Goal: Task Accomplishment & Management: Manage account settings

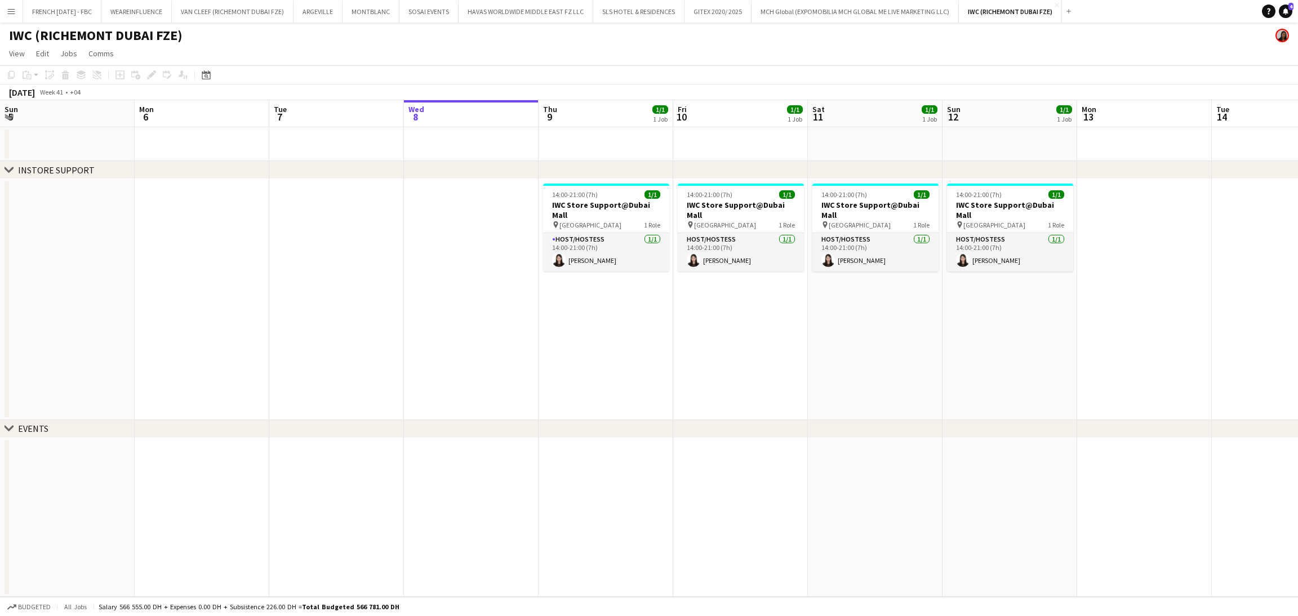
scroll to position [0, 268]
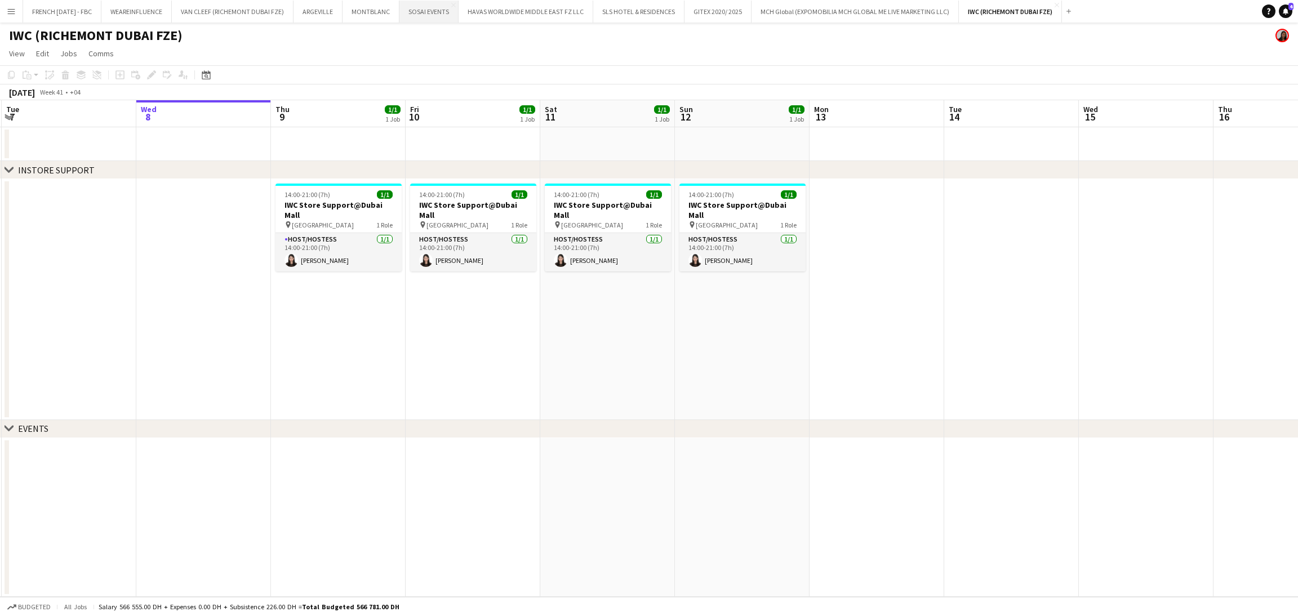
click at [405, 13] on button "SOSAI EVENTS Close" at bounding box center [428, 12] width 59 height 22
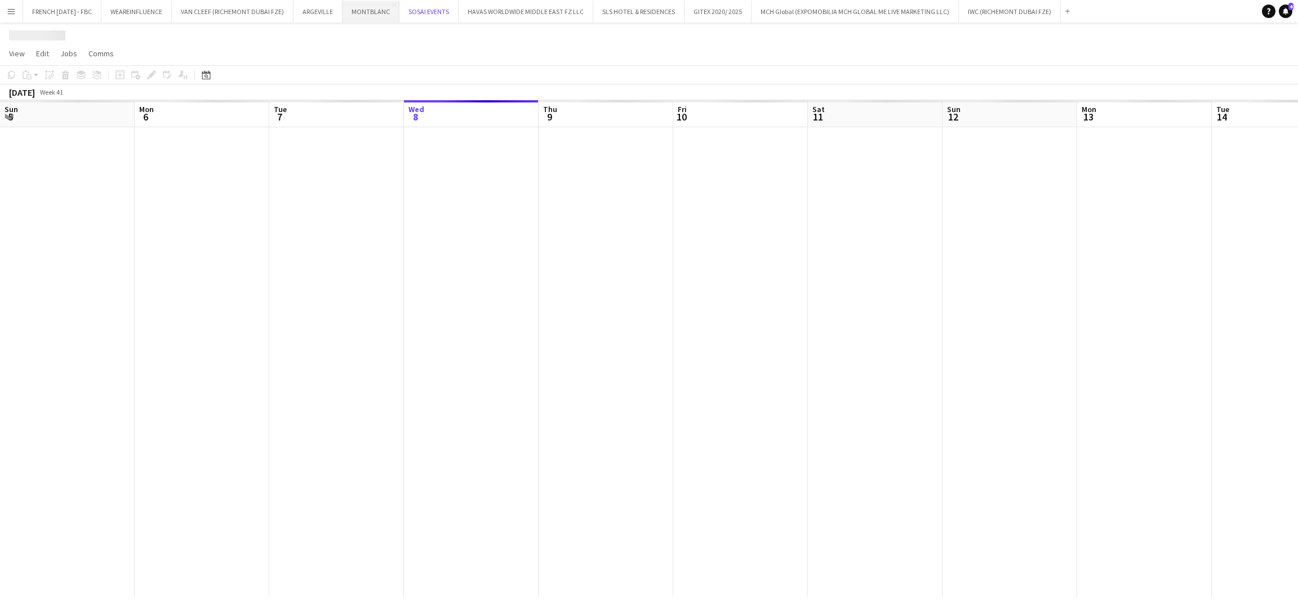
scroll to position [0, 269]
click at [387, 19] on button "MONTBLANC Close" at bounding box center [371, 12] width 57 height 22
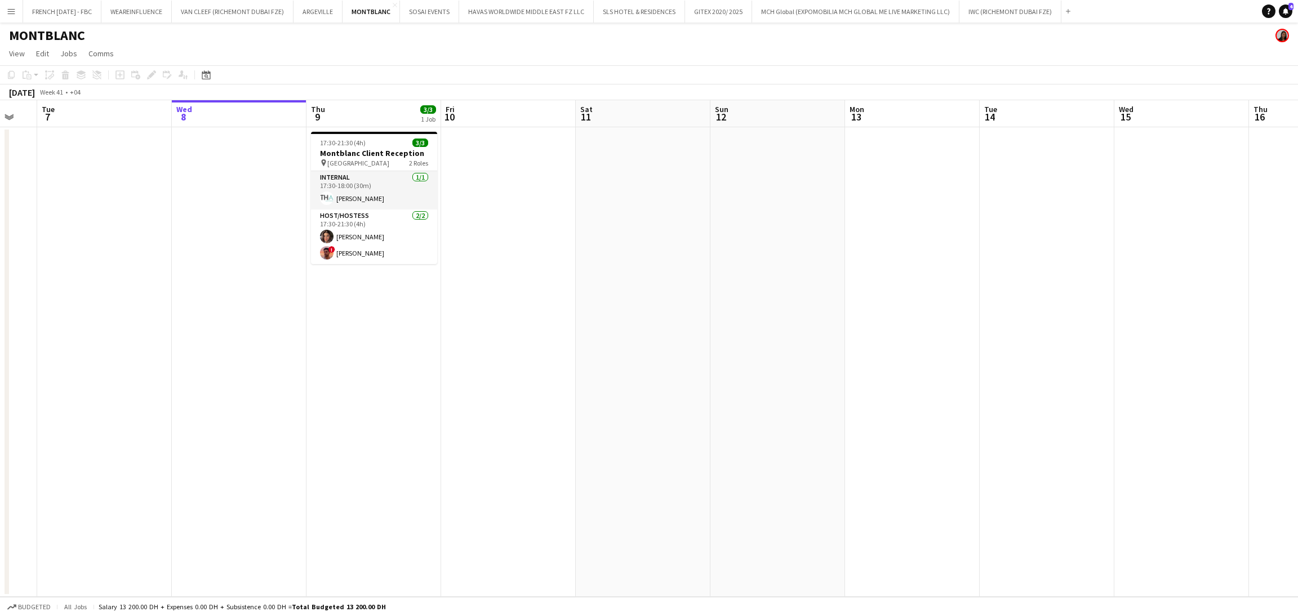
drag, startPoint x: 399, startPoint y: 303, endPoint x: 458, endPoint y: 287, distance: 60.7
click at [458, 287] on app-calendar-viewport "Sun 5 Mon 6 Tue 7 Wed 8 Thu 9 3/3 1 Job Fri 10 Sat 11 Sun 12 Mon 13 Tue 14 Wed …" at bounding box center [649, 348] width 1298 height 497
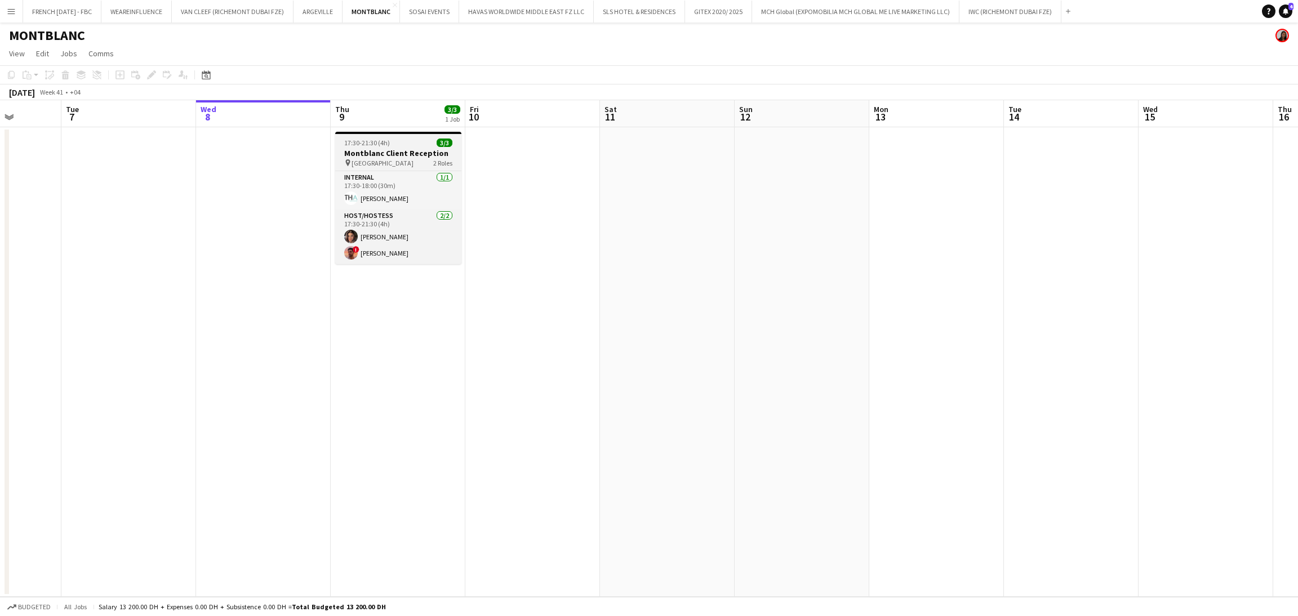
click at [370, 145] on span "17:30-21:30 (4h)" at bounding box center [367, 143] width 46 height 8
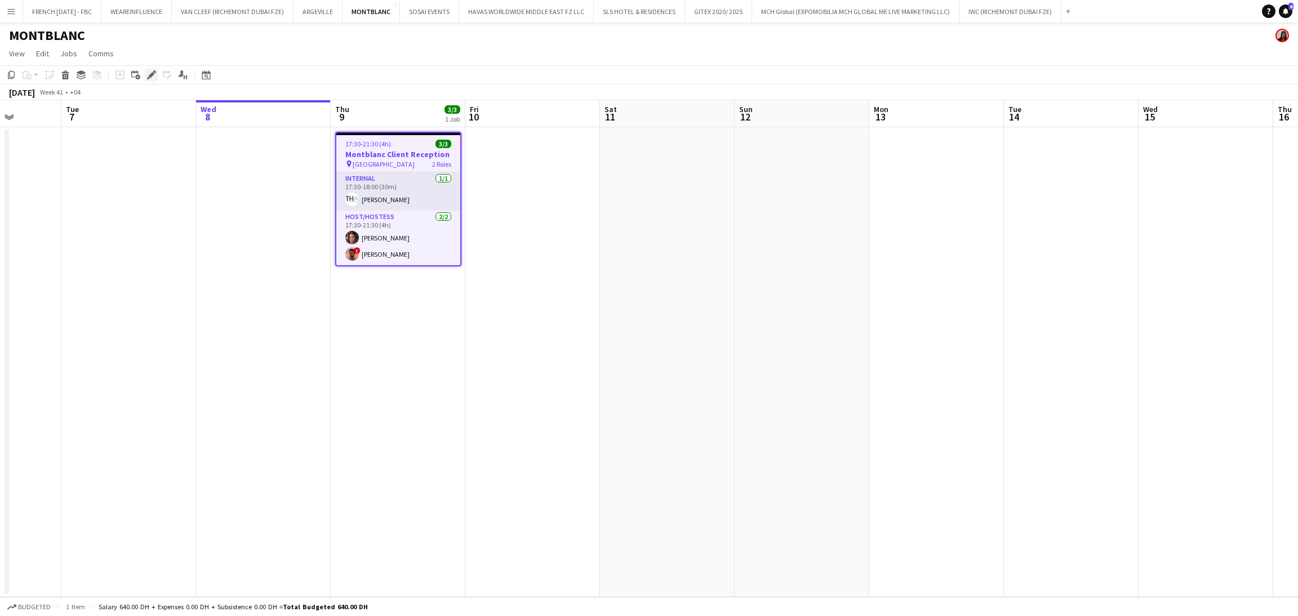
click at [150, 73] on icon at bounding box center [151, 75] width 6 height 6
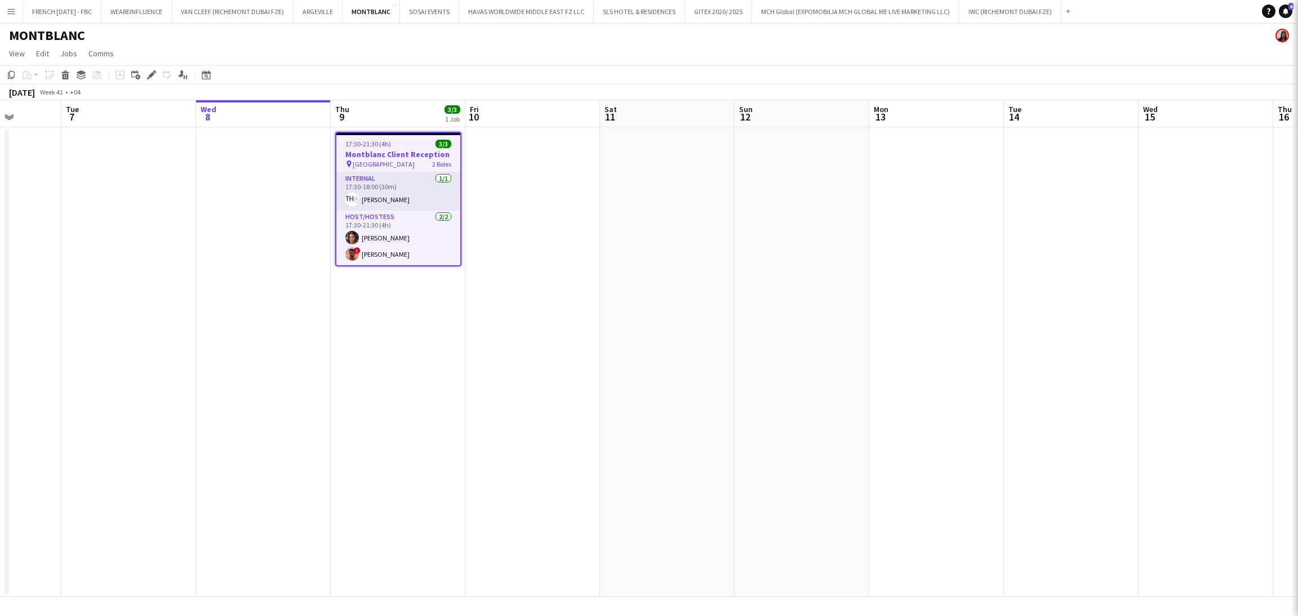
type input "**********"
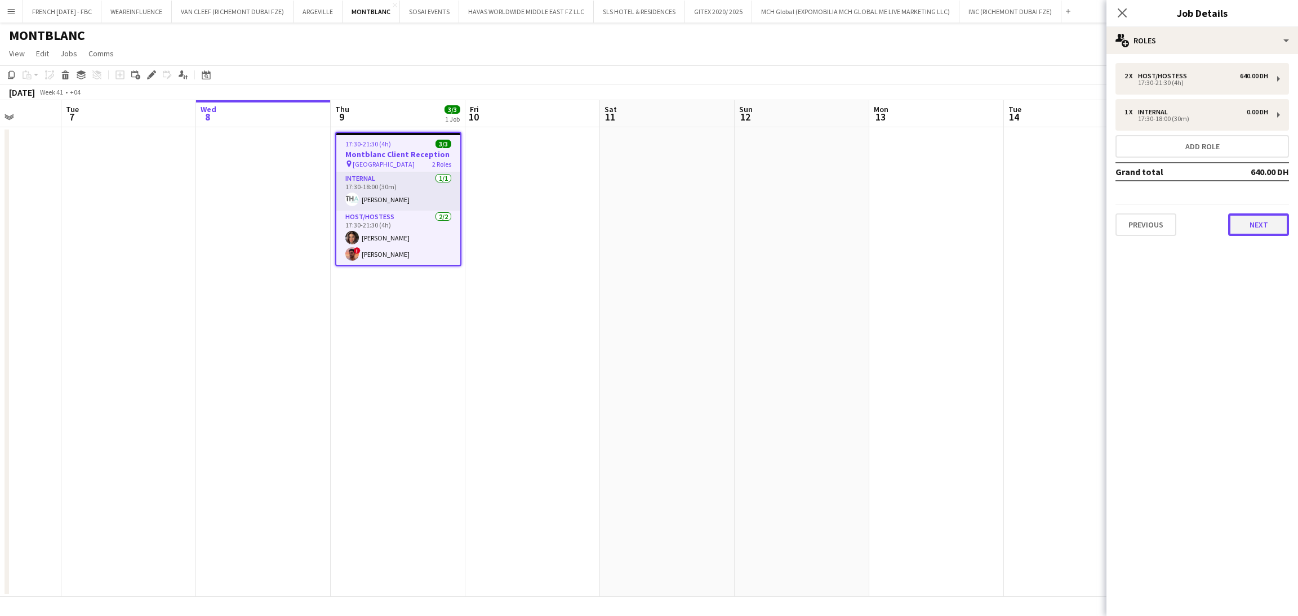
click at [1274, 223] on button "Next" at bounding box center [1258, 225] width 61 height 23
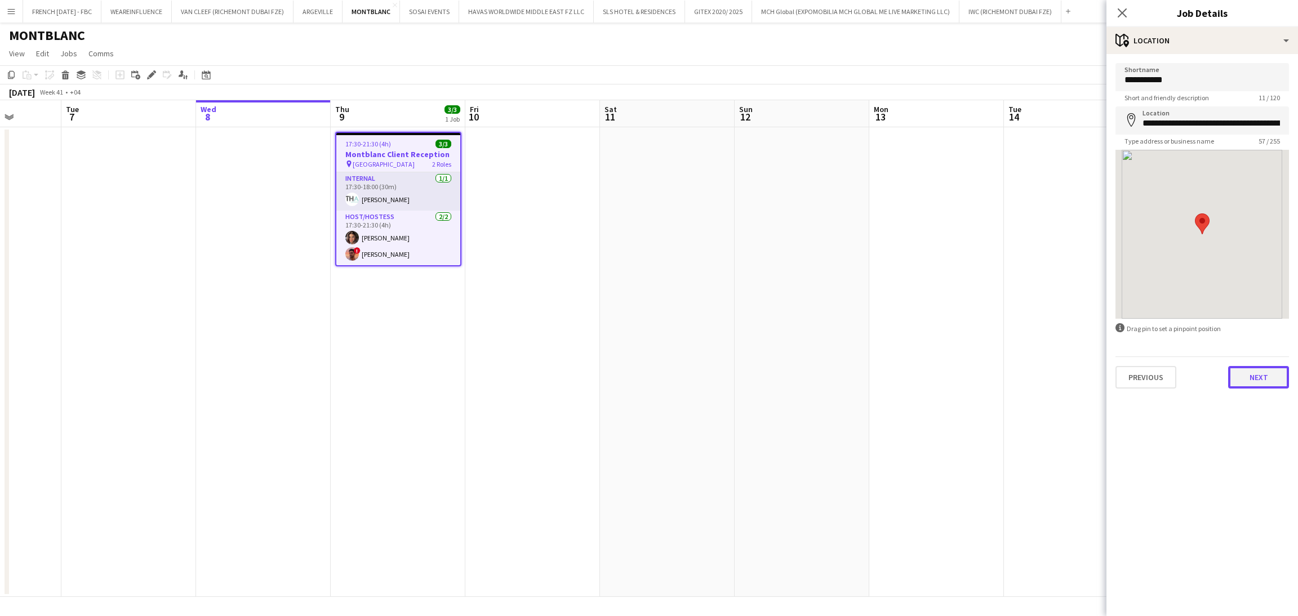
click at [1246, 379] on button "Next" at bounding box center [1258, 377] width 61 height 23
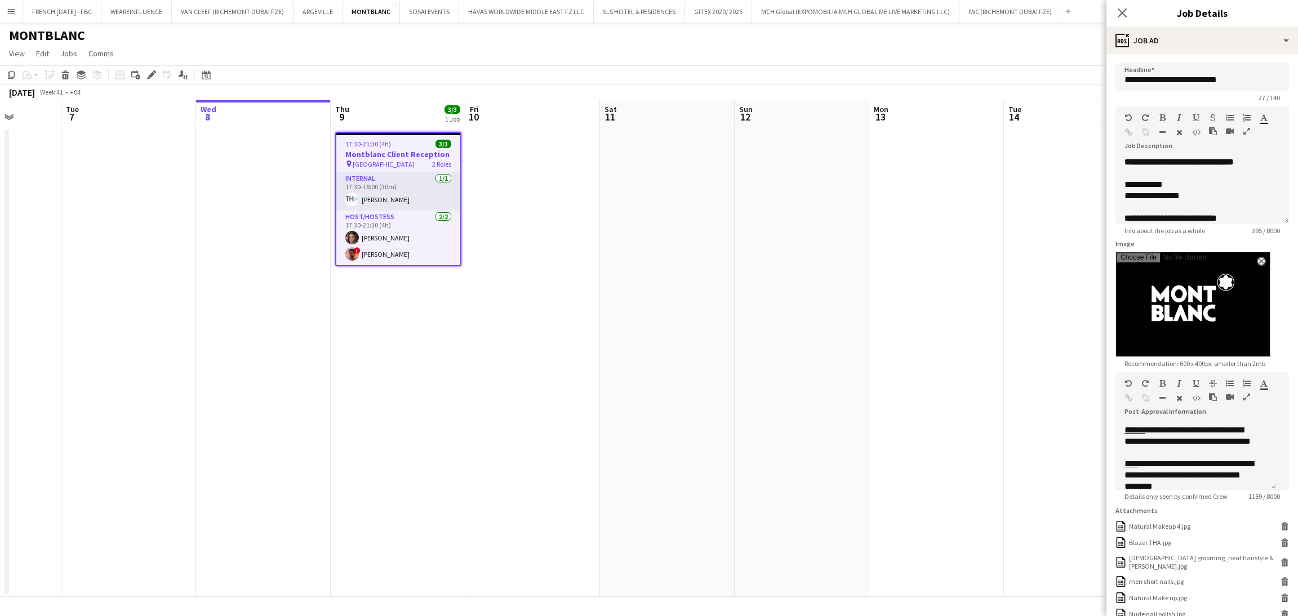
scroll to position [338, 0]
click at [779, 271] on app-date-cell at bounding box center [802, 362] width 135 height 470
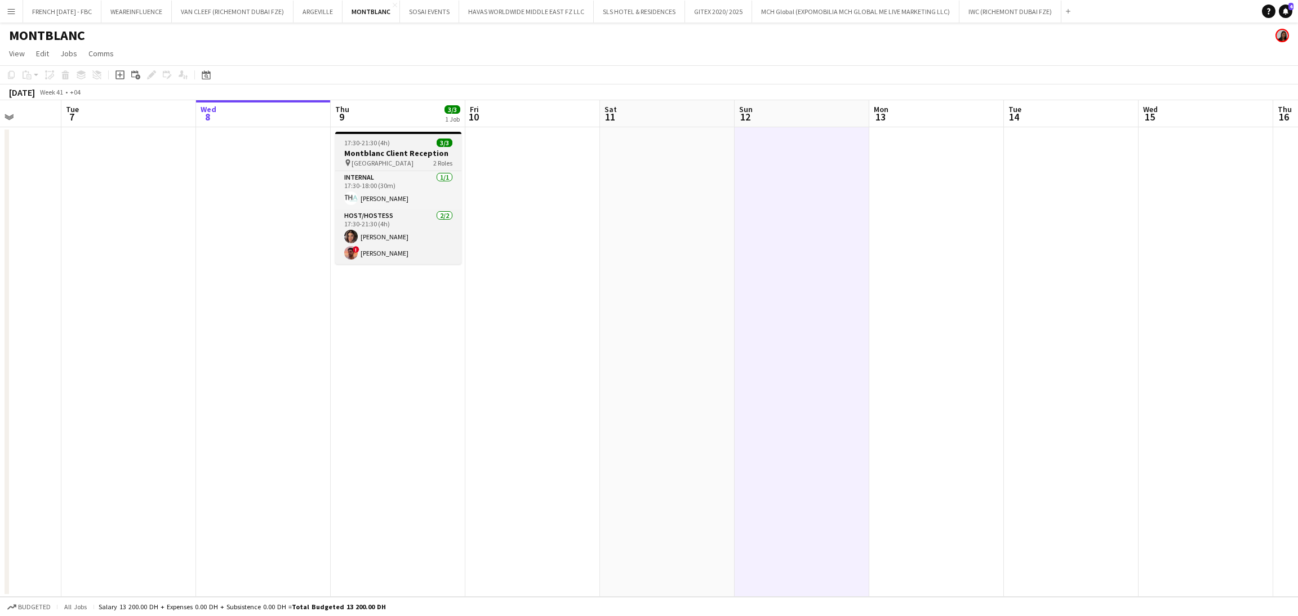
click at [393, 148] on h3 "Montblanc Client Reception" at bounding box center [398, 153] width 126 height 10
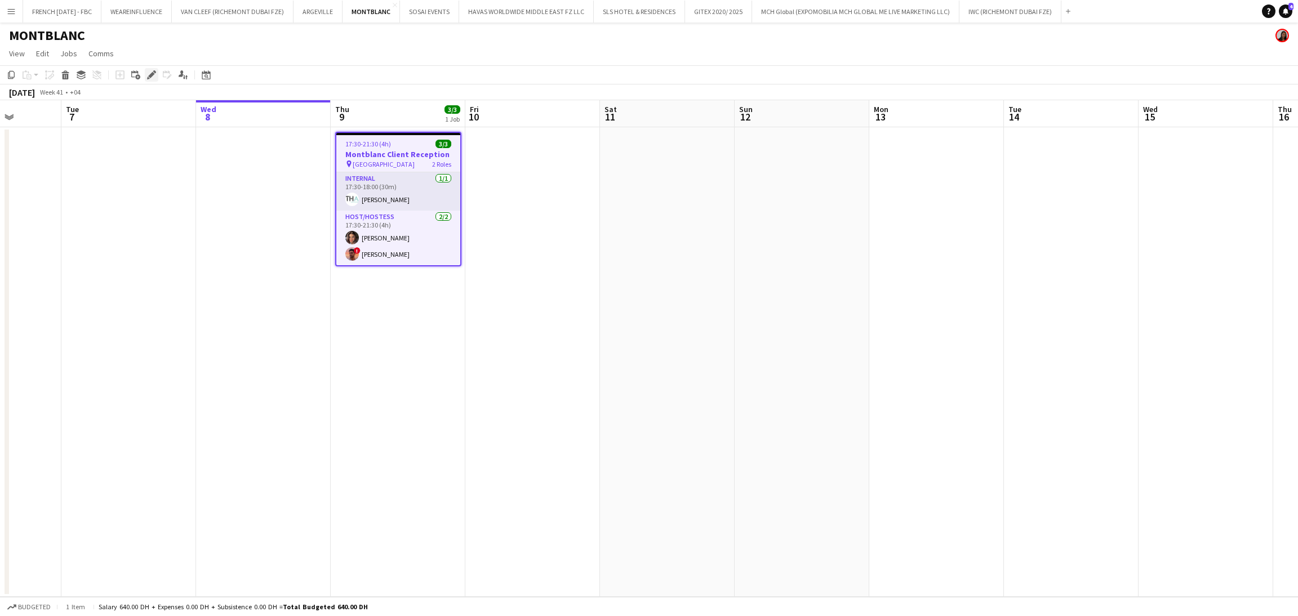
click at [153, 76] on icon "Edit" at bounding box center [151, 74] width 9 height 9
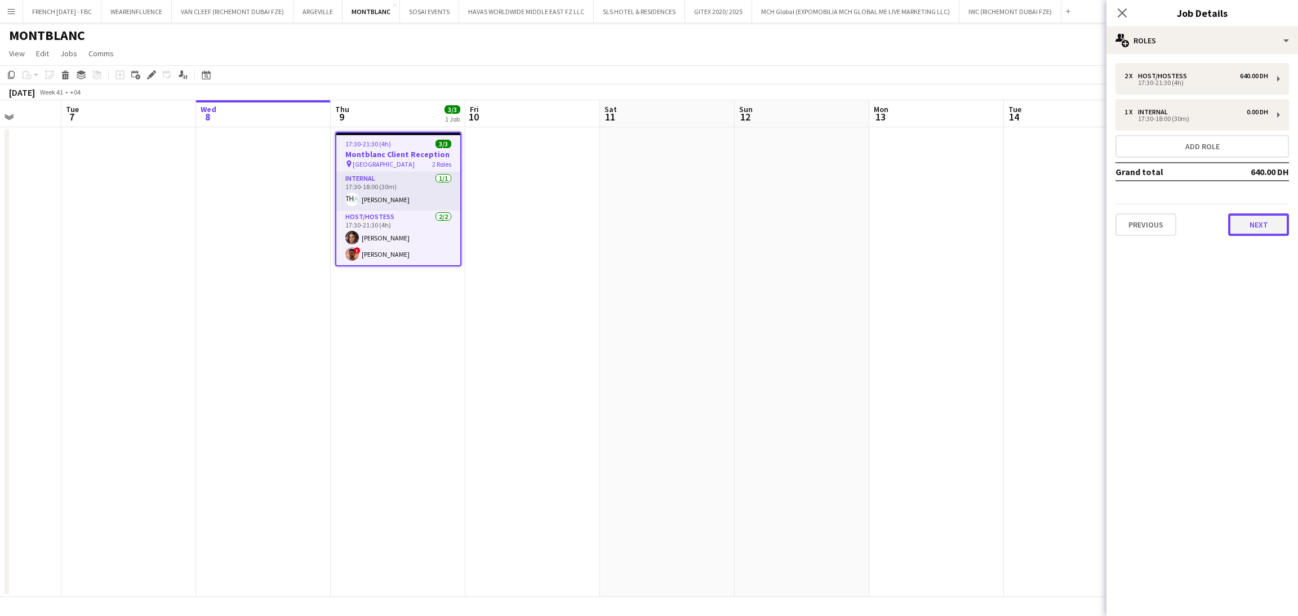
click at [1267, 228] on button "Next" at bounding box center [1258, 225] width 61 height 23
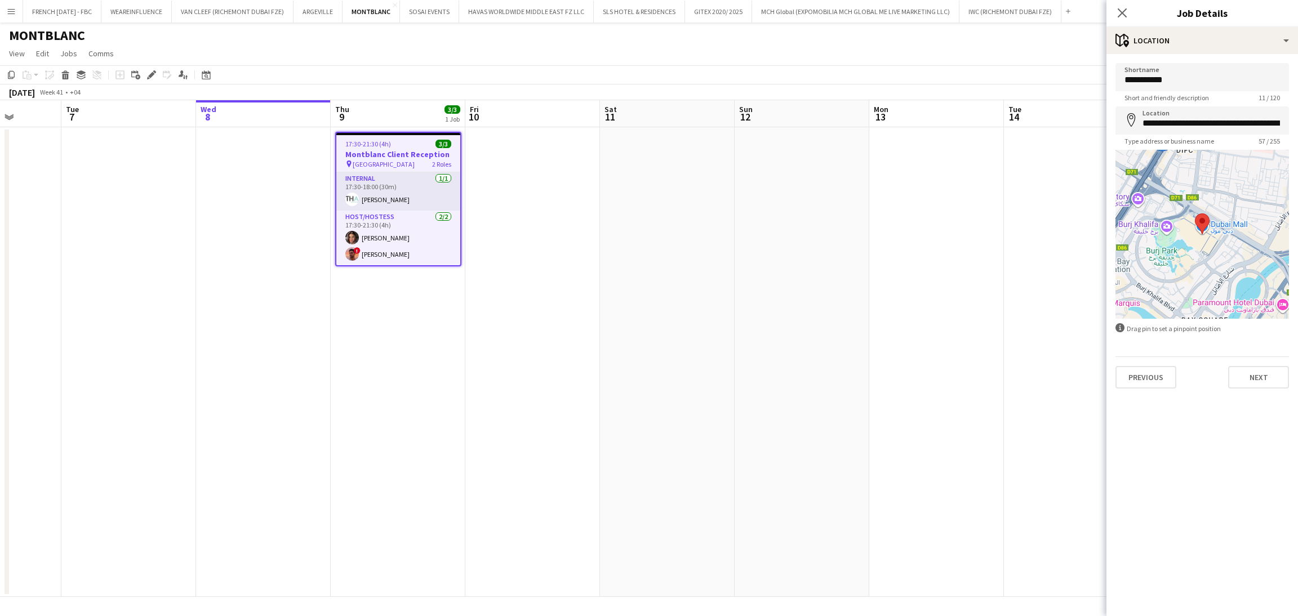
click at [1245, 388] on div "**********" at bounding box center [1203, 226] width 192 height 344
click at [1256, 376] on button "Next" at bounding box center [1258, 377] width 61 height 23
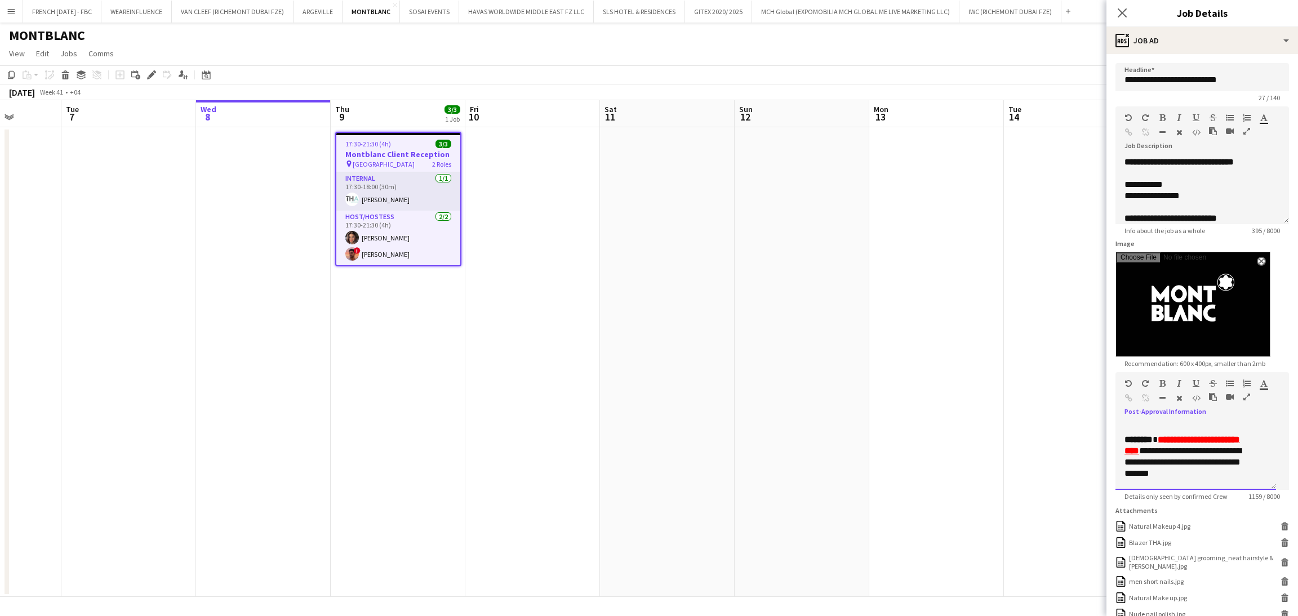
scroll to position [507, 0]
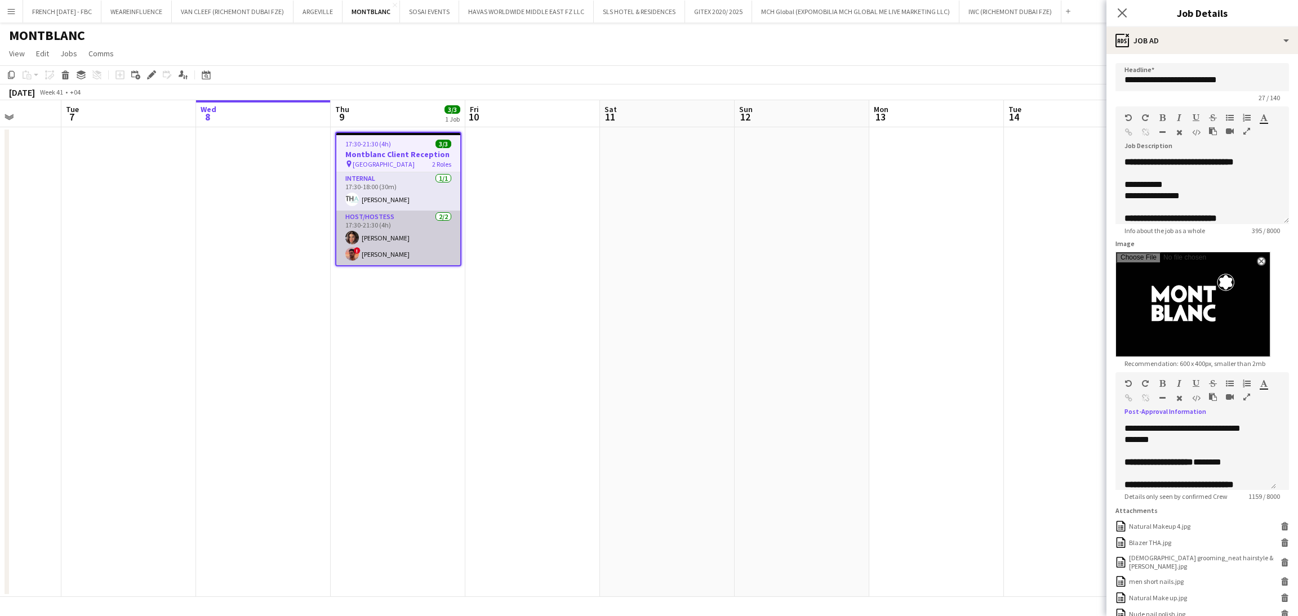
click at [403, 237] on app-card-role "Host/Hostess [DATE] 17:30-21:30 (4h) [PERSON_NAME] ! [PERSON_NAME]" at bounding box center [398, 238] width 124 height 55
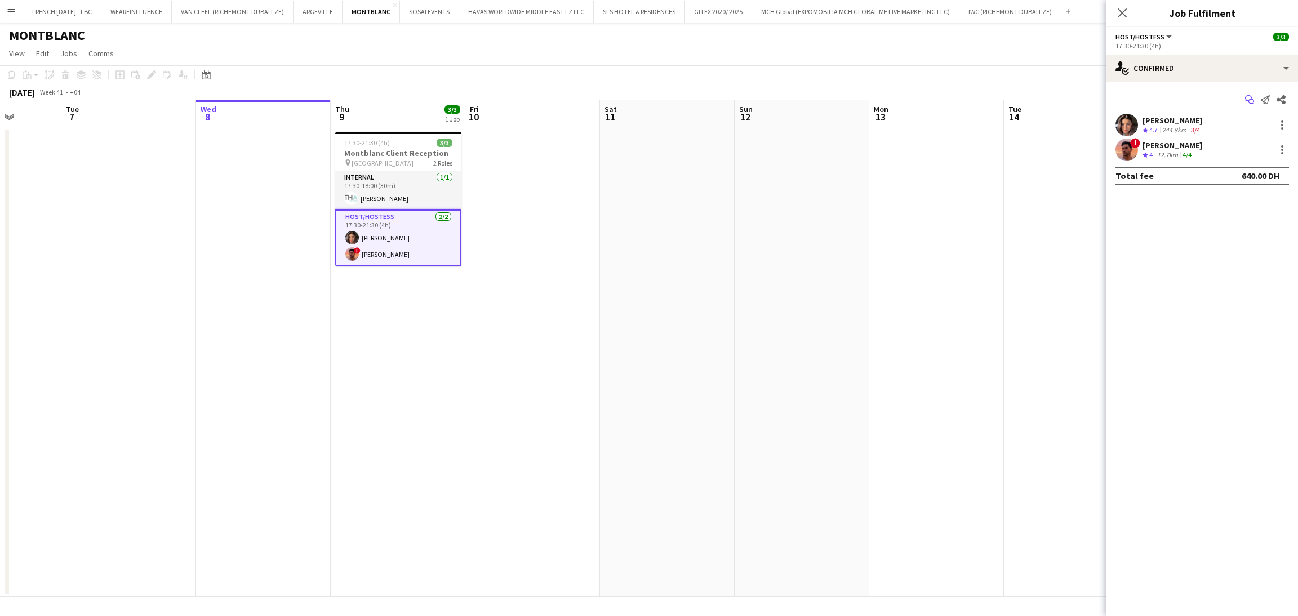
click at [1252, 102] on icon "Start chat" at bounding box center [1249, 99] width 9 height 9
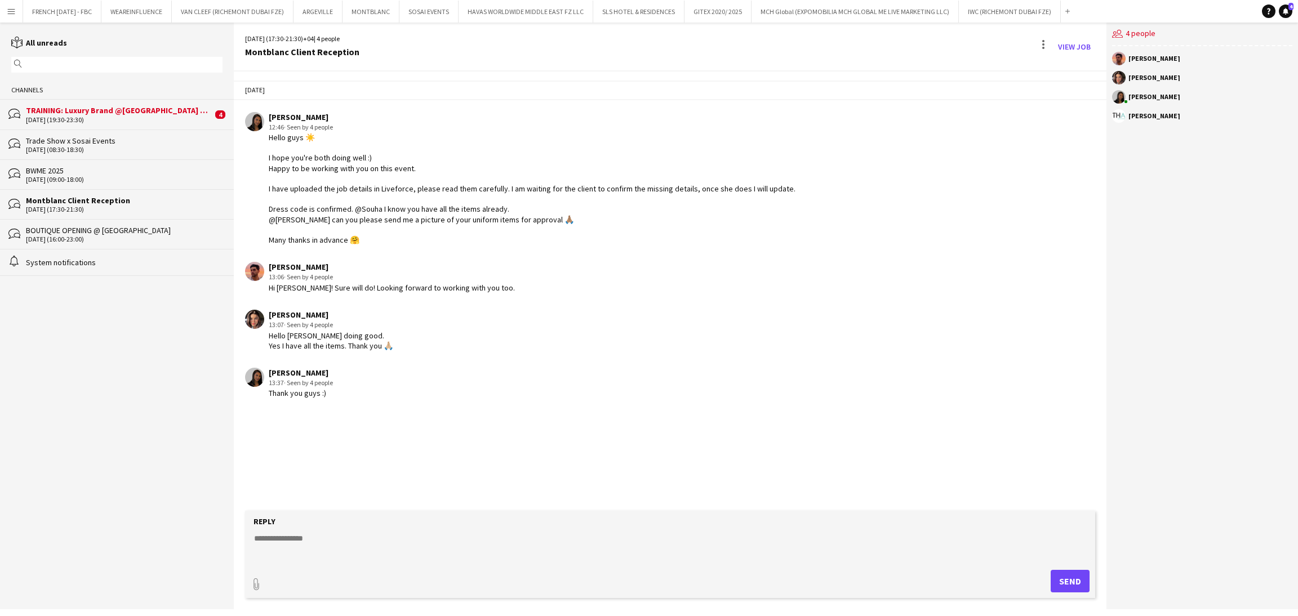
click at [488, 561] on textarea at bounding box center [672, 547] width 839 height 29
paste textarea "**********"
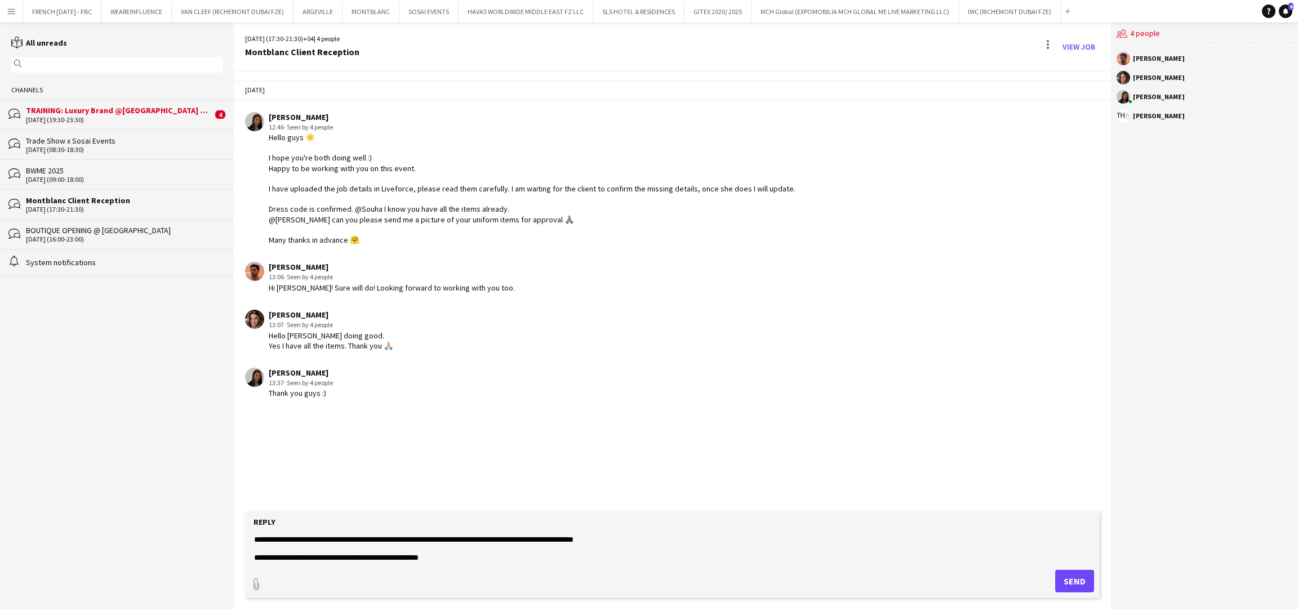
type textarea "**********"
click at [1049, 585] on div "paperclip Send" at bounding box center [672, 581] width 843 height 23
click at [1059, 585] on button "Send" at bounding box center [1074, 581] width 39 height 23
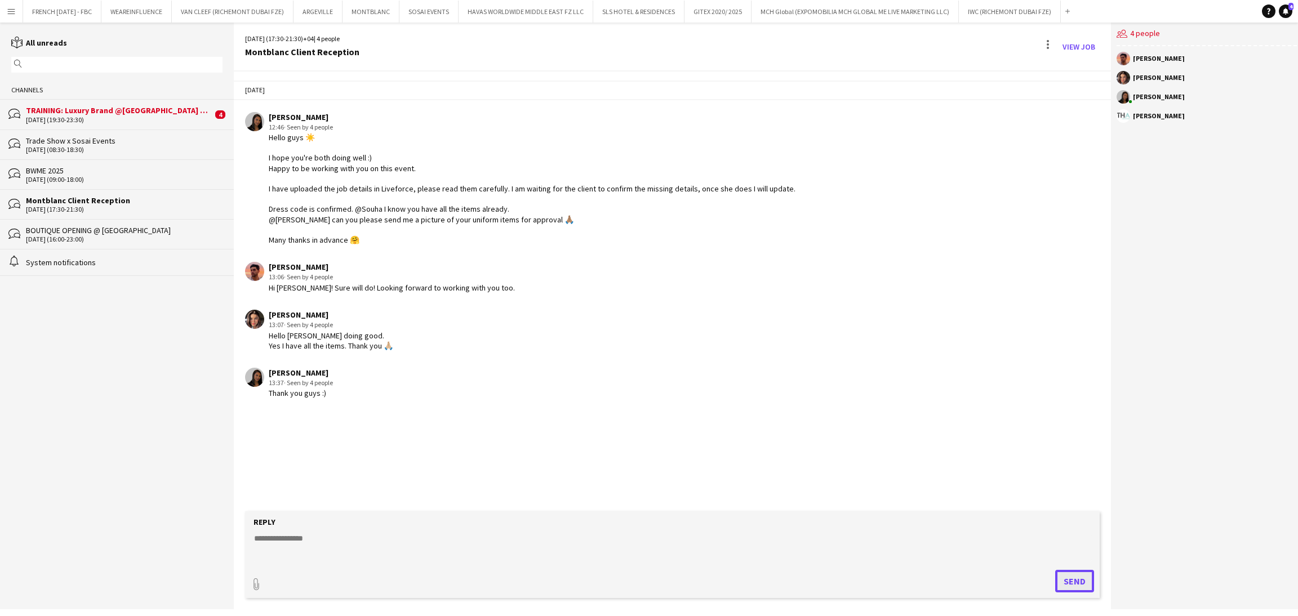
scroll to position [0, 0]
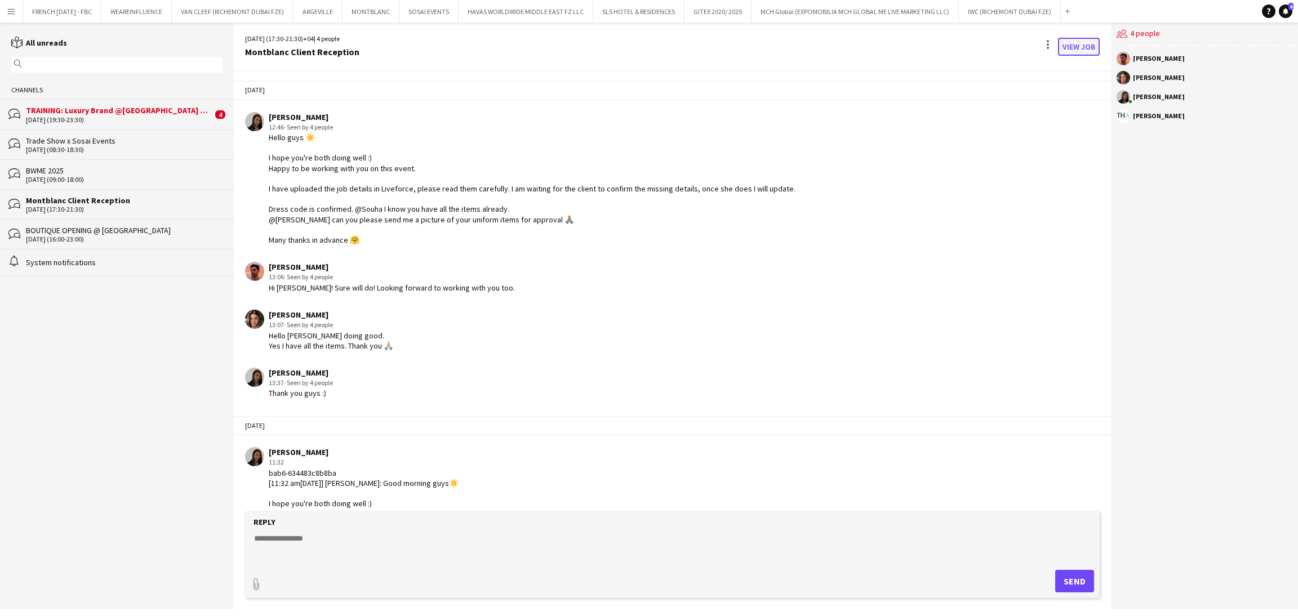
click at [1084, 46] on link "View Job" at bounding box center [1079, 47] width 42 height 18
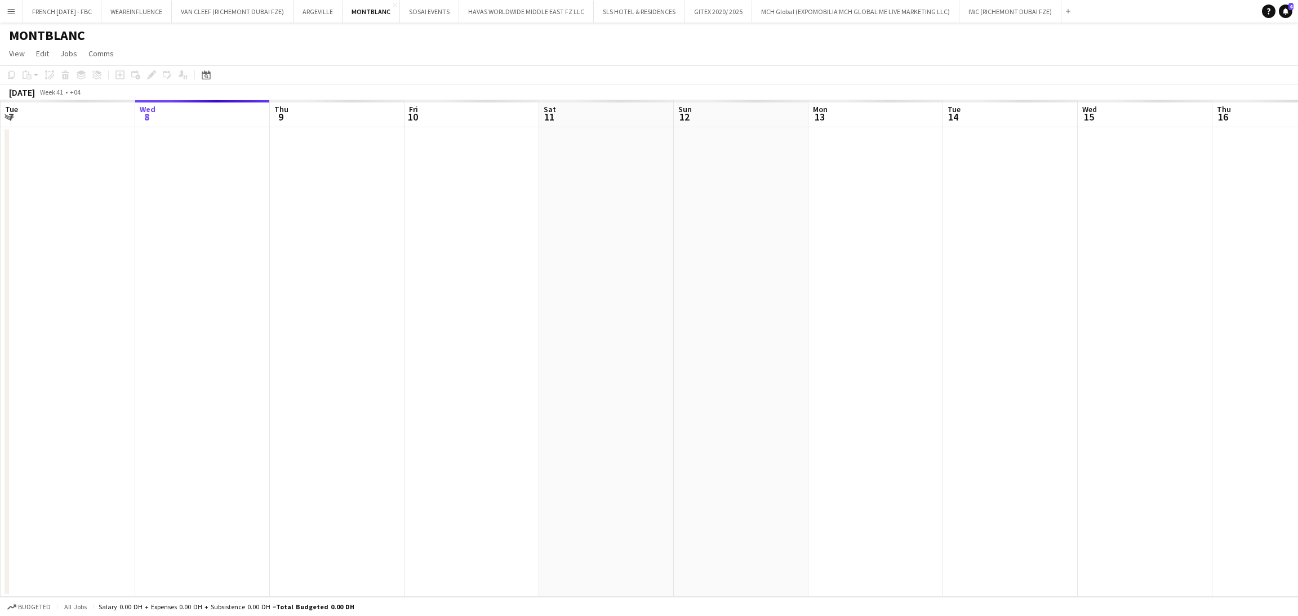
scroll to position [0, 387]
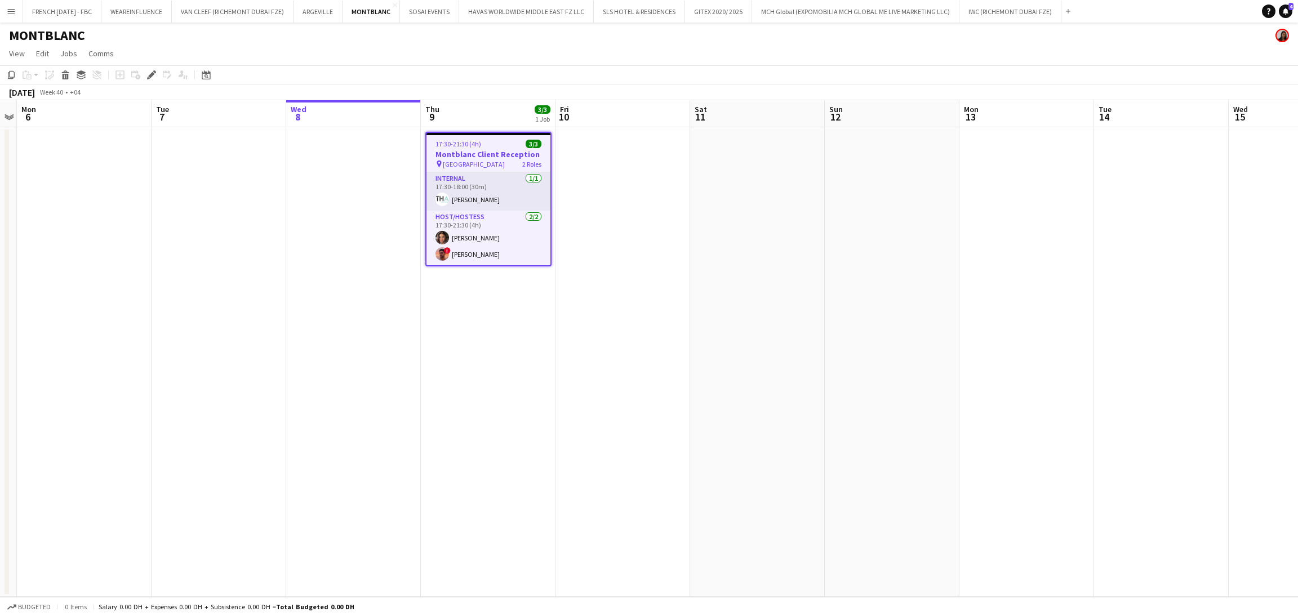
click at [844, 214] on app-date-cell at bounding box center [892, 362] width 135 height 470
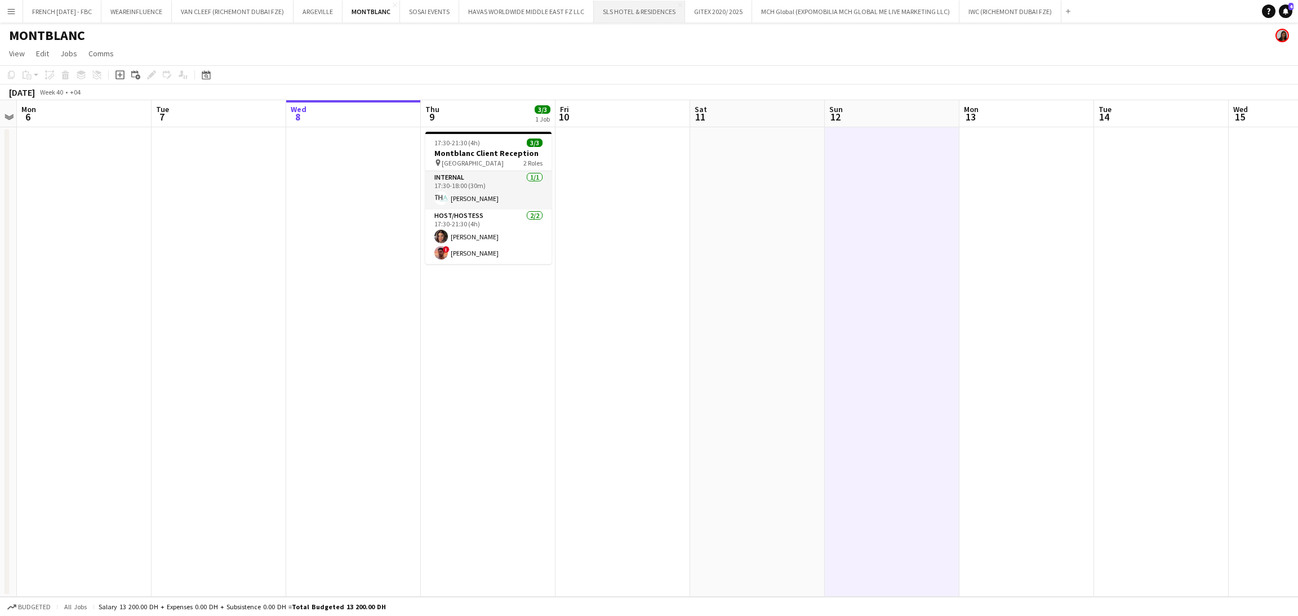
click at [616, 20] on button "SLS HOTEL & RESIDENCES Close" at bounding box center [639, 12] width 91 height 22
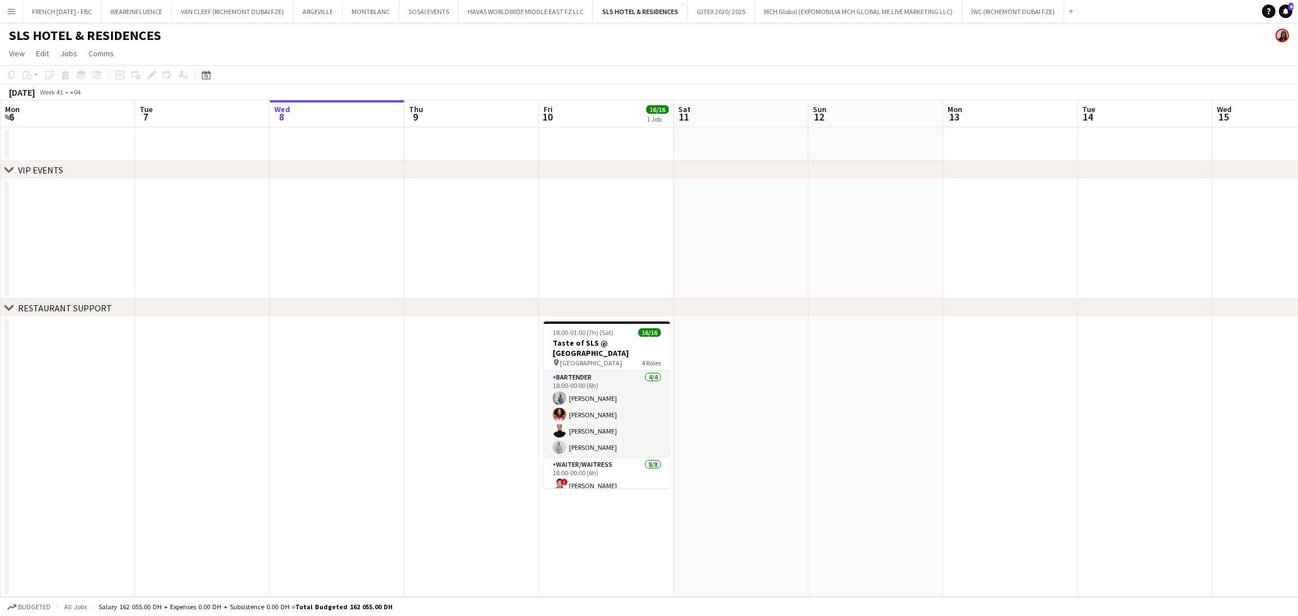
scroll to position [0, 323]
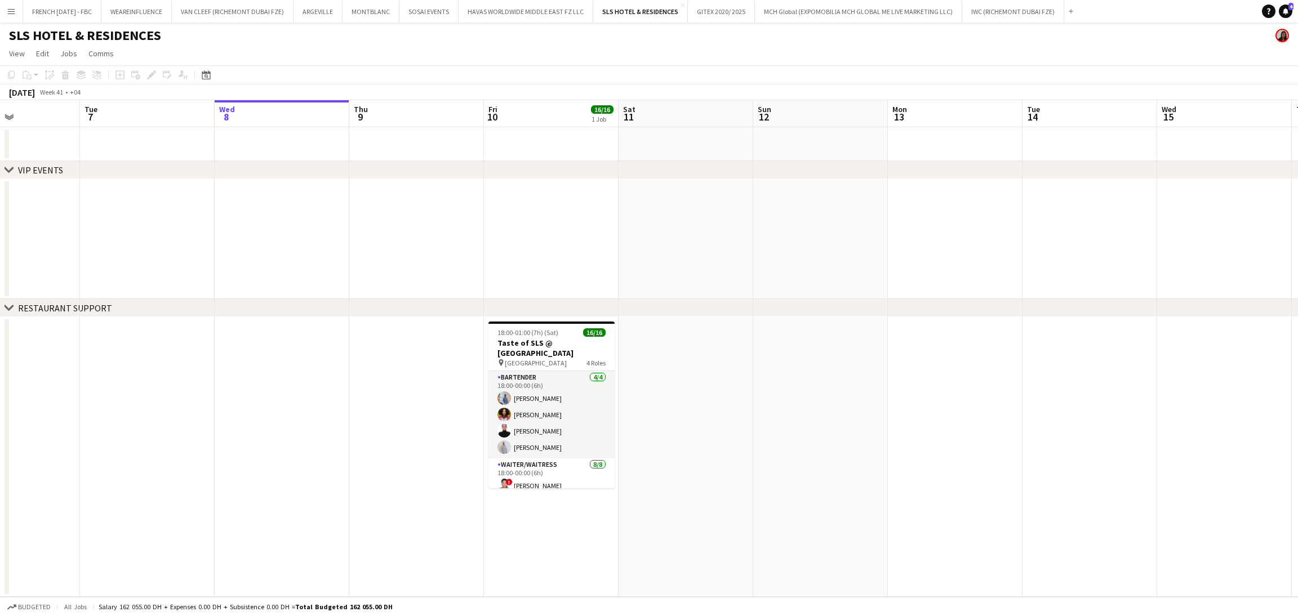
drag, startPoint x: 612, startPoint y: 477, endPoint x: 627, endPoint y: 477, distance: 14.1
click at [627, 477] on app-calendar-viewport "Sat 4 Sun 5 Mon 6 Tue 7 Wed 8 Thu 9 Fri 10 16/16 1 Job Sat 11 Sun 12 Mon 13 Tue…" at bounding box center [649, 348] width 1298 height 497
click at [563, 344] on h3 "Taste of SLS @ [GEOGRAPHIC_DATA]" at bounding box center [552, 348] width 126 height 20
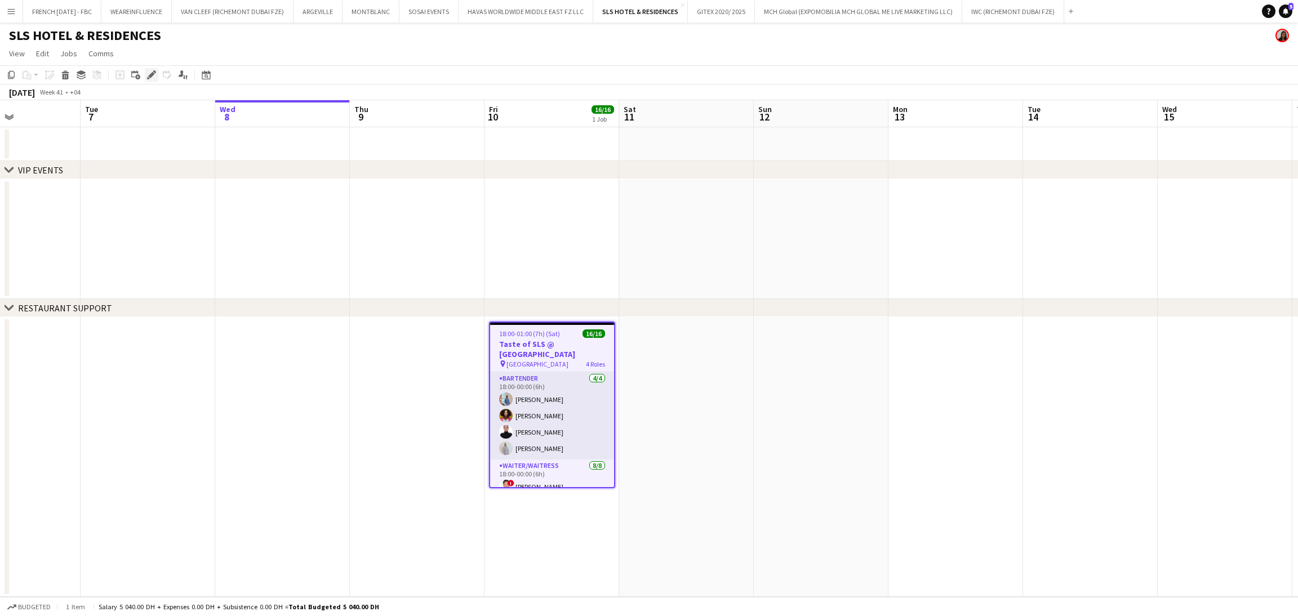
click at [153, 72] on icon at bounding box center [154, 71] width 3 height 3
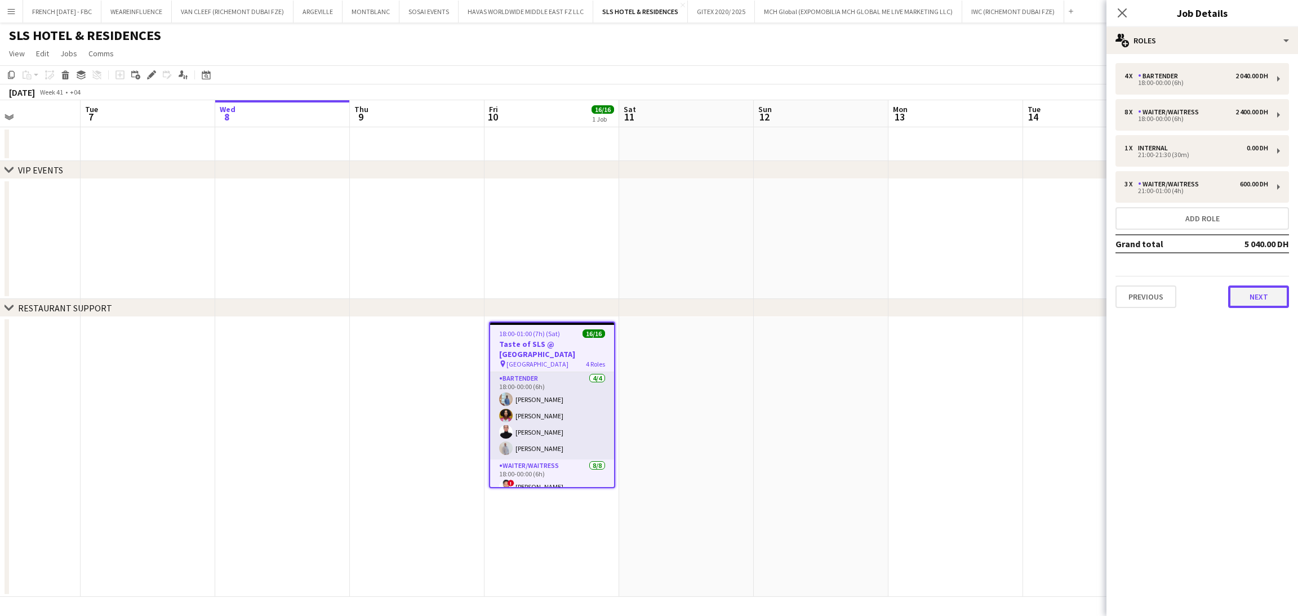
click at [1249, 298] on button "Next" at bounding box center [1258, 297] width 61 height 23
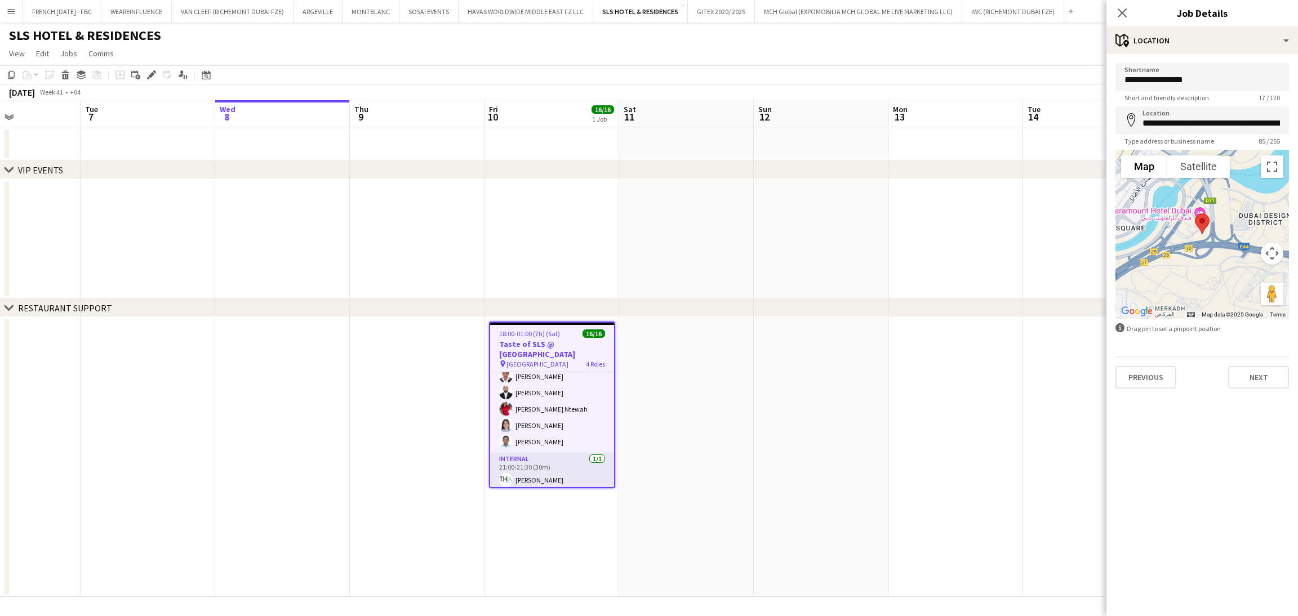
scroll to position [197, 0]
click at [1286, 379] on button "Next" at bounding box center [1258, 377] width 61 height 23
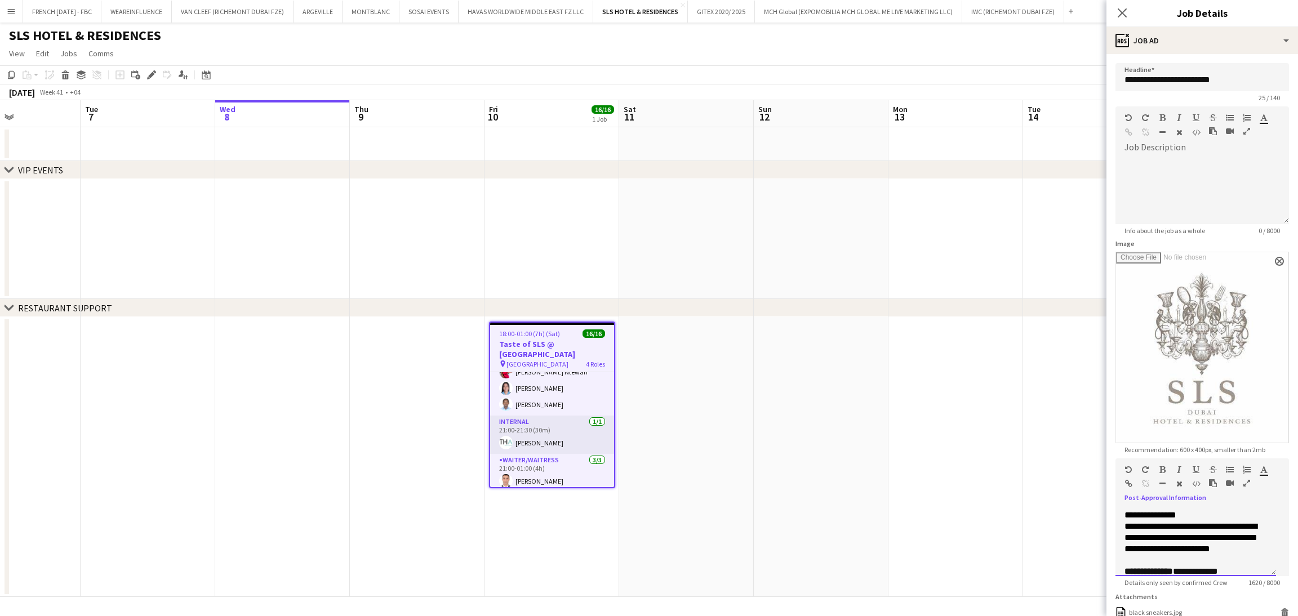
scroll to position [343, 0]
drag, startPoint x: 1198, startPoint y: 529, endPoint x: 1222, endPoint y: 540, distance: 25.7
click at [1222, 540] on div "**********" at bounding box center [1196, 543] width 161 height 68
copy div "**********"
click at [660, 464] on app-date-cell at bounding box center [686, 457] width 135 height 280
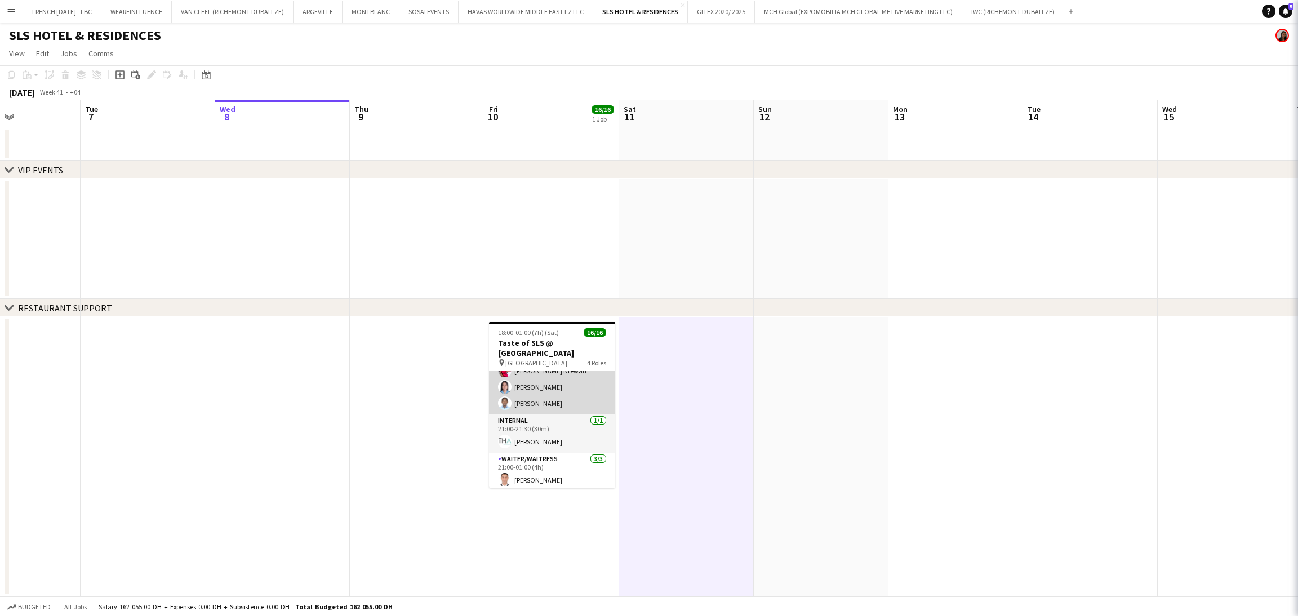
click at [576, 392] on app-card-role "Waiter/Waitress [DATE] 18:00-00:00 (6h) ! [PERSON_NAME] [PERSON_NAME] [PERSON_N…" at bounding box center [552, 338] width 126 height 153
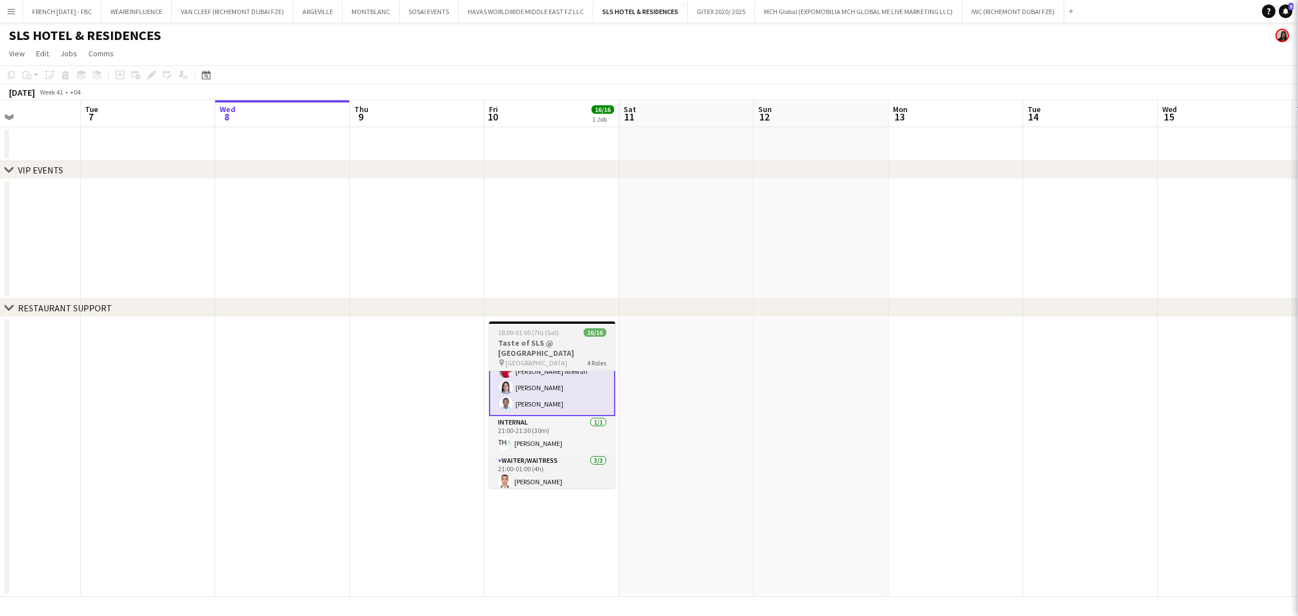
click at [556, 345] on h3 "Taste of SLS @ [GEOGRAPHIC_DATA]" at bounding box center [552, 348] width 126 height 20
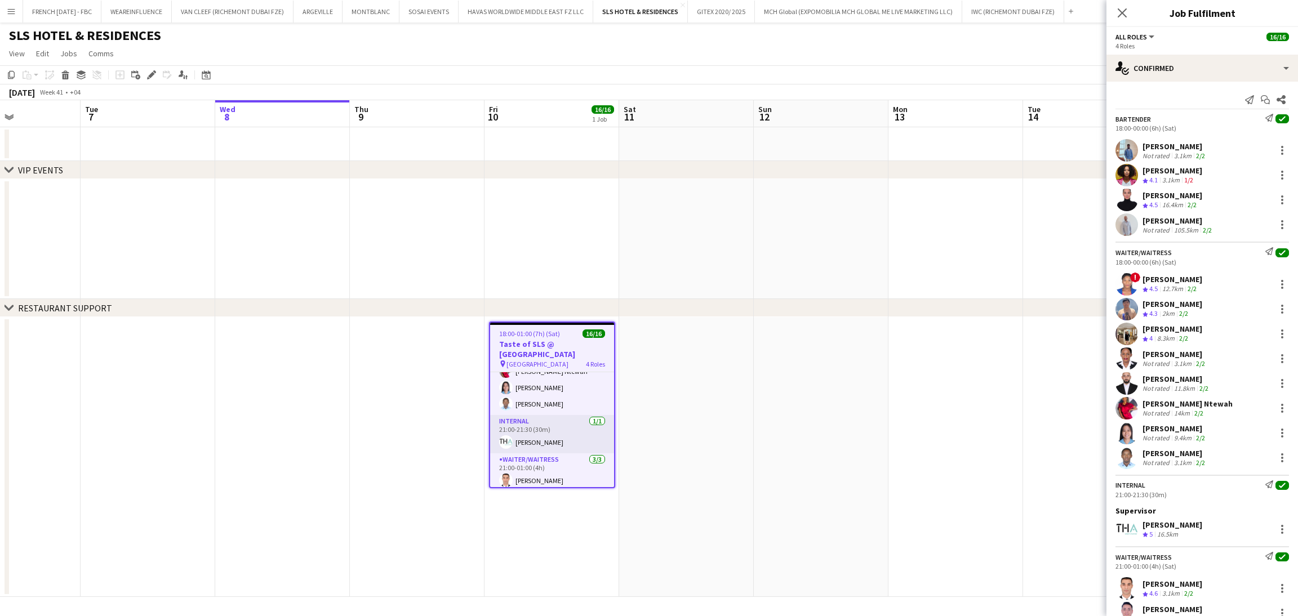
scroll to position [197, 0]
click at [1277, 103] on icon "Share" at bounding box center [1281, 99] width 9 height 9
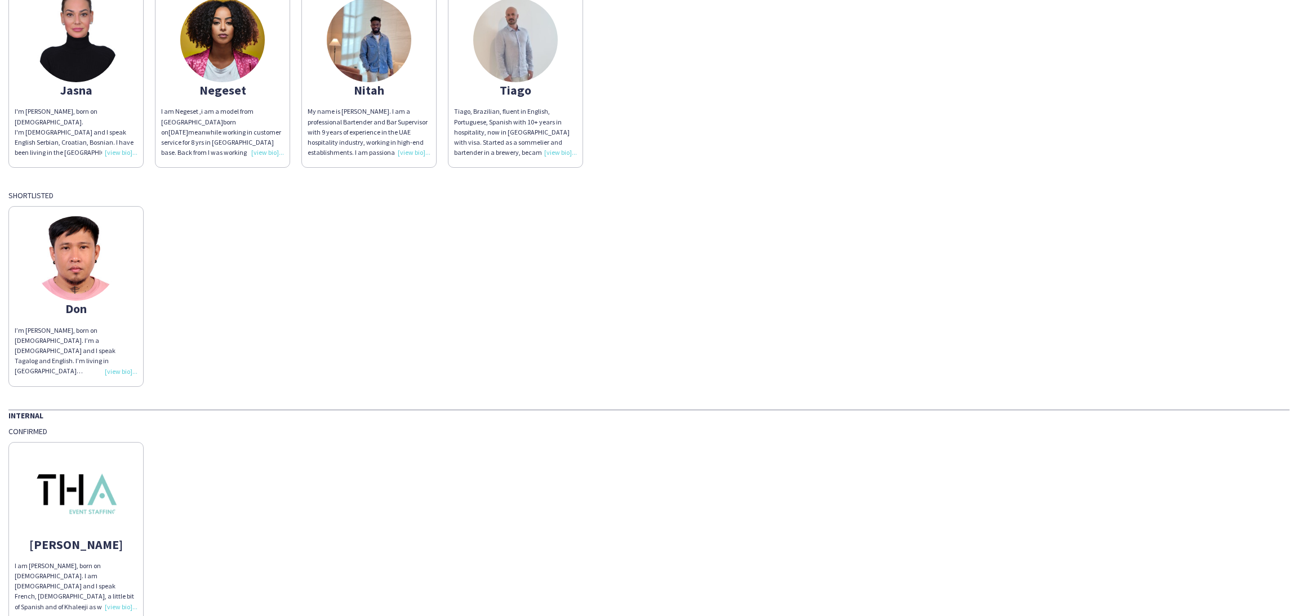
scroll to position [169, 0]
click at [180, 223] on div "Don I’m [PERSON_NAME], born on [DEMOGRAPHIC_DATA]. I’m a [DEMOGRAPHIC_DATA] and…" at bounding box center [648, 292] width 1281 height 186
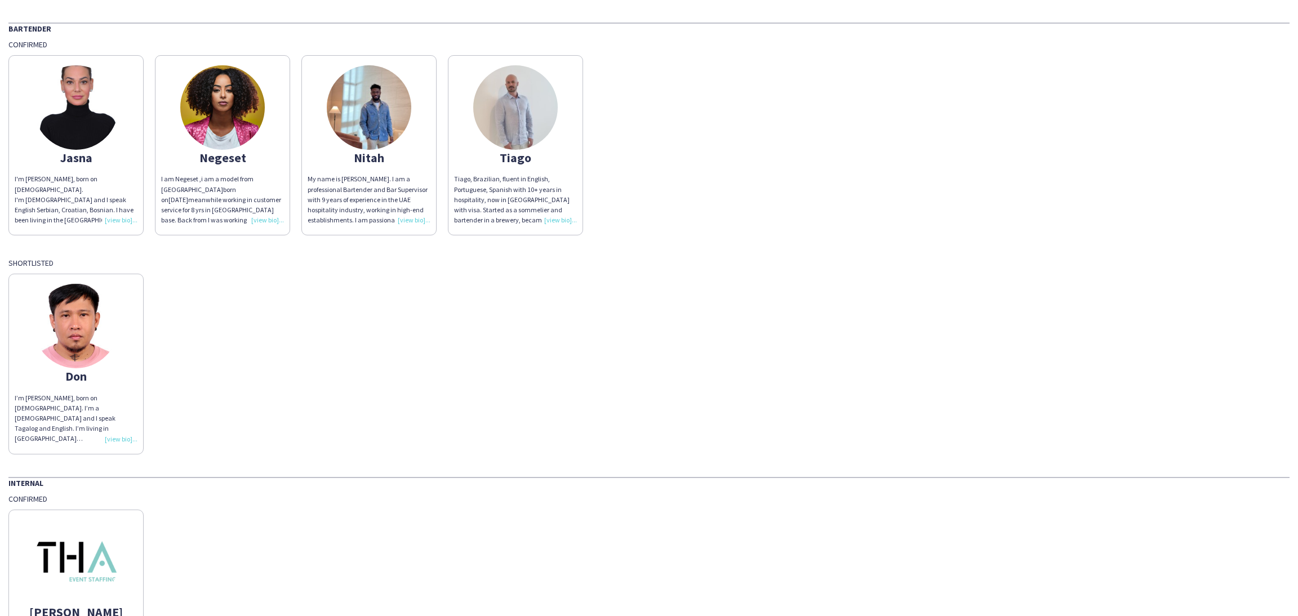
scroll to position [0, 0]
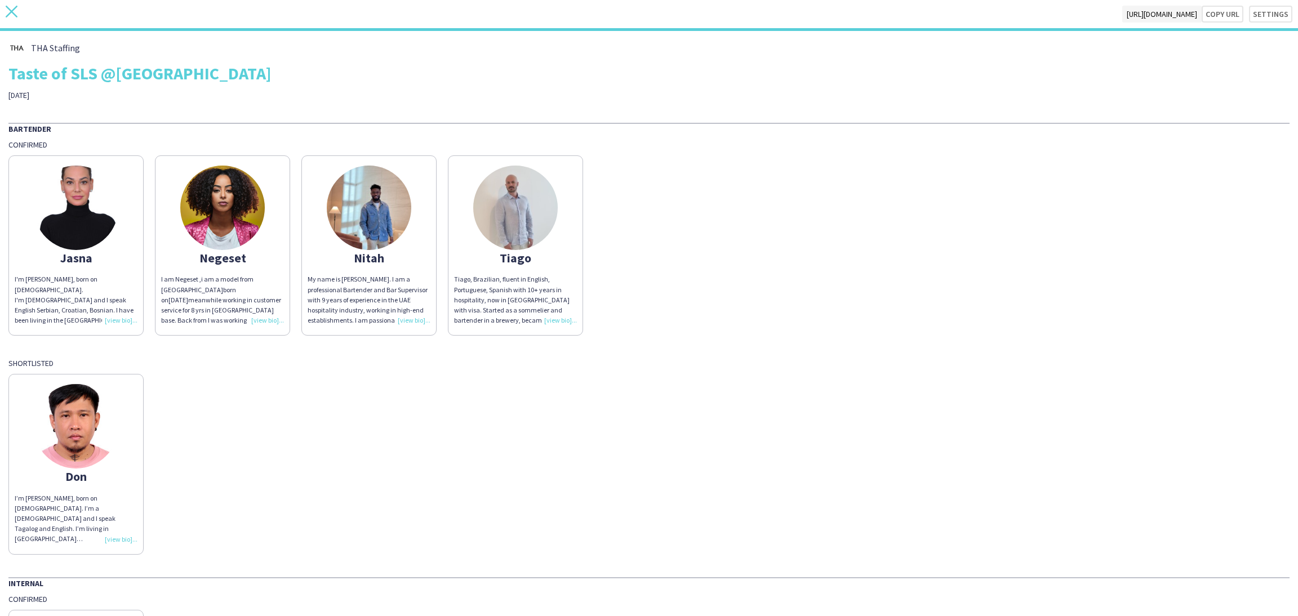
click at [9, 7] on icon "close" at bounding box center [12, 12] width 12 height 12
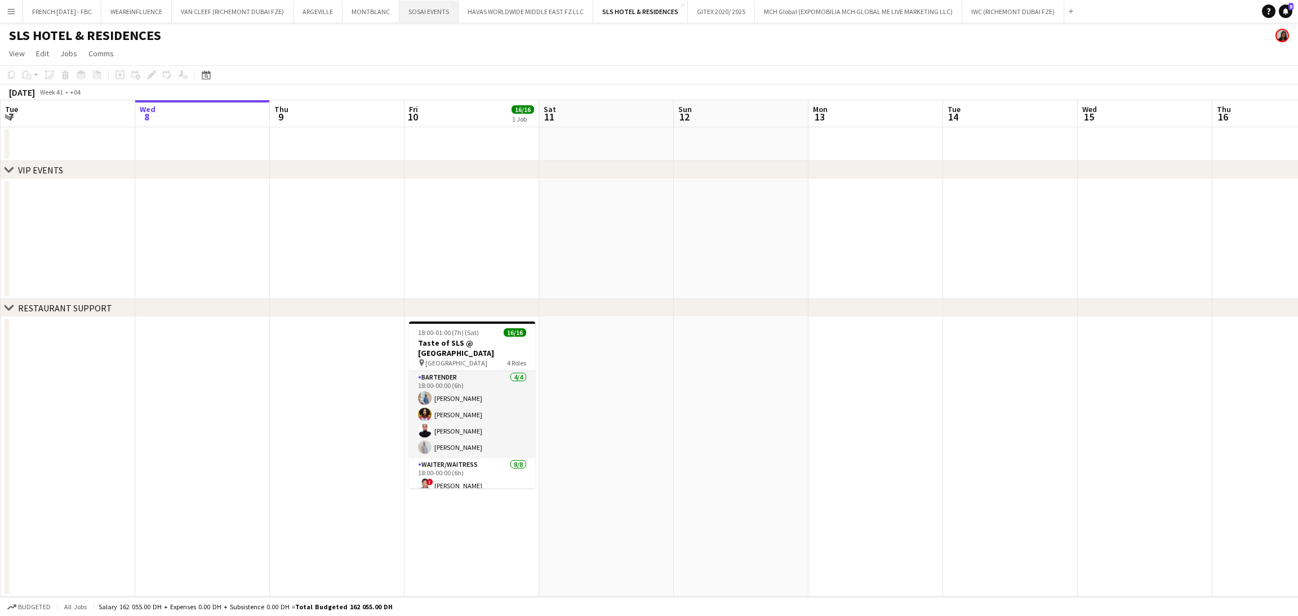
click at [410, 16] on button "SOSAI EVENTS Close" at bounding box center [428, 12] width 59 height 22
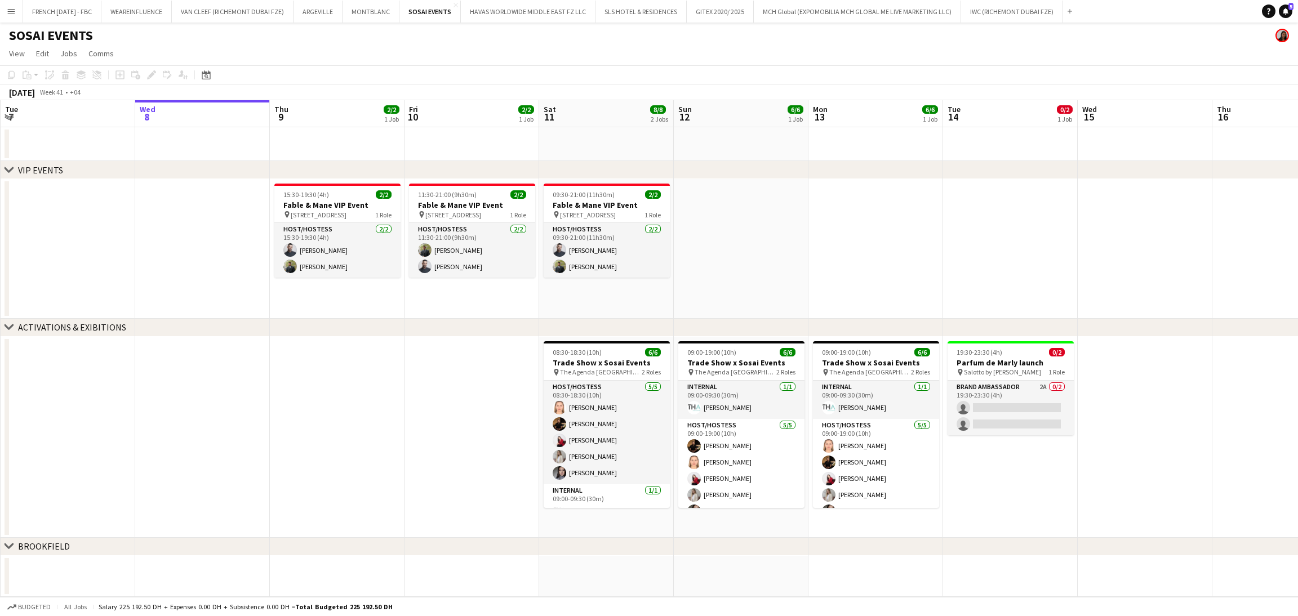
scroll to position [0, 340]
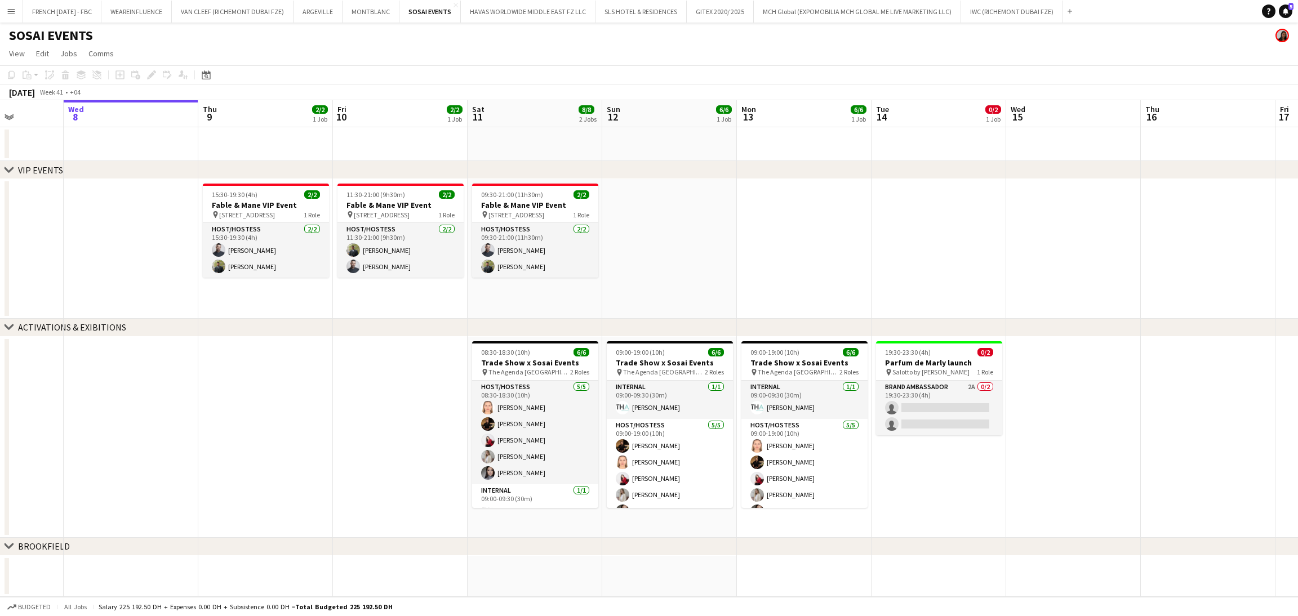
drag, startPoint x: 405, startPoint y: 479, endPoint x: 384, endPoint y: 479, distance: 21.4
click at [384, 479] on app-calendar-viewport "Sun 5 Mon 6 Tue 7 Wed 8 Thu 9 2/2 1 Job Fri 10 2/2 1 Job Sat 11 8/8 2 Jobs Sun …" at bounding box center [649, 348] width 1298 height 497
click at [544, 368] on div "pin The Agenda Dubai 2 Roles" at bounding box center [535, 372] width 126 height 9
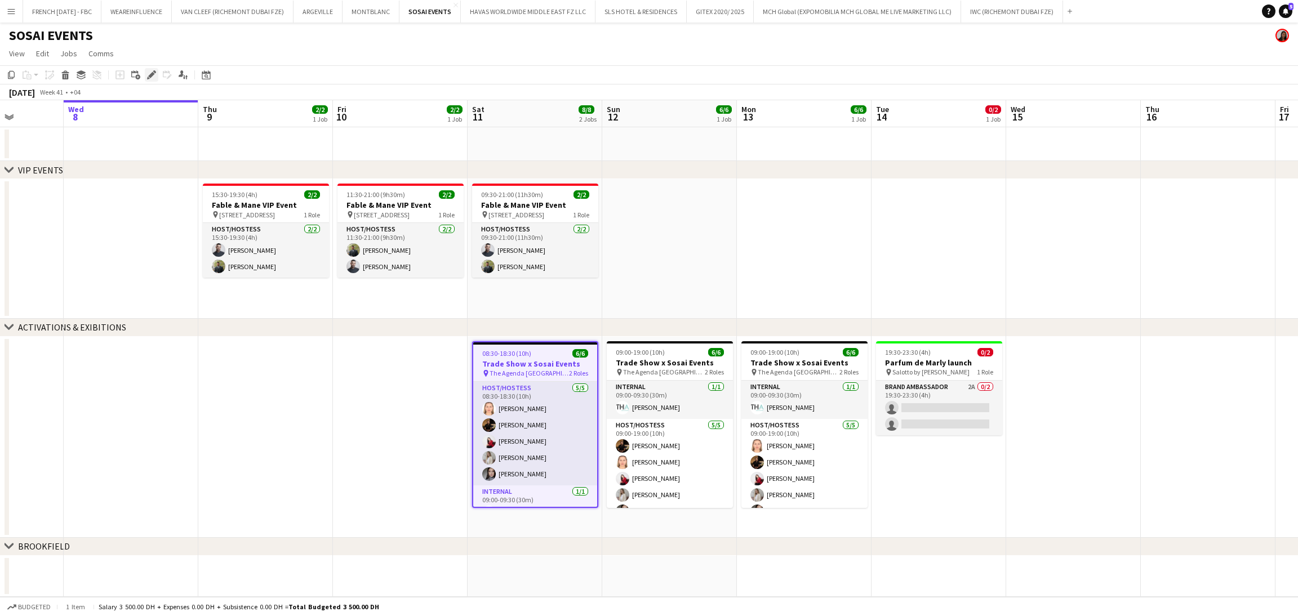
click at [155, 76] on icon "Edit" at bounding box center [151, 74] width 9 height 9
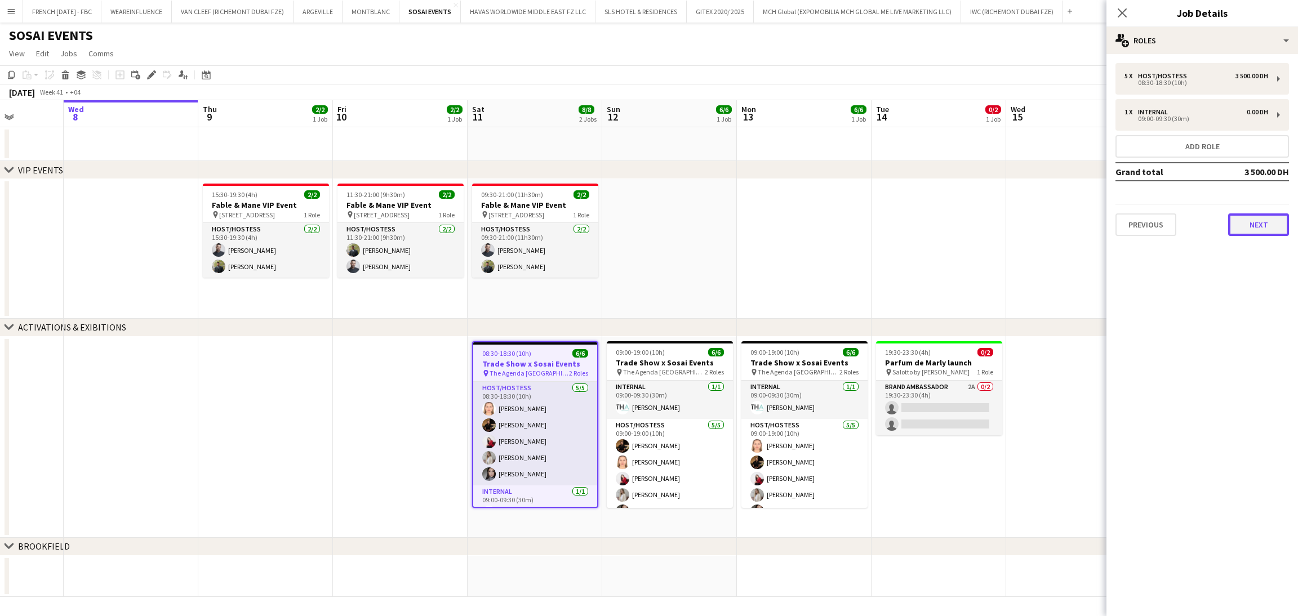
click at [1259, 224] on button "Next" at bounding box center [1258, 225] width 61 height 23
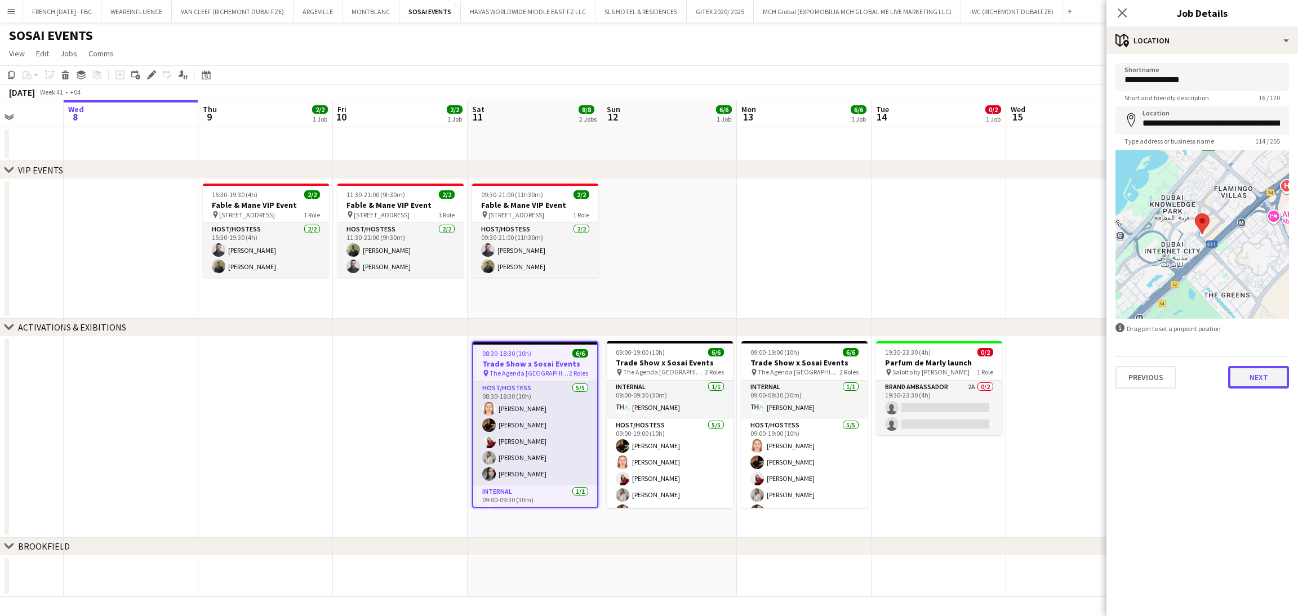
click at [1263, 382] on button "Next" at bounding box center [1258, 377] width 61 height 23
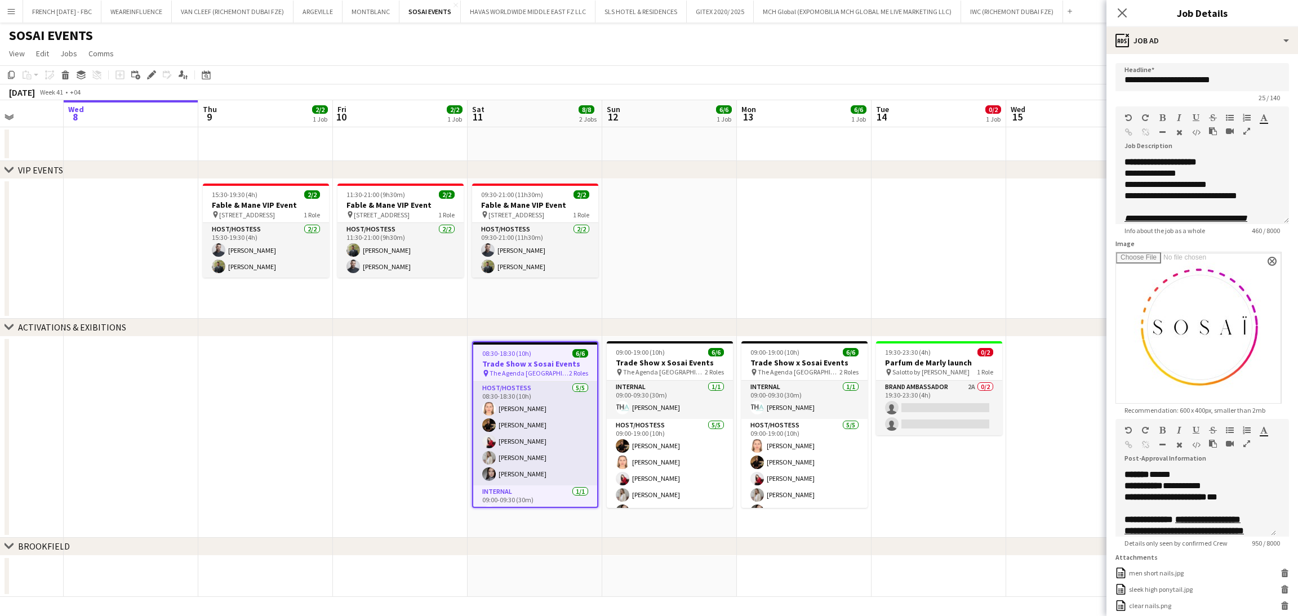
click at [124, 370] on app-date-cell at bounding box center [131, 437] width 135 height 201
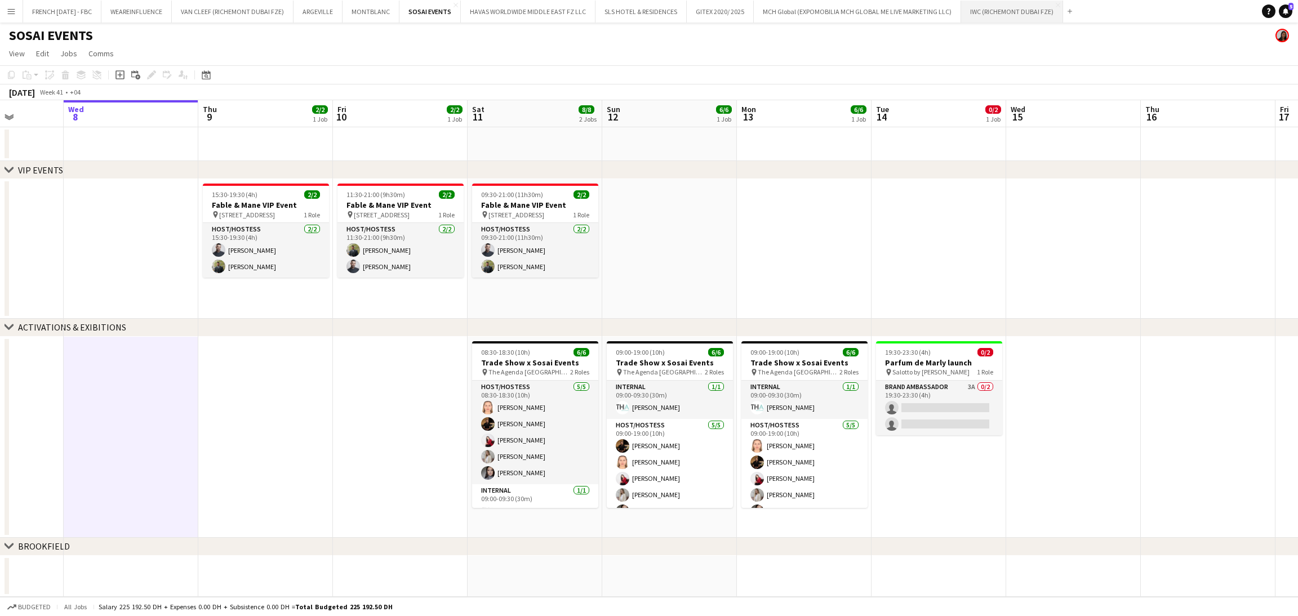
click at [992, 5] on button "IWC (RICHEMONT DUBAI FZE) Close" at bounding box center [1012, 12] width 102 height 22
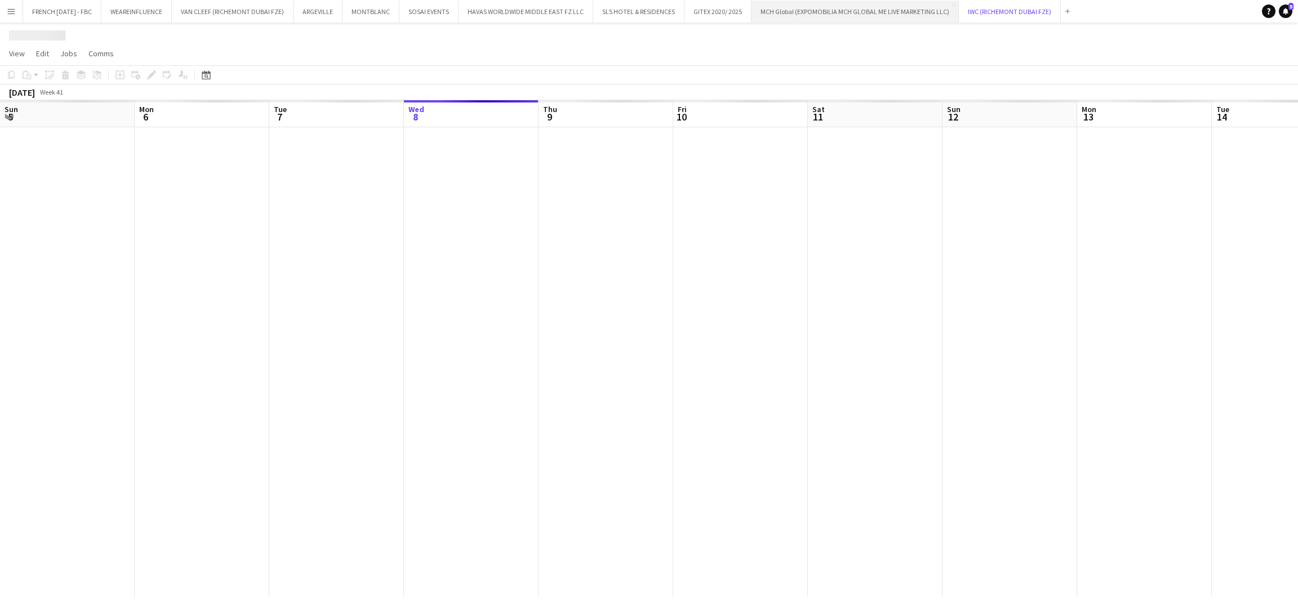
scroll to position [0, 269]
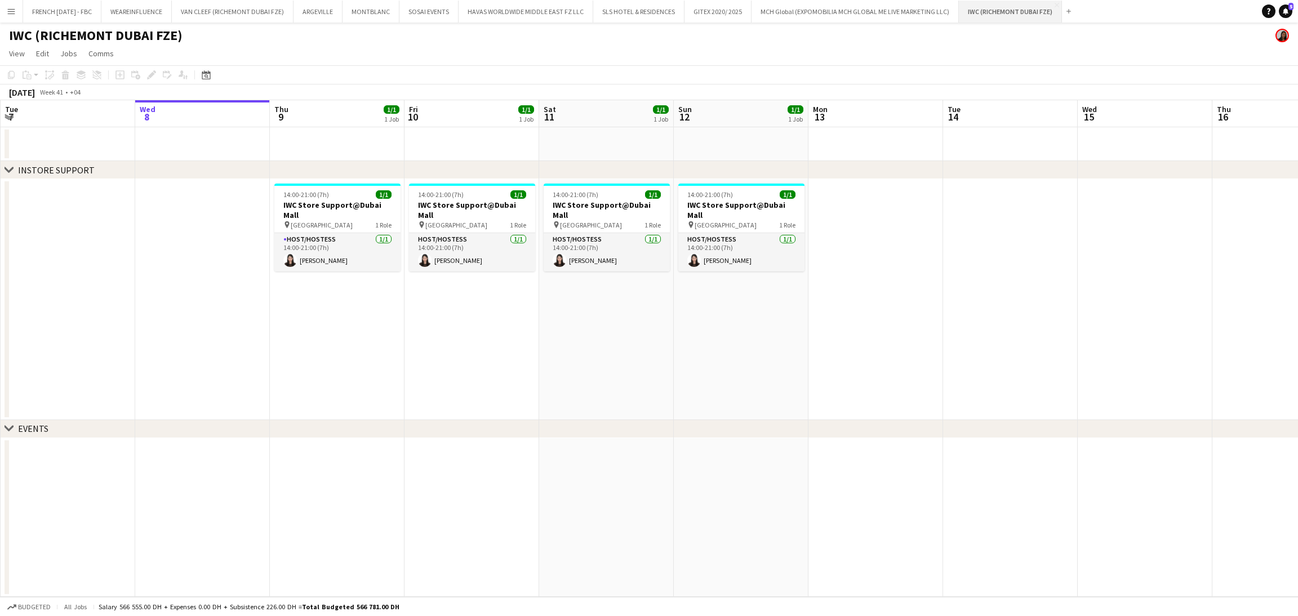
click at [1020, 10] on button "IWC (RICHEMONT DUBAI FZE) Close" at bounding box center [1010, 12] width 103 height 22
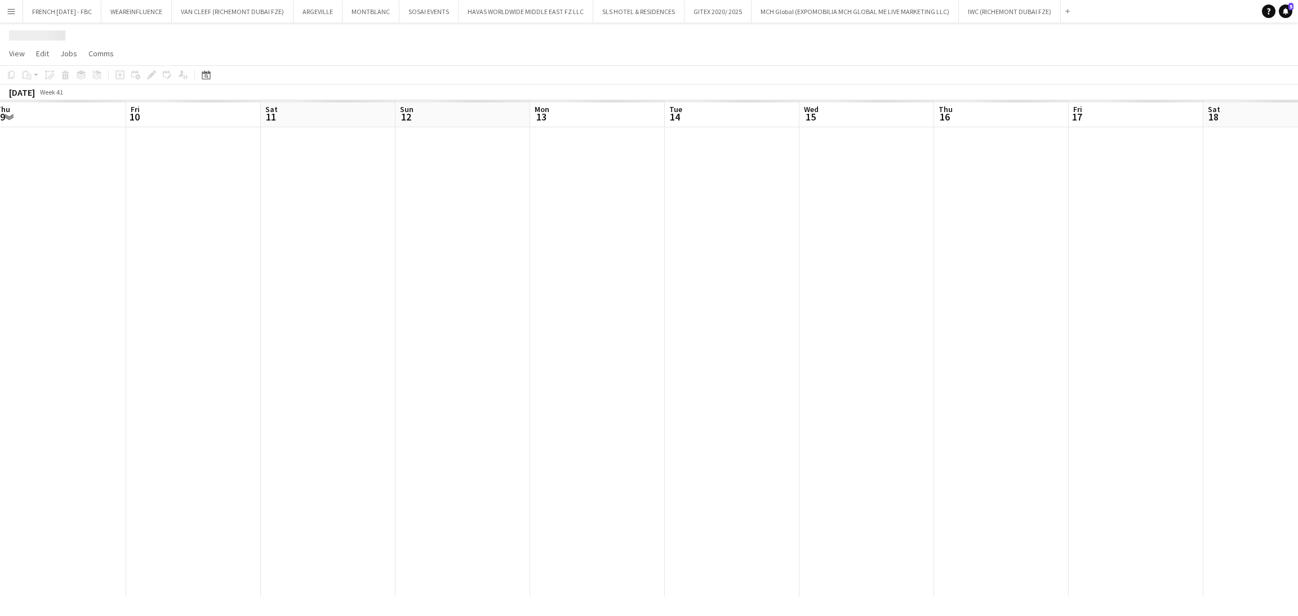
scroll to position [0, 476]
click at [581, 296] on app-calendar-viewport "Sun 5 Mon 6 Tue 7 Wed 8 Thu 9 Fri 10 Sat 11 Sun 12 Mon 13 Tue 14 Wed 15 Thu 16 …" at bounding box center [649, 348] width 1298 height 497
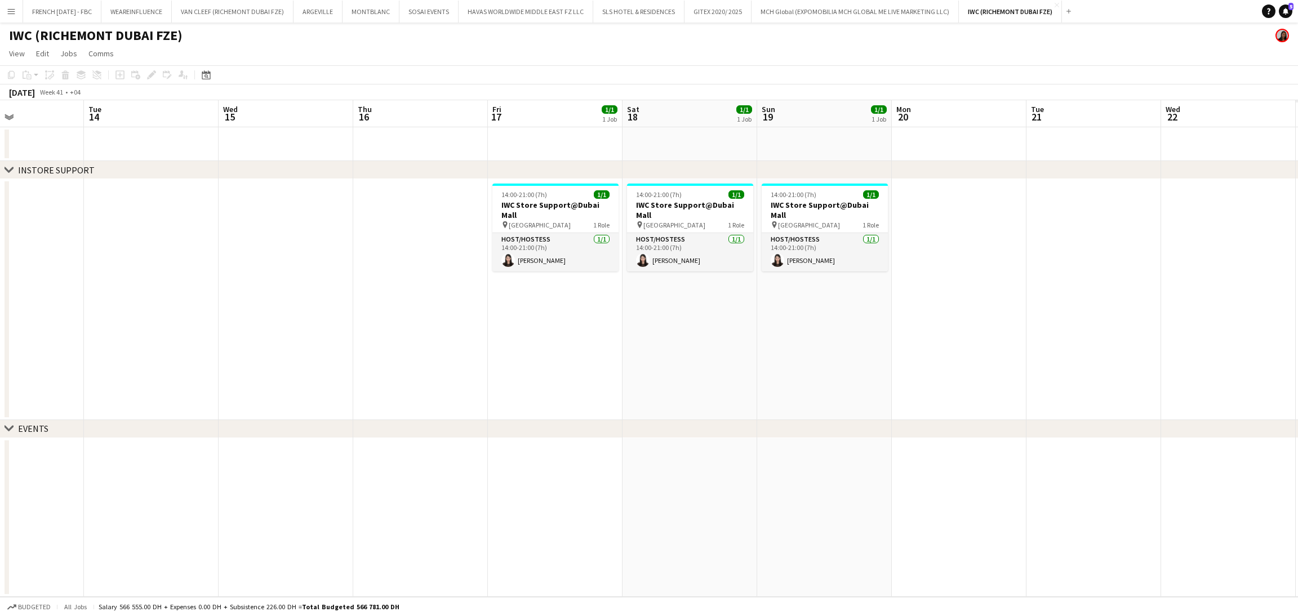
drag, startPoint x: 646, startPoint y: 372, endPoint x: 499, endPoint y: 357, distance: 147.9
click at [77, 352] on app-calendar-viewport "Fri 10 1/1 1 Job Sat 11 1/1 1 Job Sun 12 1/1 1 Job Mon 13 Tue 14 Wed 15 Thu 16 …" at bounding box center [649, 348] width 1298 height 497
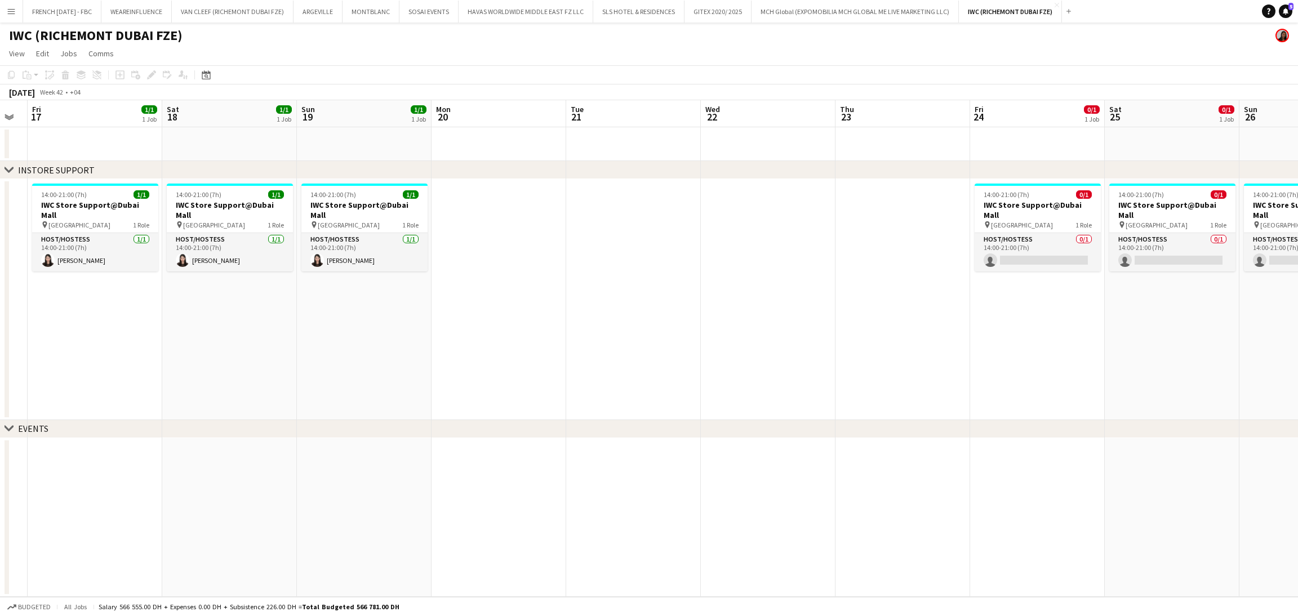
drag, startPoint x: 748, startPoint y: 368, endPoint x: 503, endPoint y: 384, distance: 246.1
click at [469, 383] on app-calendar-viewport "Tue 14 Wed 15 Thu 16 Fri 17 1/1 1 Job Sat 18 1/1 1 Job Sun 19 1/1 1 Job Mon 20 …" at bounding box center [649, 348] width 1298 height 497
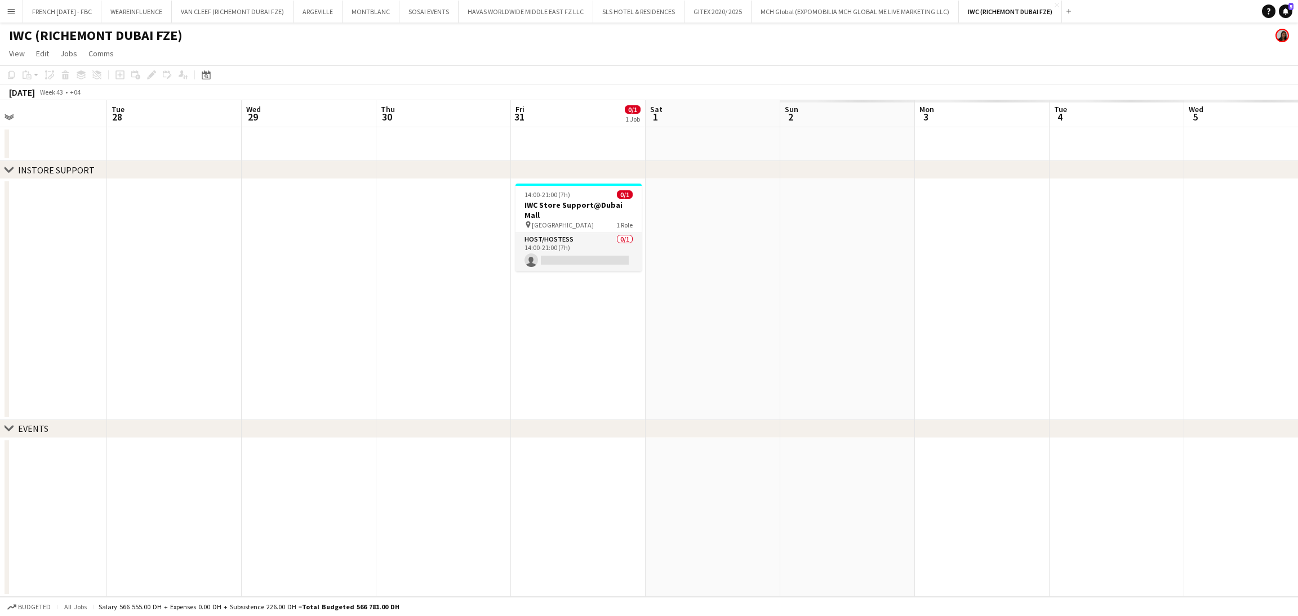
drag, startPoint x: 329, startPoint y: 375, endPoint x: 335, endPoint y: 373, distance: 6.6
click at [11, 375] on app-calendar-viewport "Fri 24 0/1 1 Job Sat 25 0/1 1 Job Sun 26 0/1 1 Job Mon 27 Tue 28 Wed 29 Thu 30 …" at bounding box center [649, 348] width 1298 height 497
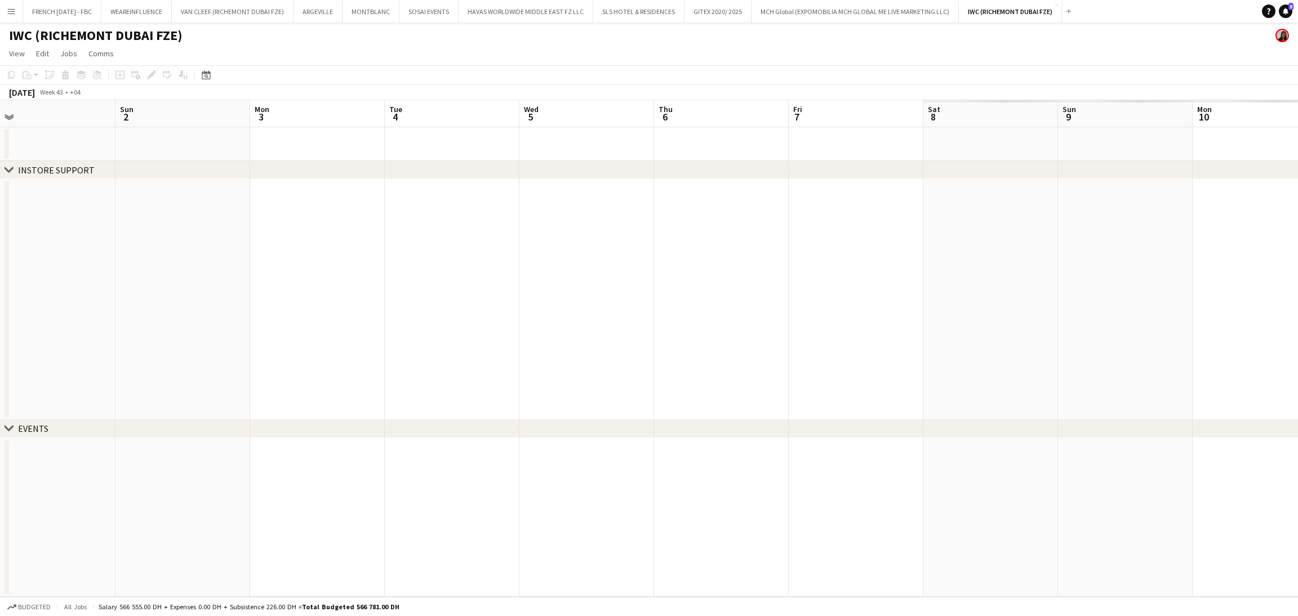
drag, startPoint x: 647, startPoint y: 367, endPoint x: 273, endPoint y: 393, distance: 374.5
click at [134, 378] on app-calendar-viewport "Wed 29 Thu 30 Fri 31 0/1 1 Job Sat 1 Sun 2 Mon 3 Tue 4 Wed 5 Thu 6 Fri 7 Sat 8 …" at bounding box center [649, 348] width 1298 height 497
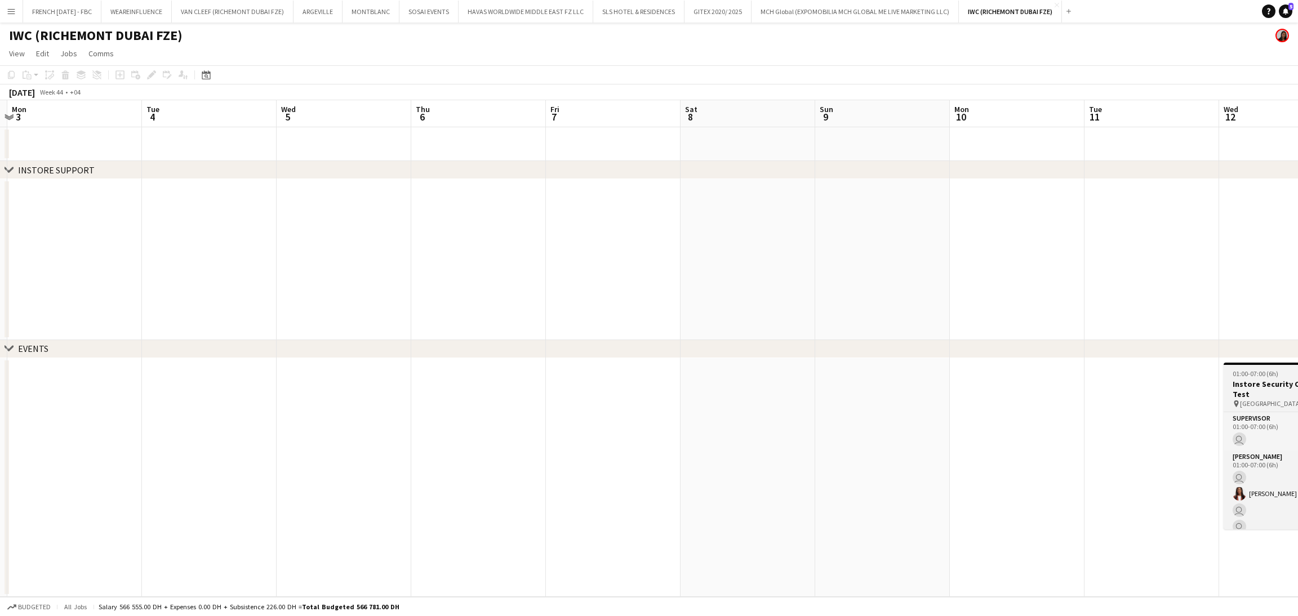
drag, startPoint x: 983, startPoint y: 383, endPoint x: 290, endPoint y: 379, distance: 693.6
click at [163, 379] on app-calendar-viewport "Fri 31 0/1 1 Job Sat 1 Sun 2 Mon 3 Tue 4 Wed 5 Thu 6 Fri 7 Sat 8 Sun 9 Mon 10 T…" at bounding box center [649, 348] width 1298 height 497
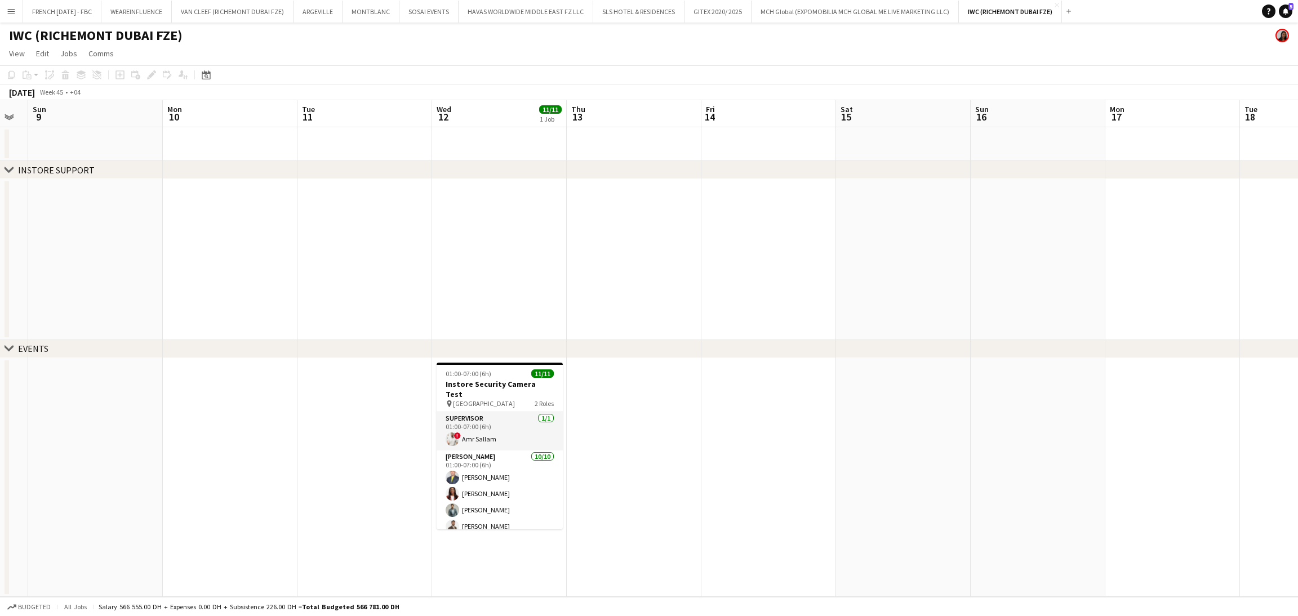
drag, startPoint x: 609, startPoint y: 480, endPoint x: 778, endPoint y: 461, distance: 170.1
click at [778, 461] on app-calendar-viewport "Fri 7 Sat 8 Sun 9 Mon 10 Tue 11 Wed 12 11/11 1 Job Thu 13 Fri 14 Sat 15 Sun 16 …" at bounding box center [649, 348] width 1298 height 497
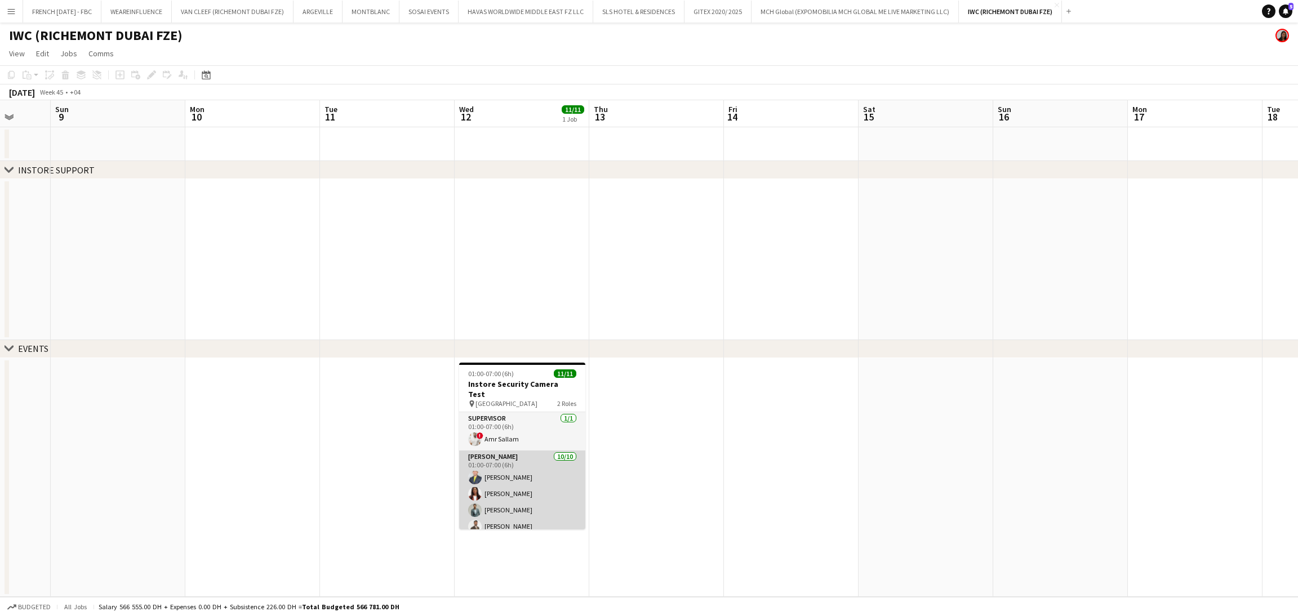
click at [549, 464] on app-card-role "[PERSON_NAME] [DATE] 01:00-07:00 (6h) [PERSON_NAME] [PERSON_NAME] [PERSON_NAME]…" at bounding box center [522, 545] width 126 height 189
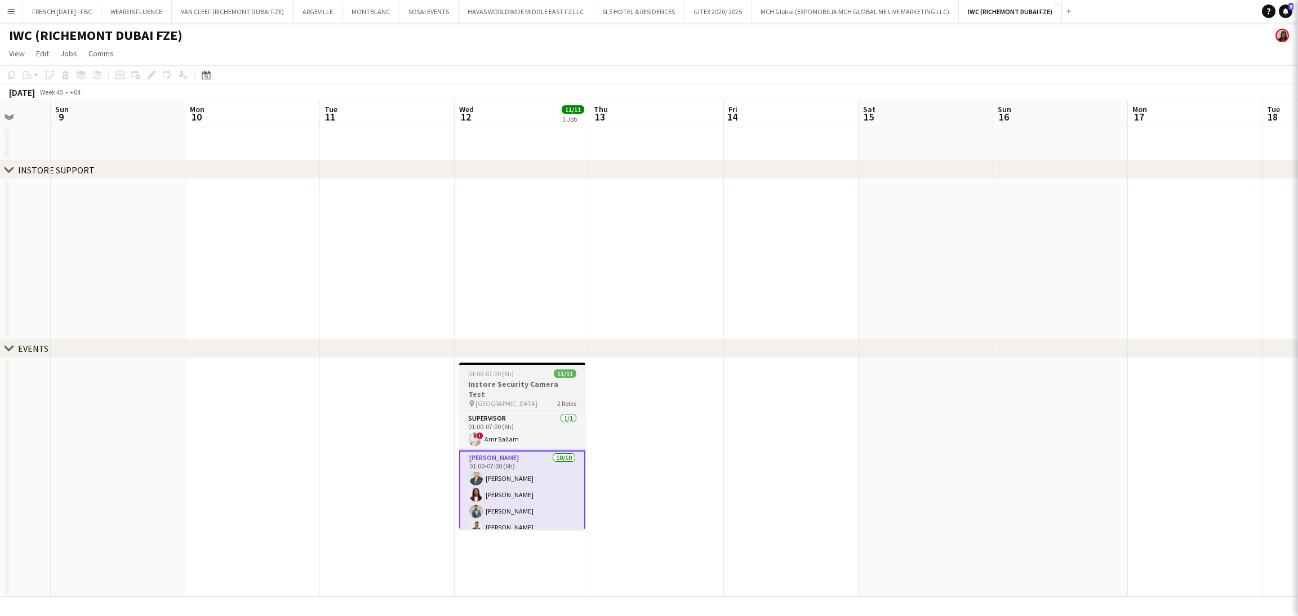
click at [509, 384] on h3 "Instore Security Camera Test" at bounding box center [522, 389] width 126 height 20
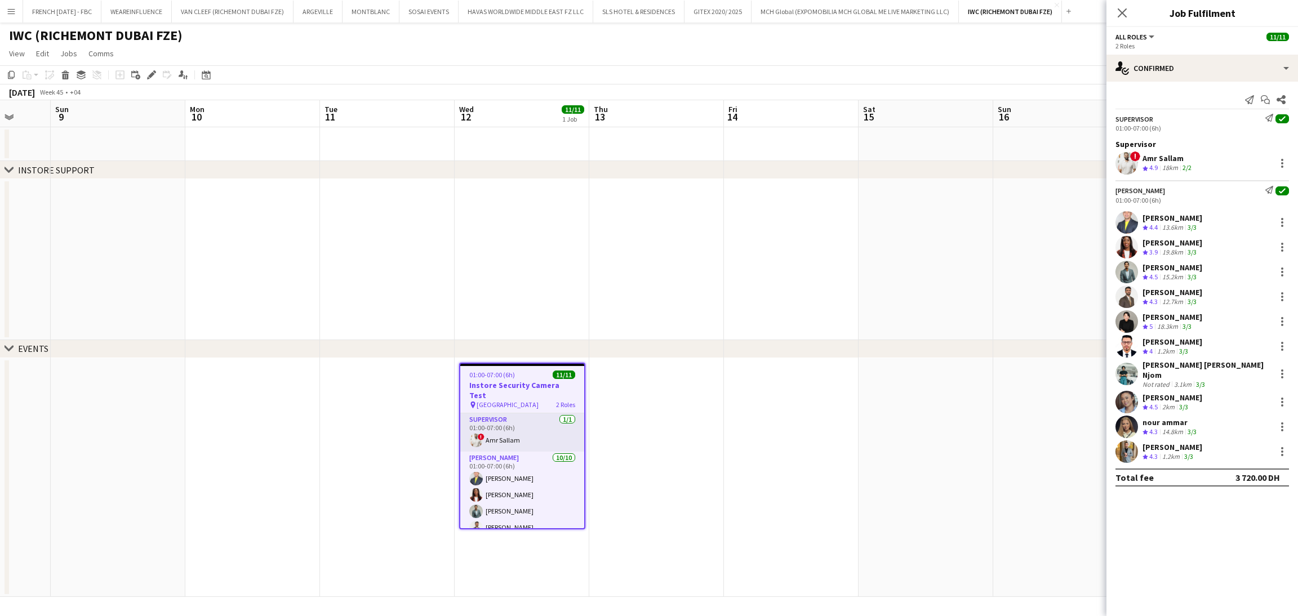
click at [1202, 150] on div "Supervisor Send notification check 01:00-07:00 (6h) Supervisor ! Amr Sallam Cre…" at bounding box center [1203, 144] width 192 height 60
click at [1191, 161] on div "Amr Sallam" at bounding box center [1168, 158] width 51 height 10
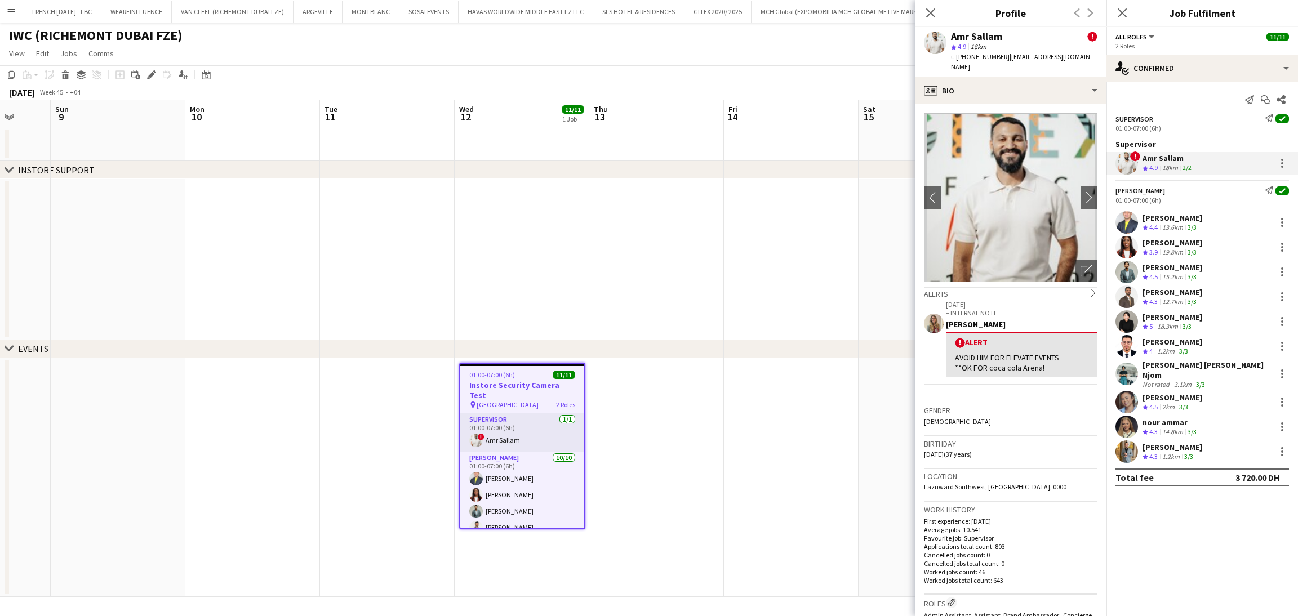
click at [1189, 217] on div "[PERSON_NAME]" at bounding box center [1173, 218] width 60 height 10
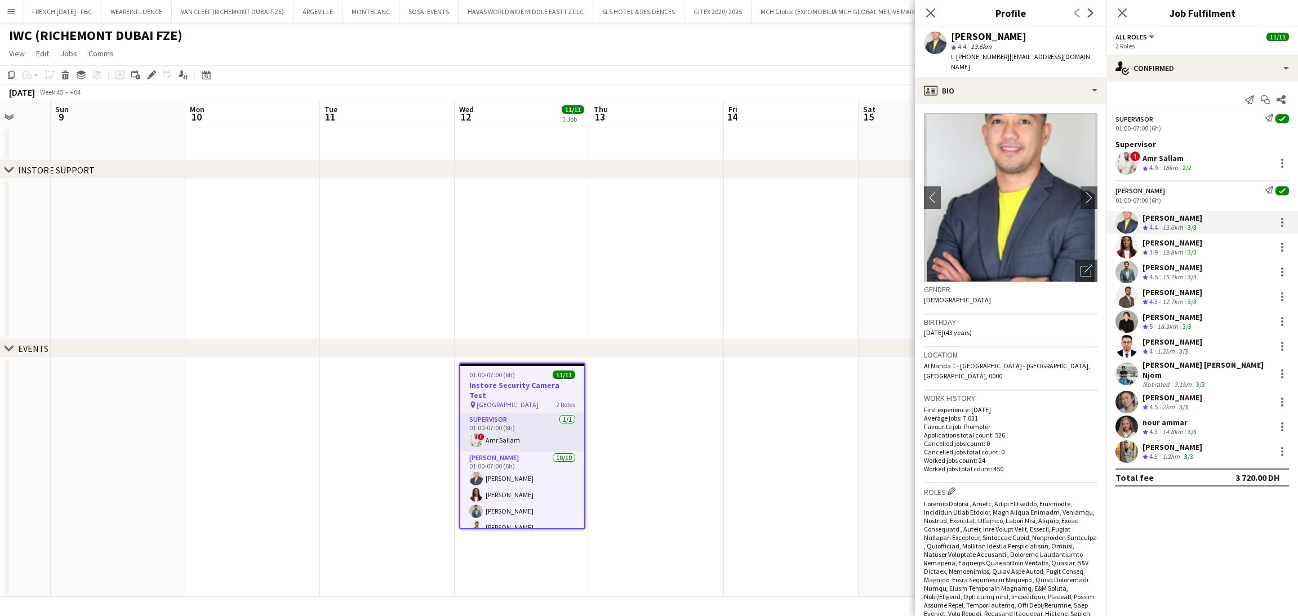
click at [1187, 297] on div "[PERSON_NAME]" at bounding box center [1173, 292] width 60 height 10
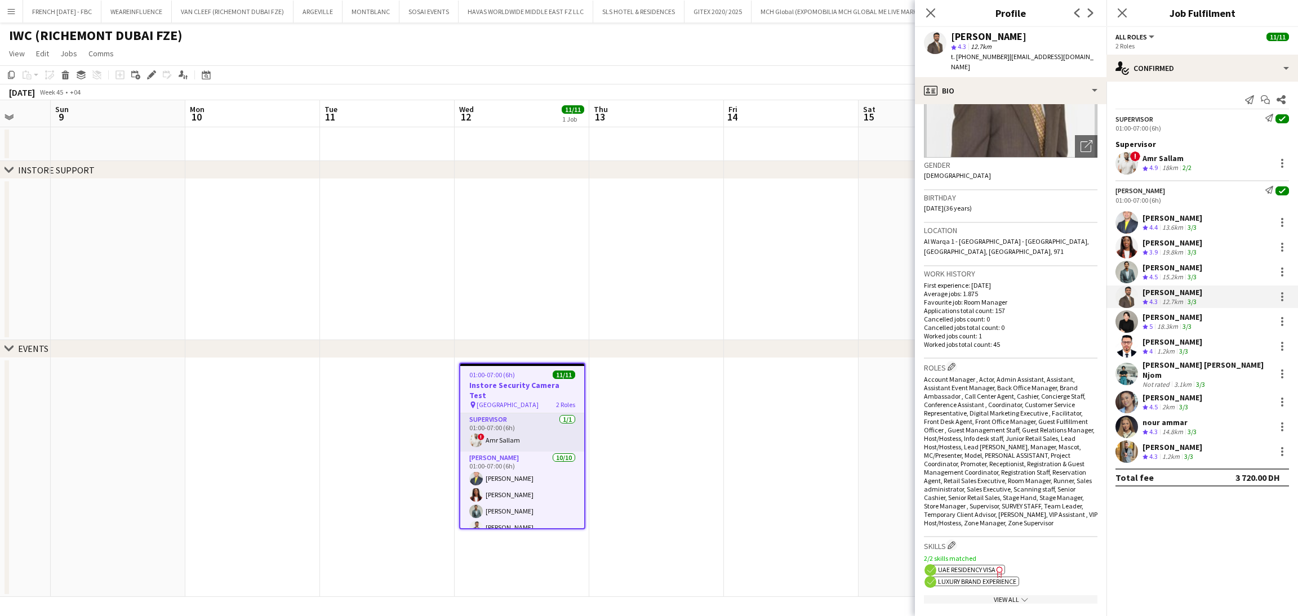
scroll to position [85, 0]
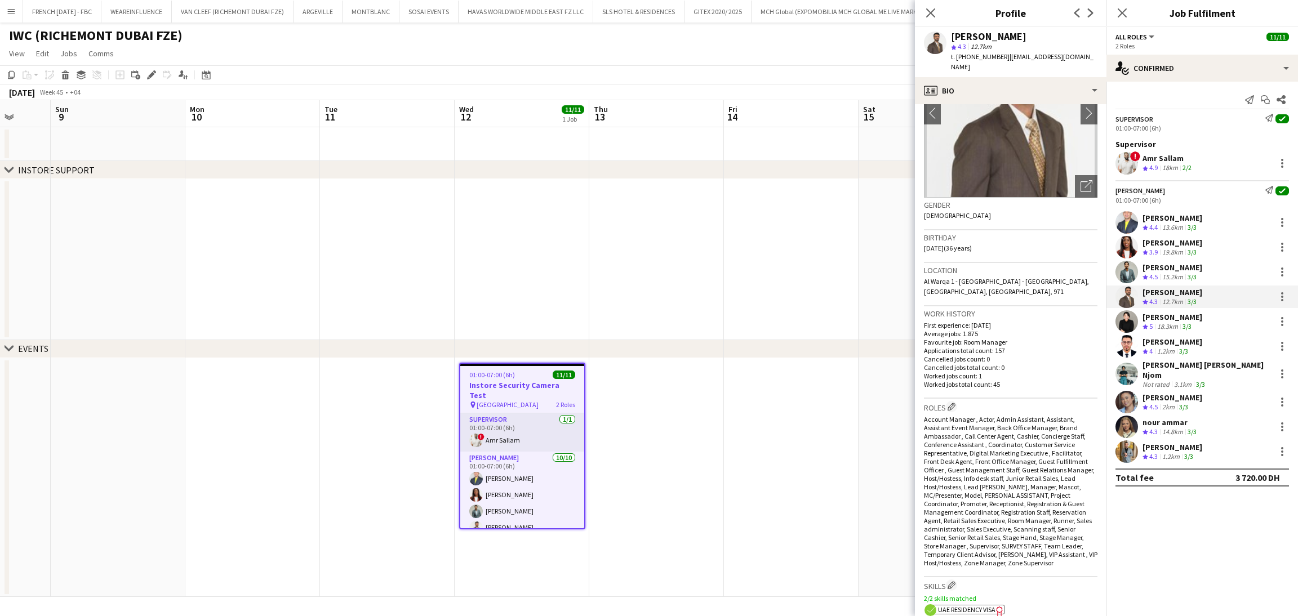
click at [1176, 321] on div "[PERSON_NAME]" at bounding box center [1173, 317] width 60 height 10
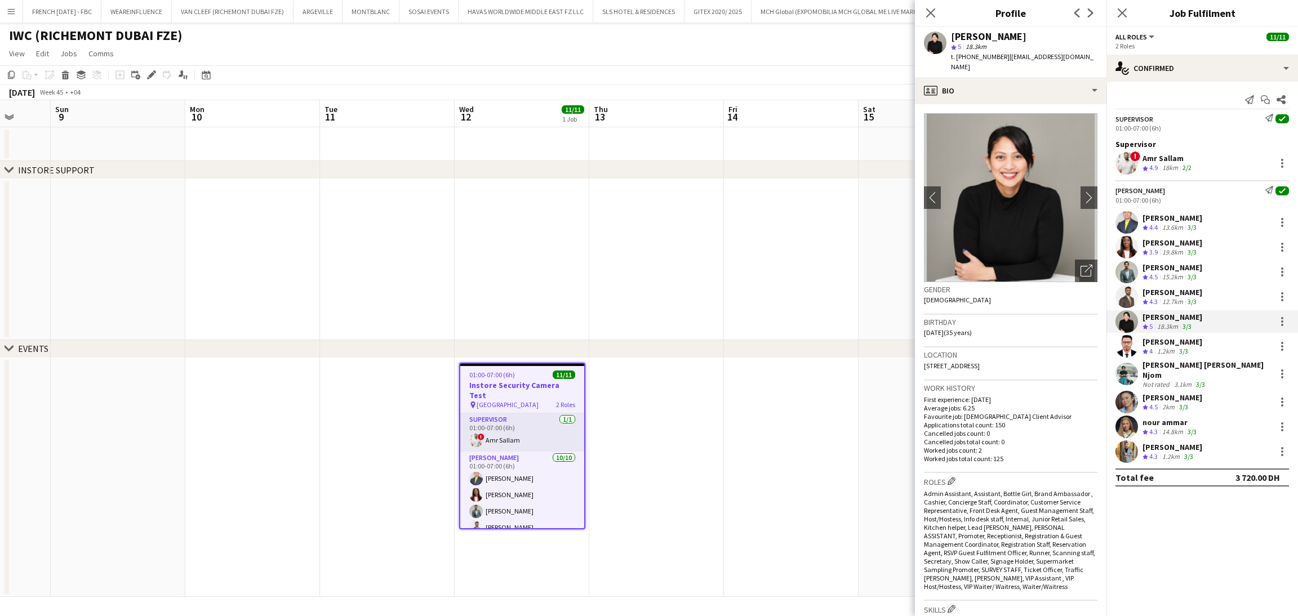
drag, startPoint x: 1000, startPoint y: 54, endPoint x: 936, endPoint y: 32, distance: 67.4
click at [936, 32] on div "[PERSON_NAME] star 5 18.3km t. [PHONE_NUMBER] | [EMAIL_ADDRESS][DOMAIN_NAME]" at bounding box center [1011, 52] width 192 height 50
copy div "[PERSON_NAME] H star 5 18.3km t. [PHONE_NUMBER]"
click at [1161, 343] on div "[PERSON_NAME]" at bounding box center [1173, 342] width 60 height 10
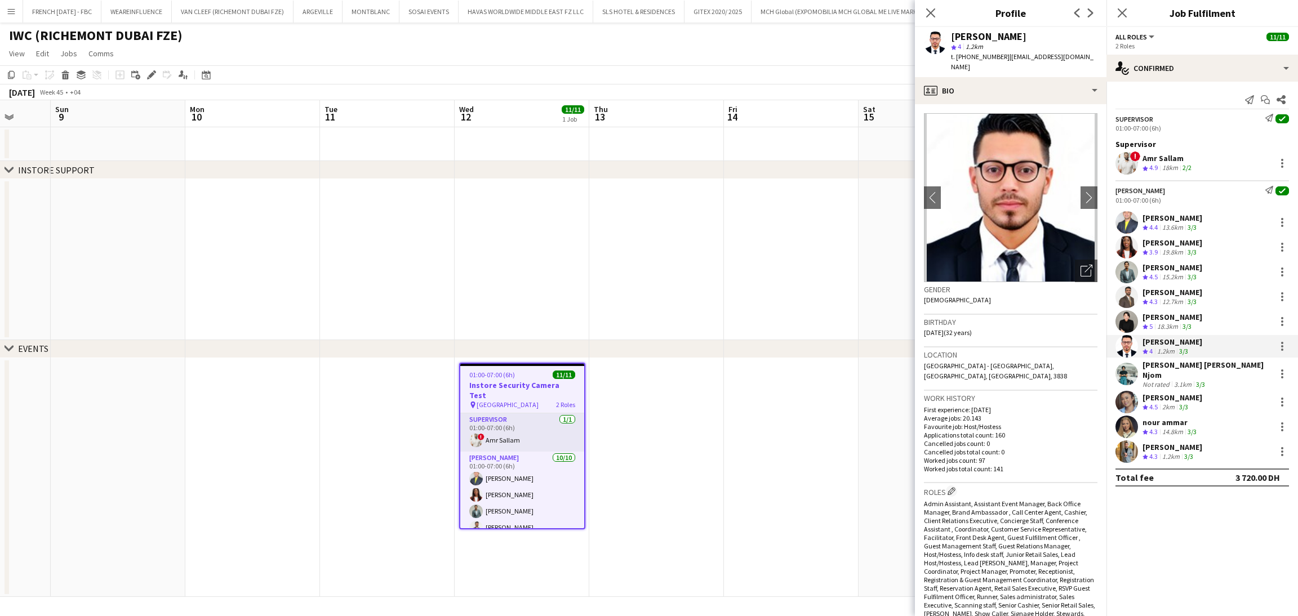
drag, startPoint x: 1005, startPoint y: 55, endPoint x: 952, endPoint y: 32, distance: 57.8
click at [952, 32] on div "[PERSON_NAME] star 4 1.2km t. [PHONE_NUMBER] | [PERSON_NAME][EMAIL_ADDRESS][DOM…" at bounding box center [1024, 52] width 146 height 41
copy div "[PERSON_NAME] star 4 1.2km t. [PHONE_NUMBER]"
click at [1169, 369] on div "[PERSON_NAME] [PERSON_NAME] Njom" at bounding box center [1207, 370] width 128 height 20
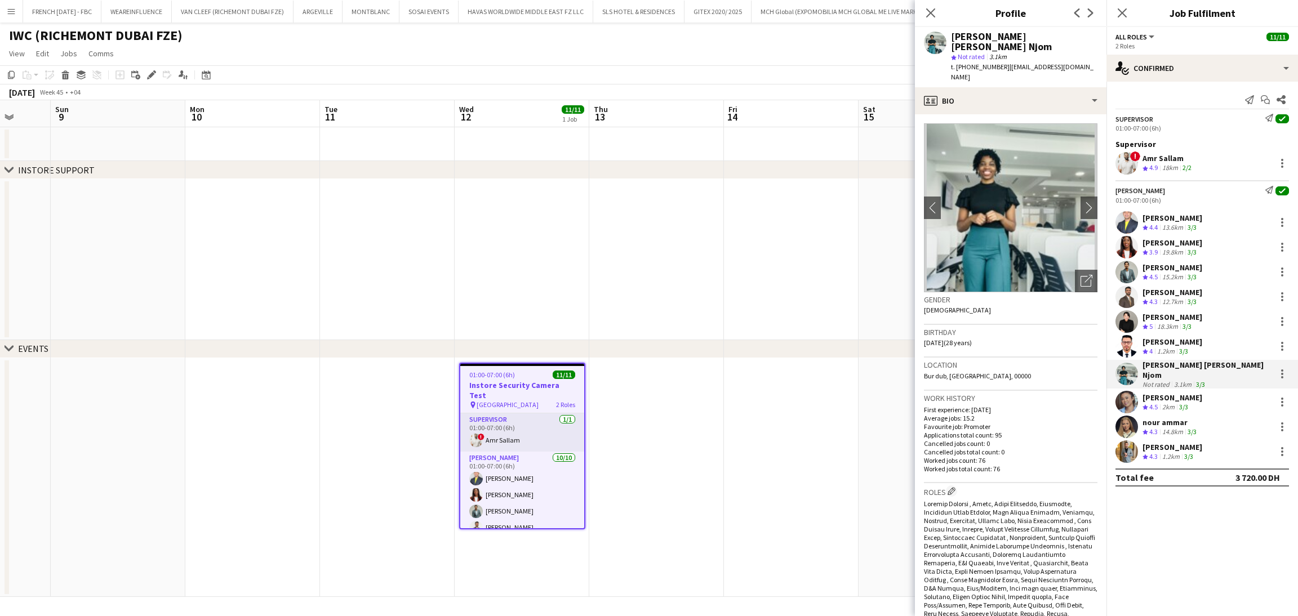
drag, startPoint x: 999, startPoint y: 59, endPoint x: 938, endPoint y: 32, distance: 66.4
click at [938, 32] on div "[PERSON_NAME] [PERSON_NAME] Njom star Not rated 3.1km t. [PHONE_NUMBER] | [EMAI…" at bounding box center [1011, 57] width 192 height 60
copy div "[PERSON_NAME] [PERSON_NAME] Njom star Not rated 3.1km t. [PHONE_NUMBER]"
click at [1184, 393] on div "[PERSON_NAME]" at bounding box center [1173, 398] width 60 height 10
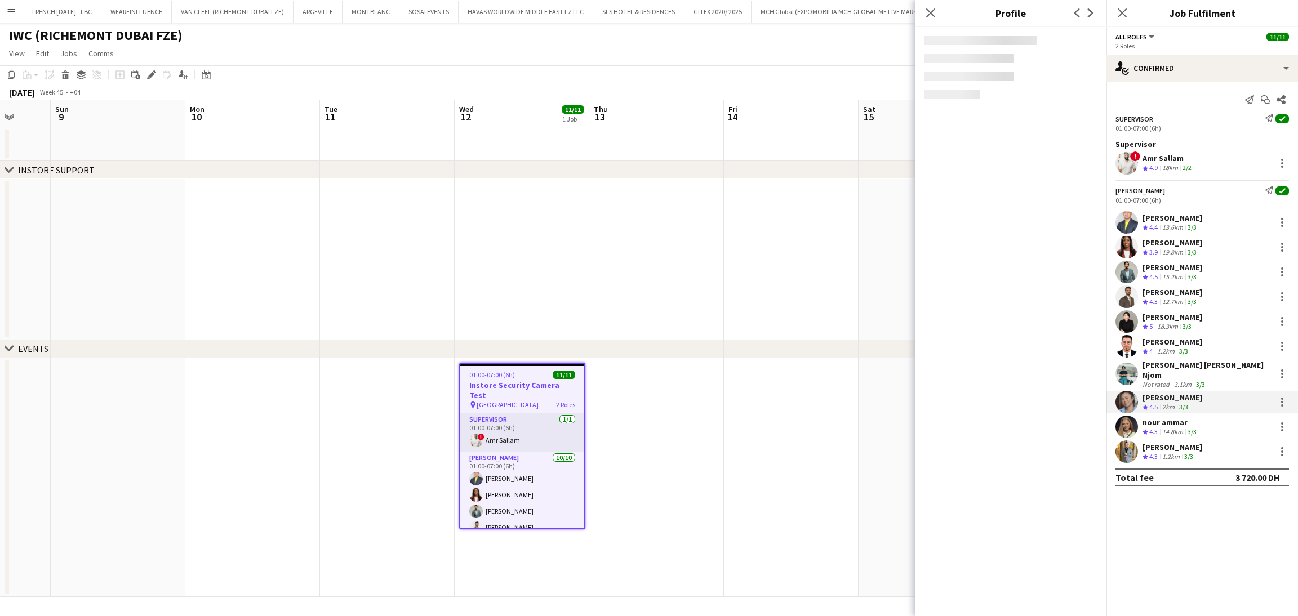
click at [1188, 421] on div "nour ammar" at bounding box center [1171, 423] width 56 height 10
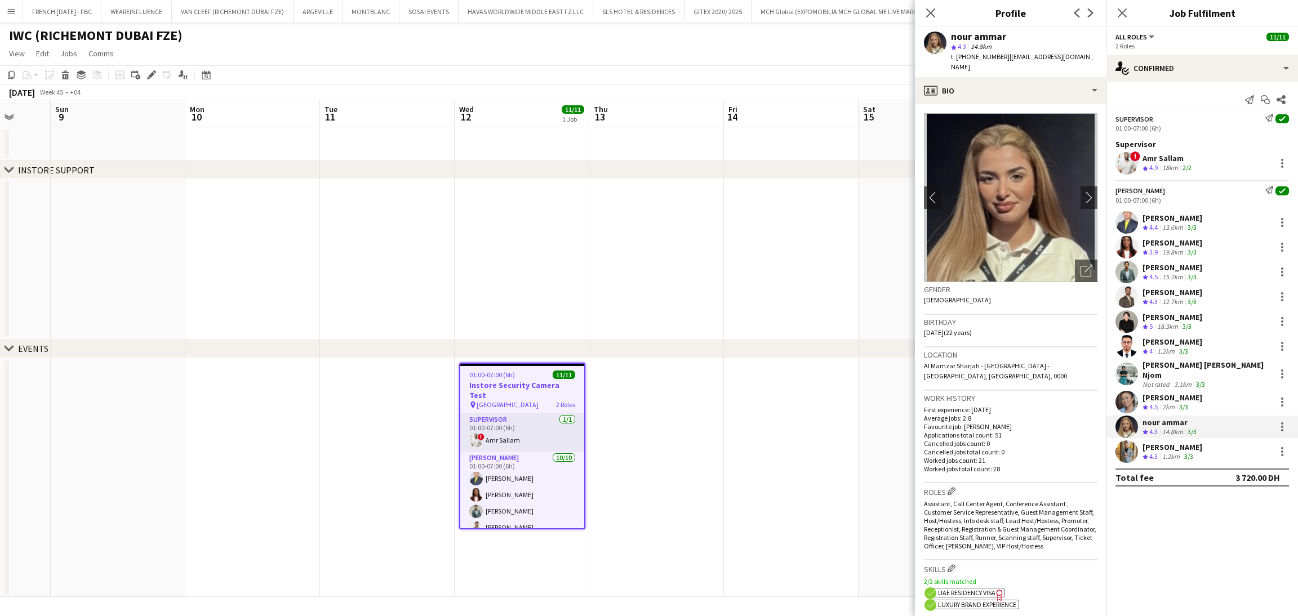
click at [1210, 448] on div "[PERSON_NAME] Crew rating 4.3 1.2km 3/3" at bounding box center [1203, 452] width 192 height 23
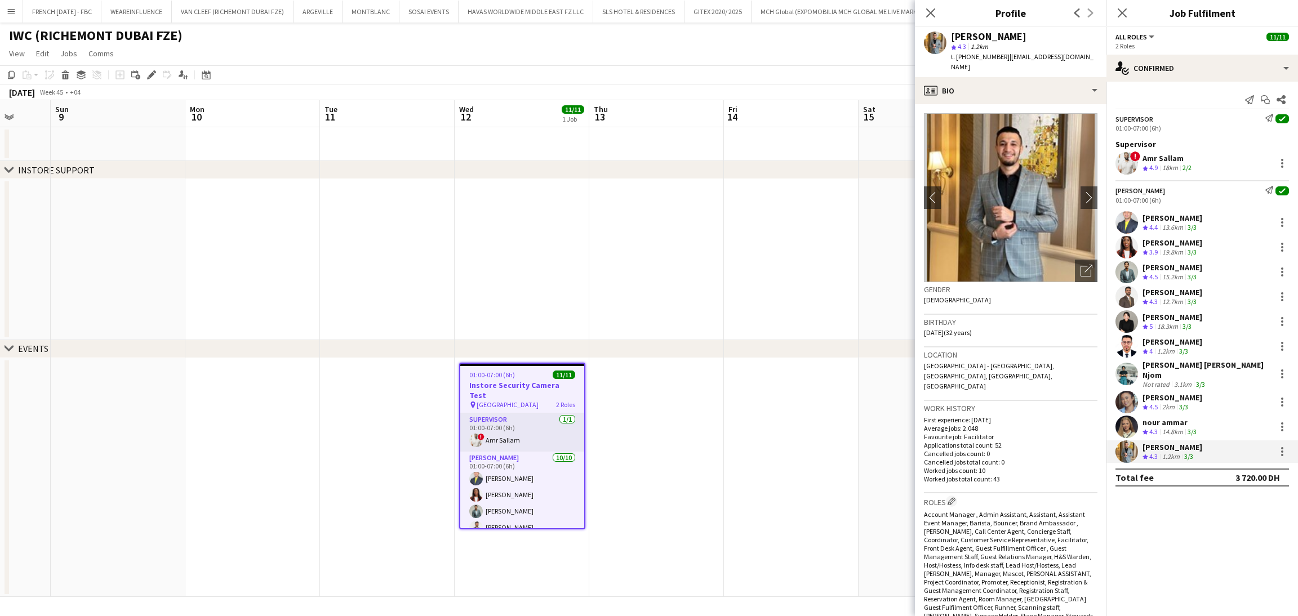
drag, startPoint x: 148, startPoint y: 76, endPoint x: 1259, endPoint y: 358, distance: 1146.4
click at [150, 76] on icon at bounding box center [151, 75] width 6 height 6
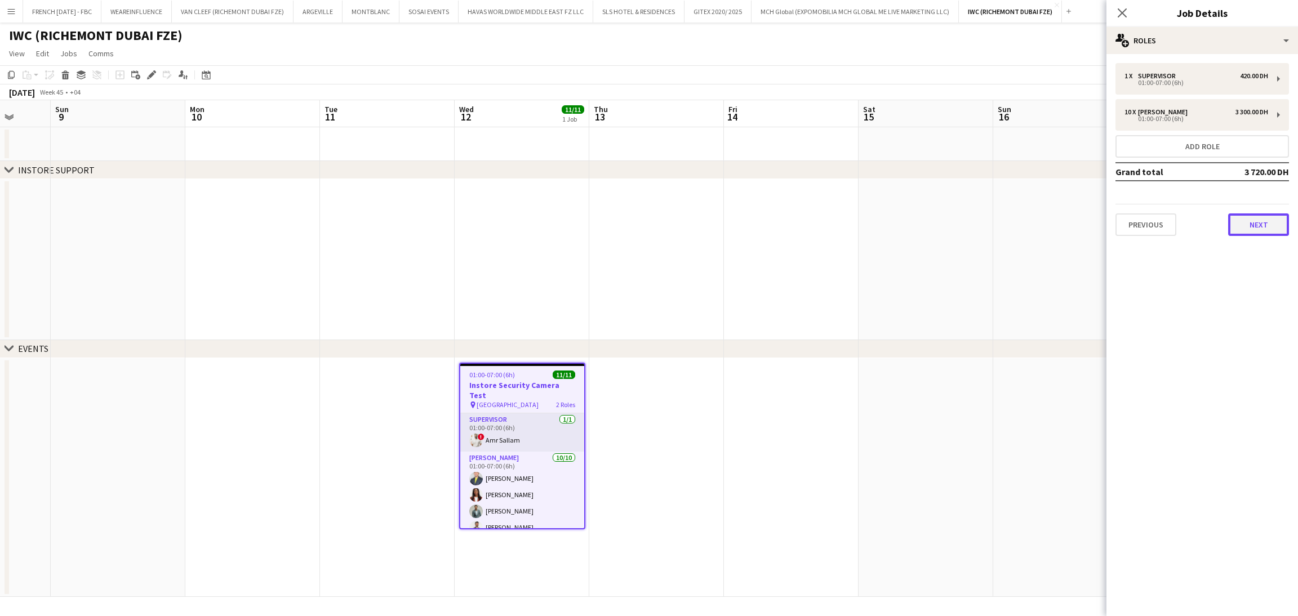
click at [1254, 217] on button "Next" at bounding box center [1258, 225] width 61 height 23
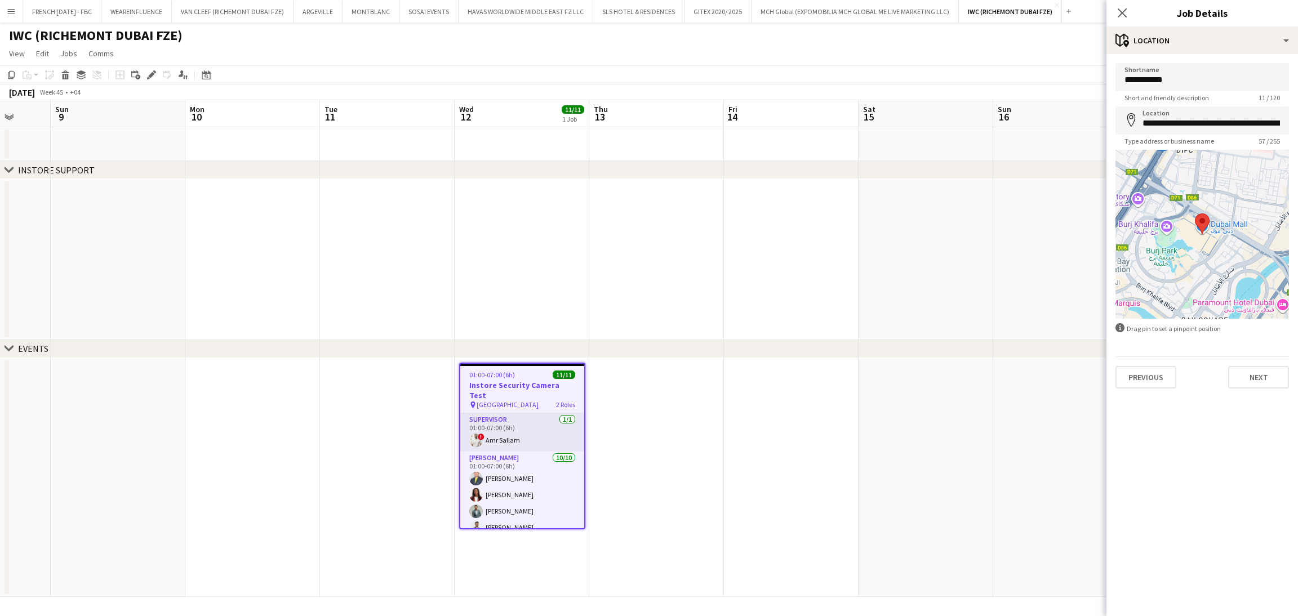
click at [1259, 387] on div "Previous Next" at bounding box center [1203, 373] width 174 height 32
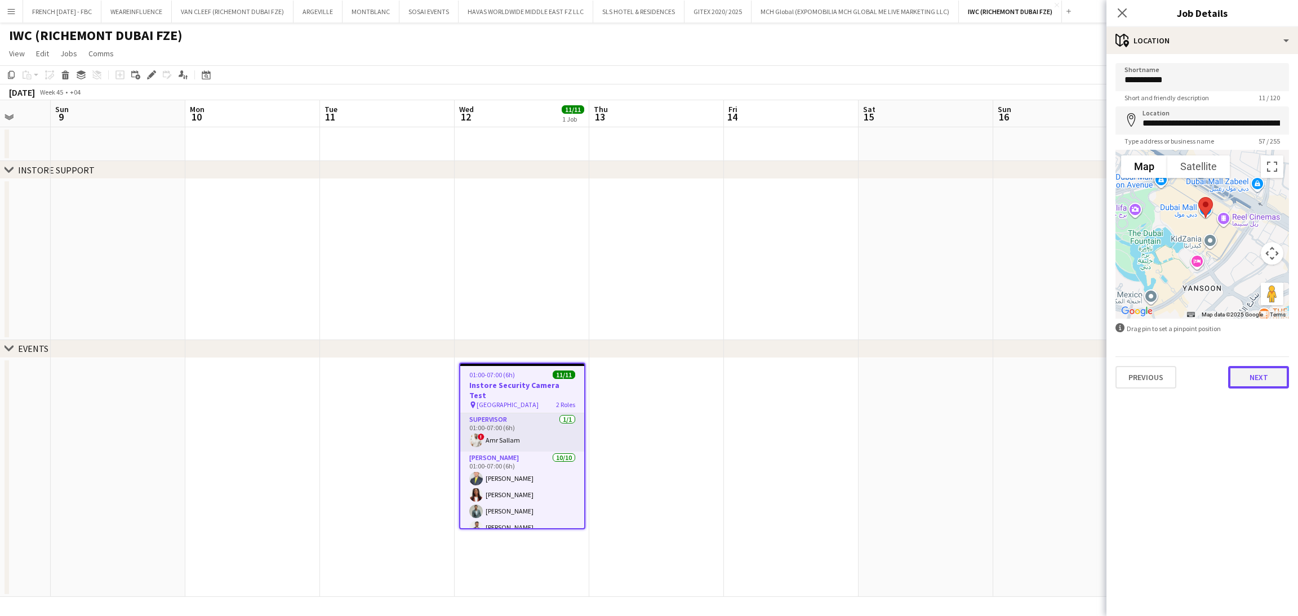
click at [1269, 380] on button "Next" at bounding box center [1258, 377] width 61 height 23
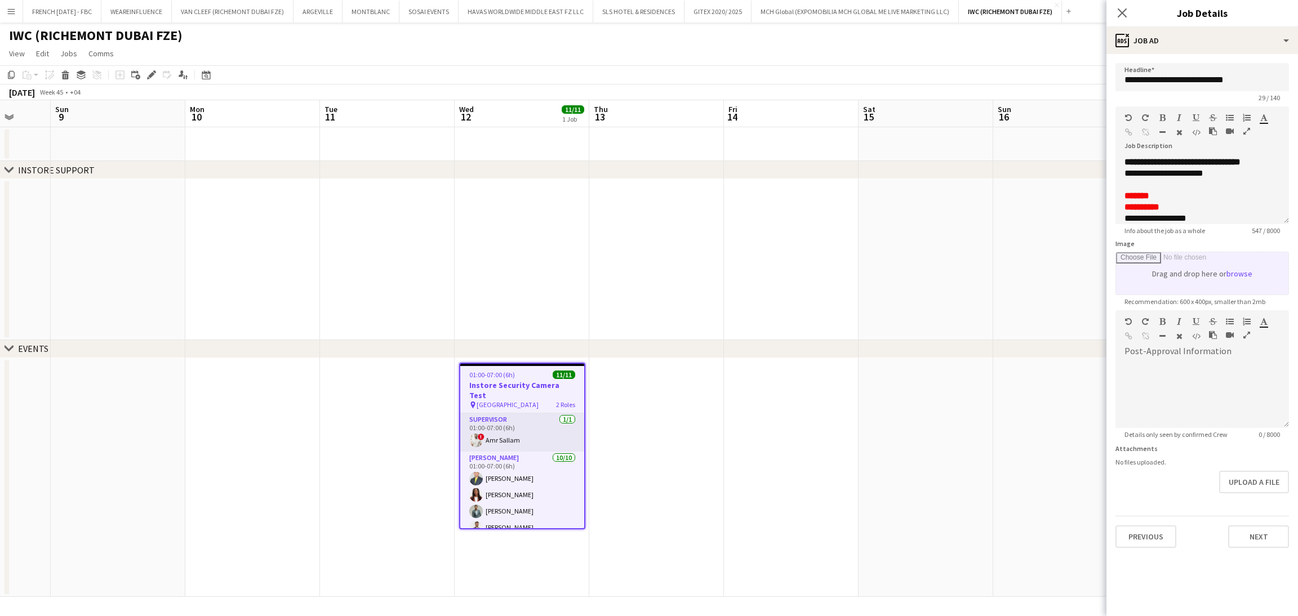
click at [1240, 267] on input "Image" at bounding box center [1202, 273] width 172 height 42
type input "**********"
click at [1116, 252] on input "Image" at bounding box center [1202, 273] width 172 height 42
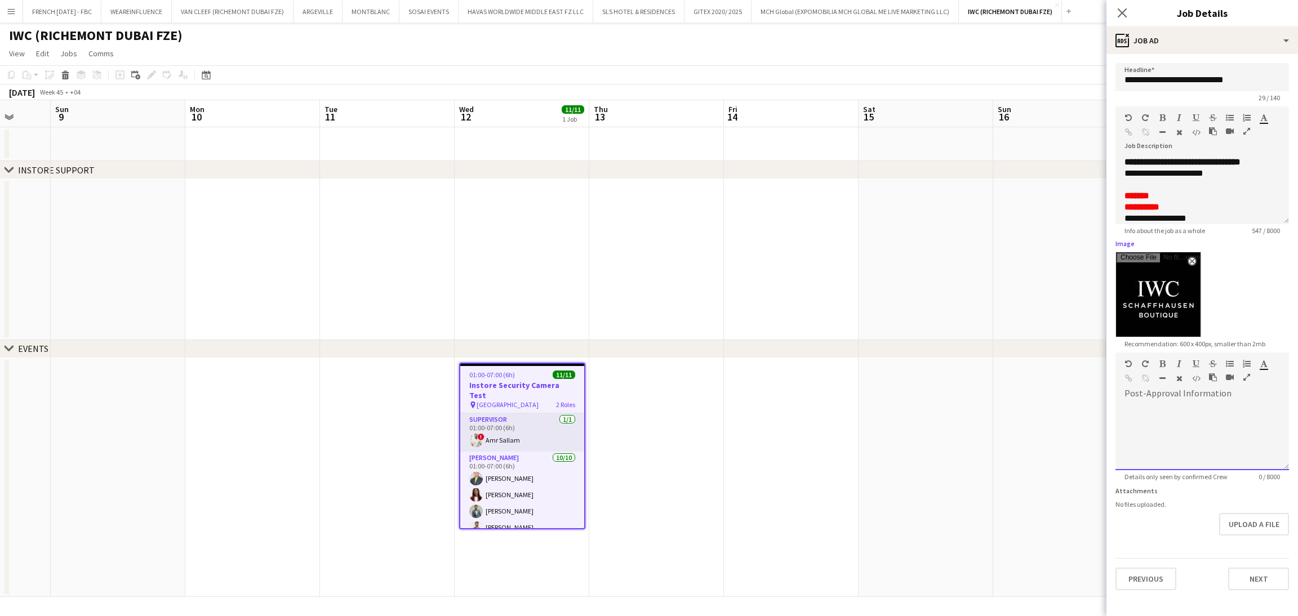
click at [1159, 394] on div "default Heading 1 Heading 2 Heading 3 Heading 4 Heading 5 Heading 6 Heading 7 P…" at bounding box center [1203, 374] width 174 height 42
click at [1211, 406] on div at bounding box center [1203, 437] width 174 height 68
paste div
click at [1206, 406] on p "*******" at bounding box center [1203, 408] width 156 height 11
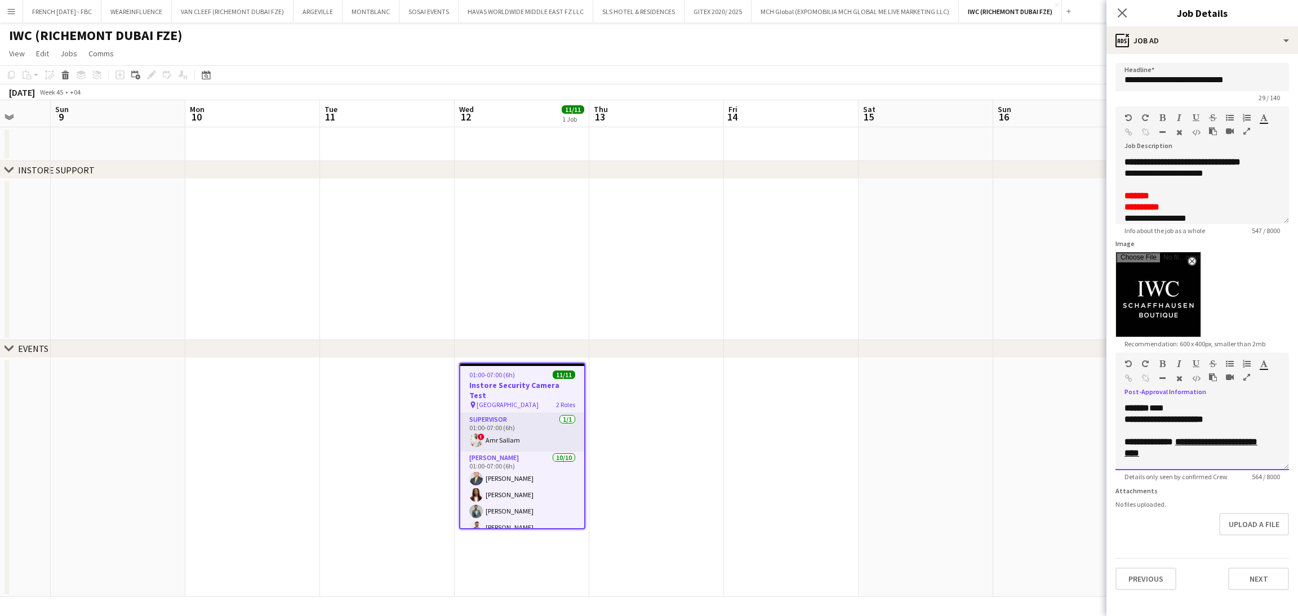
click at [1236, 419] on p "**********" at bounding box center [1203, 419] width 156 height 11
click at [1160, 424] on b "**********" at bounding box center [1164, 419] width 79 height 8
click at [1218, 422] on p "**********" at bounding box center [1203, 419] width 156 height 11
drag, startPoint x: 1259, startPoint y: 417, endPoint x: 1188, endPoint y: 416, distance: 70.4
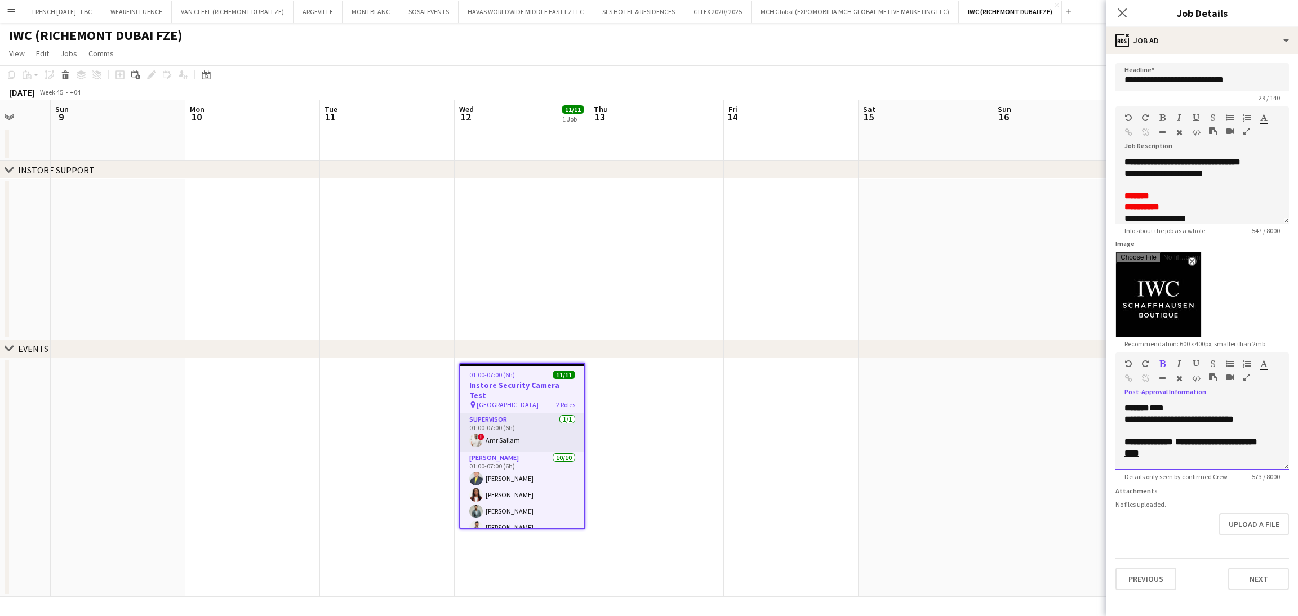
click at [1188, 416] on p "**********" at bounding box center [1203, 419] width 156 height 11
click at [1164, 366] on icon "button" at bounding box center [1163, 364] width 6 height 8
click at [1161, 431] on p at bounding box center [1203, 430] width 156 height 11
click at [1213, 439] on u "**********" at bounding box center [1191, 448] width 133 height 20
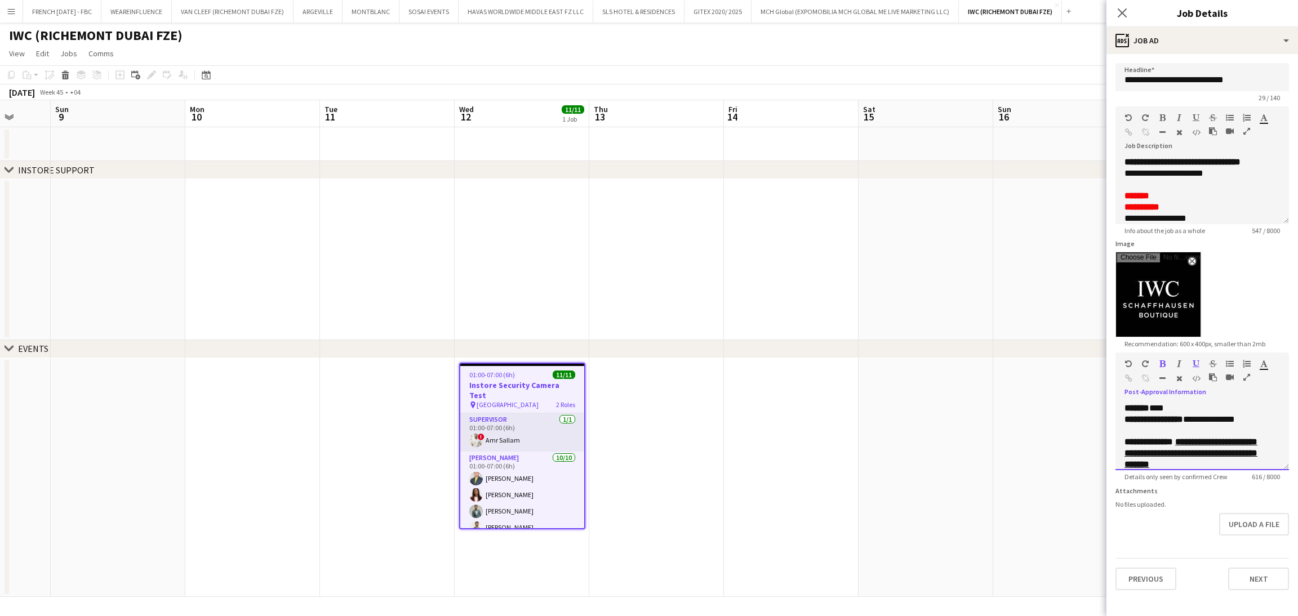
scroll to position [1, 0]
click at [1282, 458] on div "**********" at bounding box center [1203, 437] width 174 height 68
click at [1223, 460] on p "*********" at bounding box center [1203, 464] width 156 height 11
click at [1220, 454] on p at bounding box center [1203, 452] width 156 height 11
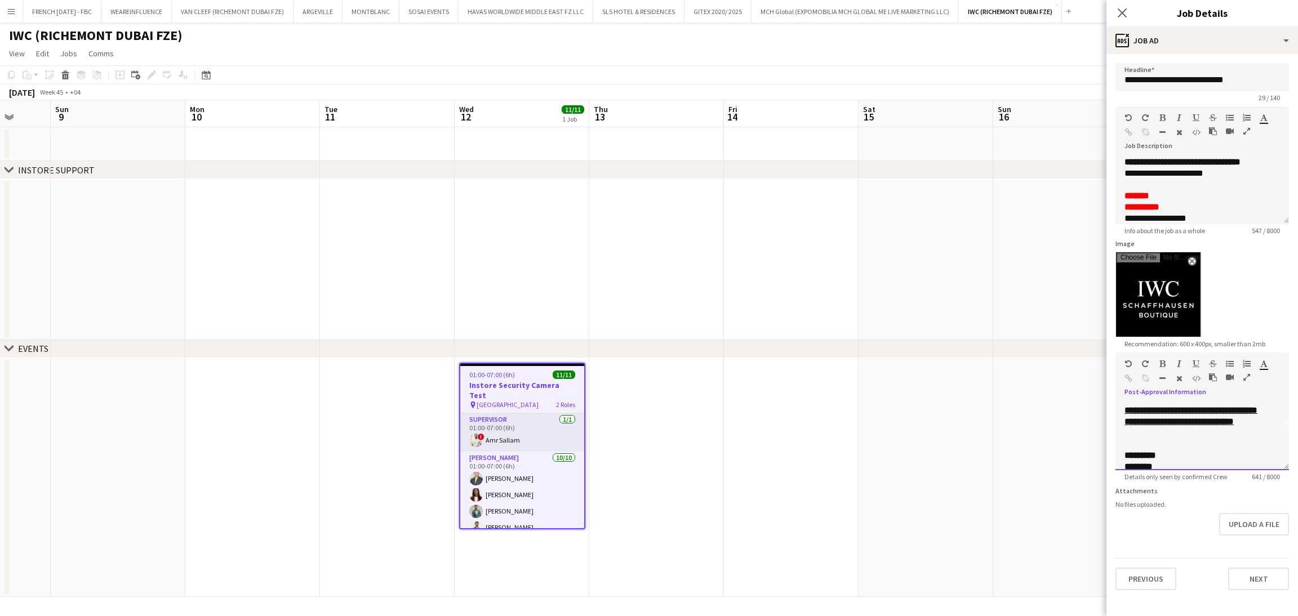
scroll to position [68, 0]
click at [1223, 427] on p "*********" at bounding box center [1203, 430] width 156 height 11
drag, startPoint x: 1240, startPoint y: 450, endPoint x: 1178, endPoint y: 437, distance: 63.2
click at [1178, 437] on div "**********" at bounding box center [1203, 437] width 174 height 68
click at [1241, 442] on p "**********" at bounding box center [1203, 436] width 156 height 23
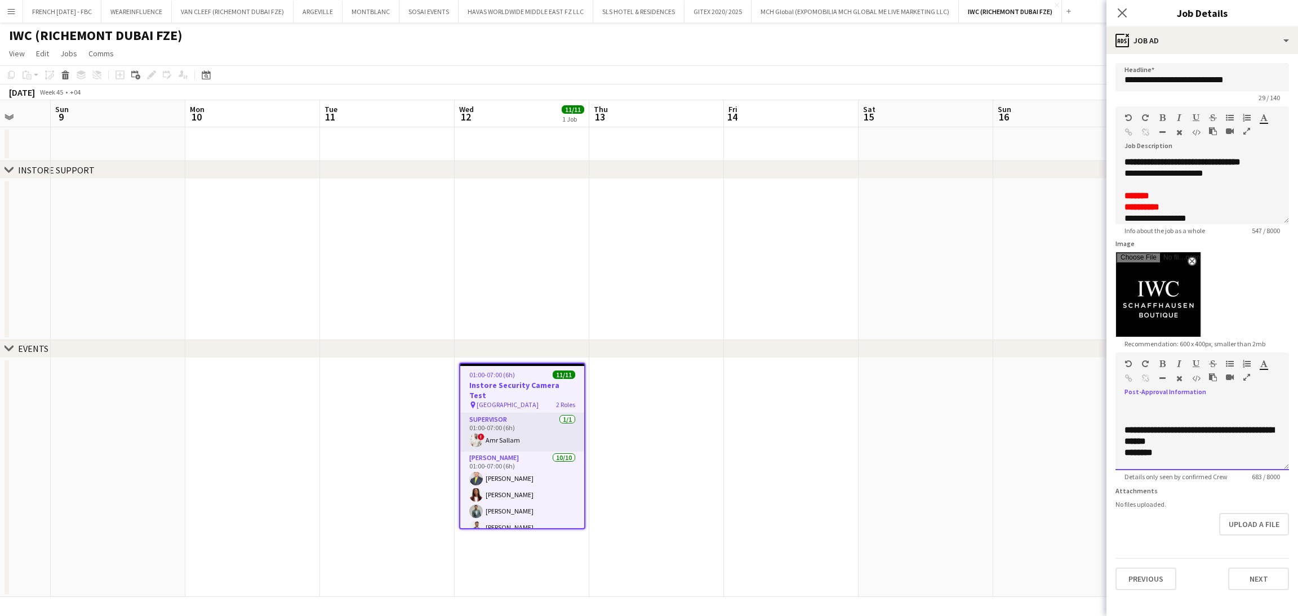
drag, startPoint x: 1236, startPoint y: 438, endPoint x: 1165, endPoint y: 430, distance: 71.4
click at [1165, 430] on p "**********" at bounding box center [1203, 436] width 156 height 23
click at [1129, 378] on icon "button" at bounding box center [1128, 379] width 7 height 8
click at [1233, 452] on p "********" at bounding box center [1196, 452] width 143 height 11
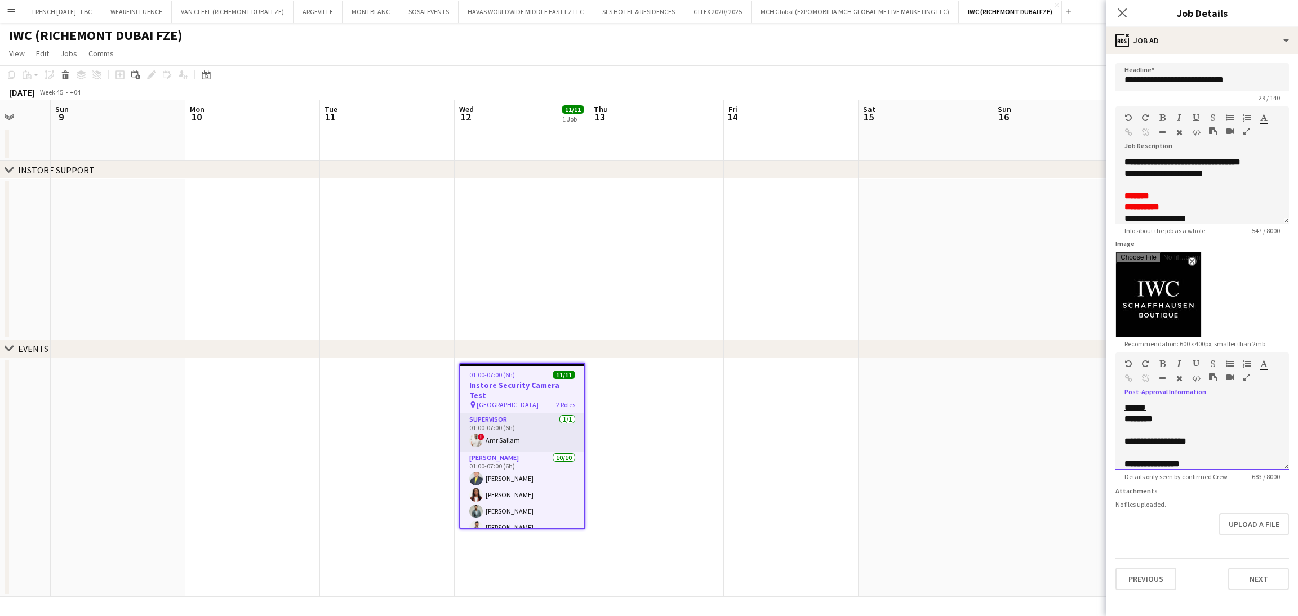
click at [1193, 424] on p "********" at bounding box center [1196, 419] width 143 height 11
click at [1193, 429] on p at bounding box center [1203, 430] width 156 height 11
drag, startPoint x: 1209, startPoint y: 452, endPoint x: 1141, endPoint y: 427, distance: 72.7
click at [1141, 427] on div "**********" at bounding box center [1203, 437] width 174 height 68
click at [1191, 450] on p at bounding box center [1203, 452] width 156 height 11
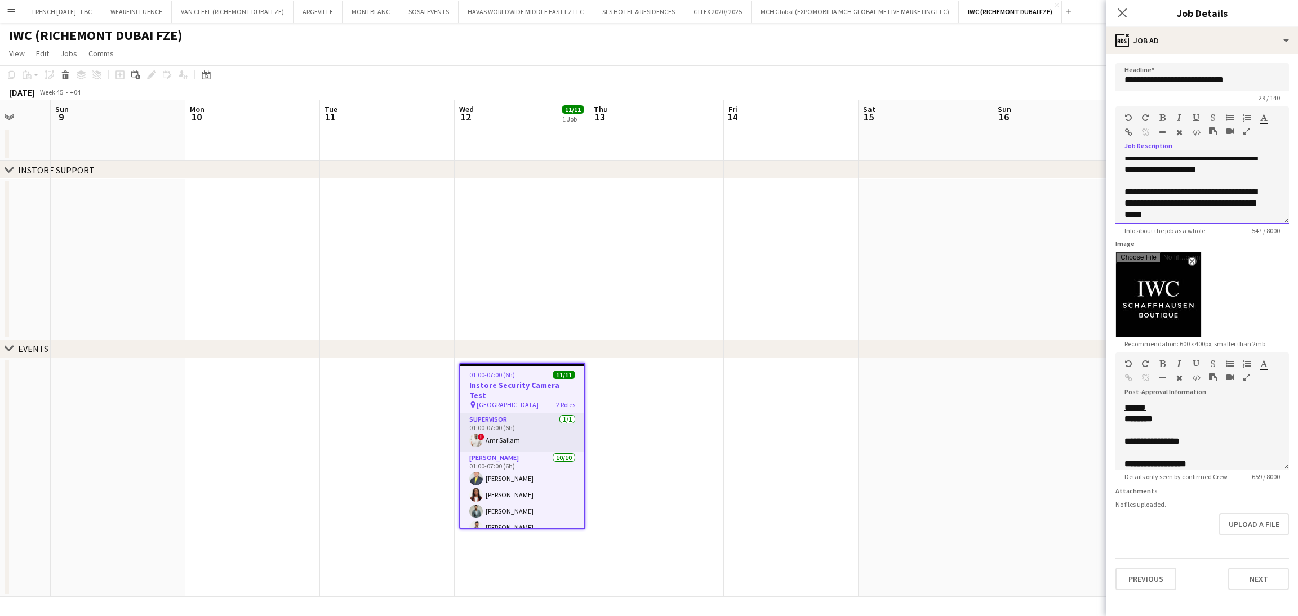
scroll to position [194, 0]
drag, startPoint x: 1124, startPoint y: 193, endPoint x: 1247, endPoint y: 207, distance: 123.7
click at [1247, 207] on div "**********" at bounding box center [1203, 191] width 174 height 68
copy div "**********"
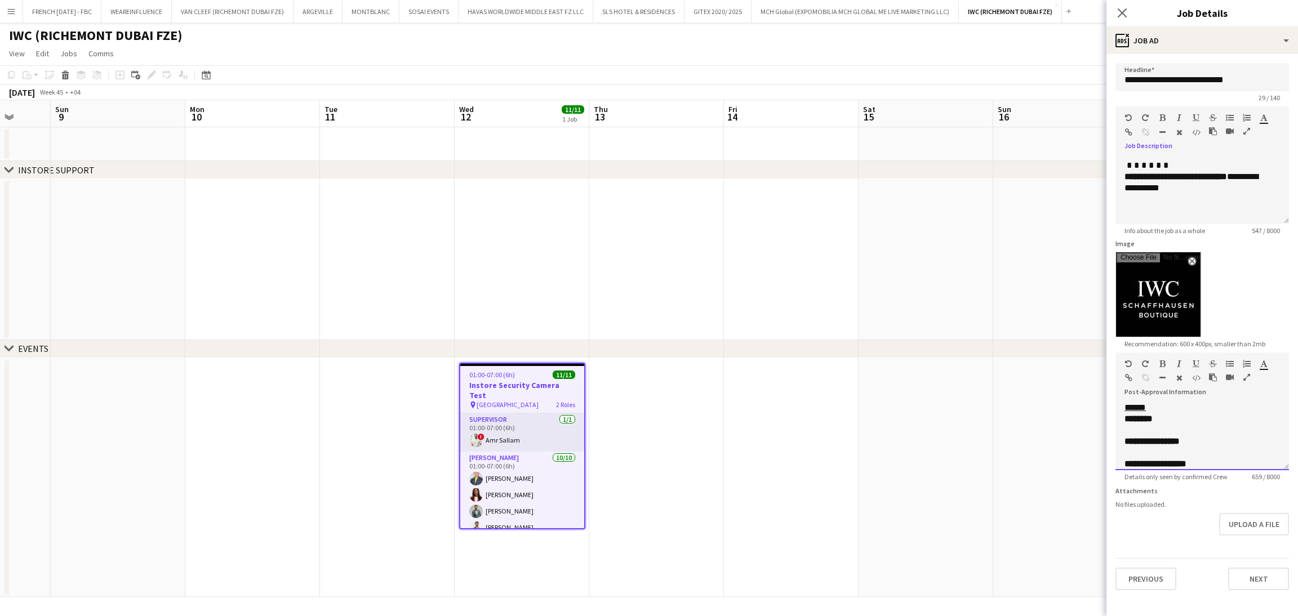
click at [1185, 452] on p at bounding box center [1203, 452] width 156 height 11
click at [1127, 441] on div "**********" at bounding box center [1196, 453] width 143 height 34
drag, startPoint x: 1155, startPoint y: 441, endPoint x: 1099, endPoint y: 442, distance: 55.2
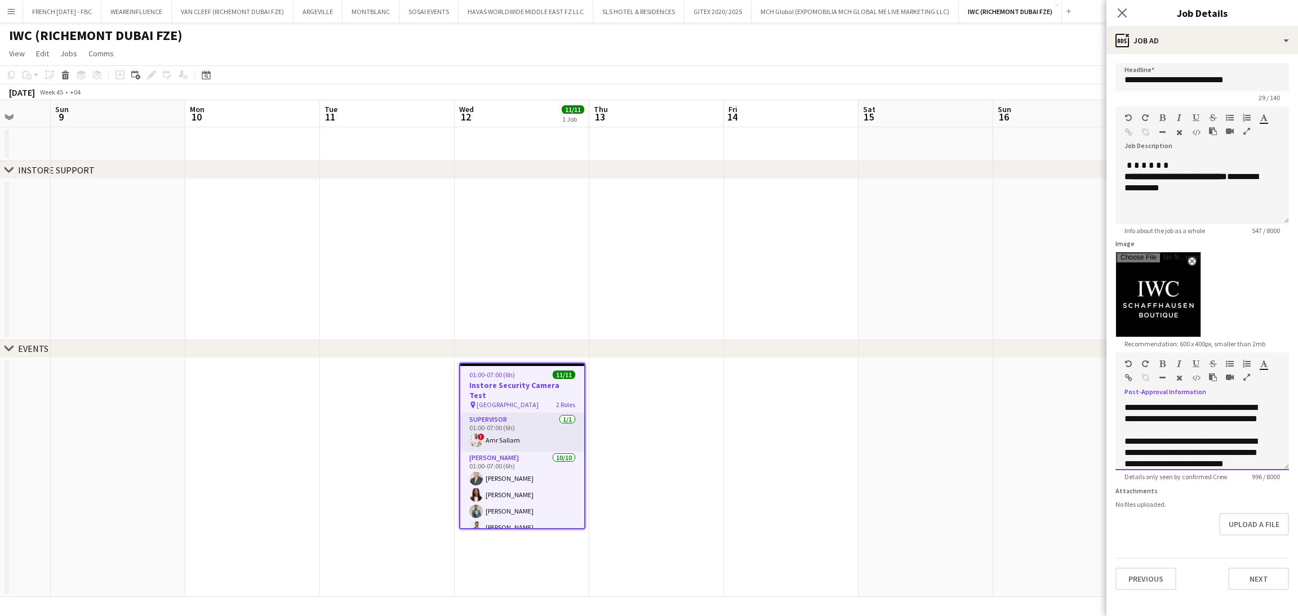
click at [1099, 442] on body "Menu Boards Boards Boards All jobs Status Workforce Workforce My Workforce Recr…" at bounding box center [649, 308] width 1298 height 616
click at [1235, 422] on div "**********" at bounding box center [1196, 419] width 143 height 34
click at [1226, 447] on div "**********" at bounding box center [1203, 436] width 156 height 23
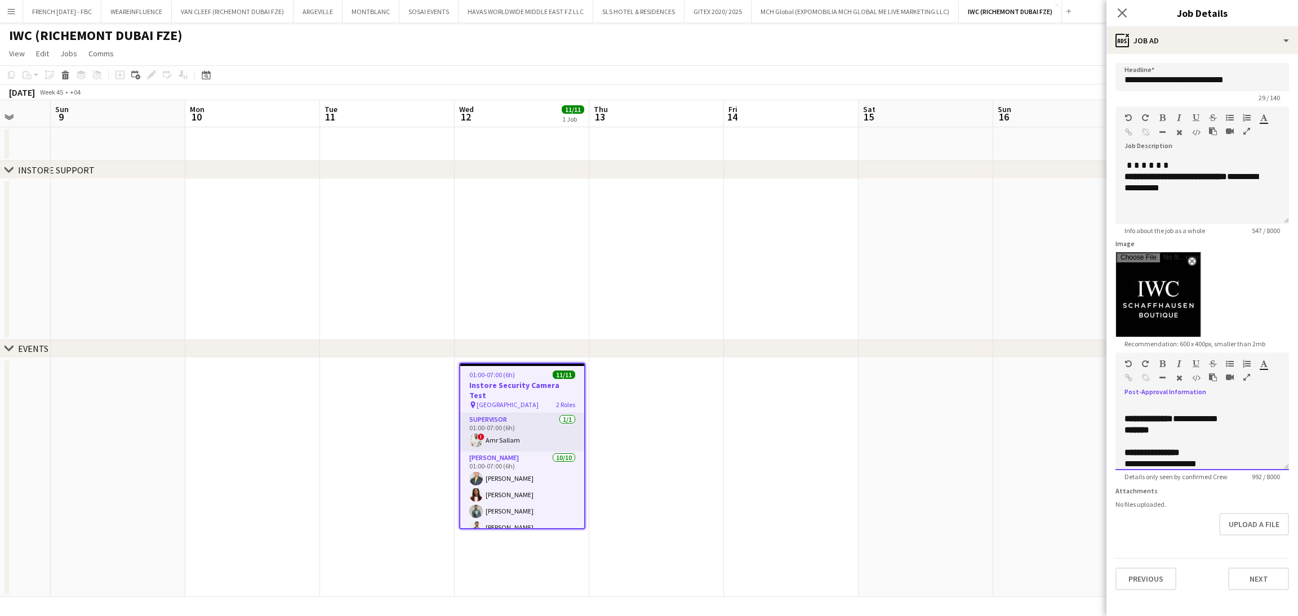
scroll to position [248, 0]
drag, startPoint x: 1197, startPoint y: 454, endPoint x: 1120, endPoint y: 437, distance: 79.7
click at [1120, 437] on div "**********" at bounding box center [1203, 437] width 174 height 68
click at [1205, 447] on p "*******" at bounding box center [1196, 441] width 143 height 11
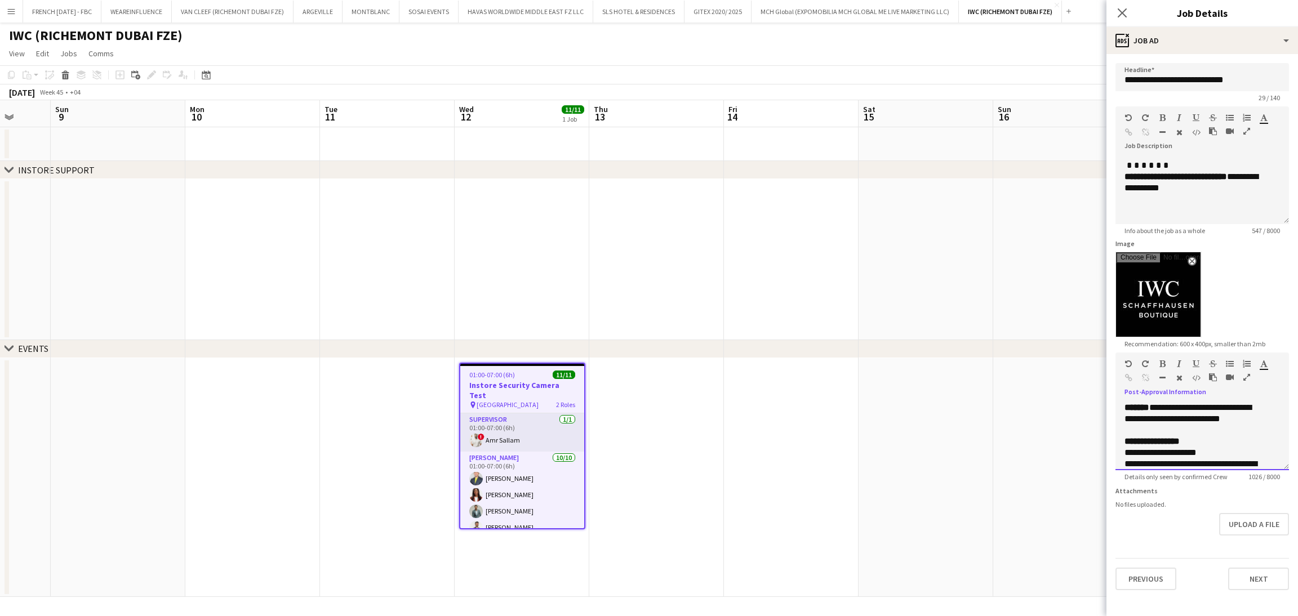
click at [1226, 425] on p "**********" at bounding box center [1196, 413] width 143 height 23
click at [1216, 436] on p at bounding box center [1203, 430] width 156 height 11
drag, startPoint x: 1222, startPoint y: 430, endPoint x: 1112, endPoint y: 430, distance: 110.4
click at [1112, 430] on form "**********" at bounding box center [1203, 326] width 192 height 527
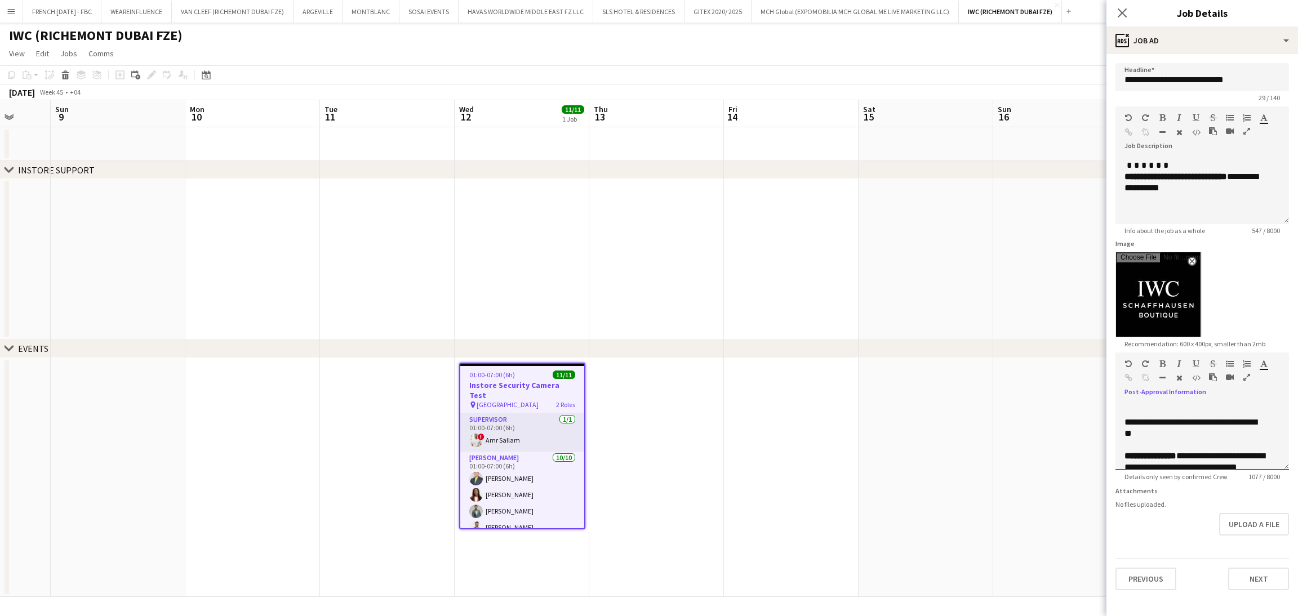
scroll to position [361, 0]
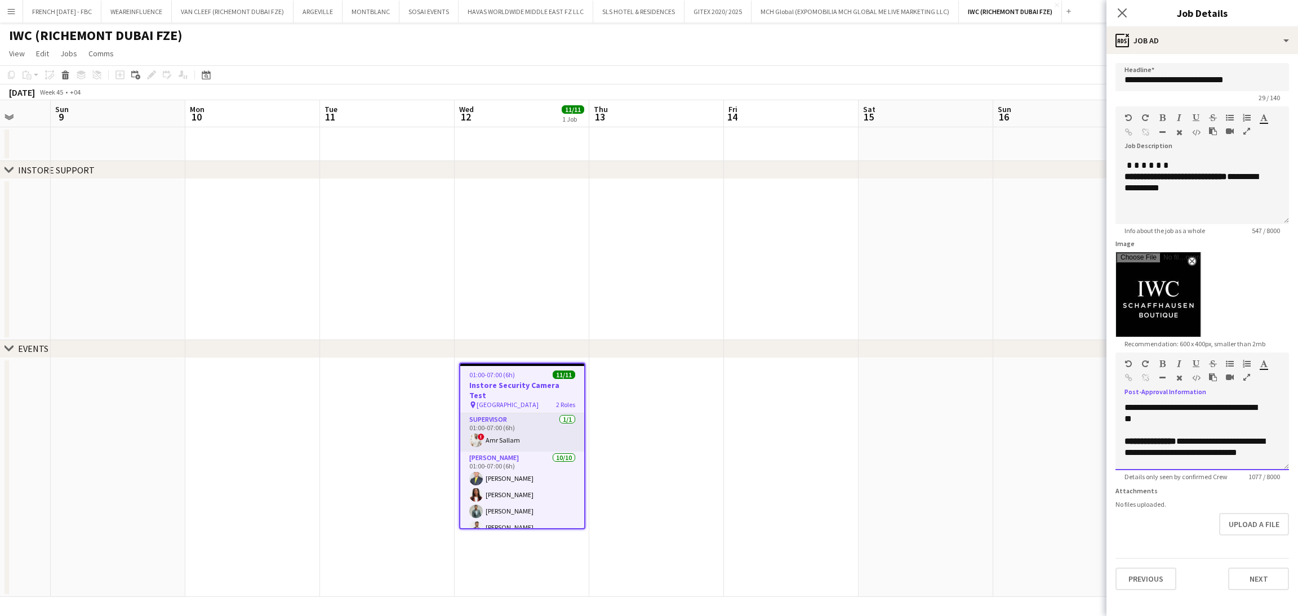
drag, startPoint x: 1229, startPoint y: 430, endPoint x: 1210, endPoint y: 418, distance: 23.1
click at [1210, 418] on p "**********" at bounding box center [1196, 413] width 143 height 23
click at [1204, 436] on p at bounding box center [1203, 430] width 156 height 11
click at [1189, 418] on p "**********" at bounding box center [1196, 419] width 143 height 34
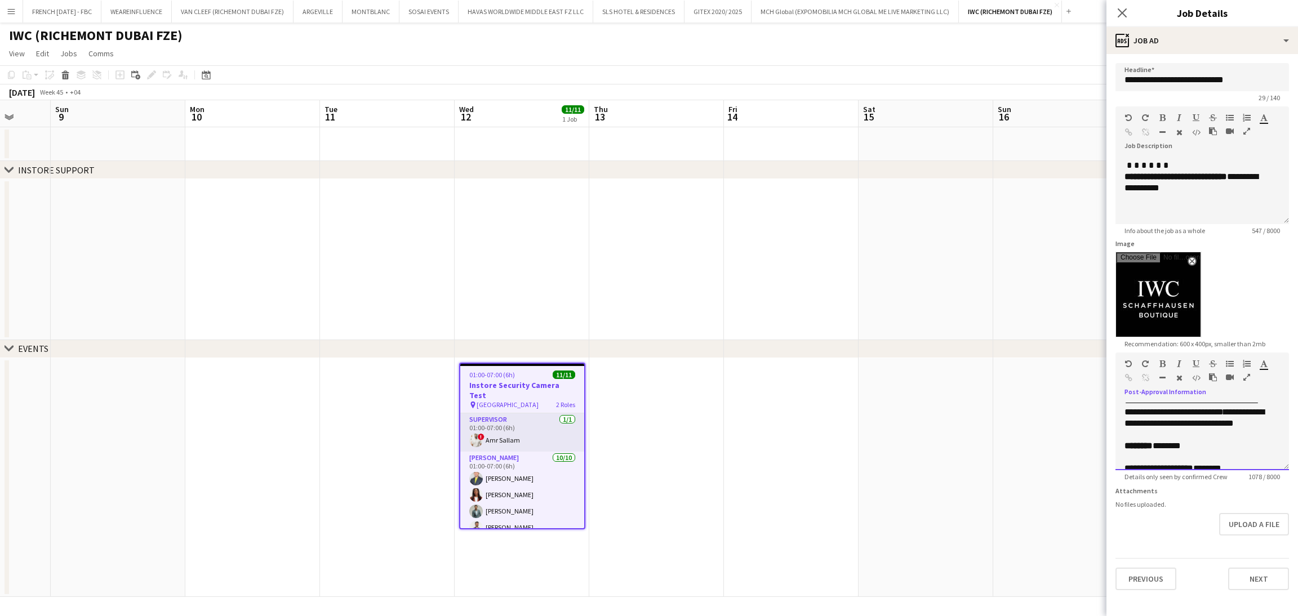
scroll to position [429, 0]
click at [1247, 425] on p "**********" at bounding box center [1196, 402] width 143 height 45
click at [1131, 441] on span "**********" at bounding box center [1199, 436] width 149 height 20
click at [1263, 360] on icon "button" at bounding box center [1263, 364] width 7 height 8
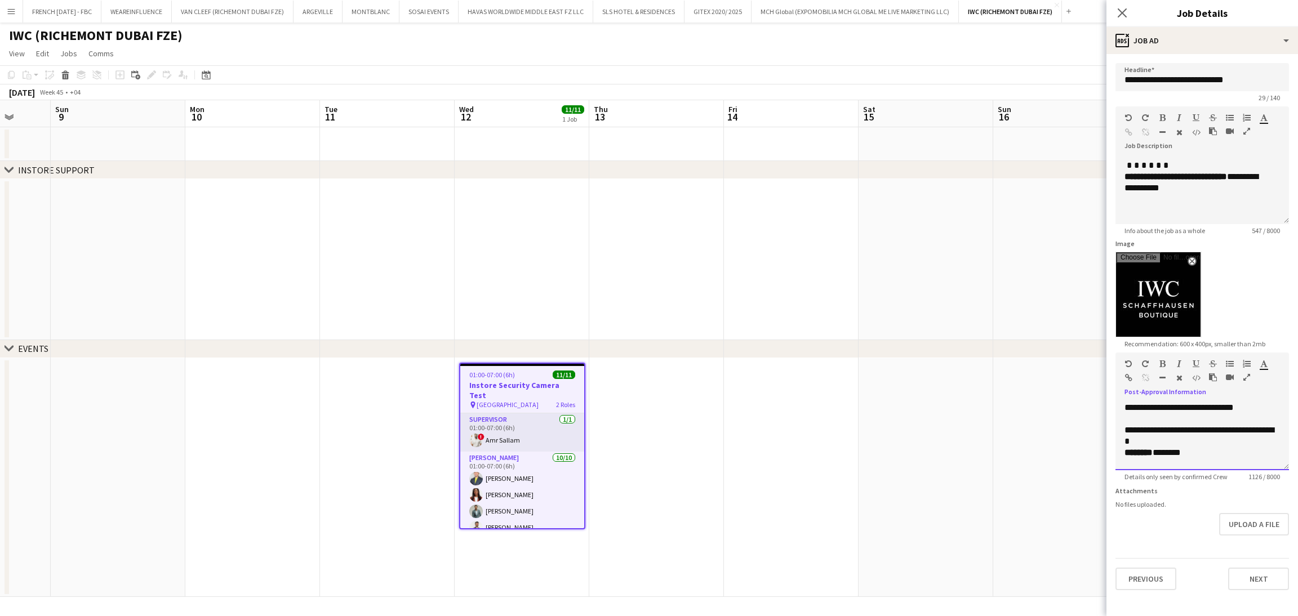
click at [1264, 447] on p "**********" at bounding box center [1203, 436] width 156 height 23
click at [1136, 443] on span "**********" at bounding box center [1199, 436] width 149 height 20
click at [1197, 365] on icon "button" at bounding box center [1196, 364] width 7 height 8
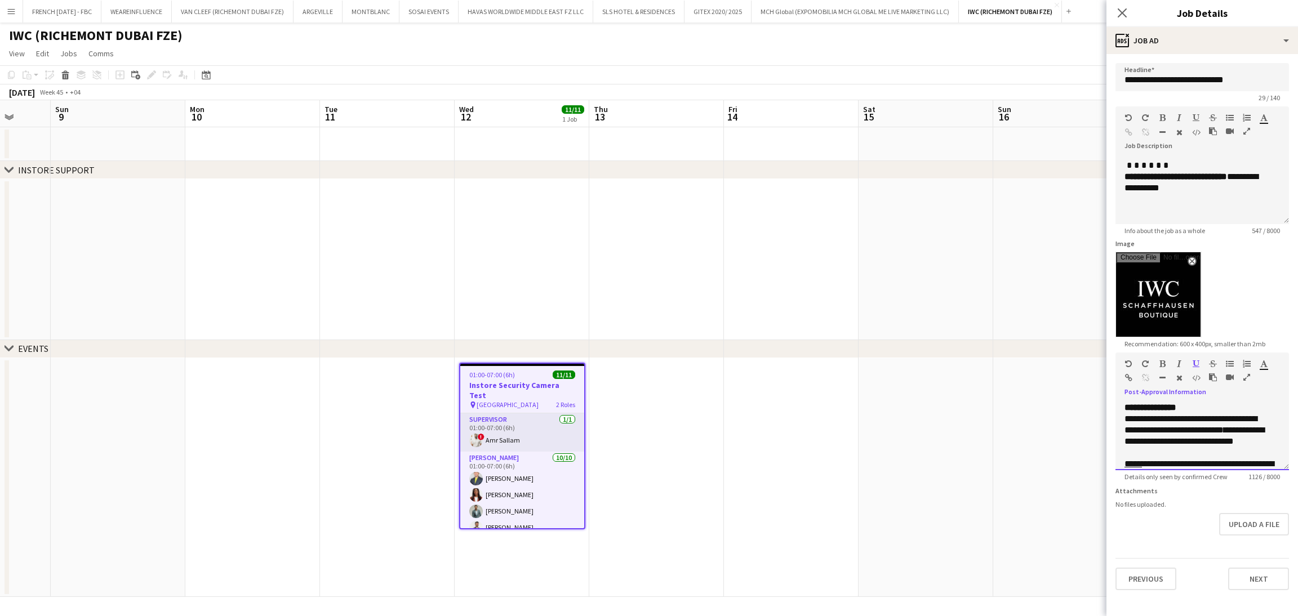
click at [1151, 432] on p "**********" at bounding box center [1196, 436] width 143 height 45
click at [1196, 365] on icon "button" at bounding box center [1196, 364] width 7 height 8
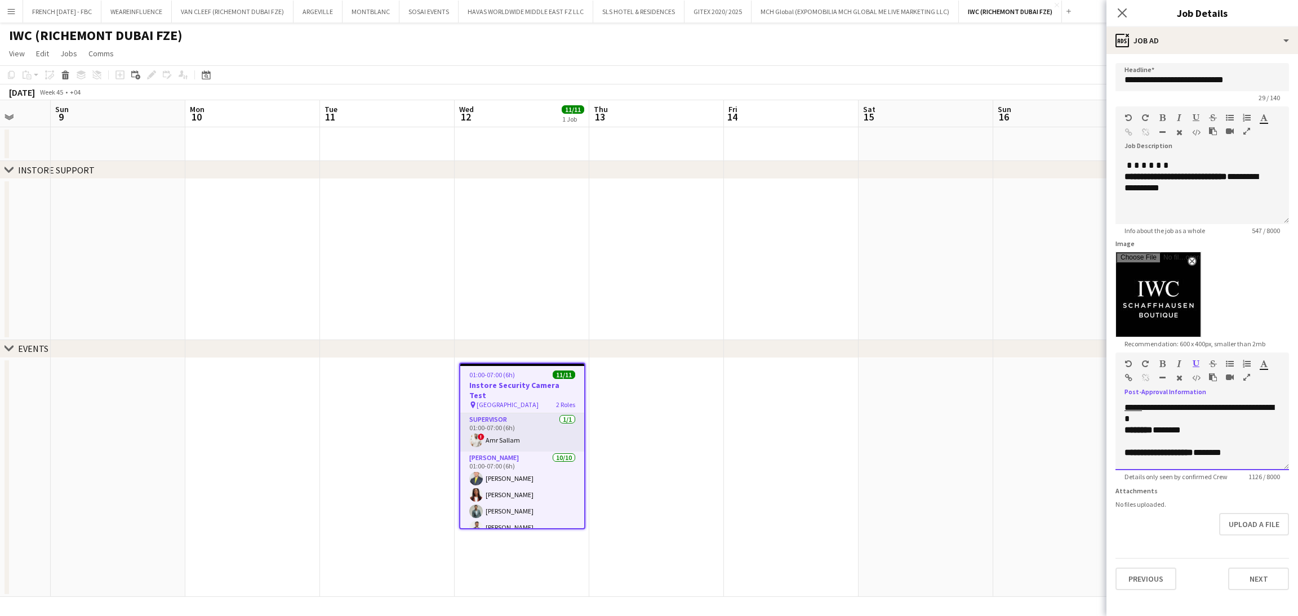
scroll to position [463, 0]
click at [1179, 425] on p "******** *******" at bounding box center [1196, 419] width 143 height 11
drag, startPoint x: 1182, startPoint y: 443, endPoint x: 1161, endPoint y: 427, distance: 26.6
click at [1161, 427] on p "**********" at bounding box center [1196, 425] width 143 height 23
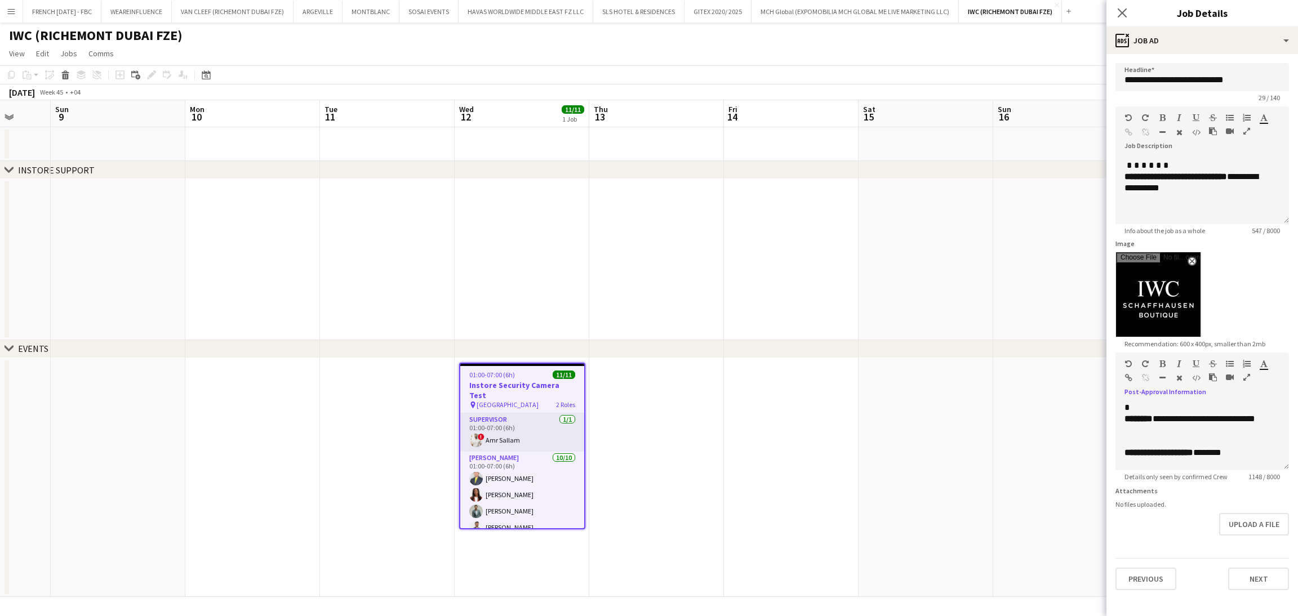
click at [1264, 367] on icon "button" at bounding box center [1263, 364] width 7 height 8
click at [1267, 436] on p "**********" at bounding box center [1196, 425] width 143 height 23
click at [1161, 362] on icon "button" at bounding box center [1163, 364] width 6 height 8
click at [1211, 447] on p at bounding box center [1203, 441] width 156 height 11
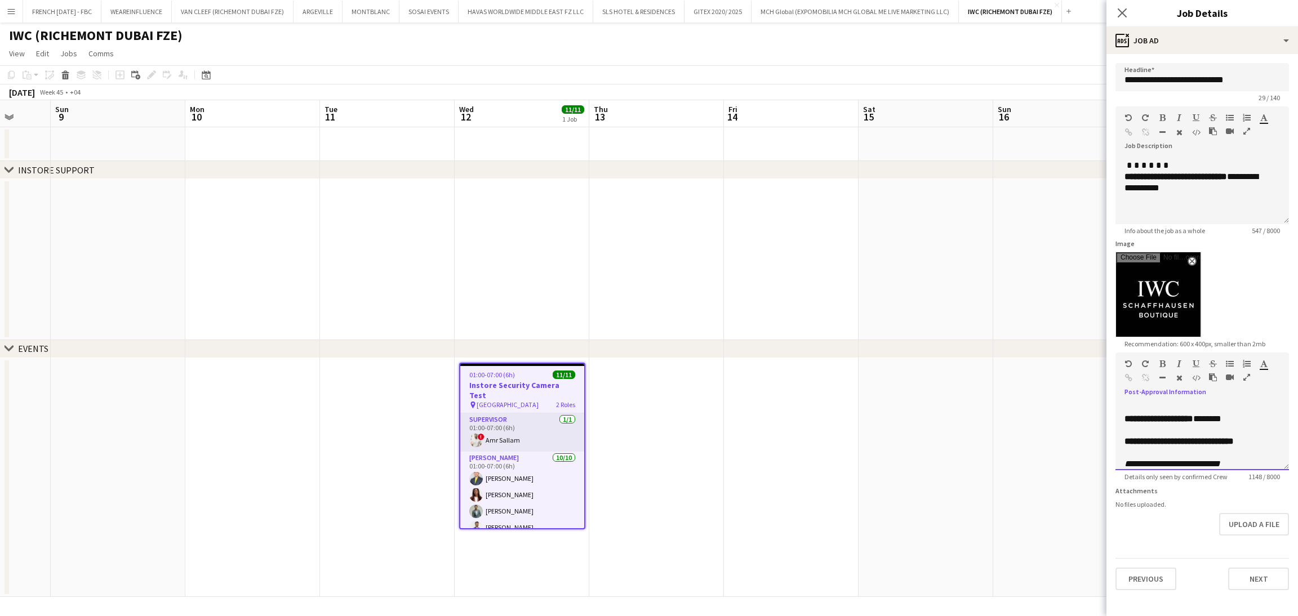
click at [1246, 436] on p at bounding box center [1203, 430] width 156 height 11
click at [1256, 446] on p at bounding box center [1203, 444] width 156 height 11
click at [1236, 527] on button "Upload a file" at bounding box center [1254, 524] width 70 height 23
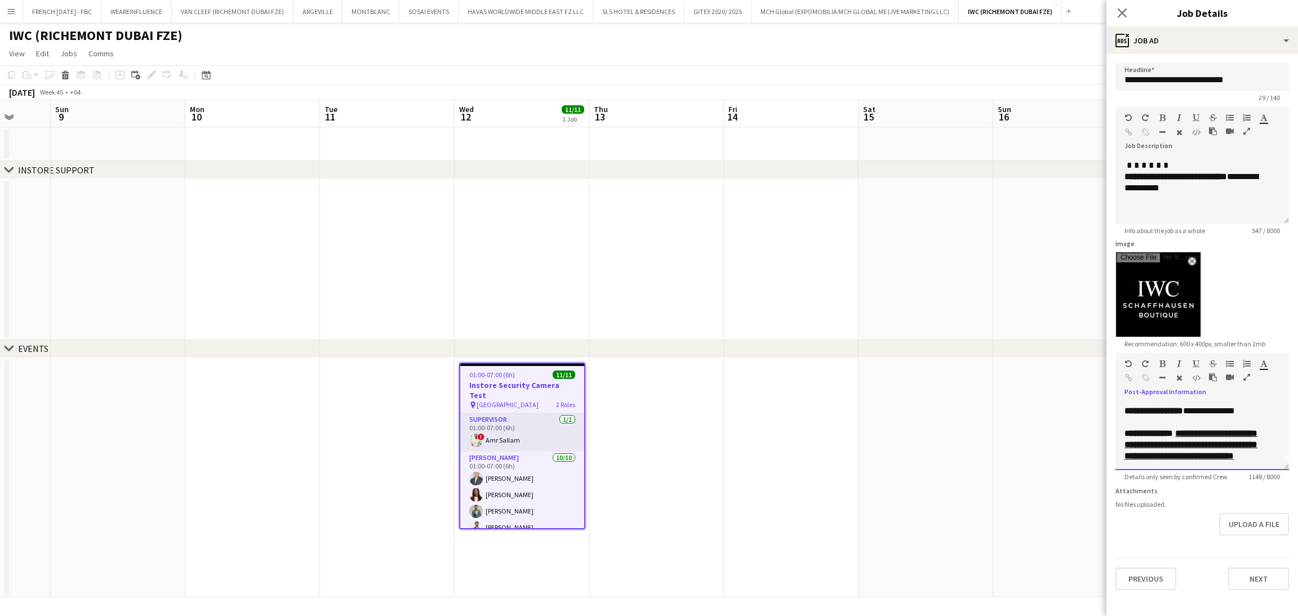
click at [1192, 445] on u "**********" at bounding box center [1191, 444] width 133 height 31
click at [1218, 459] on p "********" at bounding box center [1196, 456] width 143 height 11
click at [1188, 444] on p "**********" at bounding box center [1196, 439] width 143 height 23
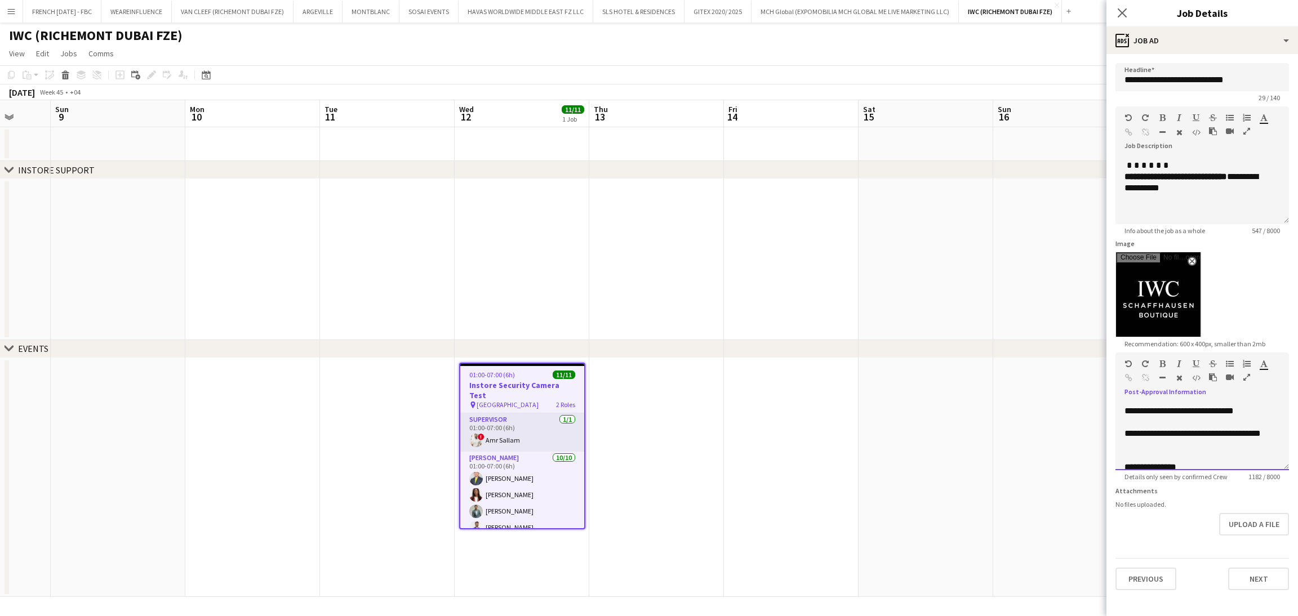
click at [1184, 443] on p "**********" at bounding box center [1196, 439] width 143 height 23
drag, startPoint x: 1236, startPoint y: 453, endPoint x: 1239, endPoint y: 446, distance: 7.8
click at [1239, 446] on p "**********" at bounding box center [1196, 439] width 143 height 23
click at [1266, 518] on button "Upload a file" at bounding box center [1254, 524] width 70 height 23
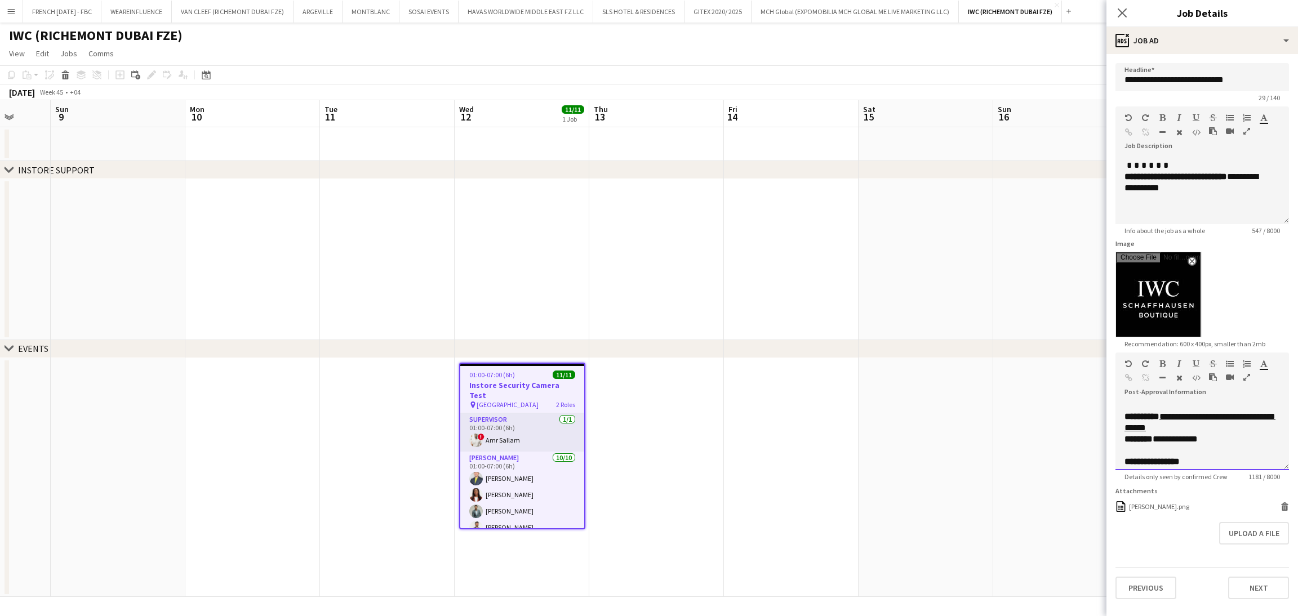
click at [1249, 442] on p "**********" at bounding box center [1196, 439] width 143 height 11
click at [1212, 439] on p at bounding box center [1203, 439] width 156 height 11
click at [1138, 417] on li "**********" at bounding box center [1201, 452] width 131 height 79
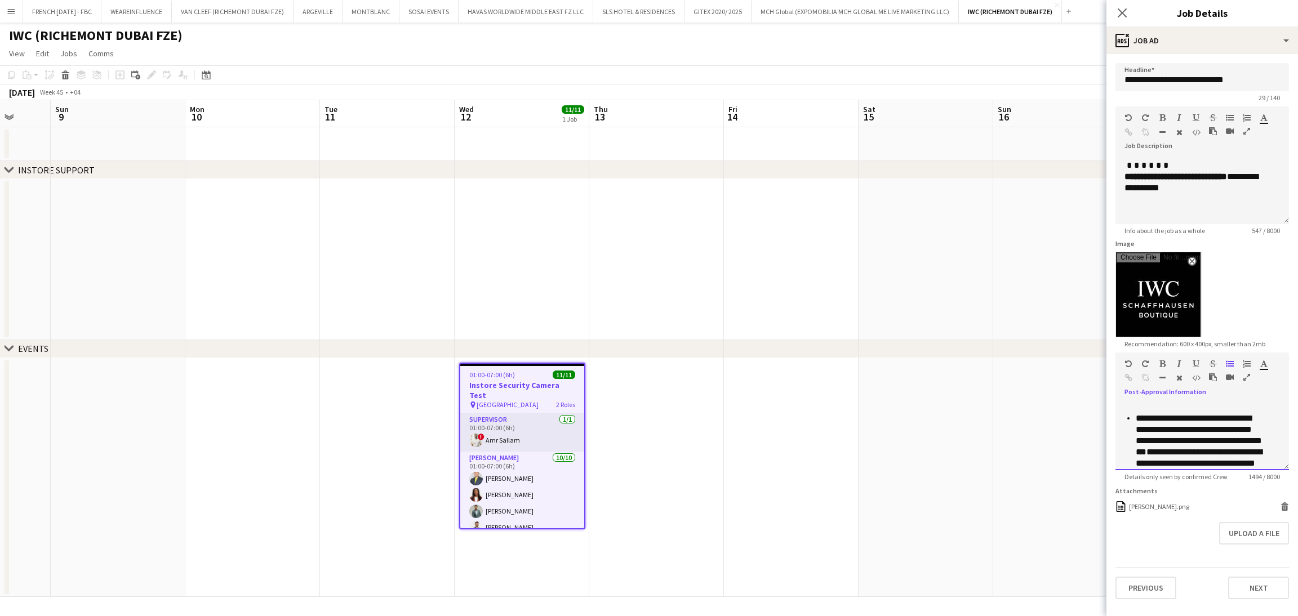
click at [1134, 416] on ul "**********" at bounding box center [1196, 452] width 143 height 79
click at [1211, 415] on p "**********" at bounding box center [1203, 382] width 156 height 68
click at [1205, 415] on p "**********" at bounding box center [1203, 382] width 156 height 68
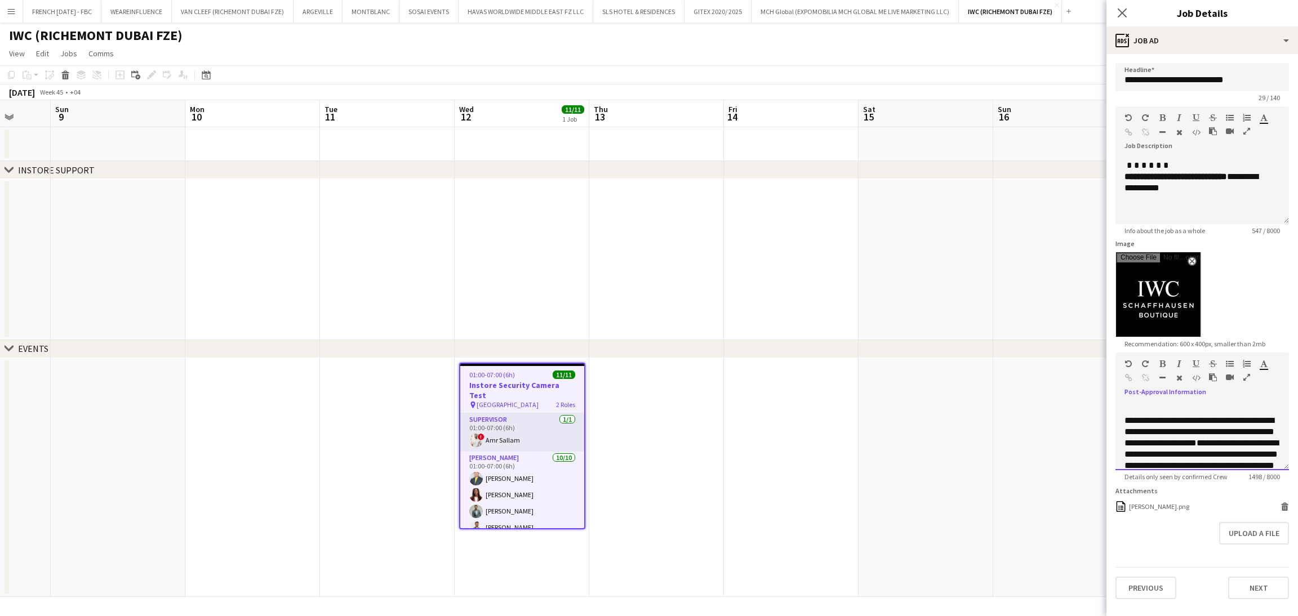
click at [1197, 420] on span "**********" at bounding box center [1200, 431] width 150 height 31
click at [1152, 427] on span "**********" at bounding box center [1201, 431] width 153 height 31
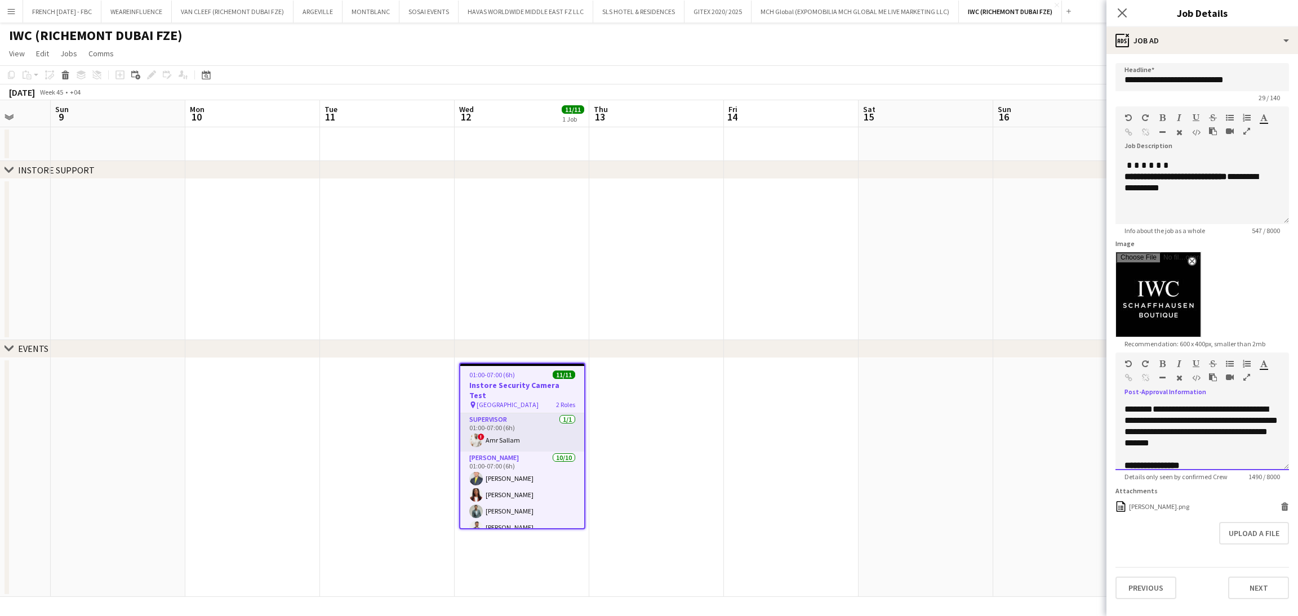
click at [1139, 431] on span "**********" at bounding box center [1201, 426] width 153 height 42
click at [1205, 434] on span "**********" at bounding box center [1200, 420] width 150 height 31
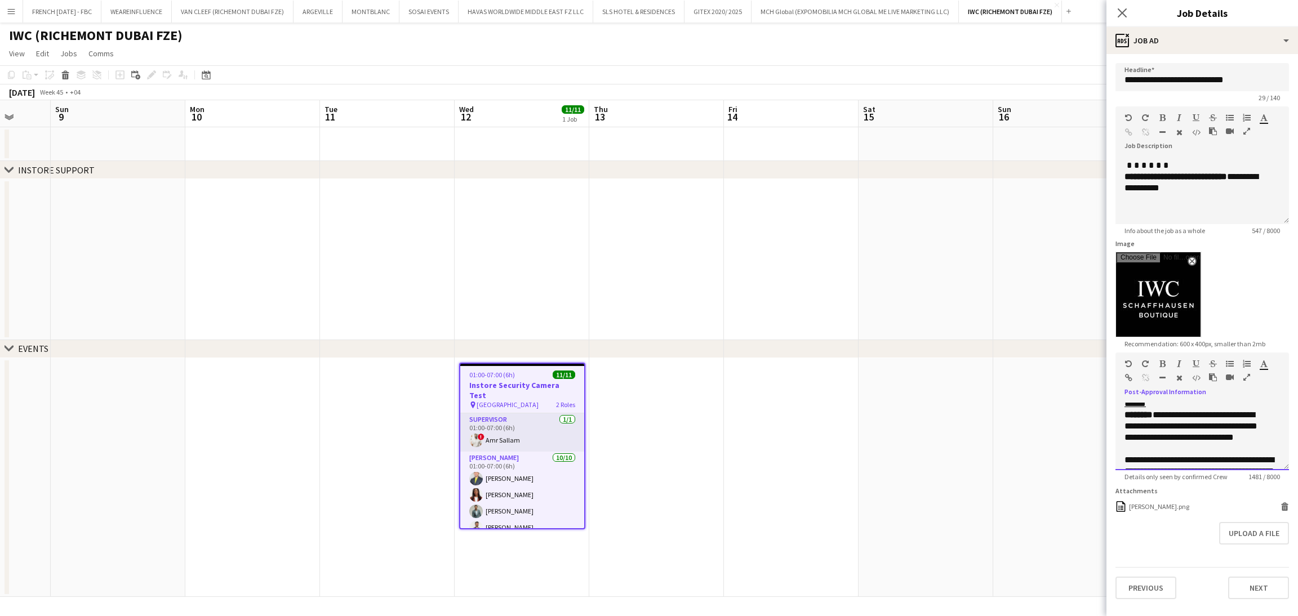
drag, startPoint x: 1253, startPoint y: 445, endPoint x: 1120, endPoint y: 457, distance: 134.1
click at [1120, 457] on div "**********" at bounding box center [1203, 437] width 174 height 68
click at [1260, 365] on icon "button" at bounding box center [1263, 364] width 7 height 8
type input "*******"
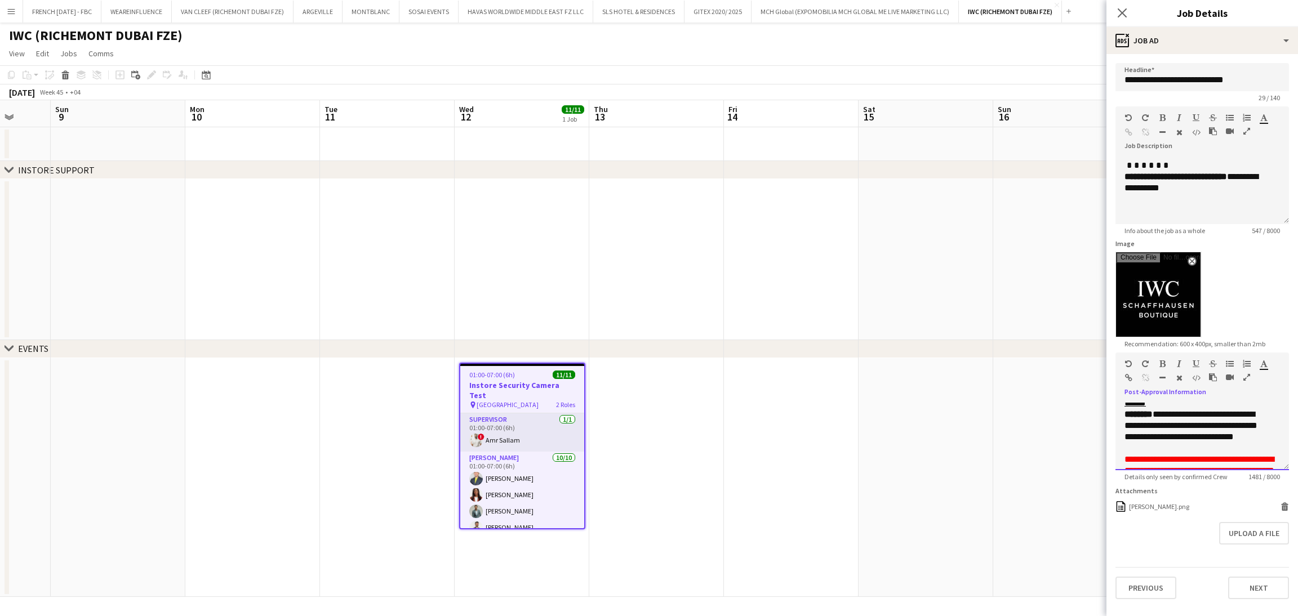
click at [1266, 418] on p "**********" at bounding box center [1196, 426] width 143 height 34
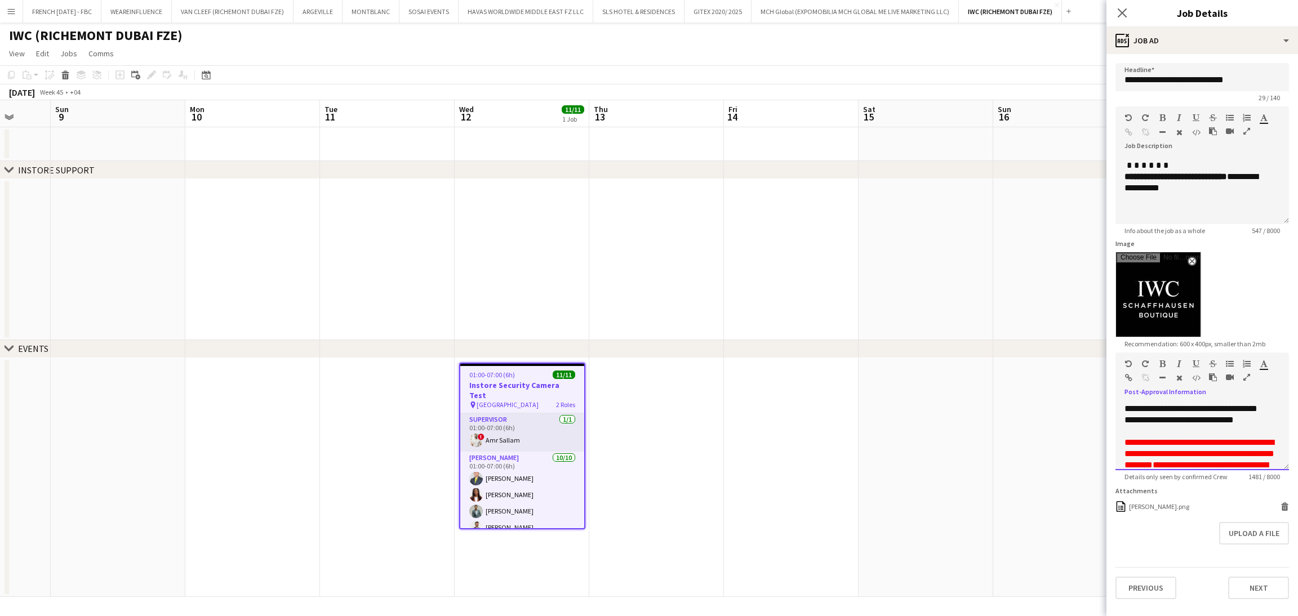
scroll to position [152, 0]
click at [1124, 420] on div "**********" at bounding box center [1203, 437] width 174 height 68
drag, startPoint x: 1258, startPoint y: 446, endPoint x: 1121, endPoint y: 456, distance: 137.3
click at [1121, 456] on div "**********" at bounding box center [1203, 437] width 174 height 68
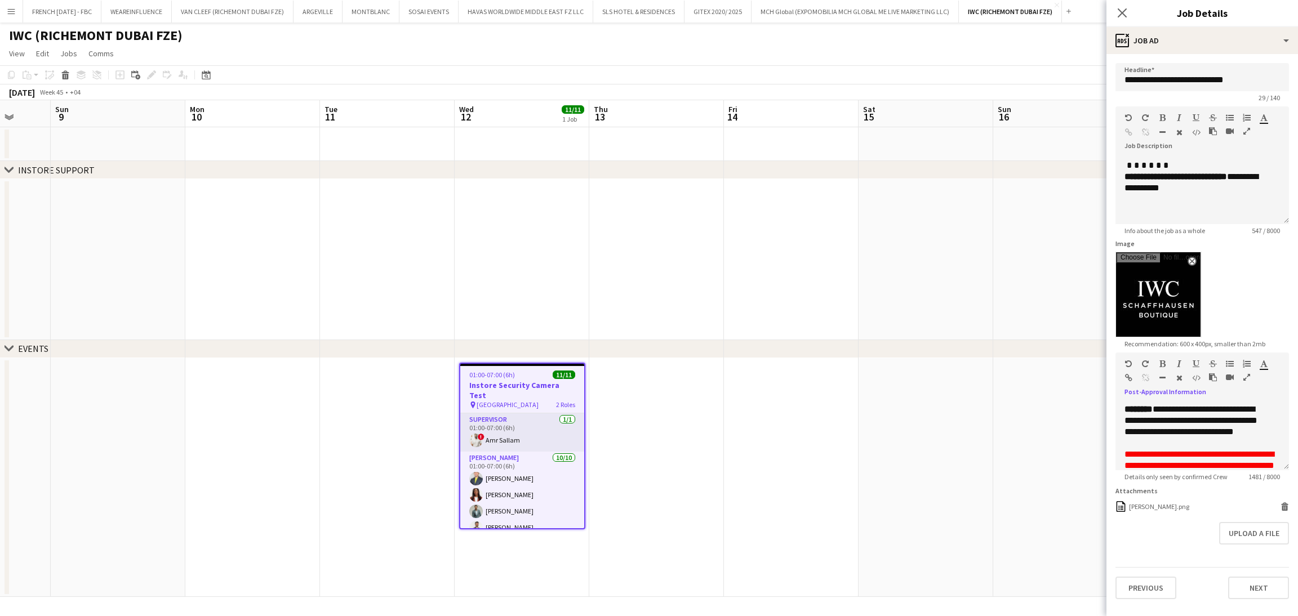
click at [1162, 365] on icon "button" at bounding box center [1163, 364] width 6 height 8
click at [1262, 452] on p "**********" at bounding box center [1203, 443] width 156 height 56
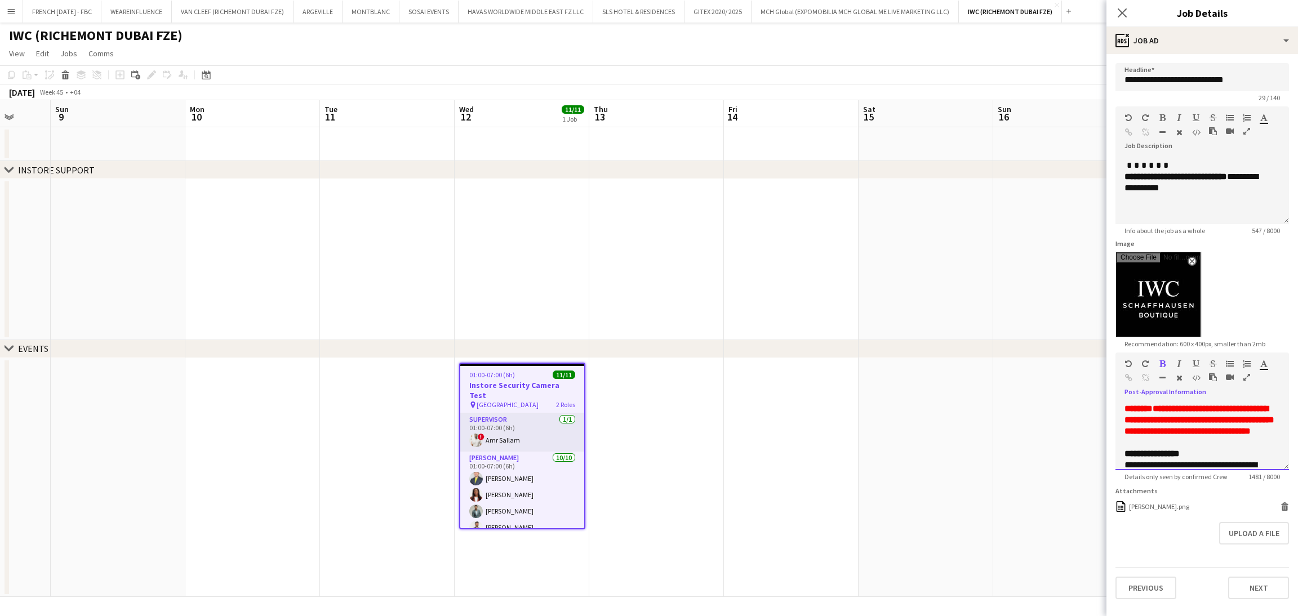
click at [1246, 437] on p "**********" at bounding box center [1203, 409] width 156 height 56
click at [789, 392] on app-date-cell at bounding box center [791, 477] width 135 height 239
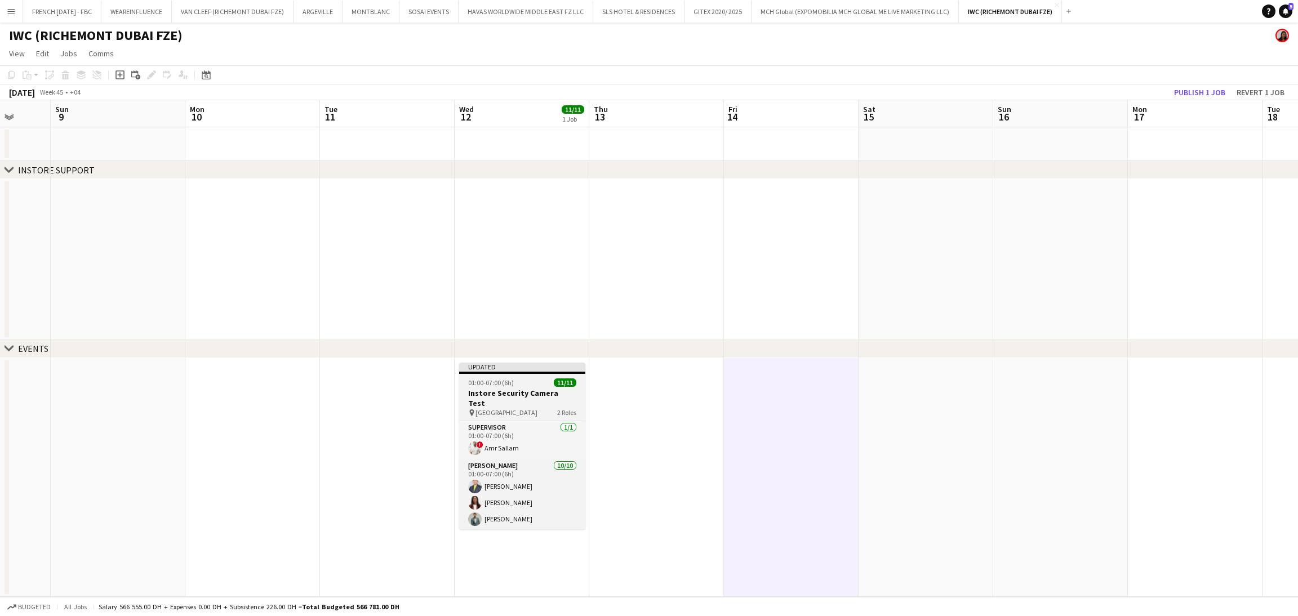
click at [540, 408] on div "pin [GEOGRAPHIC_DATA] 2 Roles" at bounding box center [522, 412] width 126 height 9
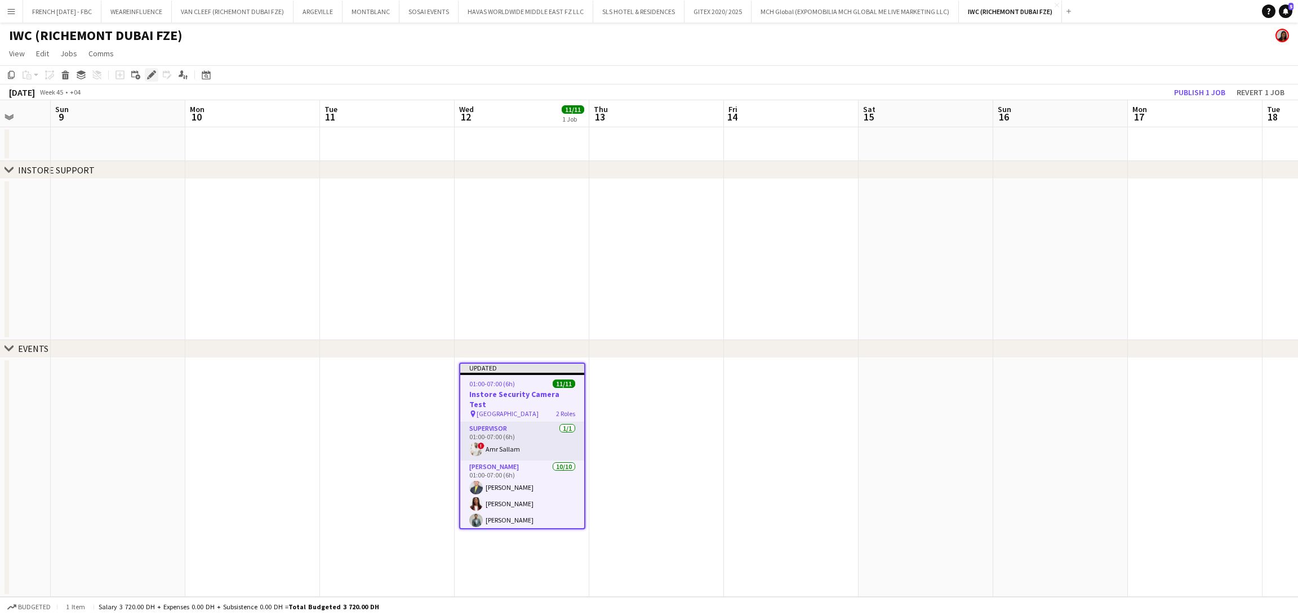
click at [146, 76] on div "Edit" at bounding box center [152, 75] width 14 height 14
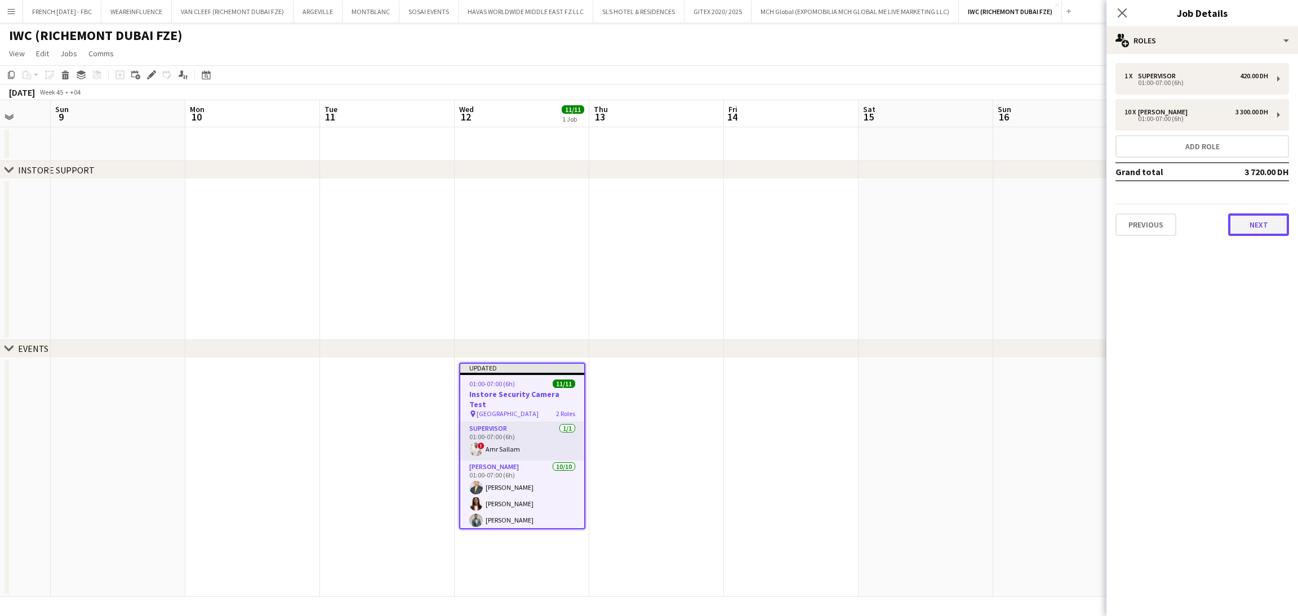
click at [1267, 221] on button "Next" at bounding box center [1258, 225] width 61 height 23
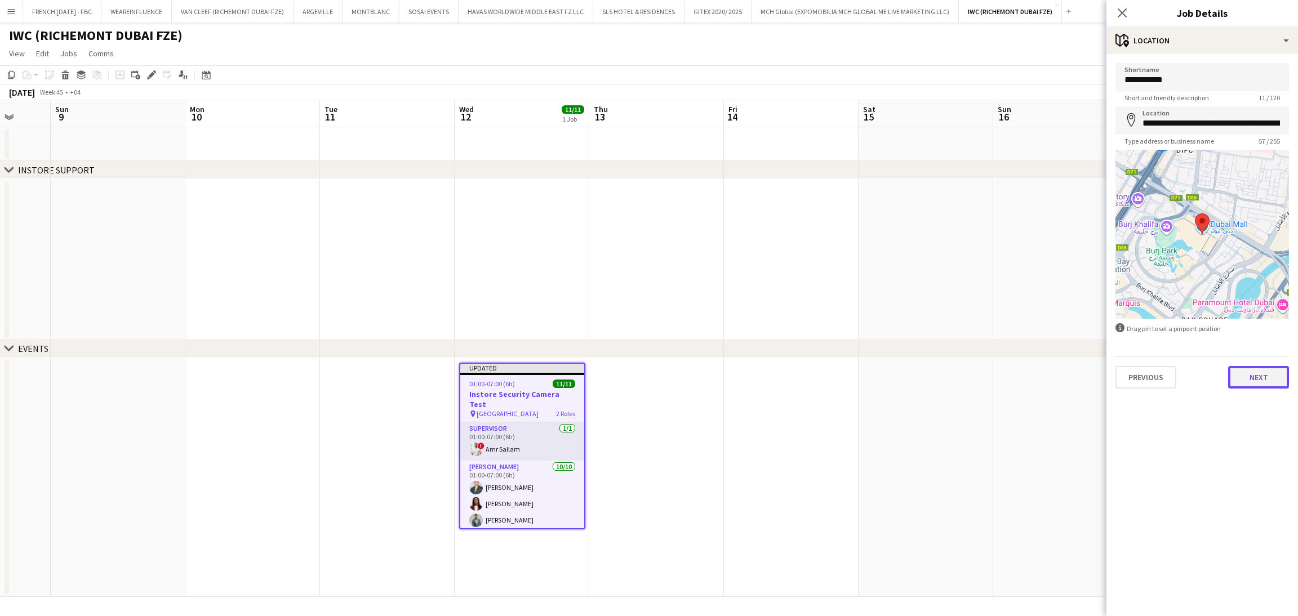
click at [1260, 378] on button "Next" at bounding box center [1258, 377] width 61 height 23
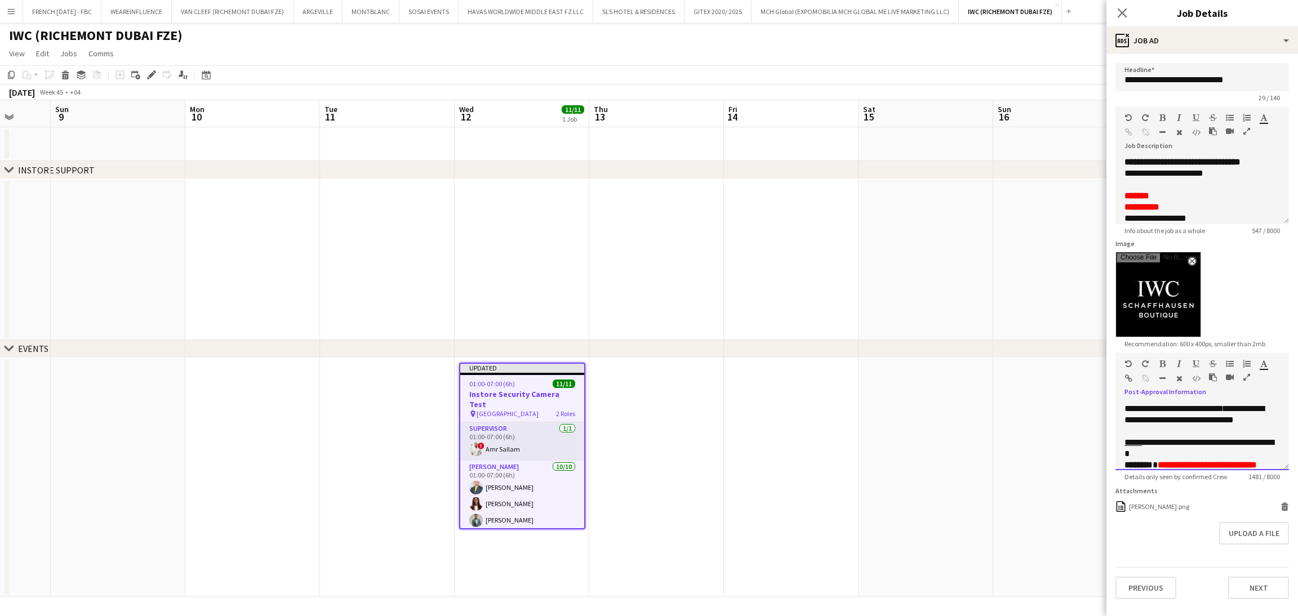
scroll to position [640, 0]
drag, startPoint x: 1122, startPoint y: 408, endPoint x: 1278, endPoint y: 482, distance: 172.9
click at [1278, 482] on form "**********" at bounding box center [1203, 331] width 192 height 536
copy div "**********"
click at [1260, 450] on p at bounding box center [1203, 444] width 156 height 11
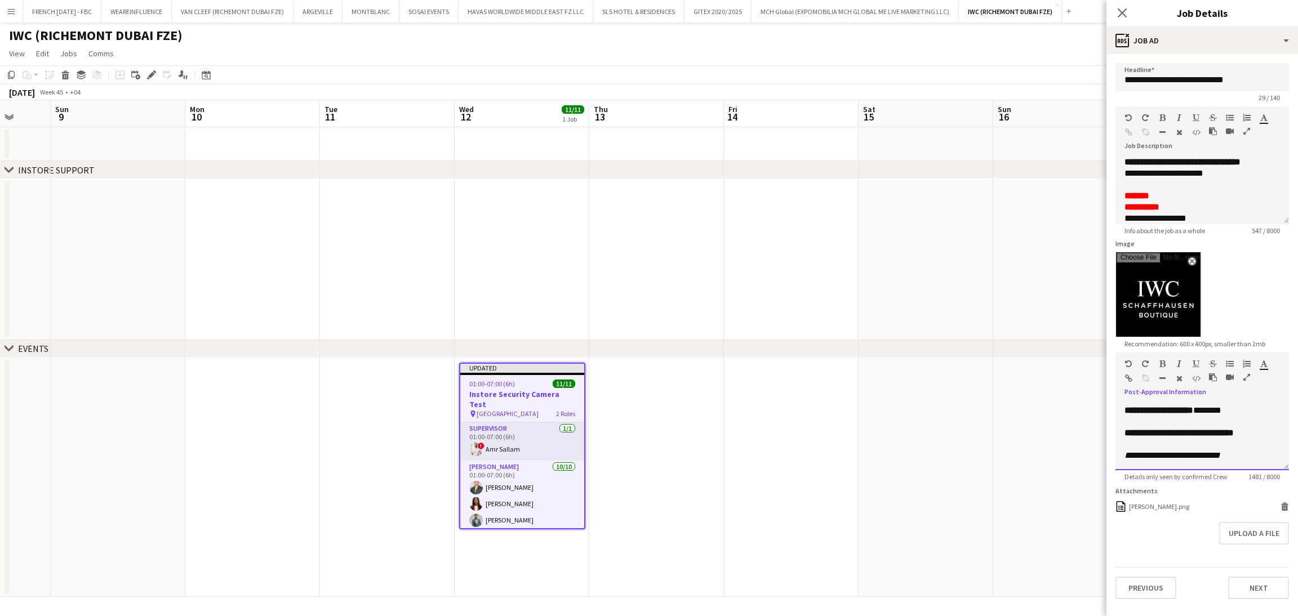
click at [1263, 450] on p at bounding box center [1203, 444] width 156 height 11
click at [1126, 428] on span "**********" at bounding box center [1200, 439] width 150 height 31
paste div
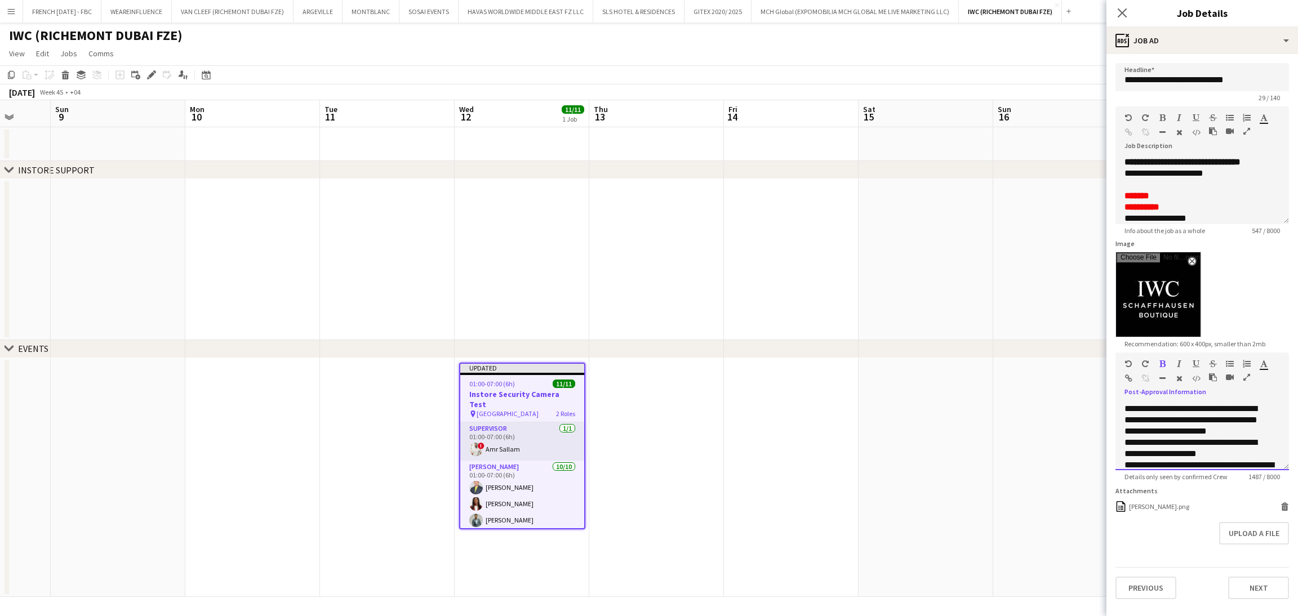
scroll to position [0, 0]
drag, startPoint x: 1256, startPoint y: 457, endPoint x: 1091, endPoint y: 302, distance: 226.8
click at [1091, 302] on body "Menu Boards Boards Boards All jobs Status Workforce Workforce My Workforce Recr…" at bounding box center [649, 308] width 1298 height 616
copy div "**********"
drag, startPoint x: 880, startPoint y: 396, endPoint x: 885, endPoint y: 393, distance: 6.1
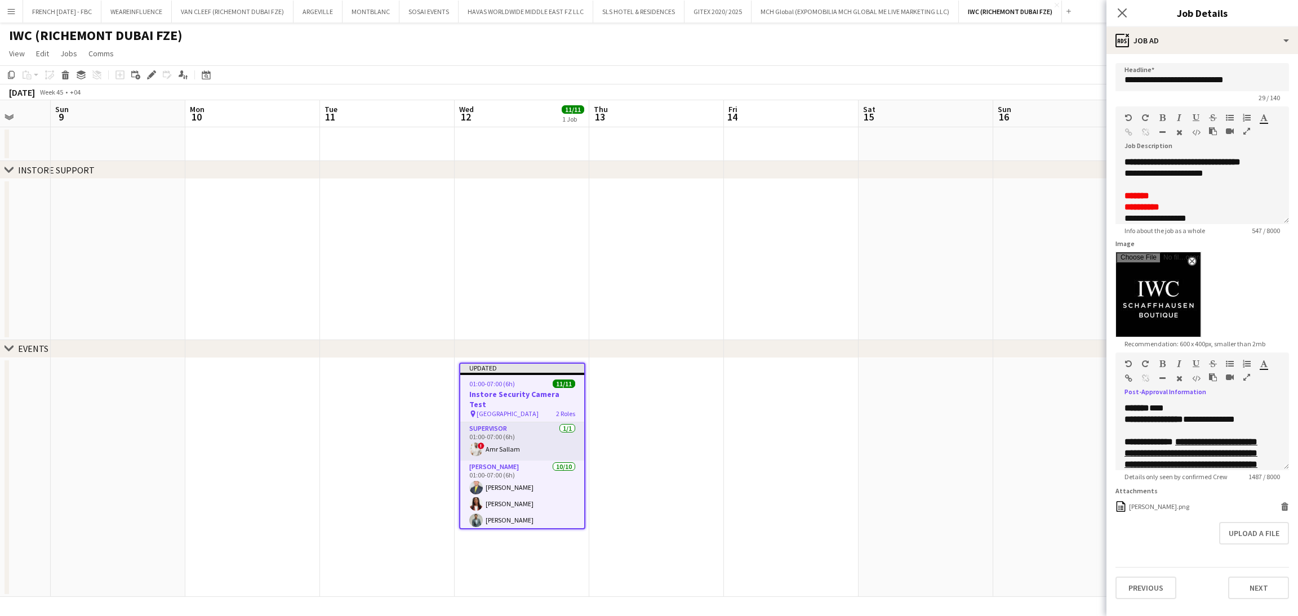
click at [880, 396] on app-date-cell at bounding box center [926, 477] width 135 height 239
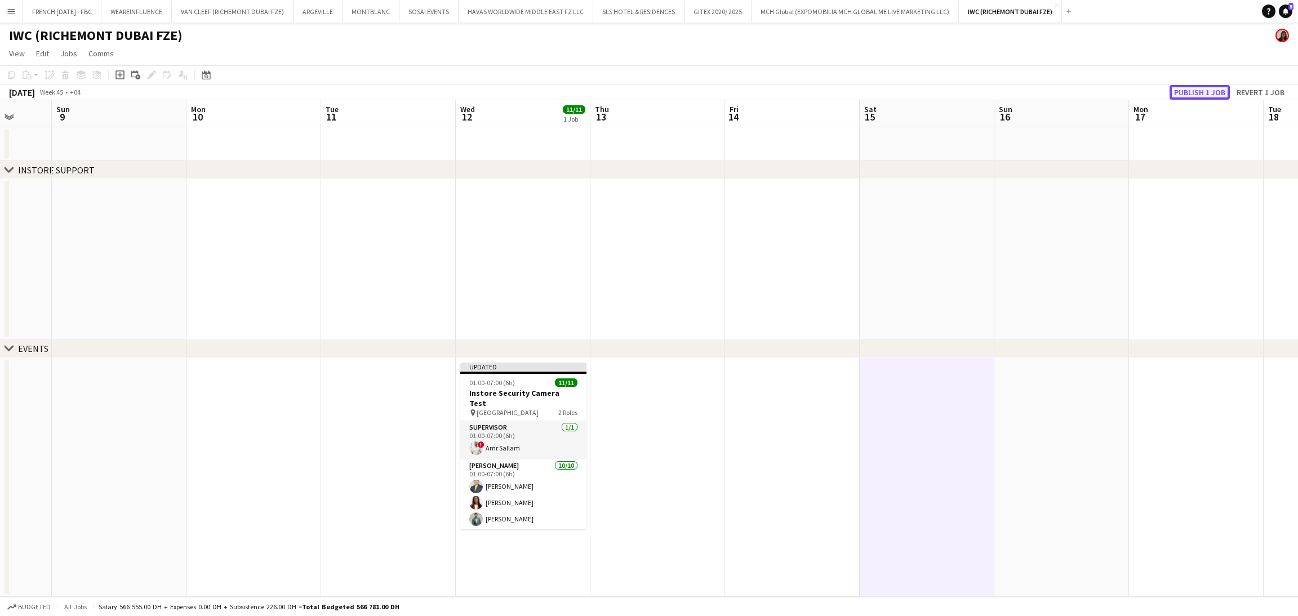
click at [1197, 87] on button "Publish 1 job" at bounding box center [1200, 92] width 60 height 15
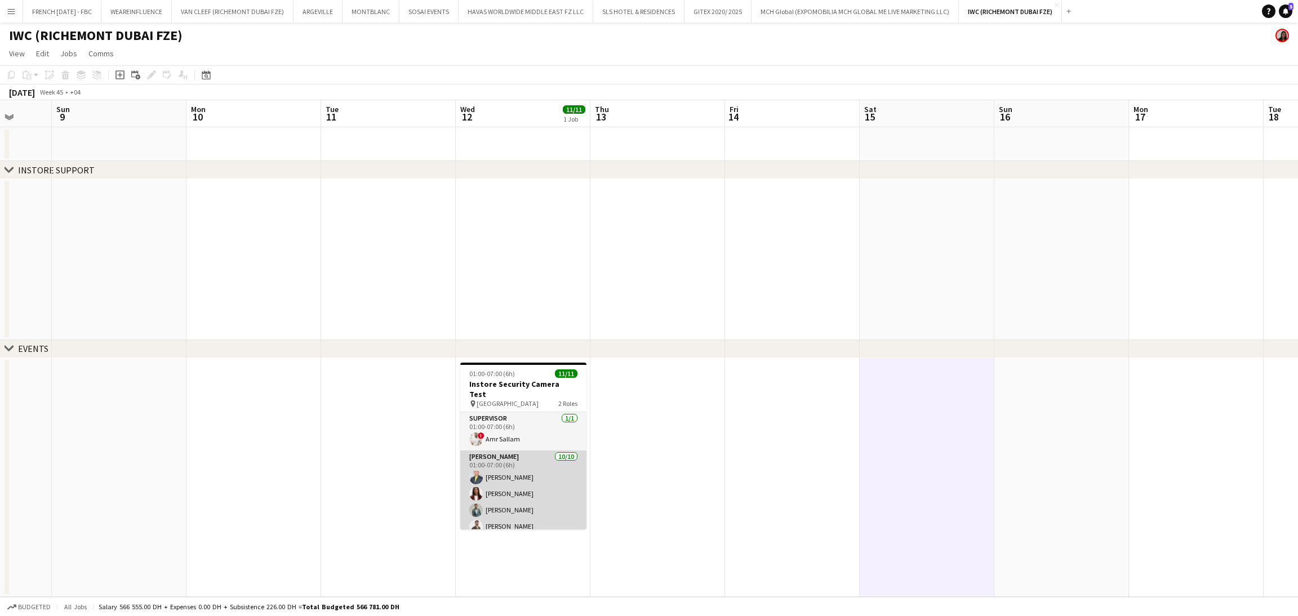
click at [543, 483] on app-card-role "[PERSON_NAME] [DATE] 01:00-07:00 (6h) [PERSON_NAME] [PERSON_NAME] [PERSON_NAME]…" at bounding box center [523, 545] width 126 height 189
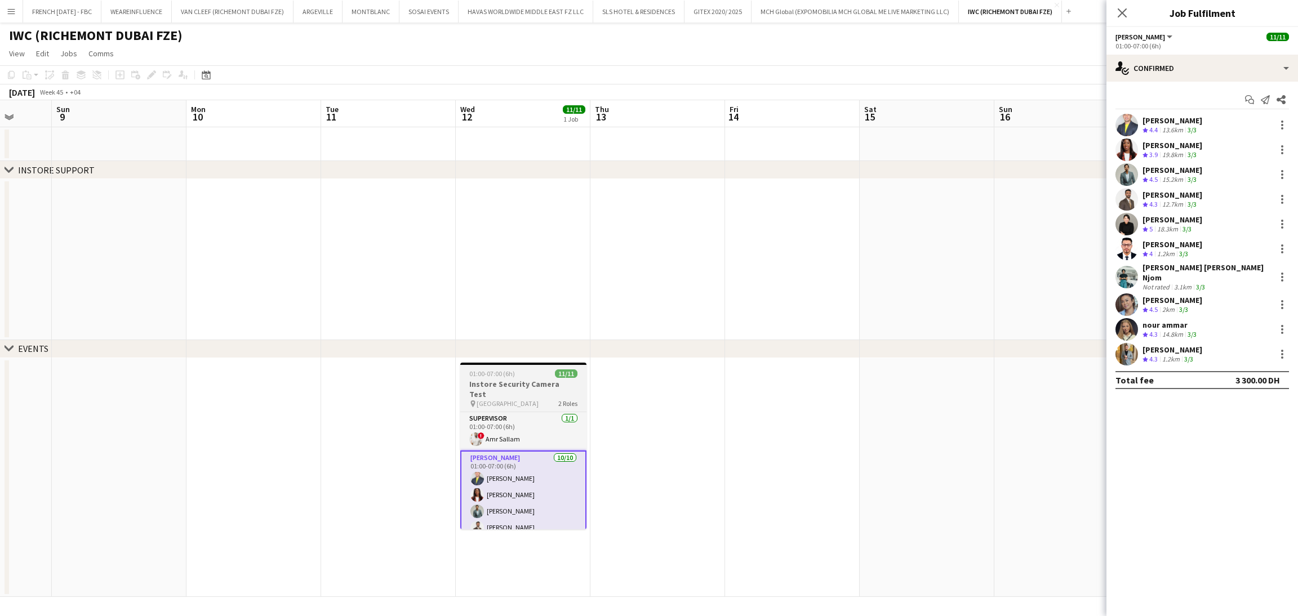
click at [529, 375] on div "01:00-07:00 (6h) 11/11" at bounding box center [523, 374] width 126 height 8
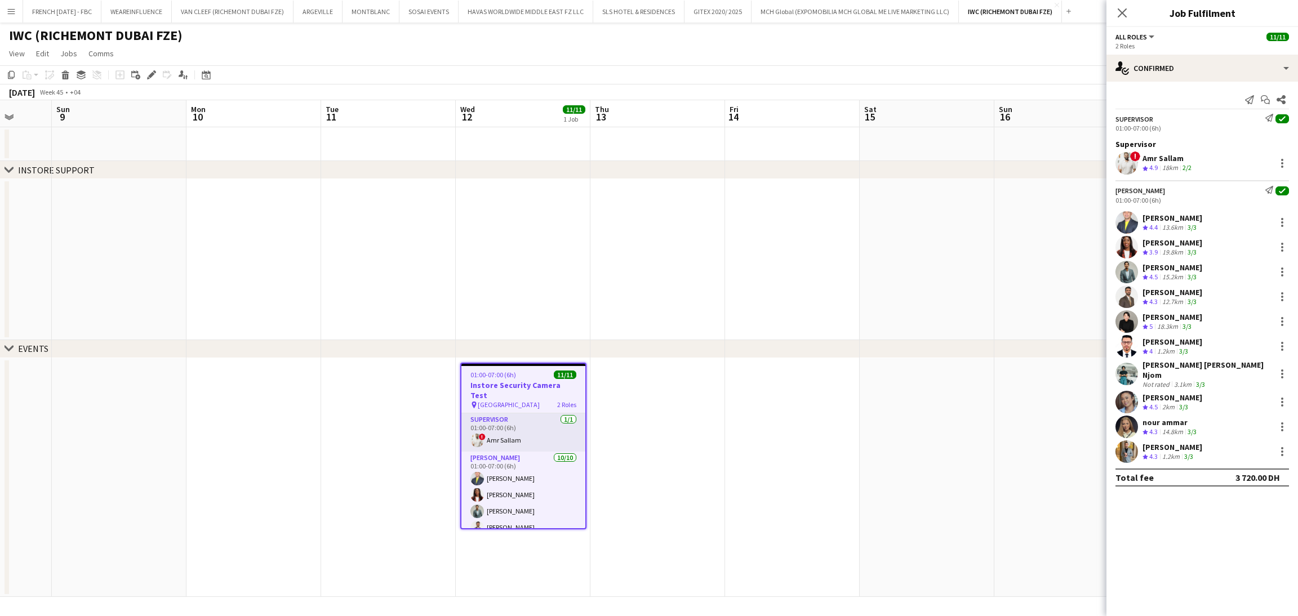
click at [1200, 154] on div "! Amr Sallam Crew rating 4.9 18km 2/2" at bounding box center [1203, 163] width 192 height 23
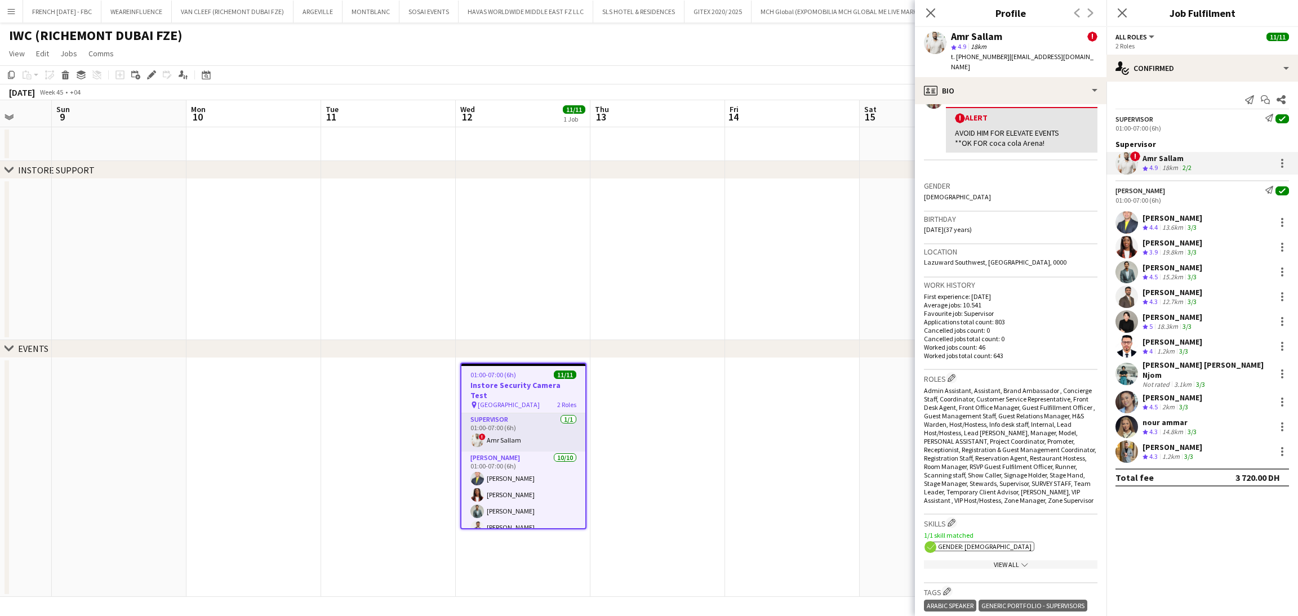
scroll to position [422, 0]
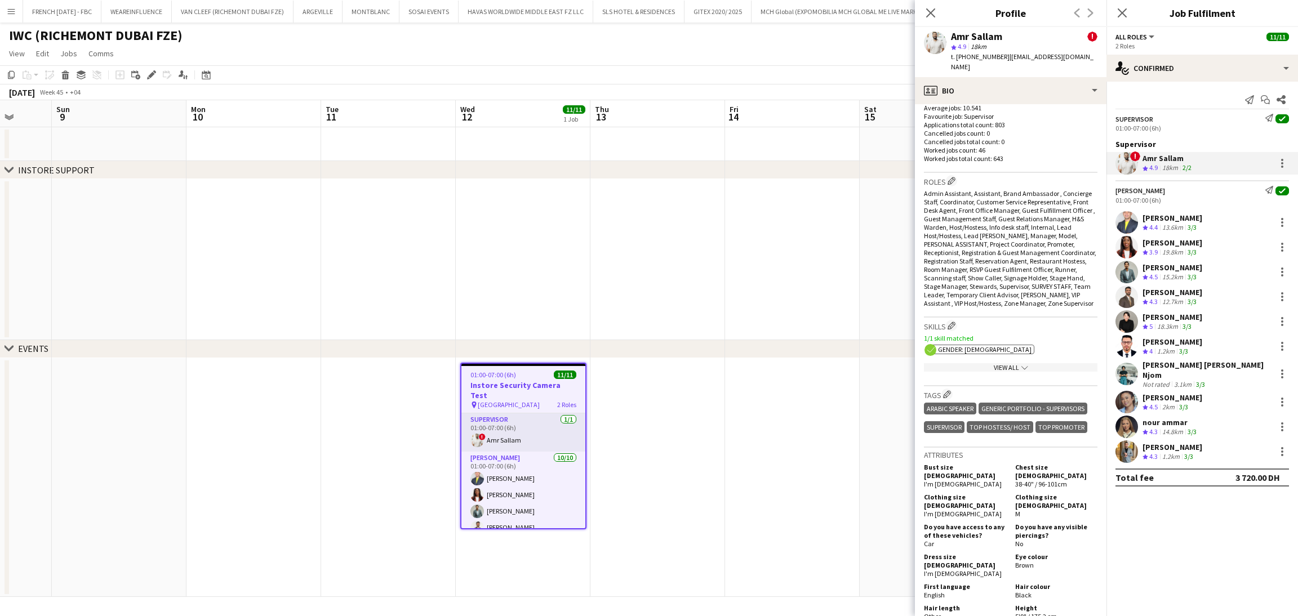
click at [1061, 438] on div "ARABIC SPEAKER [PERSON_NAME] - Supervisors SUPERVISOR TOP HOSTESS/ HOST TOP PRO…" at bounding box center [1011, 419] width 174 height 37
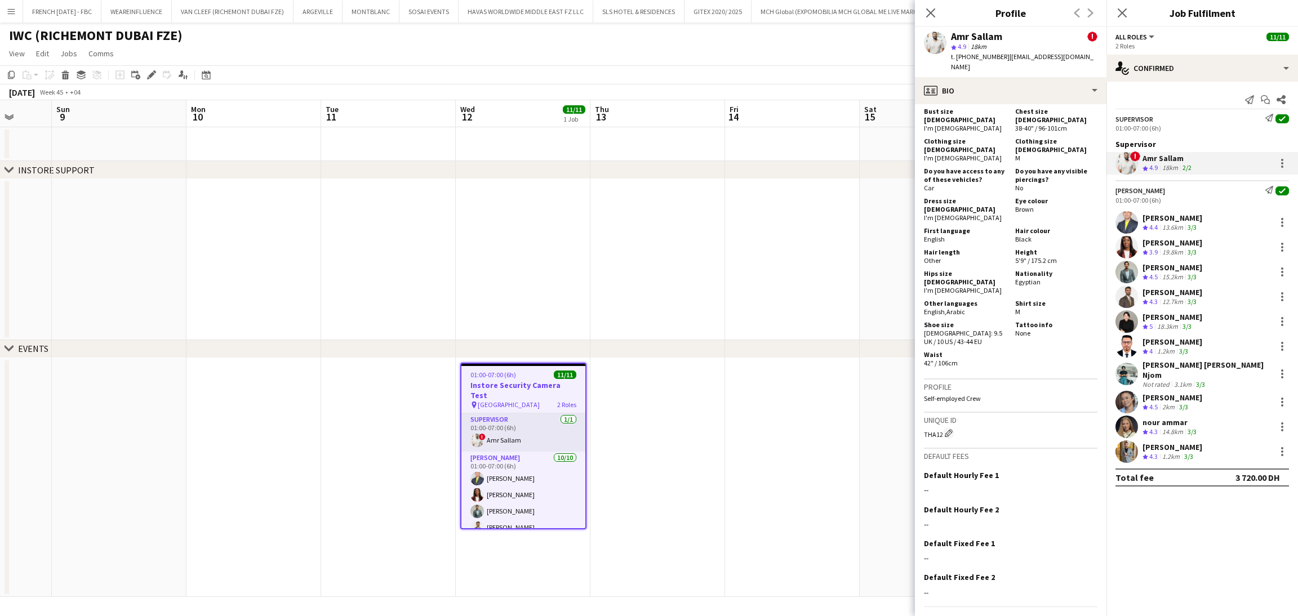
scroll to position [535, 0]
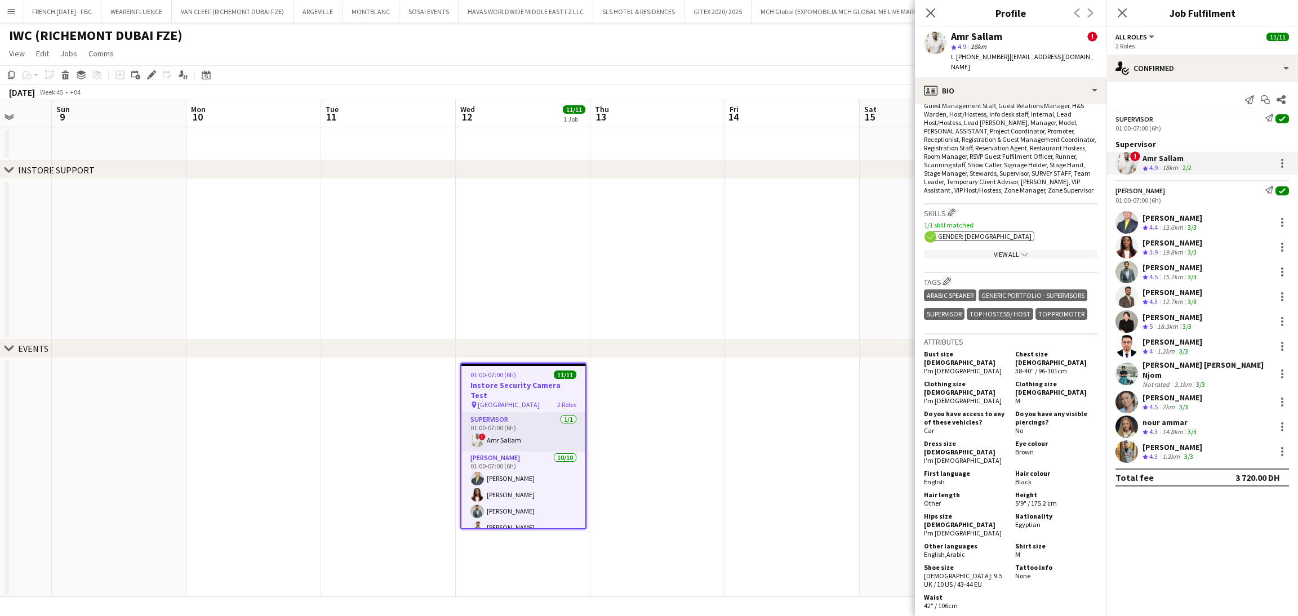
click at [982, 251] on div "View All chevron-down" at bounding box center [1011, 254] width 174 height 8
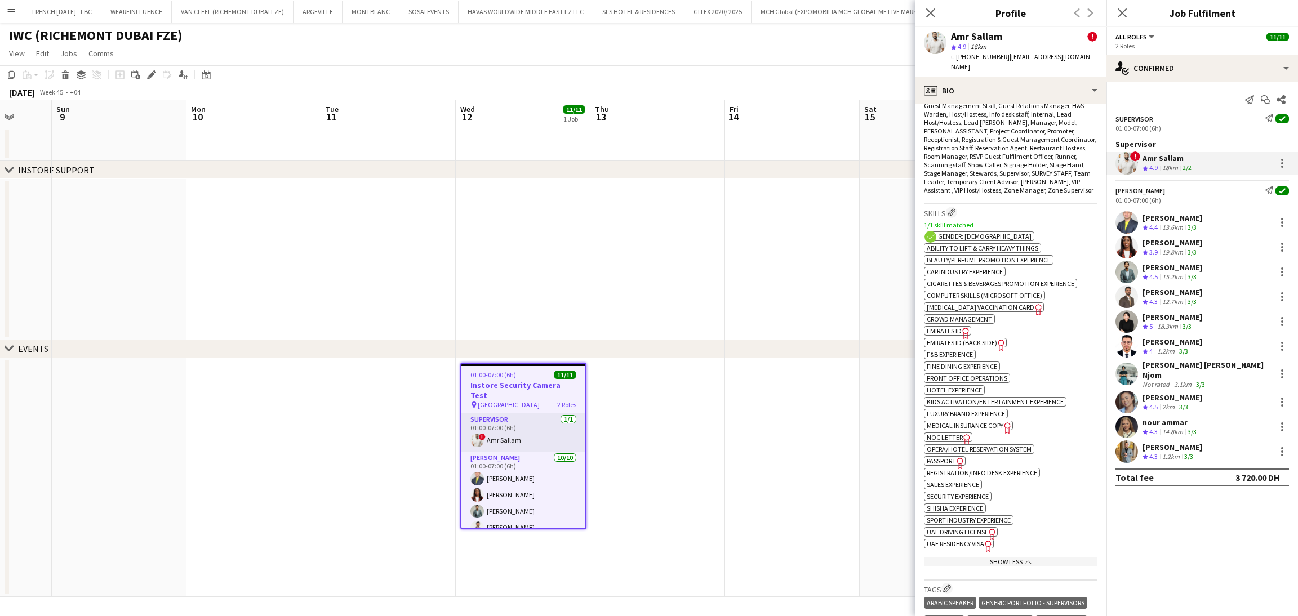
click at [1179, 556] on mat-expansion-panel "check Confirmed Send notification Start chat Share Supervisor Send notification…" at bounding box center [1203, 349] width 192 height 535
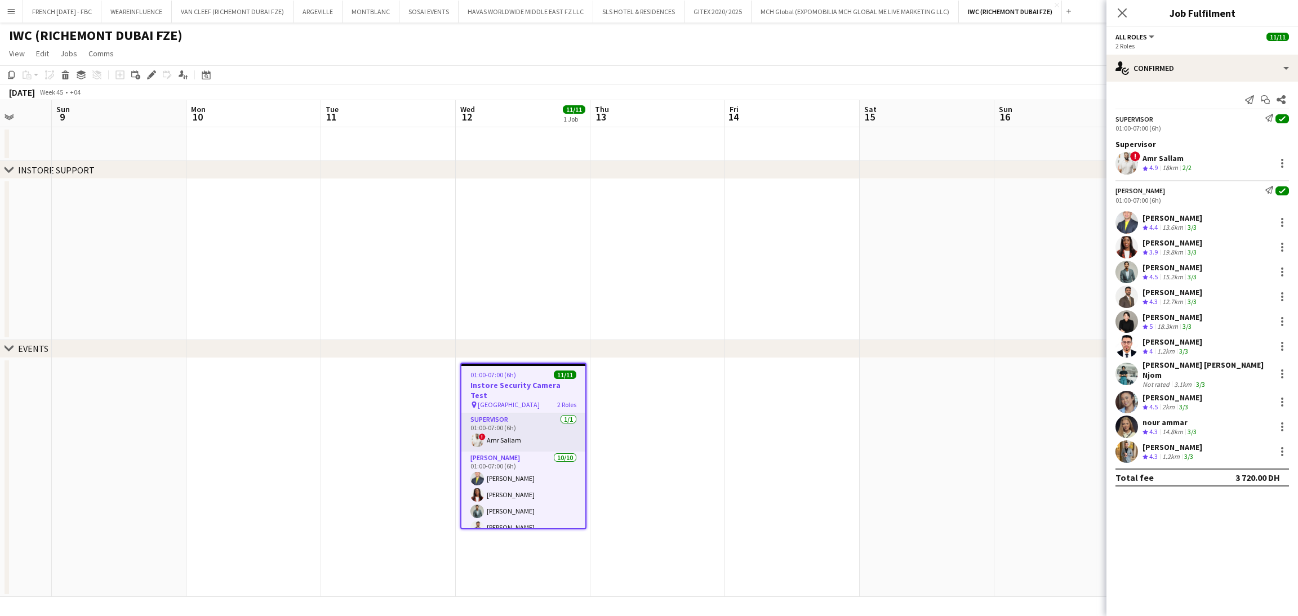
click at [1177, 164] on div "18km" at bounding box center [1170, 168] width 20 height 10
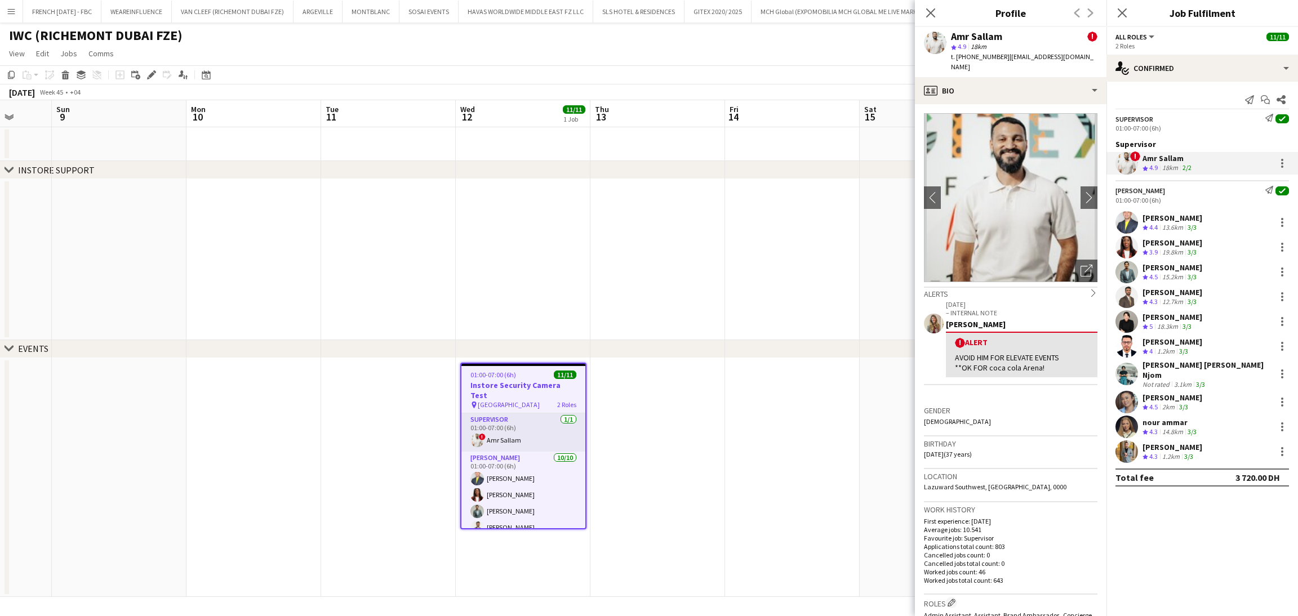
scroll to position [338, 0]
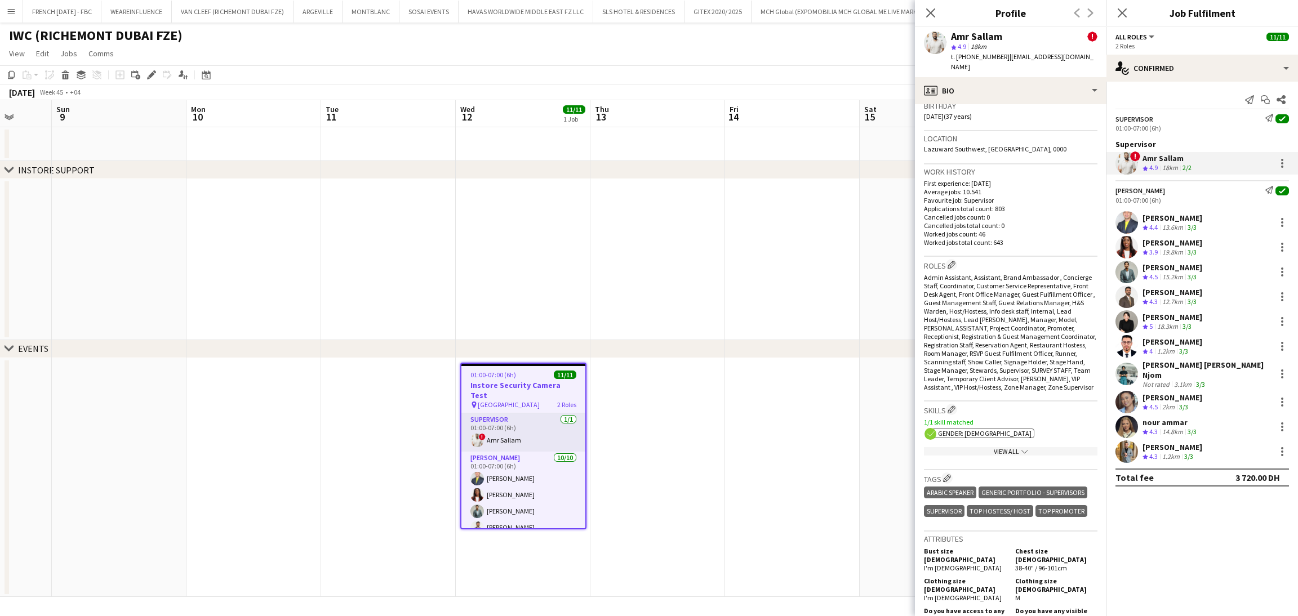
click at [989, 447] on div "View All chevron-down" at bounding box center [1011, 451] width 174 height 8
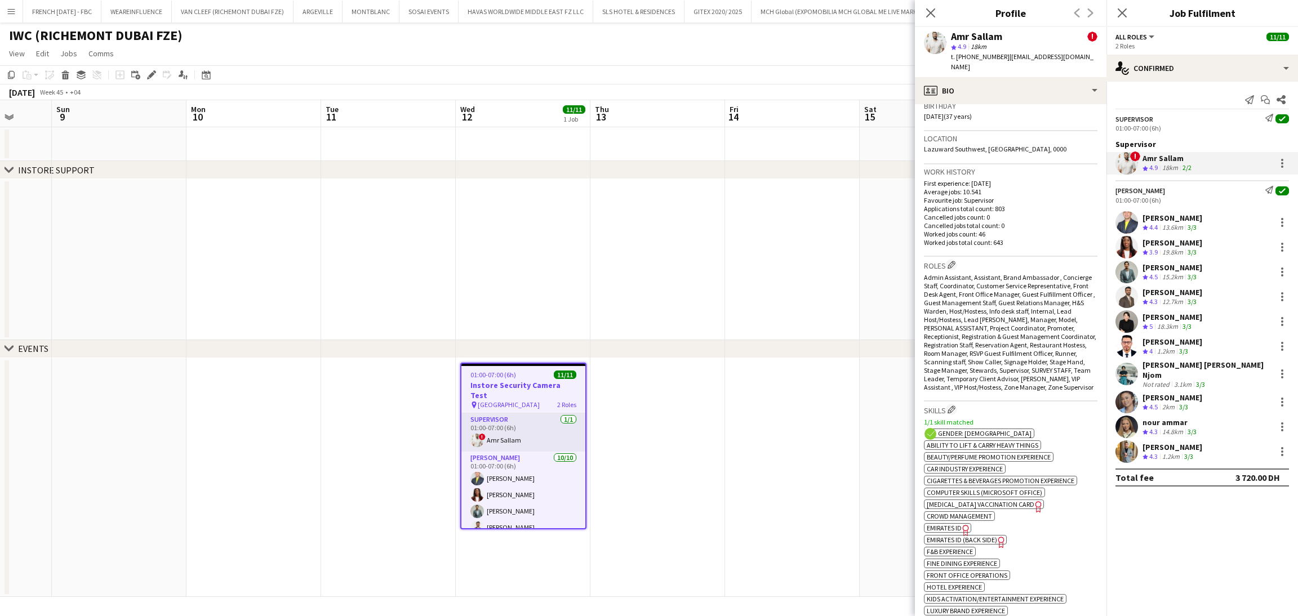
scroll to position [592, 0]
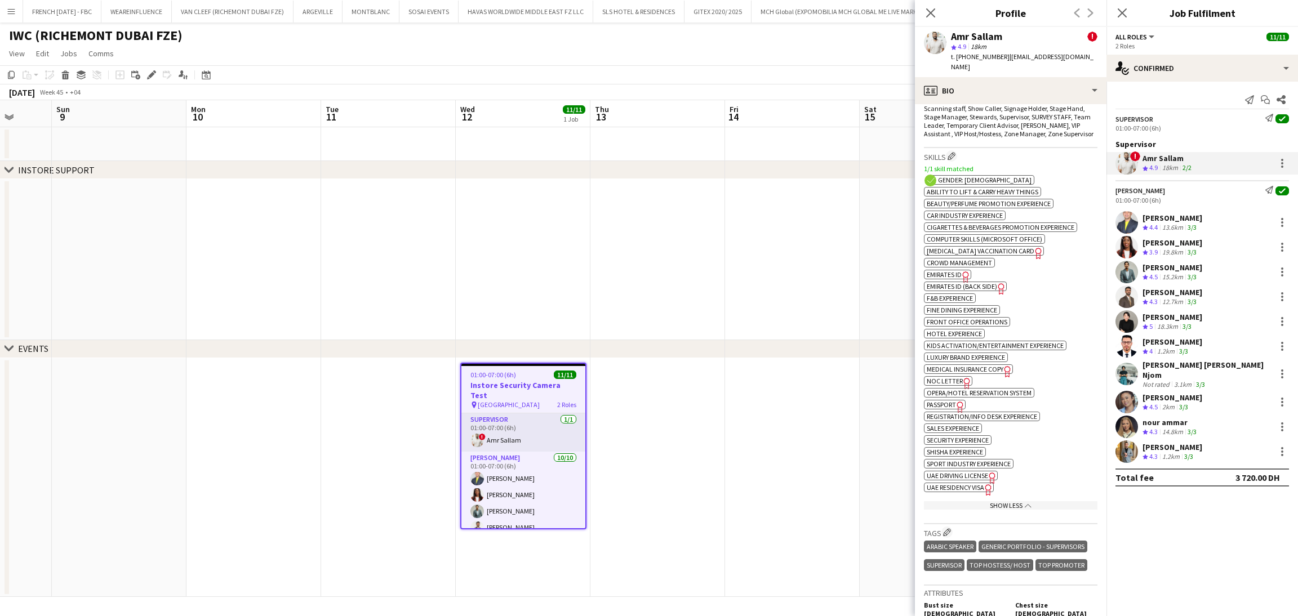
click at [957, 279] on span "Emirates ID" at bounding box center [944, 274] width 35 height 8
click at [946, 409] on span "Passport" at bounding box center [941, 405] width 29 height 8
click at [965, 492] on span "UAE Residency Visa" at bounding box center [955, 487] width 57 height 8
click at [1168, 229] on div "13.6km" at bounding box center [1172, 228] width 25 height 10
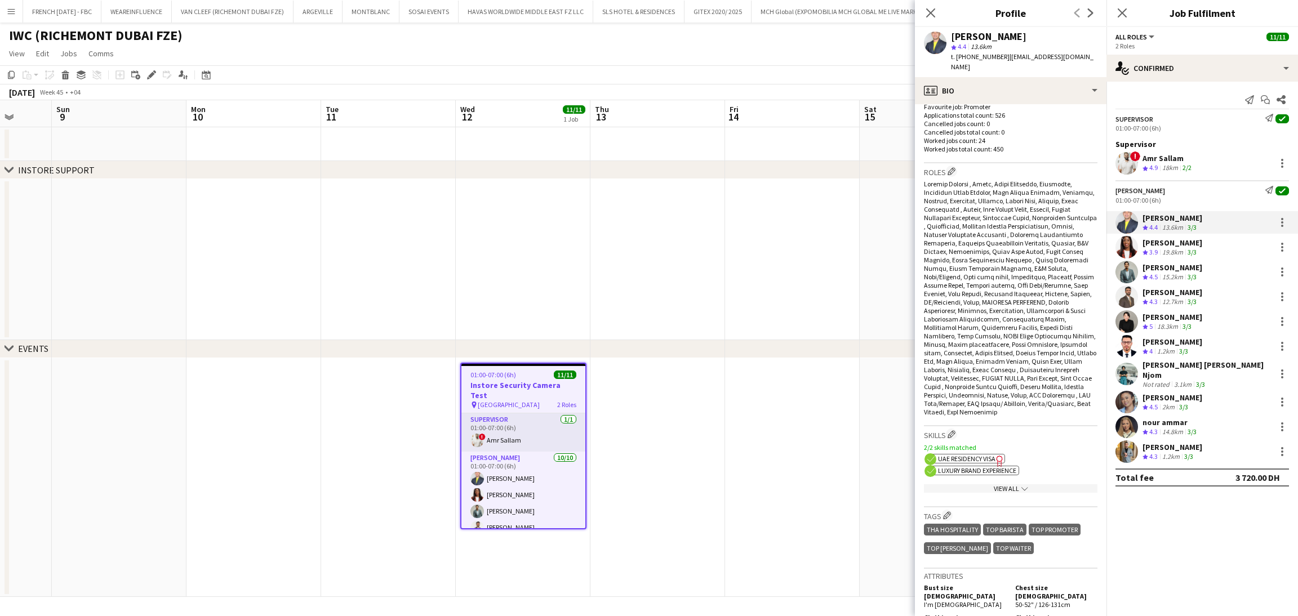
scroll to position [422, 0]
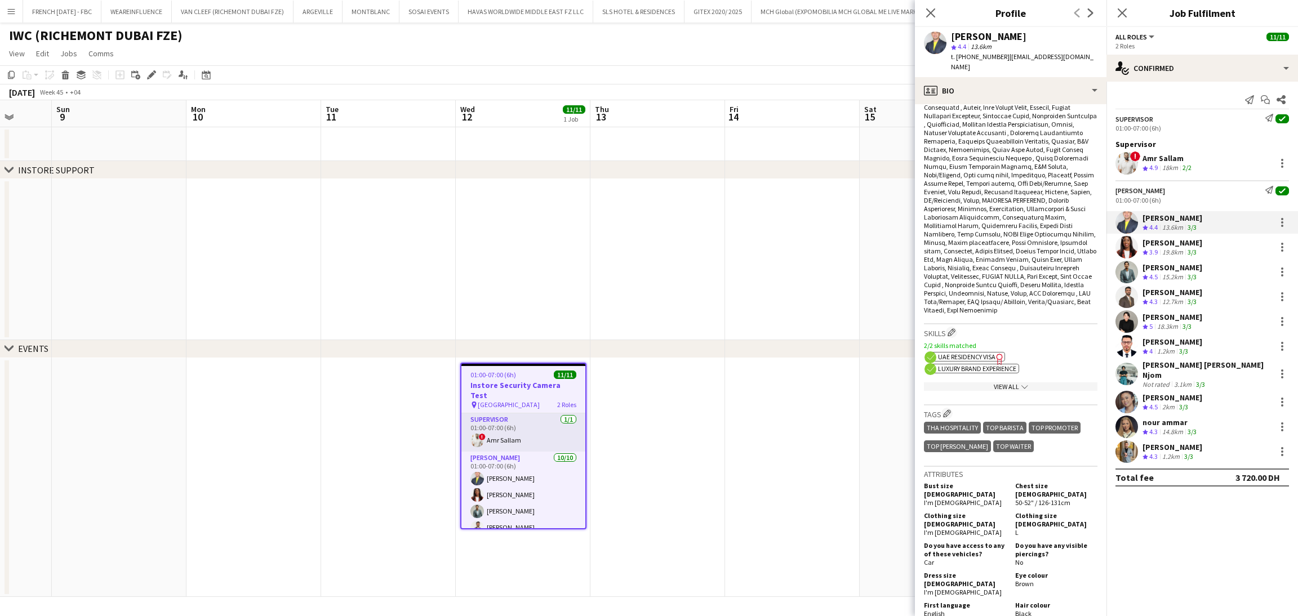
click at [1008, 383] on div "View All chevron-down" at bounding box center [1011, 387] width 174 height 8
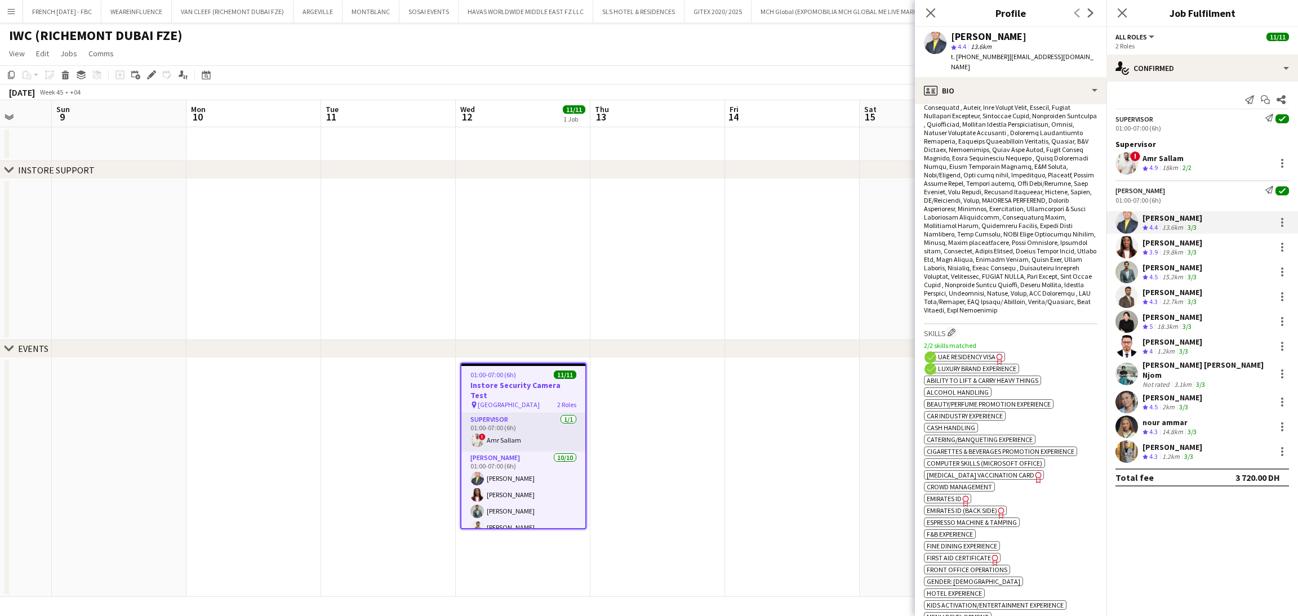
click at [990, 353] on span "UAE Residency Visa" at bounding box center [966, 357] width 57 height 8
click at [1184, 241] on div "[PERSON_NAME]" at bounding box center [1173, 243] width 60 height 10
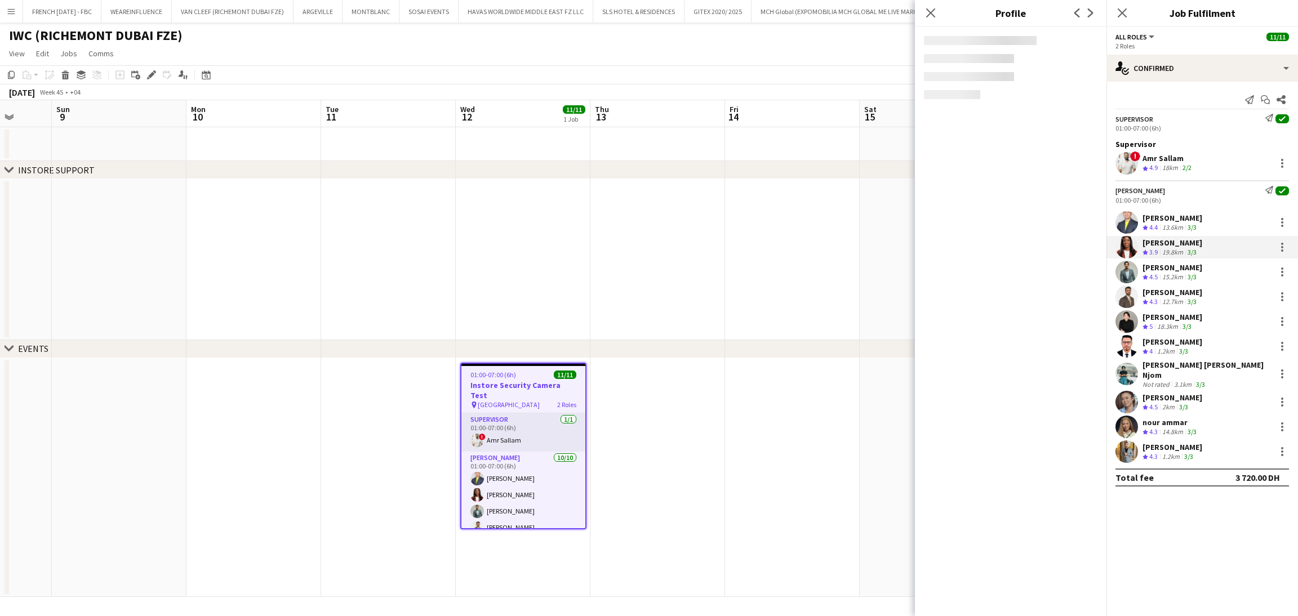
click at [1182, 227] on div "13.6km" at bounding box center [1172, 228] width 25 height 10
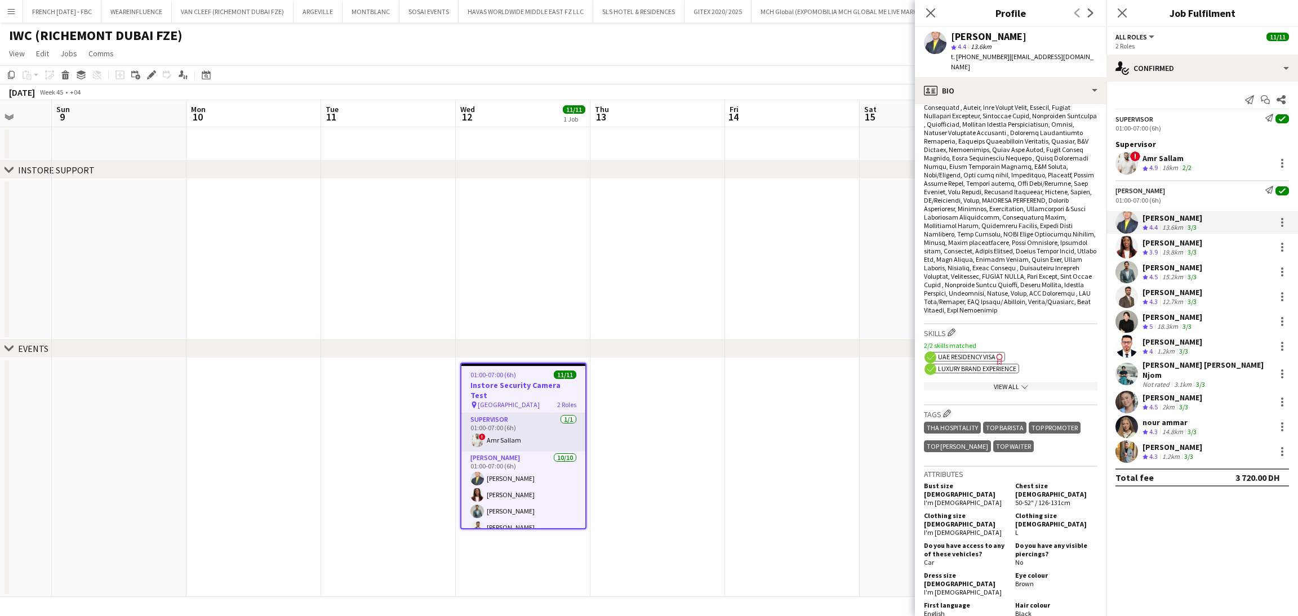
click at [1005, 374] on app-show-more-section "View All chevron-down" at bounding box center [1011, 385] width 174 height 22
click at [1005, 383] on div "View All chevron-down" at bounding box center [1011, 387] width 174 height 8
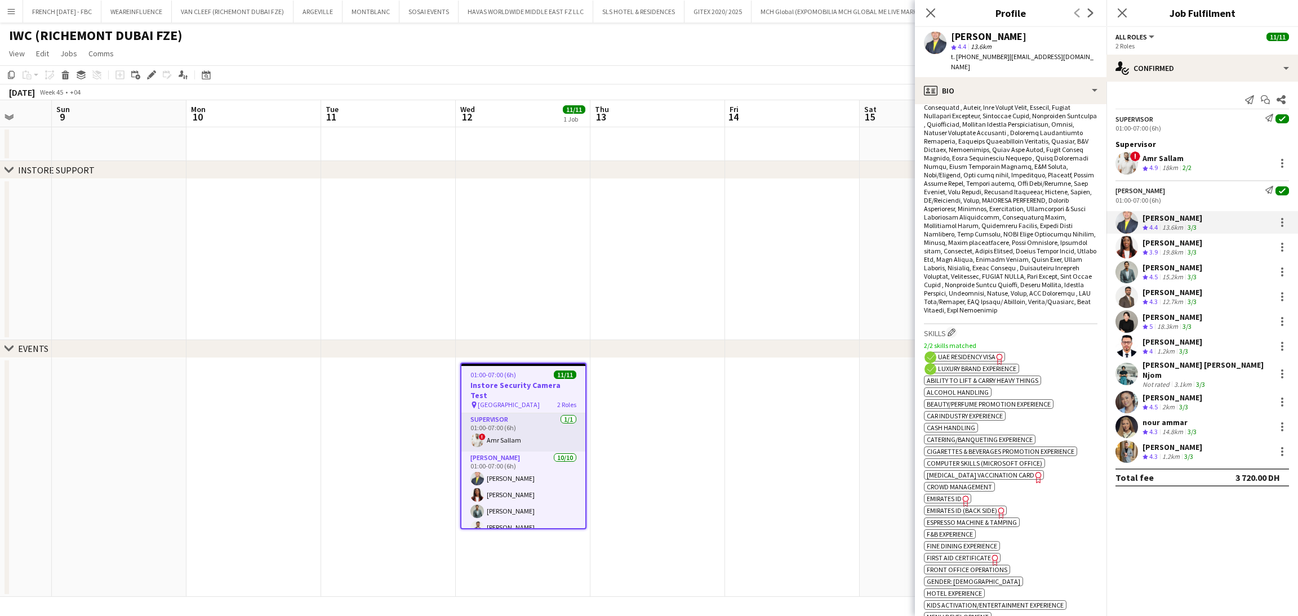
click at [962, 496] on icon "Freelancer has uploaded a photo validation of skill. Click to see" at bounding box center [966, 501] width 12 height 12
click at [993, 510] on span "Emirates ID (back side)" at bounding box center [962, 511] width 70 height 8
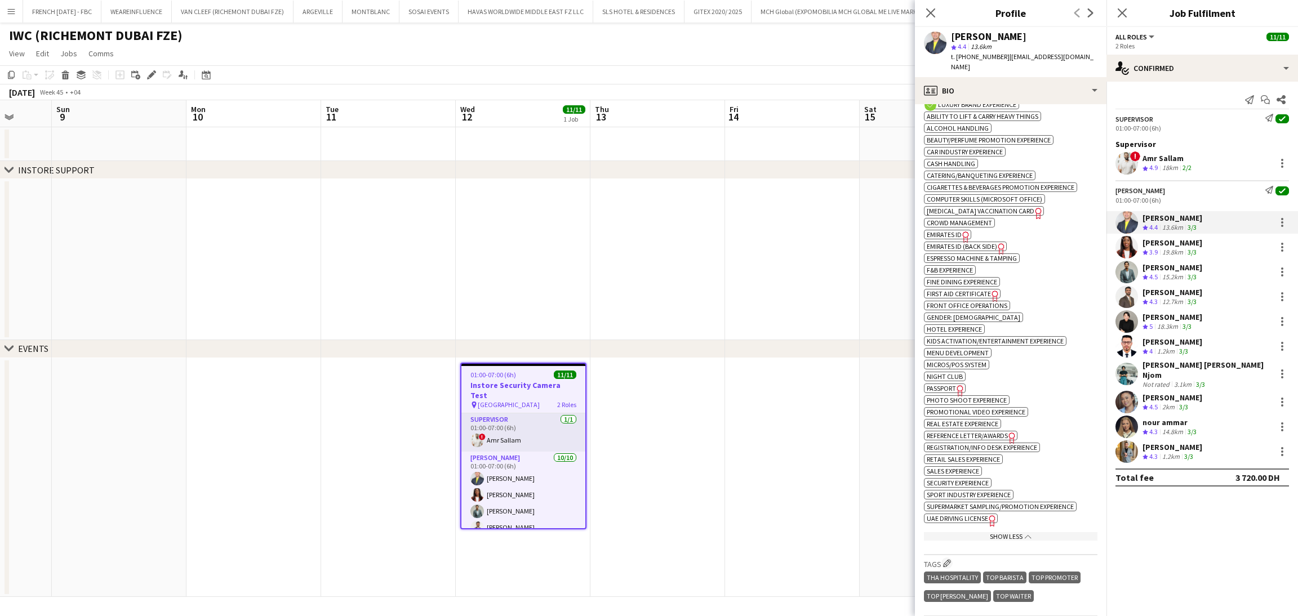
scroll to position [760, 0]
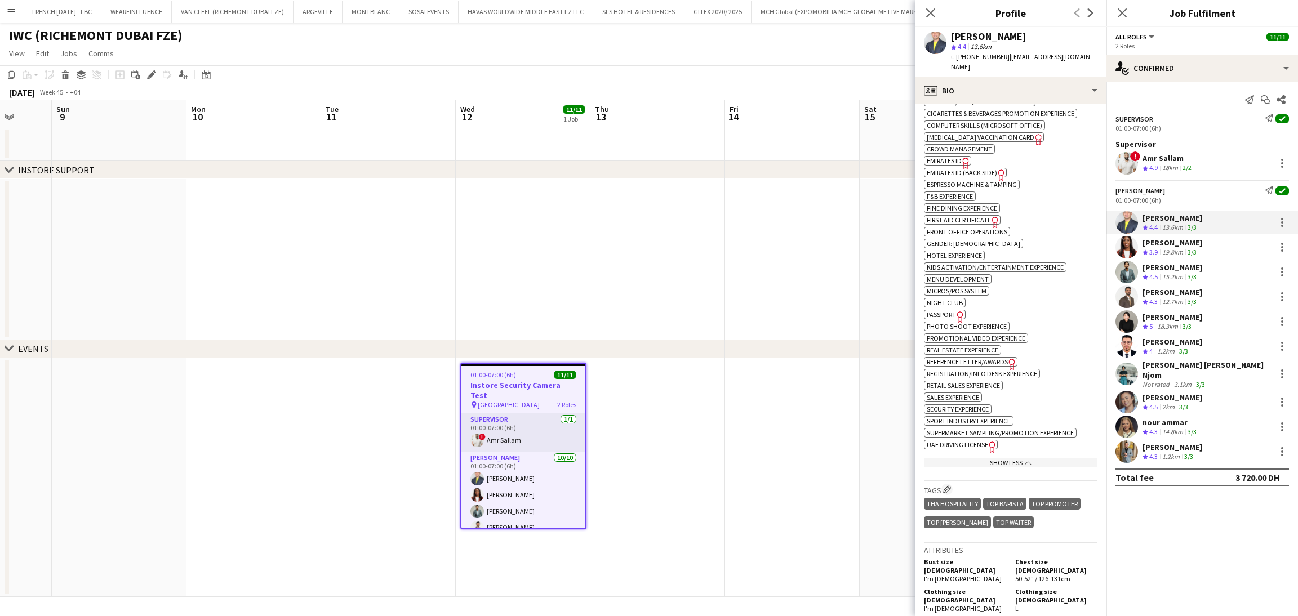
click at [951, 319] on span "Passport" at bounding box center [941, 314] width 29 height 8
click at [1167, 258] on div "[PERSON_NAME] Crew rating 3.9 19.8km 3/3" at bounding box center [1203, 247] width 192 height 23
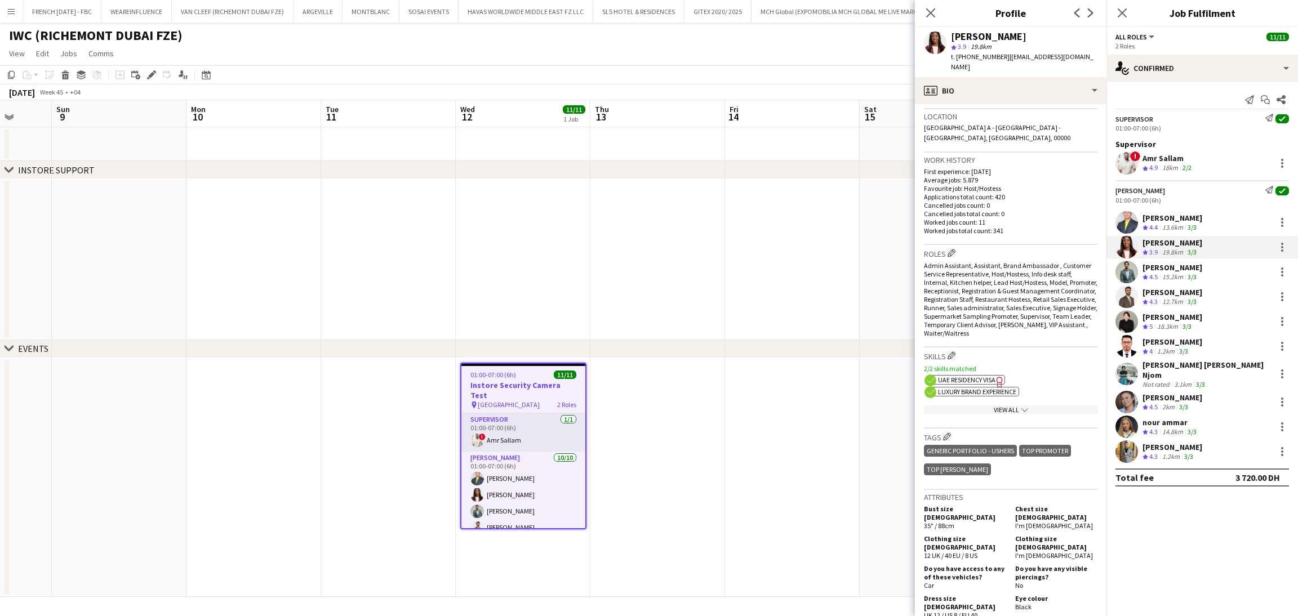
scroll to position [338, 0]
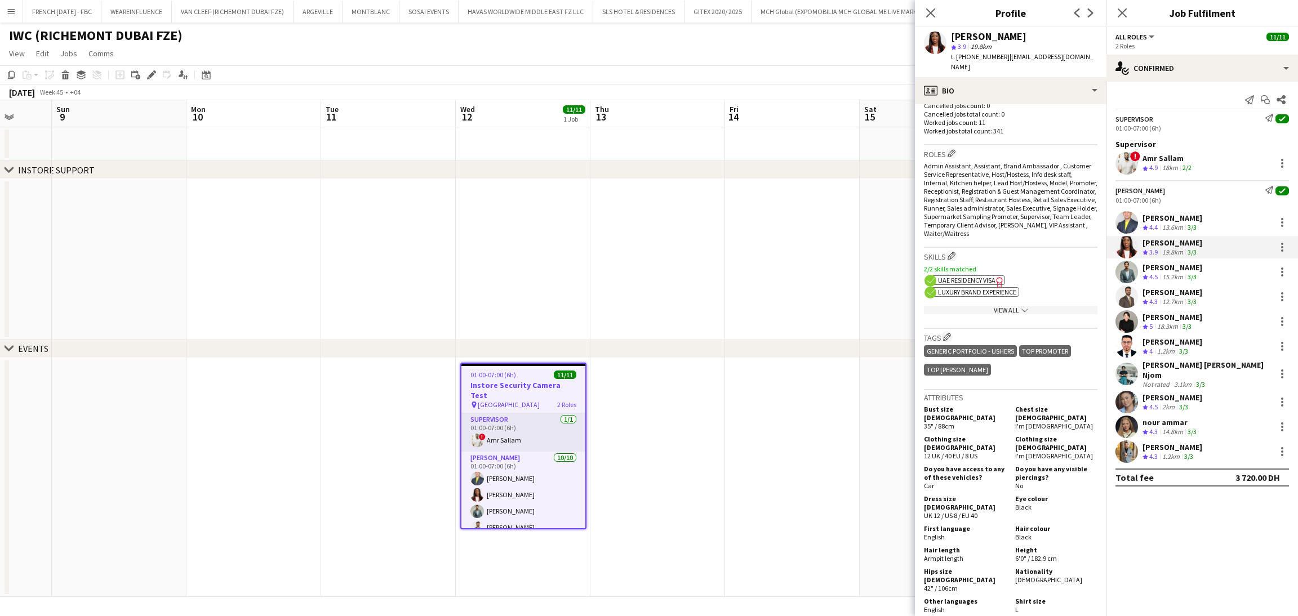
click at [980, 279] on span "UAE Residency Visa" at bounding box center [966, 280] width 57 height 8
click at [1035, 306] on div "View All chevron-down" at bounding box center [1011, 310] width 174 height 8
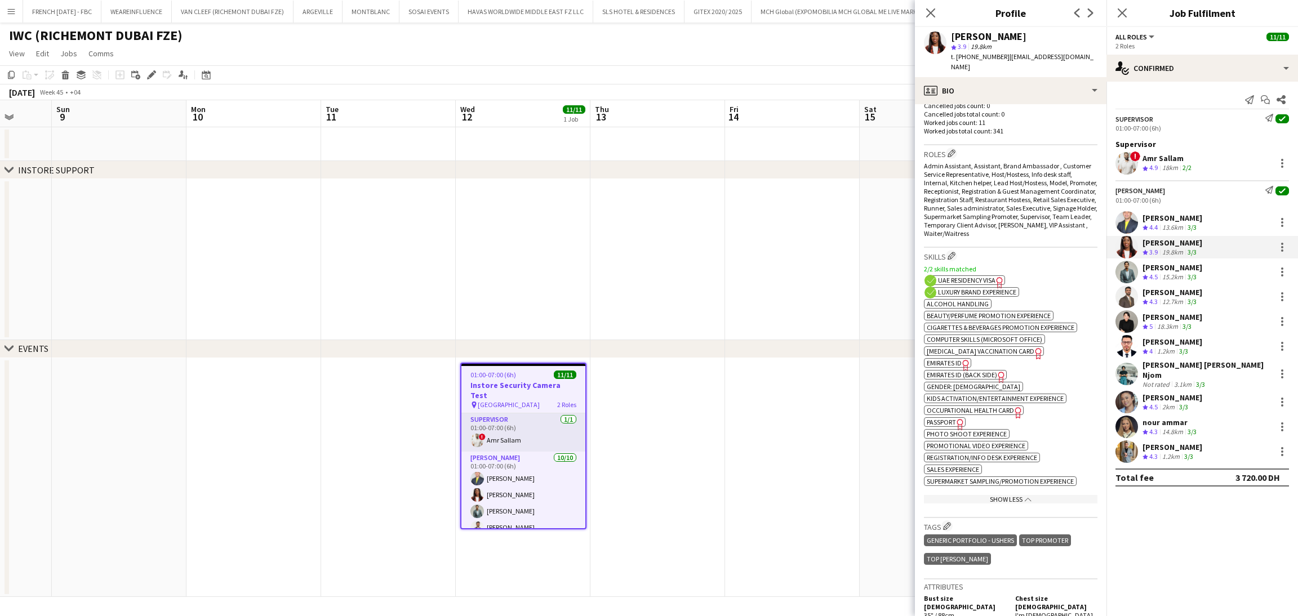
click at [961, 368] on icon "Freelancer has uploaded a photo validation of skill. Click to see" at bounding box center [966, 365] width 12 height 12
click at [993, 379] on span "Emirates ID (back side)" at bounding box center [962, 375] width 70 height 8
click at [951, 423] on app-show-more-section "ok-circled2 background Layer 1 cross-circle-red background Layer 1 Alcohol Hand…" at bounding box center [1011, 402] width 174 height 211
click at [951, 415] on app-spec-pill "ok-circled2 background Layer 1 cross-circle-red background Layer 1 Occupational…" at bounding box center [974, 411] width 100 height 10
click at [945, 427] on span "Passport" at bounding box center [941, 422] width 29 height 8
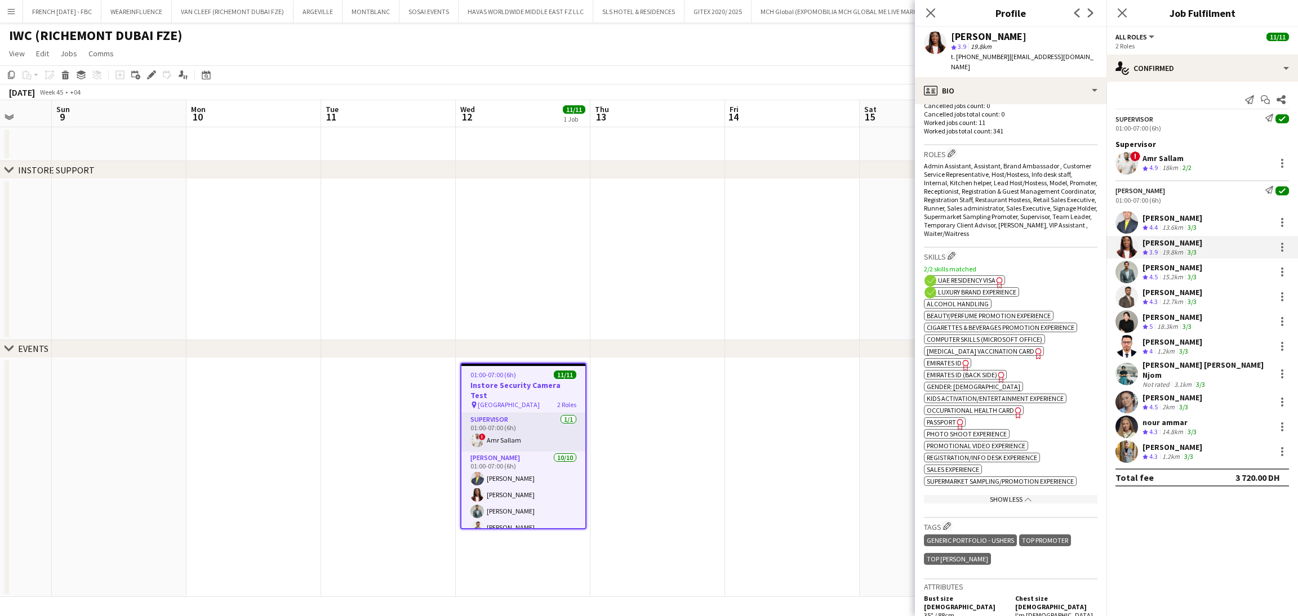
click at [1182, 270] on div "[PERSON_NAME]" at bounding box center [1173, 268] width 60 height 10
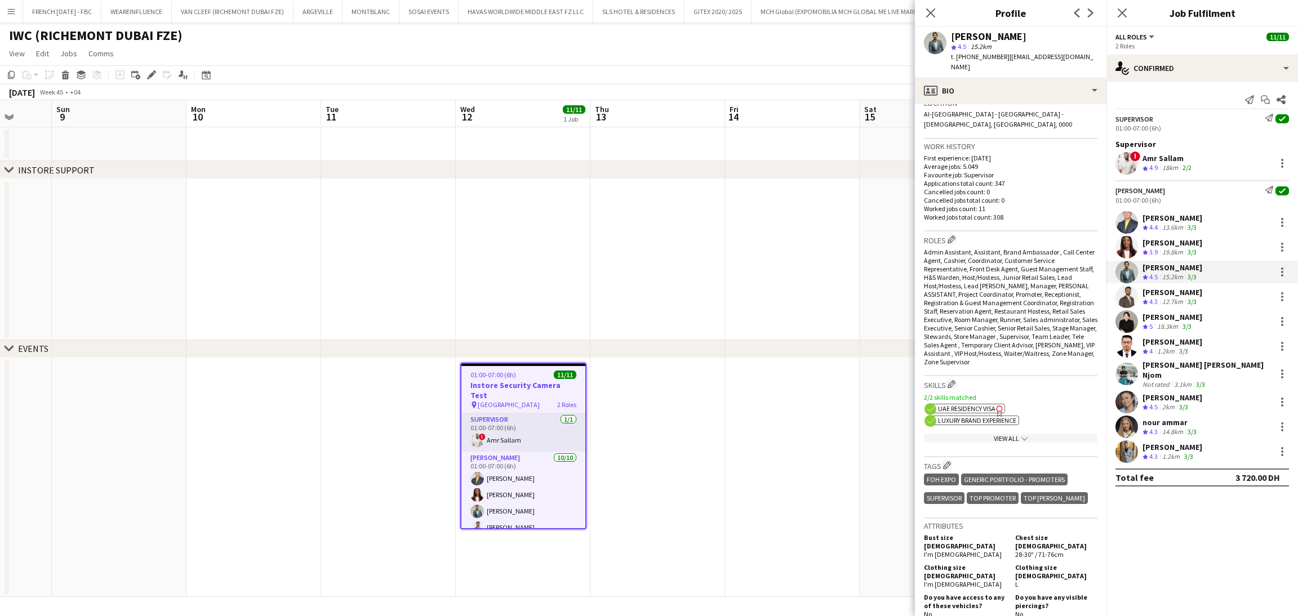
scroll to position [253, 0]
click at [984, 401] on div "ok-circled2 background Layer 1 cross-circle-red background Layer 1 UAE Residenc…" at bounding box center [1011, 407] width 174 height 12
click at [985, 403] on span "UAE Residency Visa" at bounding box center [966, 407] width 57 height 8
click at [996, 434] on div "View All chevron-down" at bounding box center [1011, 437] width 174 height 8
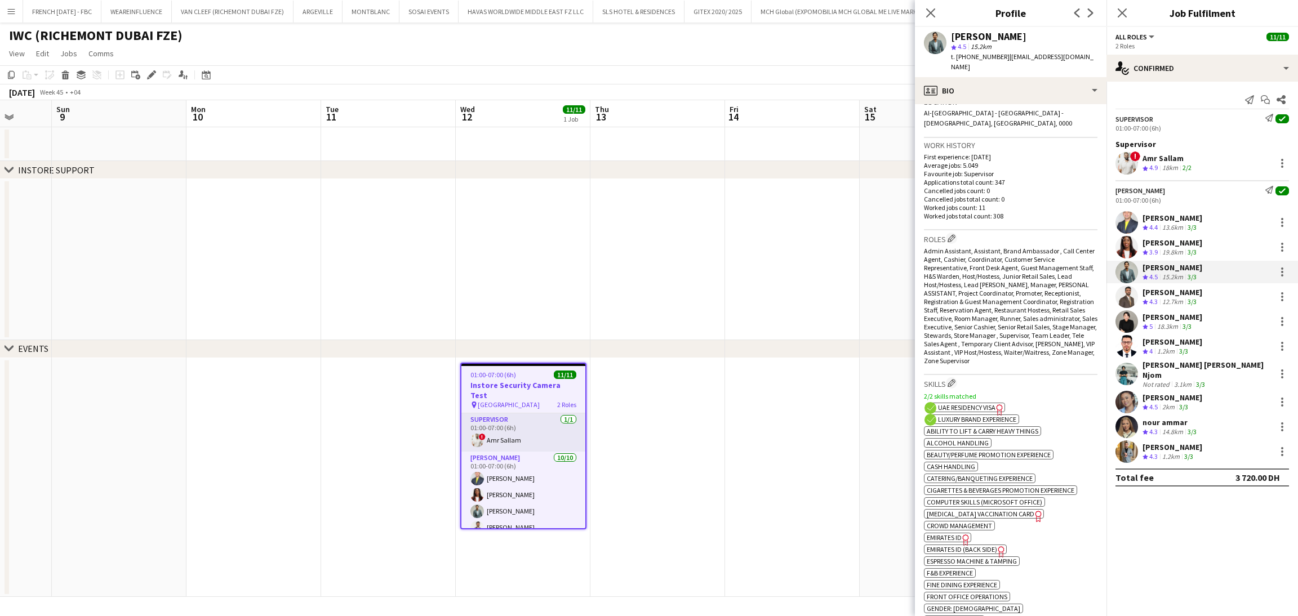
click at [961, 545] on icon "Freelancer has uploaded a photo validation of skill. Click to see" at bounding box center [966, 540] width 12 height 12
click at [976, 552] on span "Emirates ID (back side)" at bounding box center [962, 549] width 70 height 8
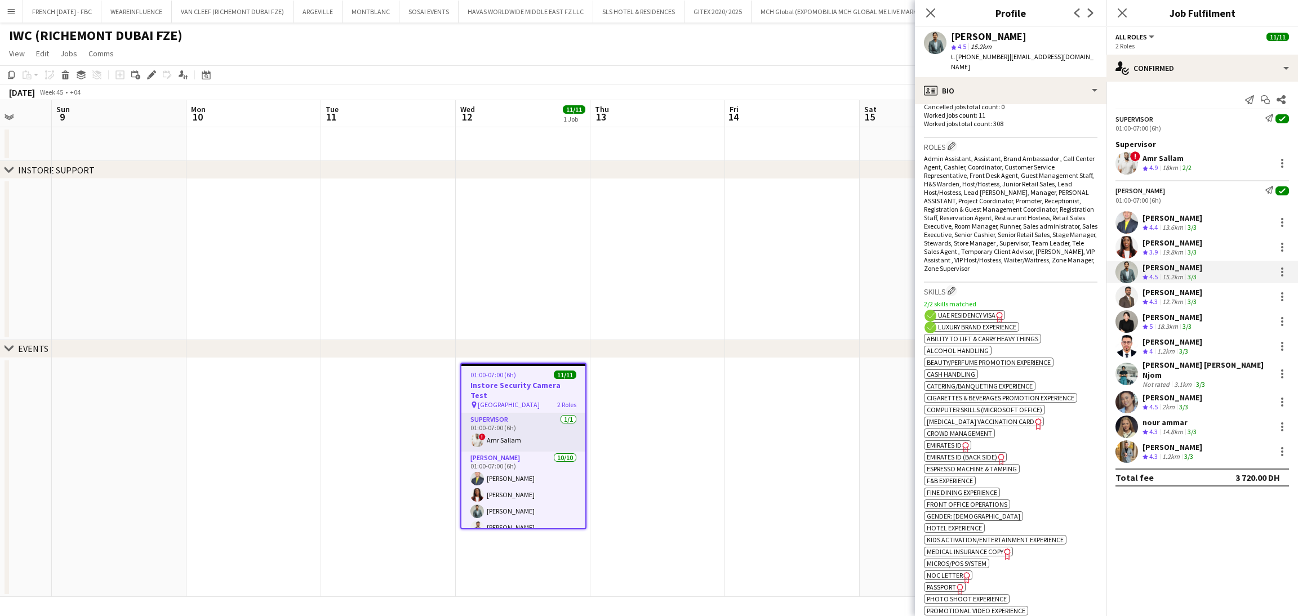
scroll to position [422, 0]
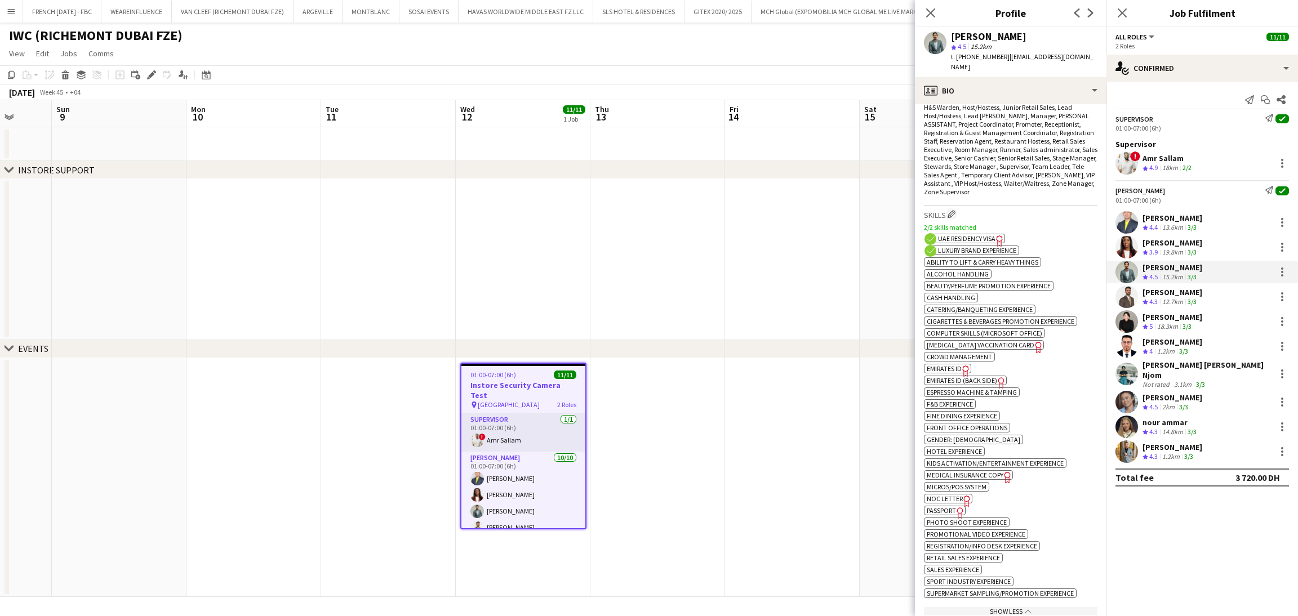
click at [955, 519] on icon "Freelancer has uploaded a photo validation of skill. Click to see" at bounding box center [960, 513] width 12 height 12
click at [1186, 292] on div "[PERSON_NAME]" at bounding box center [1173, 292] width 60 height 10
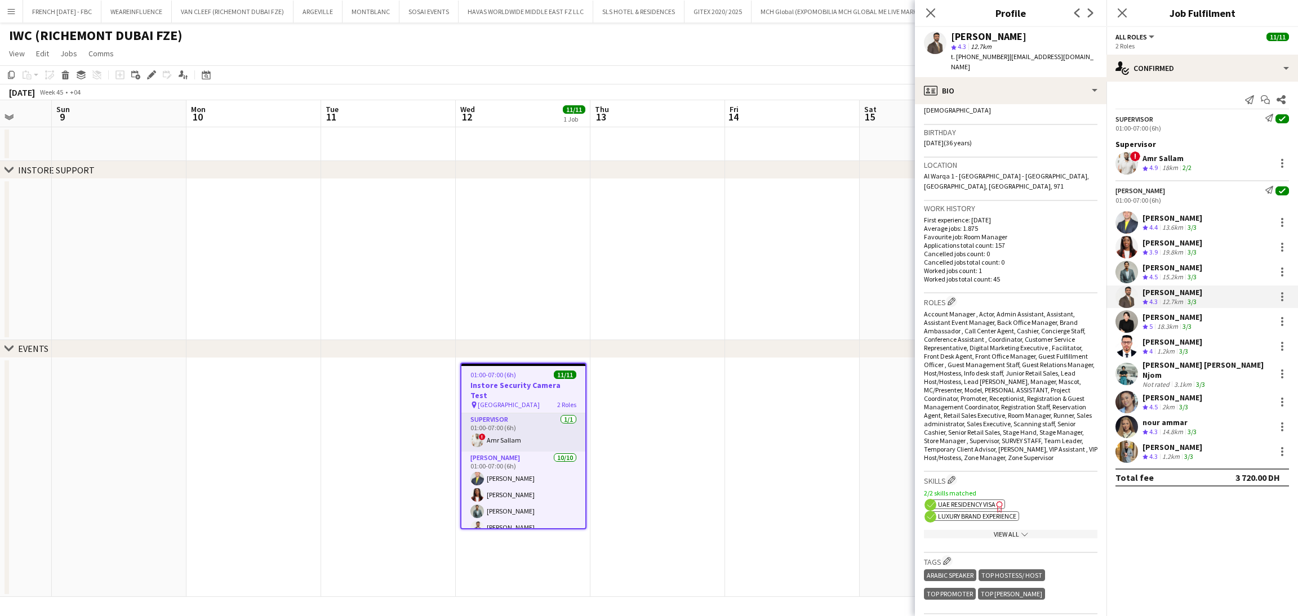
scroll to position [507, 0]
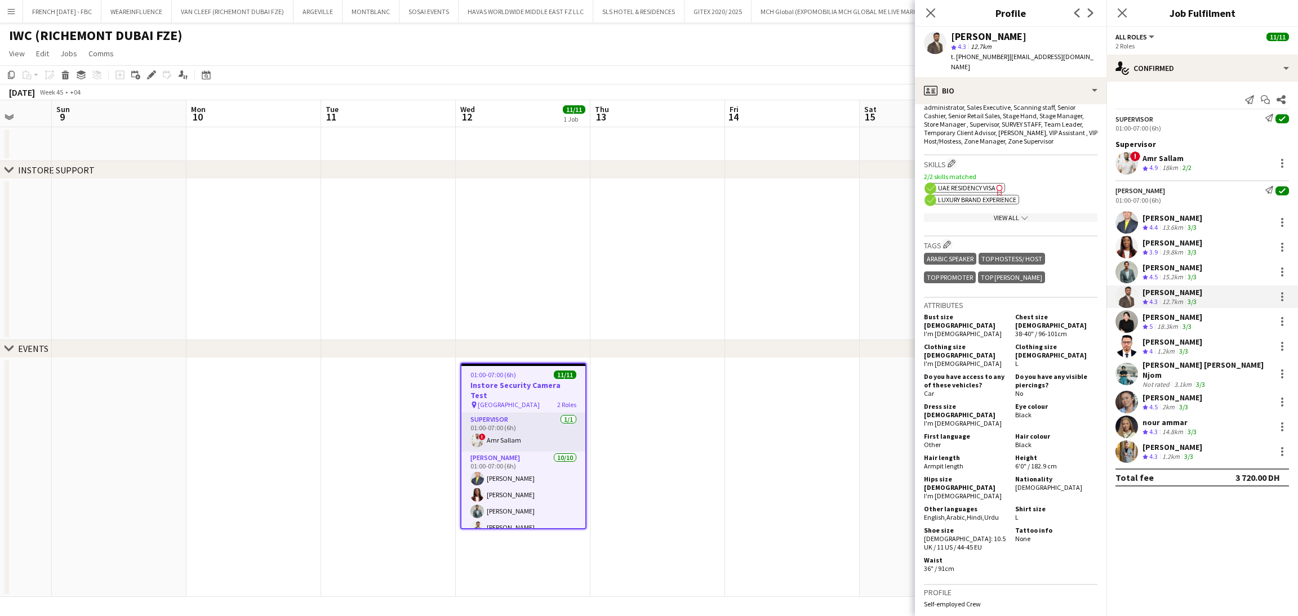
click at [986, 184] on span "UAE Residency Visa" at bounding box center [966, 188] width 57 height 8
click at [1010, 216] on div "View All chevron-down" at bounding box center [1011, 218] width 174 height 8
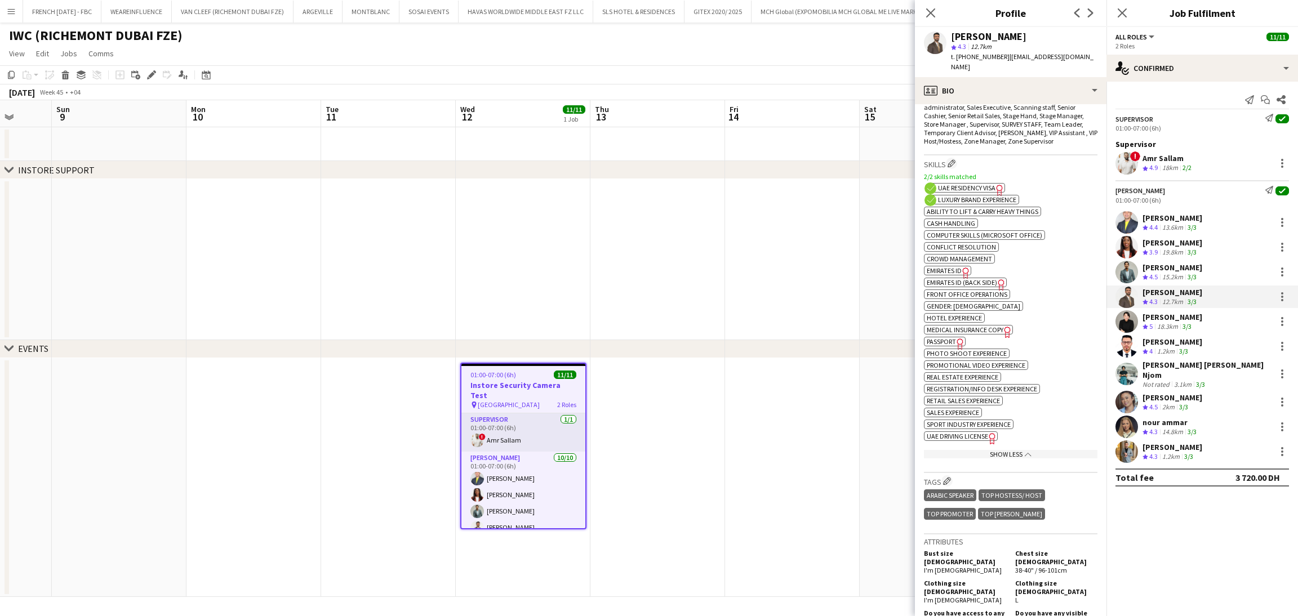
click at [954, 272] on span "Emirates ID" at bounding box center [944, 271] width 35 height 8
click at [974, 287] on span "Emirates ID (back side)" at bounding box center [962, 282] width 70 height 8
click at [955, 350] on icon "Freelancer has uploaded a photo validation of skill. Click to see" at bounding box center [960, 344] width 12 height 12
click at [1179, 321] on div "[PERSON_NAME]" at bounding box center [1173, 317] width 60 height 10
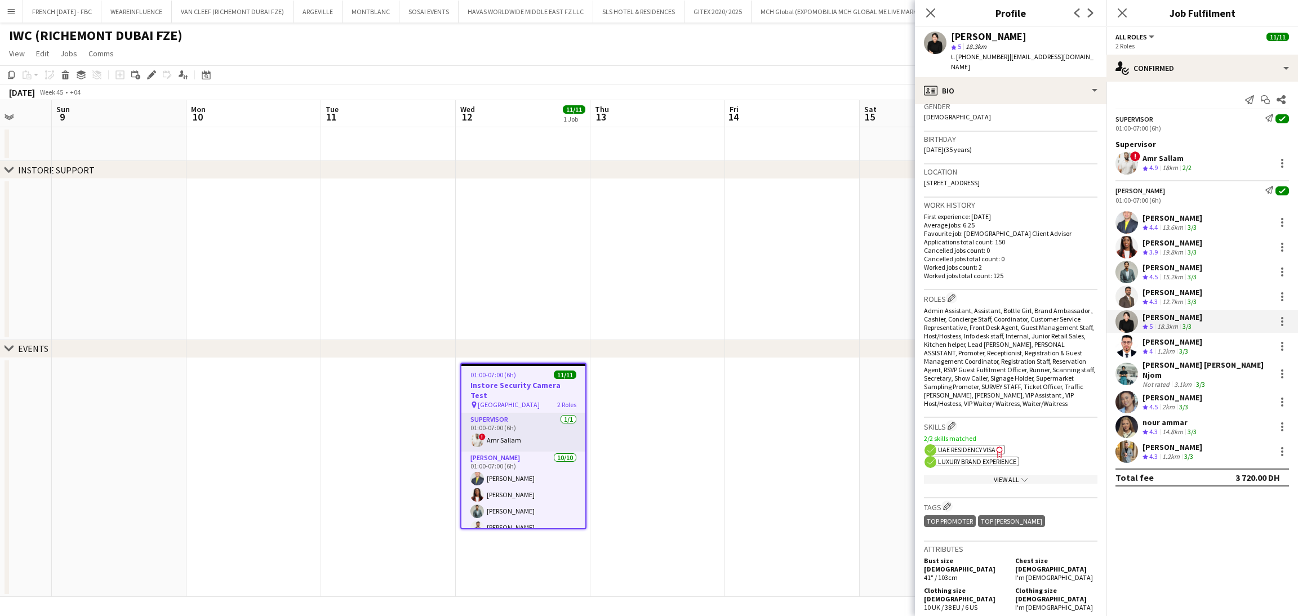
scroll to position [169, 0]
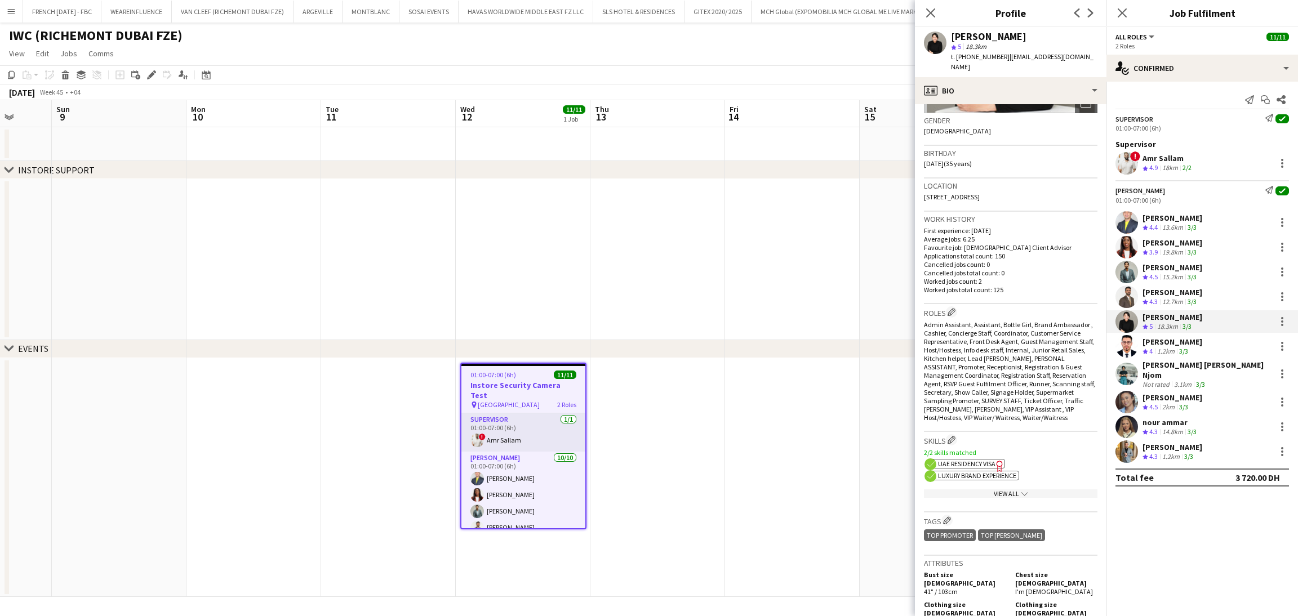
click at [986, 461] on span "UAE Residency Visa" at bounding box center [966, 464] width 57 height 8
click at [1011, 486] on app-show-more-section "View All chevron-down" at bounding box center [1011, 492] width 174 height 22
click at [1010, 493] on div "View All chevron-down" at bounding box center [1011, 494] width 174 height 8
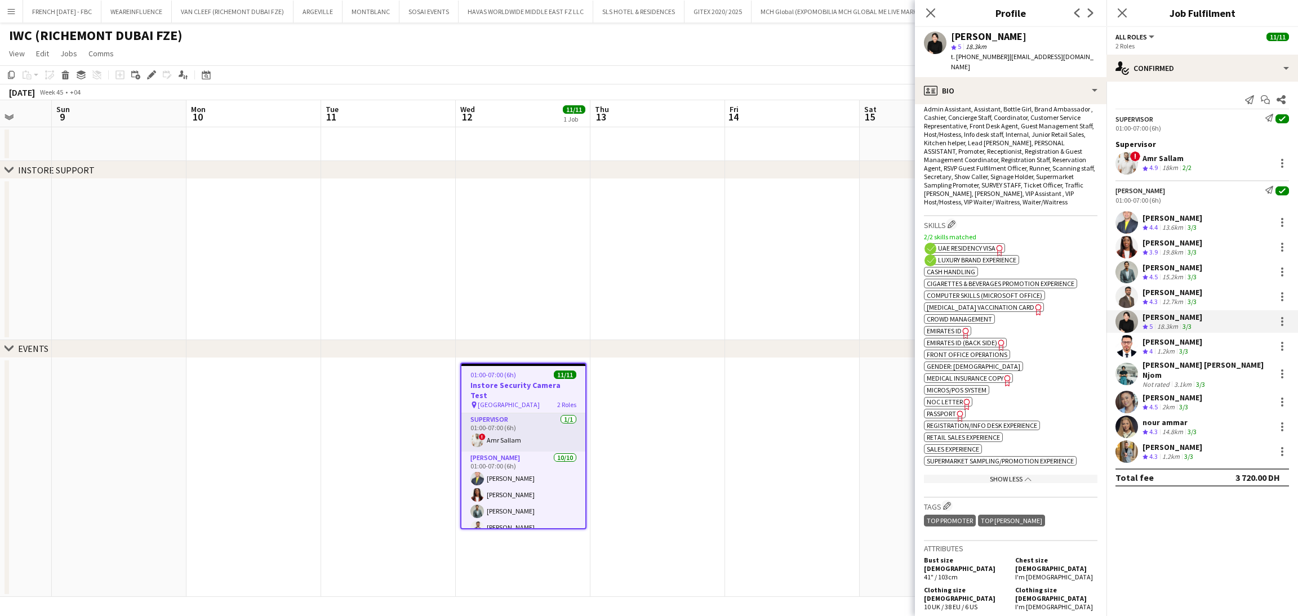
scroll to position [422, 0]
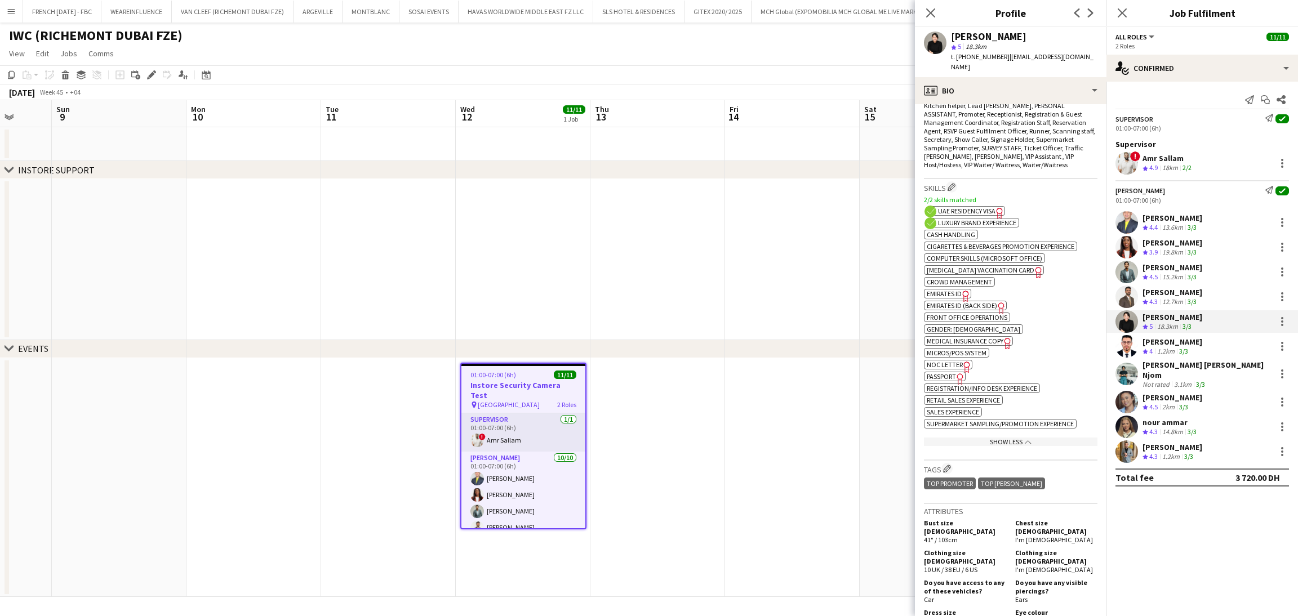
click at [953, 295] on span "Emirates ID" at bounding box center [944, 294] width 35 height 8
click at [952, 310] on span "Emirates ID (back side)" at bounding box center [962, 305] width 70 height 8
click at [946, 369] on span "NOC Letter" at bounding box center [945, 365] width 36 height 8
click at [958, 380] on app-show-more-section "ok-circled2 background Layer 1 cross-circle-red background Layer 1 Cash Handlin…" at bounding box center [1011, 339] width 174 height 223
click at [958, 385] on icon "Freelancer has uploaded a photo validation of skill. Click to see" at bounding box center [960, 379] width 12 height 12
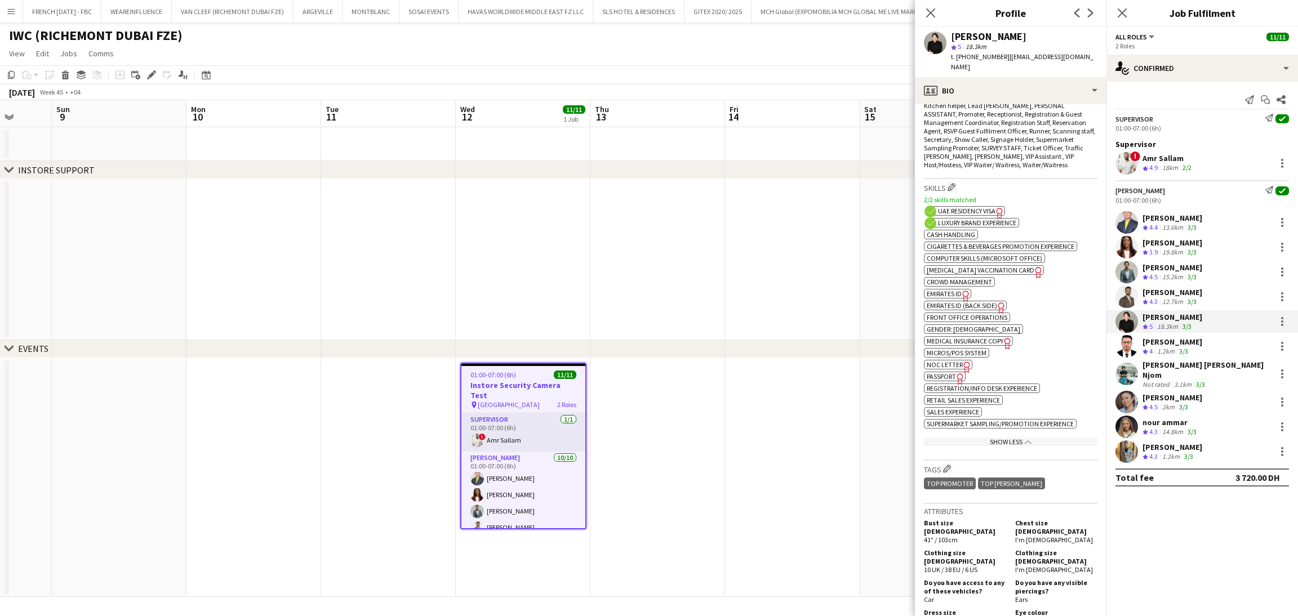
click at [1189, 349] on div "3/3" at bounding box center [1184, 352] width 14 height 10
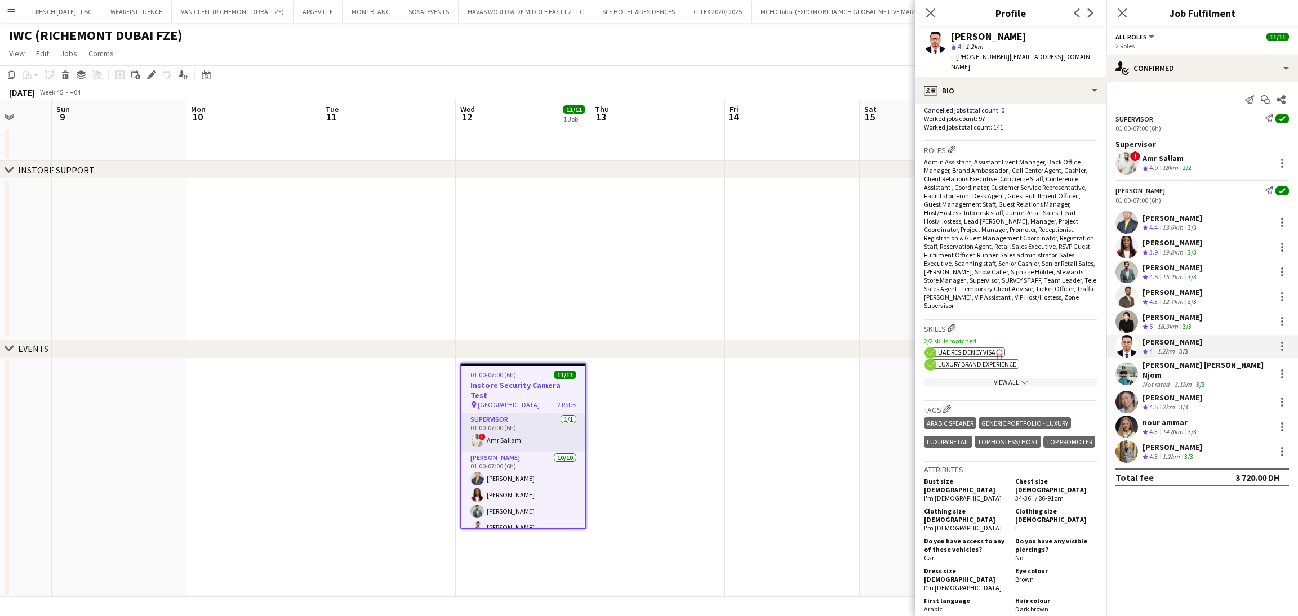
scroll to position [338, 0]
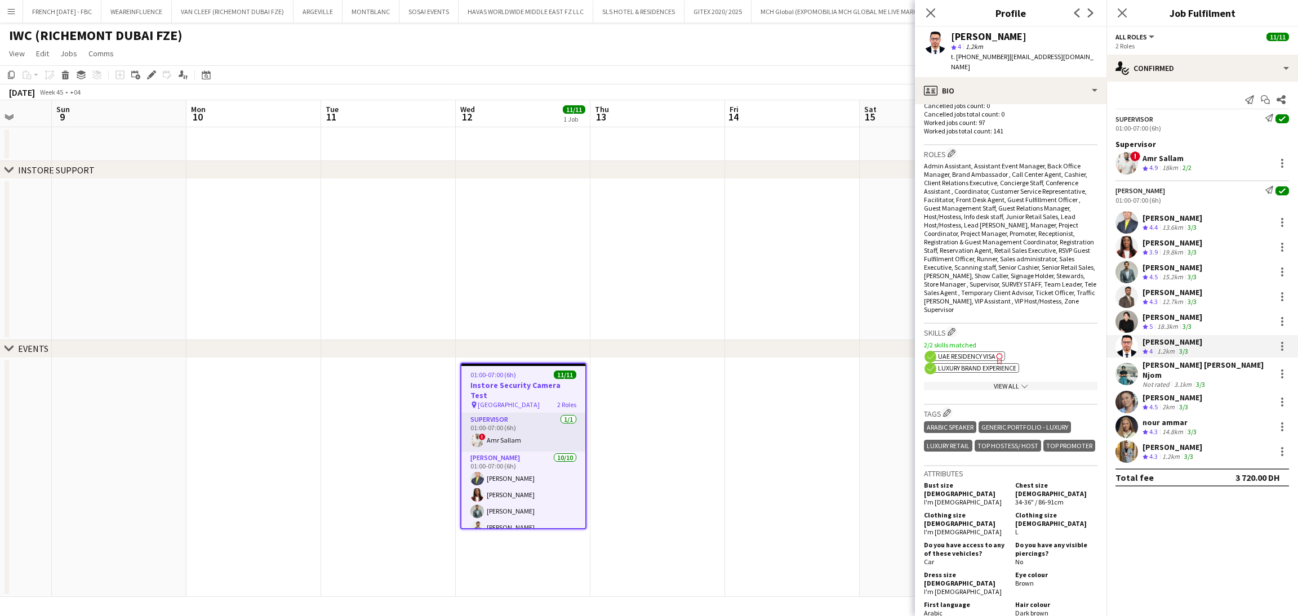
click at [998, 361] on icon "Freelancer has uploaded a photo validation of skill. Click to see" at bounding box center [1000, 359] width 12 height 12
click at [1002, 390] on div "View All chevron-down" at bounding box center [1011, 386] width 174 height 8
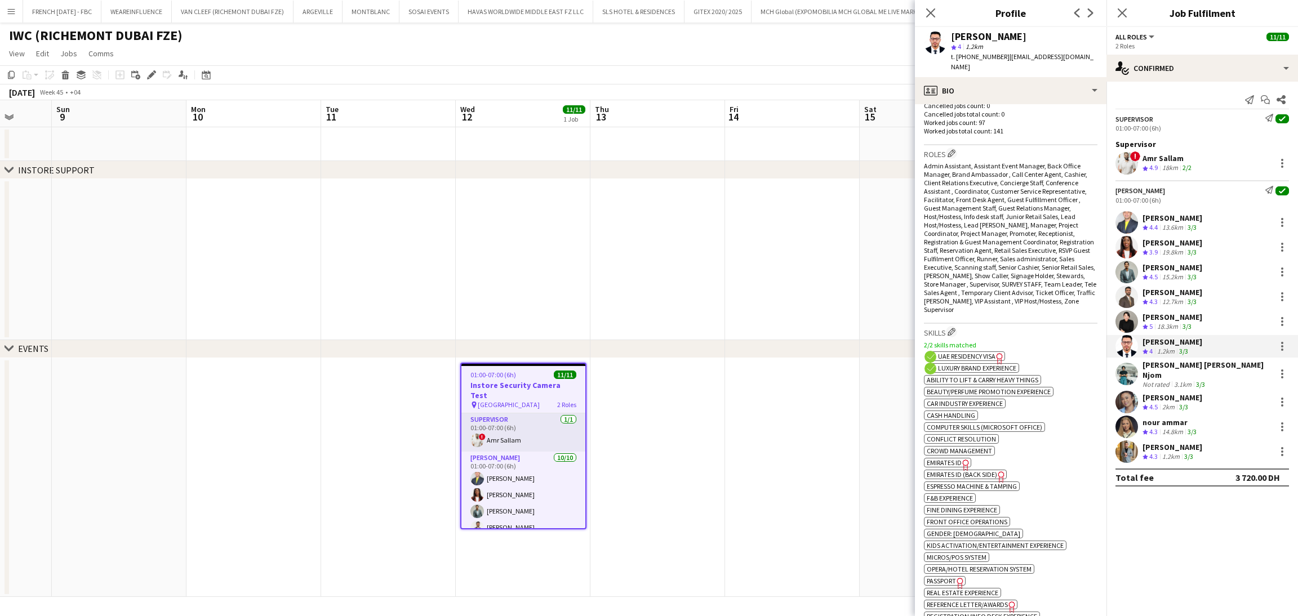
click at [967, 471] on icon at bounding box center [965, 465] width 6 height 11
click at [951, 479] on span "Emirates ID (back side)" at bounding box center [962, 474] width 70 height 8
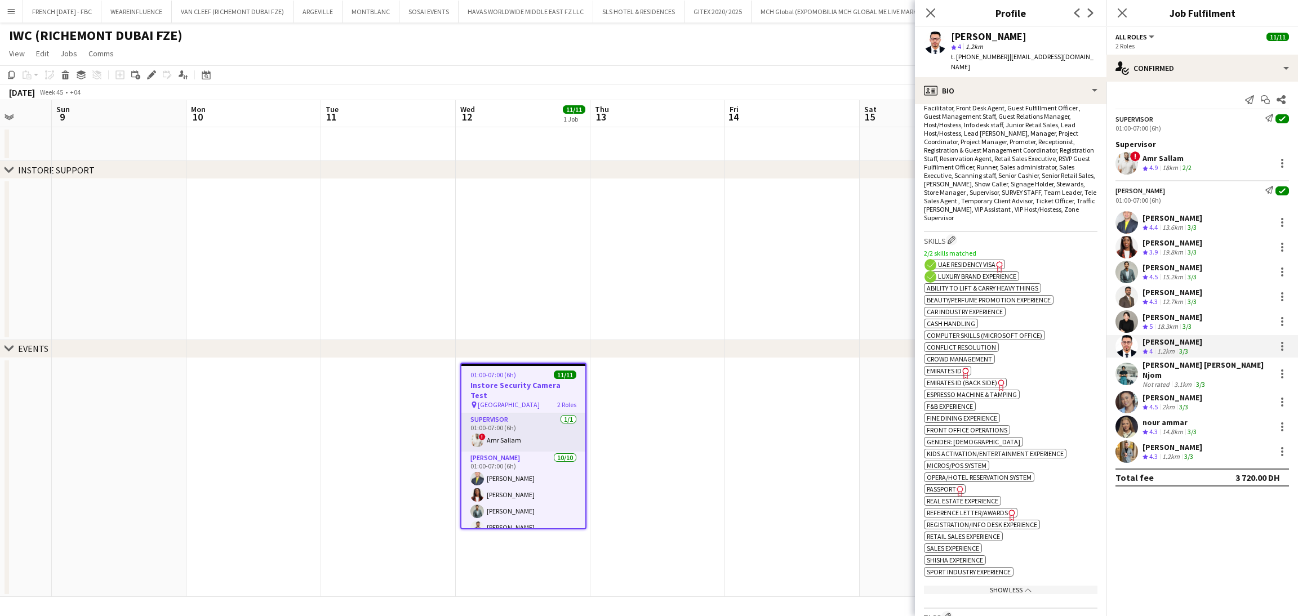
scroll to position [507, 0]
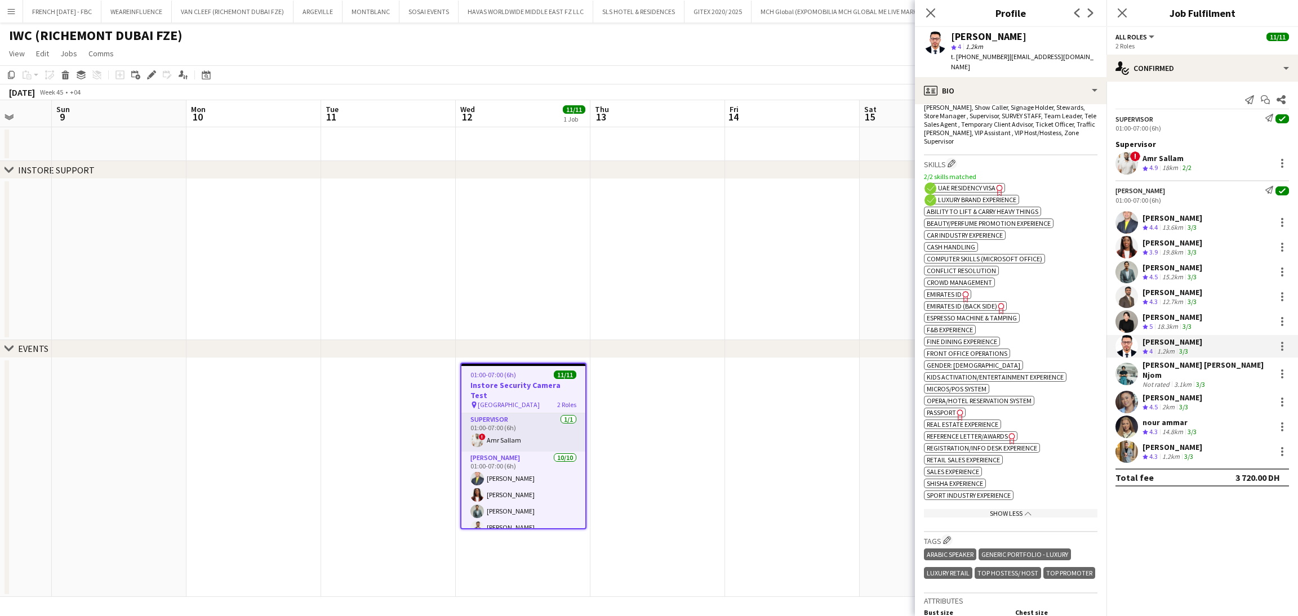
click at [955, 421] on icon "Freelancer has uploaded a photo validation of skill. Click to see" at bounding box center [960, 415] width 12 height 12
click at [1194, 372] on div "[PERSON_NAME] [PERSON_NAME] Njom" at bounding box center [1207, 370] width 128 height 20
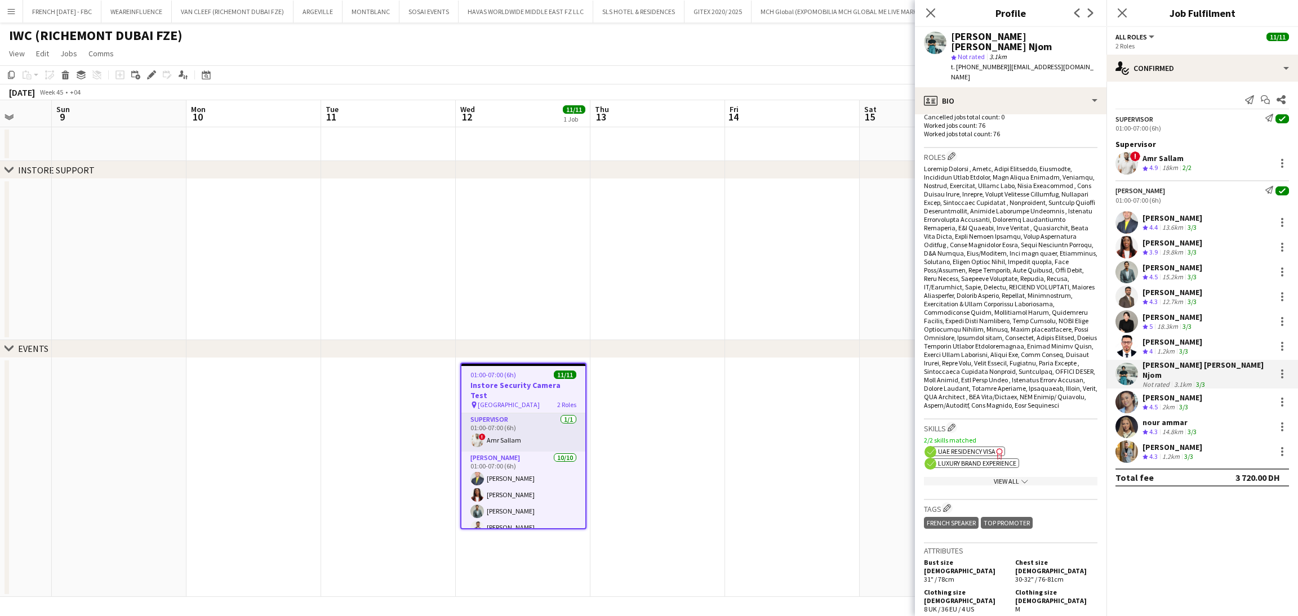
scroll to position [422, 0]
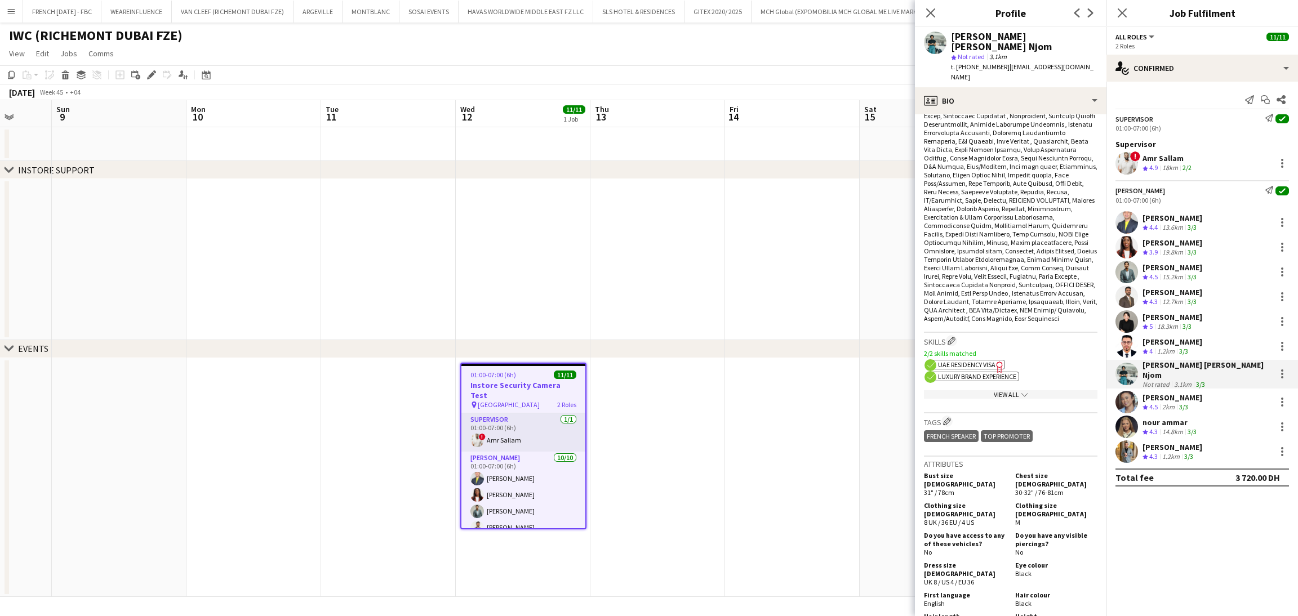
click at [989, 361] on span "UAE Residency Visa" at bounding box center [966, 365] width 57 height 8
click at [996, 390] on div "View All chevron-down" at bounding box center [1011, 394] width 174 height 8
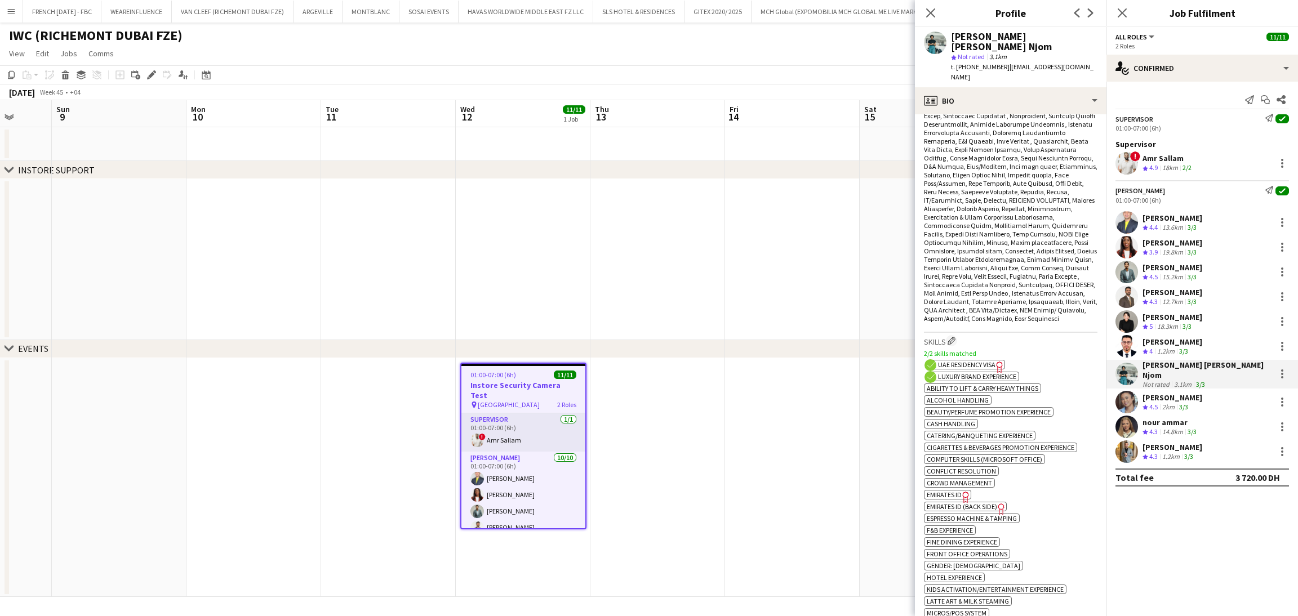
click at [962, 491] on icon "Freelancer has uploaded a photo validation of skill. Click to see" at bounding box center [966, 497] width 12 height 12
click at [984, 503] on span "Emirates ID (back side)" at bounding box center [962, 507] width 70 height 8
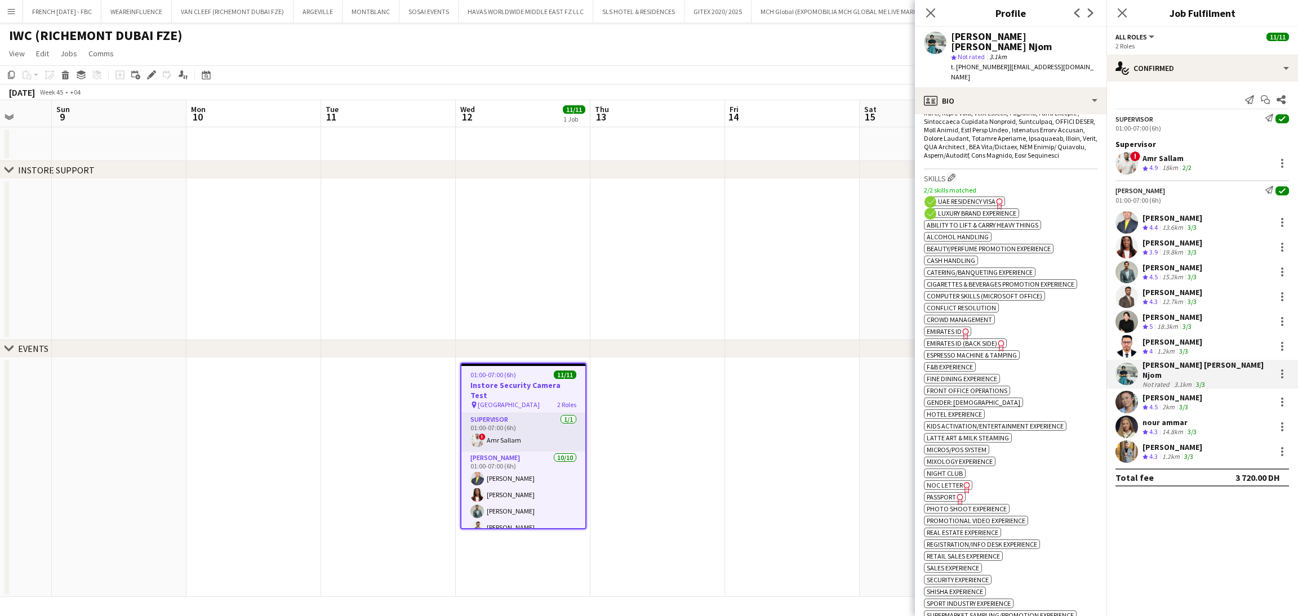
scroll to position [592, 0]
click at [948, 495] on span "Passport" at bounding box center [941, 491] width 29 height 8
click at [1157, 403] on span "4.5" at bounding box center [1153, 407] width 8 height 8
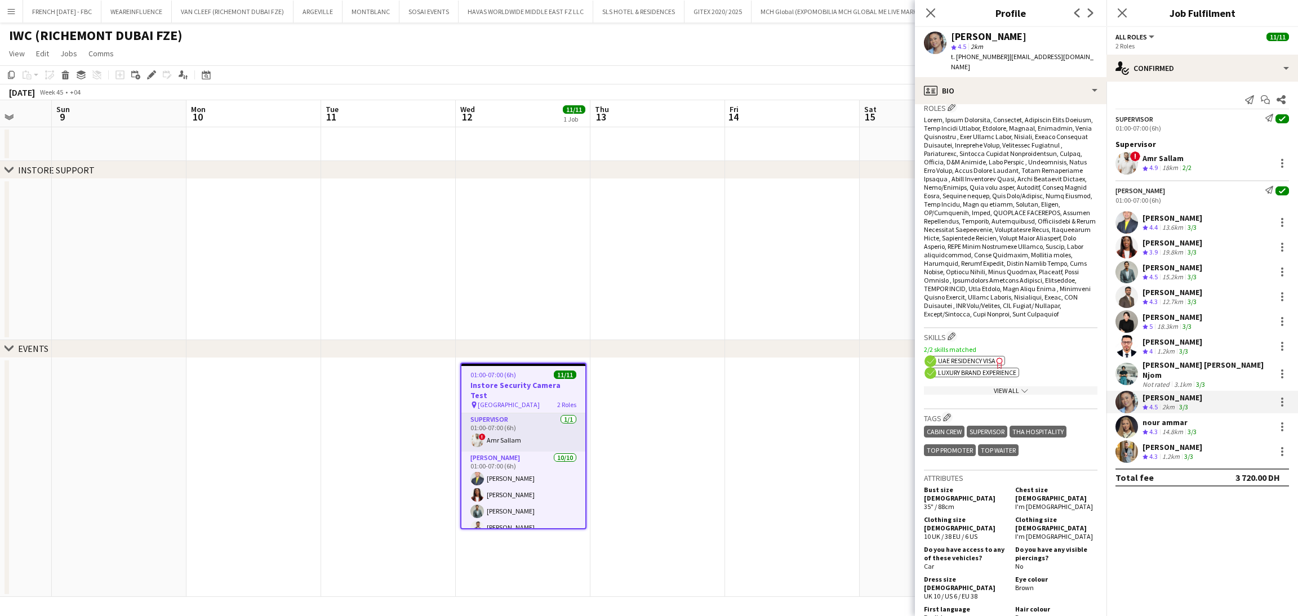
scroll to position [422, 0]
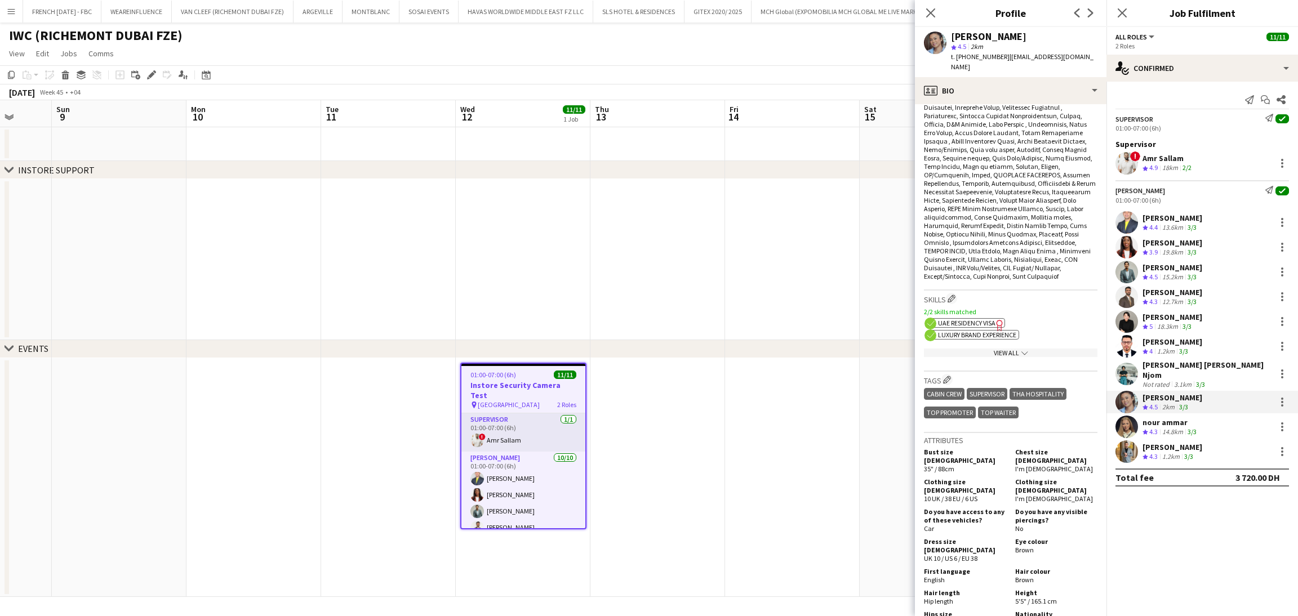
click at [996, 322] on icon "Freelancer has uploaded a photo validation of skill. Click to see" at bounding box center [1000, 325] width 12 height 12
click at [981, 352] on div "View All chevron-down" at bounding box center [1011, 353] width 174 height 8
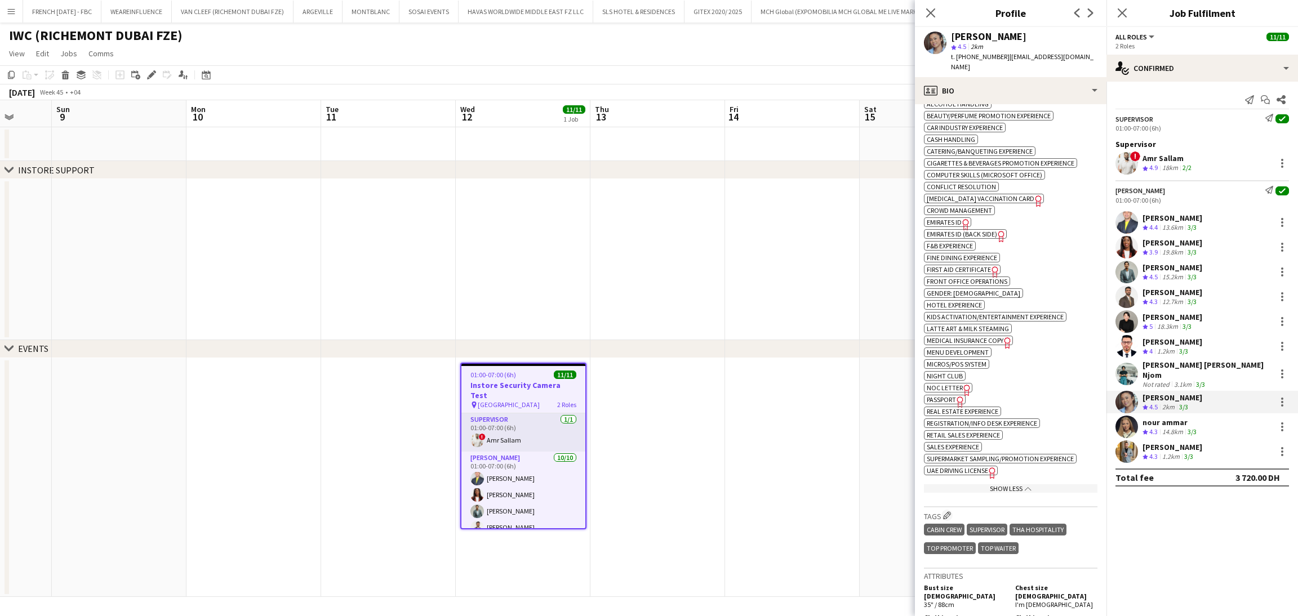
scroll to position [676, 0]
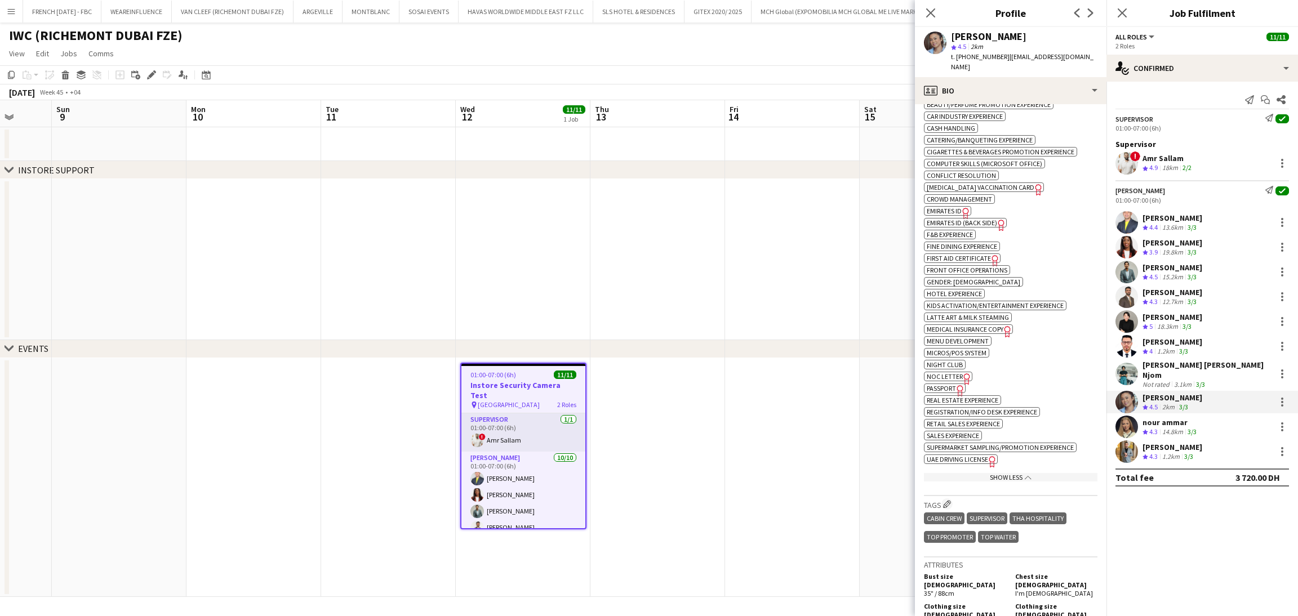
click at [956, 215] on span "Emirates ID" at bounding box center [944, 211] width 35 height 8
click at [986, 227] on span "Emirates ID (back side)" at bounding box center [962, 223] width 70 height 8
click at [953, 393] on span "Passport" at bounding box center [941, 388] width 29 height 8
click at [1147, 418] on div "nour ammar" at bounding box center [1171, 423] width 56 height 10
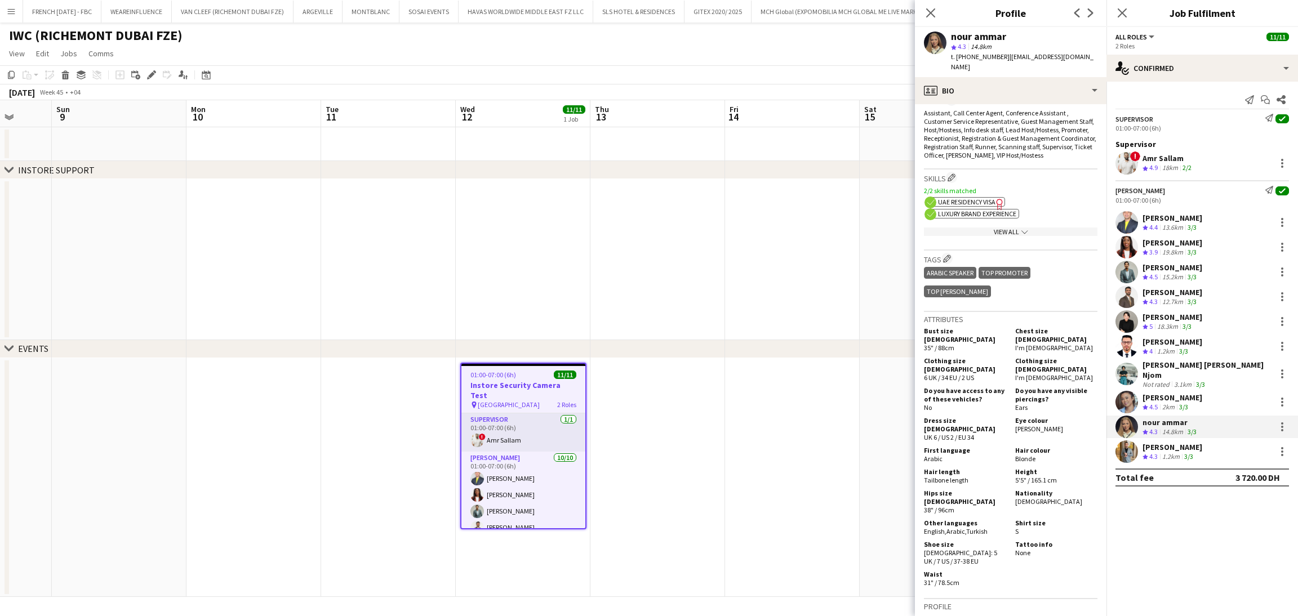
scroll to position [422, 0]
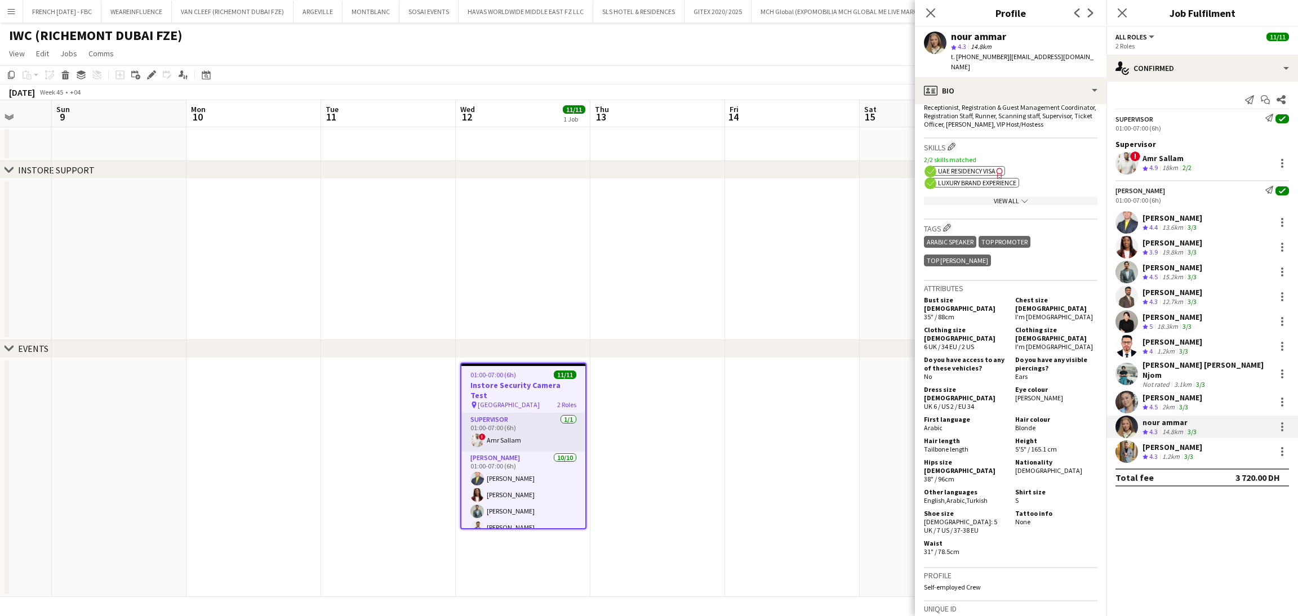
click at [986, 169] on span "UAE Residency Visa" at bounding box center [966, 171] width 57 height 8
click at [1006, 199] on div "View All chevron-down" at bounding box center [1011, 201] width 174 height 8
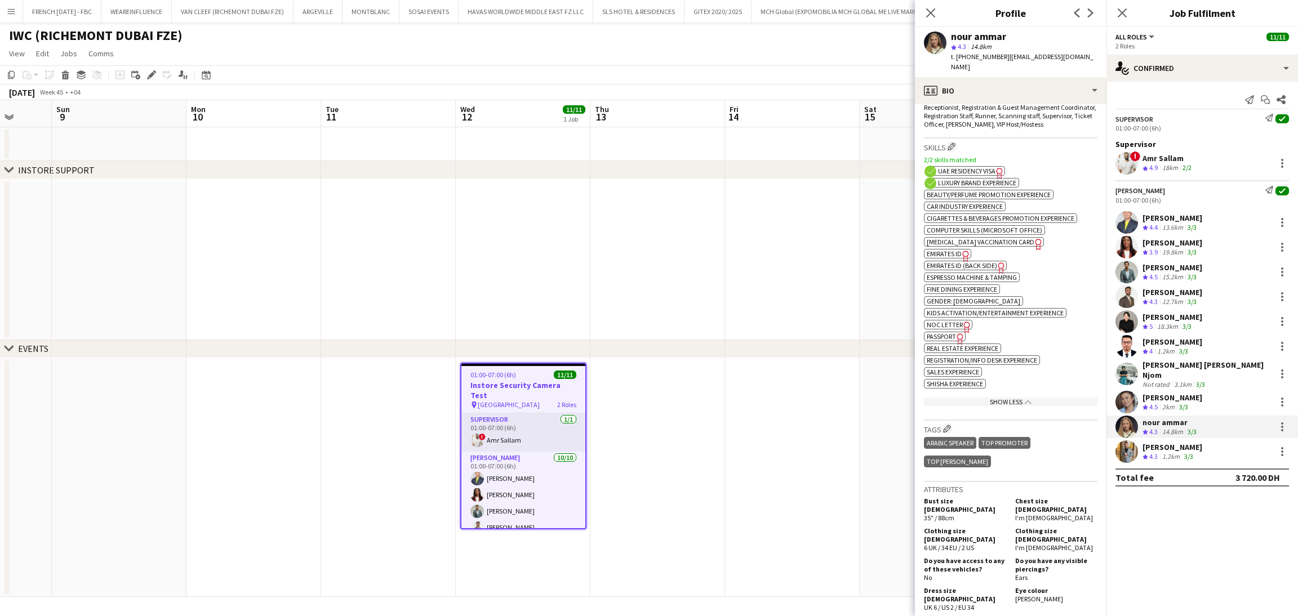
click at [957, 256] on span "Emirates ID" at bounding box center [944, 254] width 35 height 8
click at [961, 269] on span "Emirates ID (back side)" at bounding box center [962, 265] width 70 height 8
click at [1016, 352] on app-show-more-section "ok-circled2 background Layer 1 cross-circle-red background Layer 1 Beauty/Perfu…" at bounding box center [1011, 299] width 174 height 223
click at [951, 341] on span "Passport" at bounding box center [941, 336] width 29 height 8
click at [1154, 443] on div "[PERSON_NAME]" at bounding box center [1173, 447] width 60 height 10
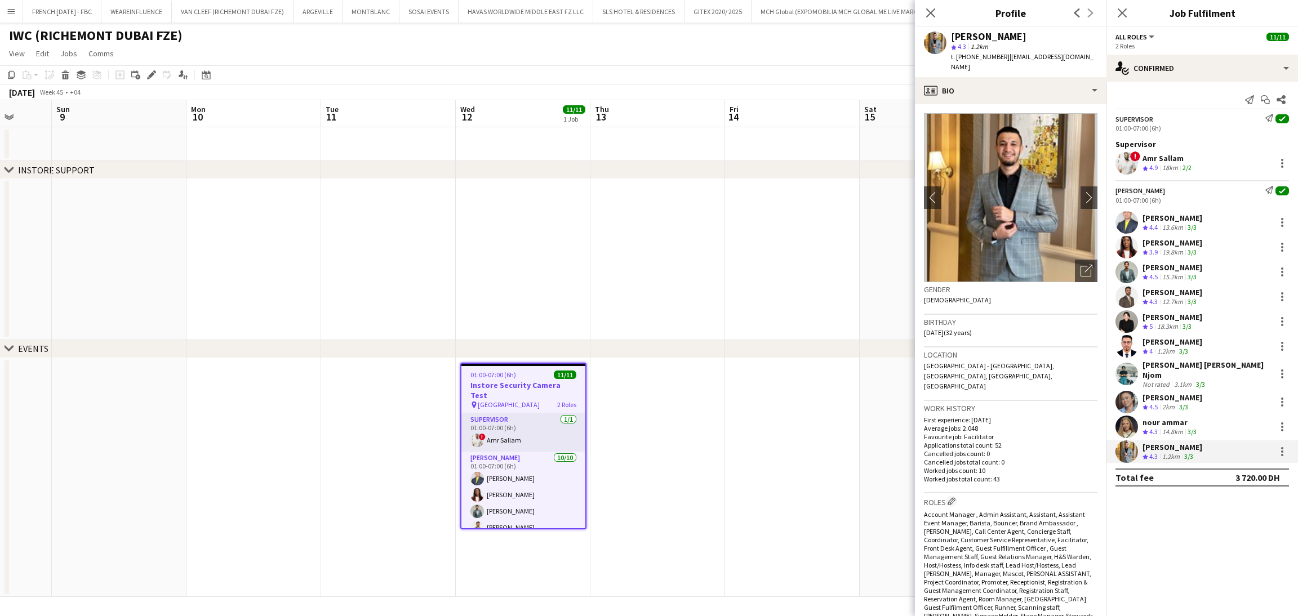
click at [1179, 452] on div "1.2km" at bounding box center [1171, 457] width 22 height 10
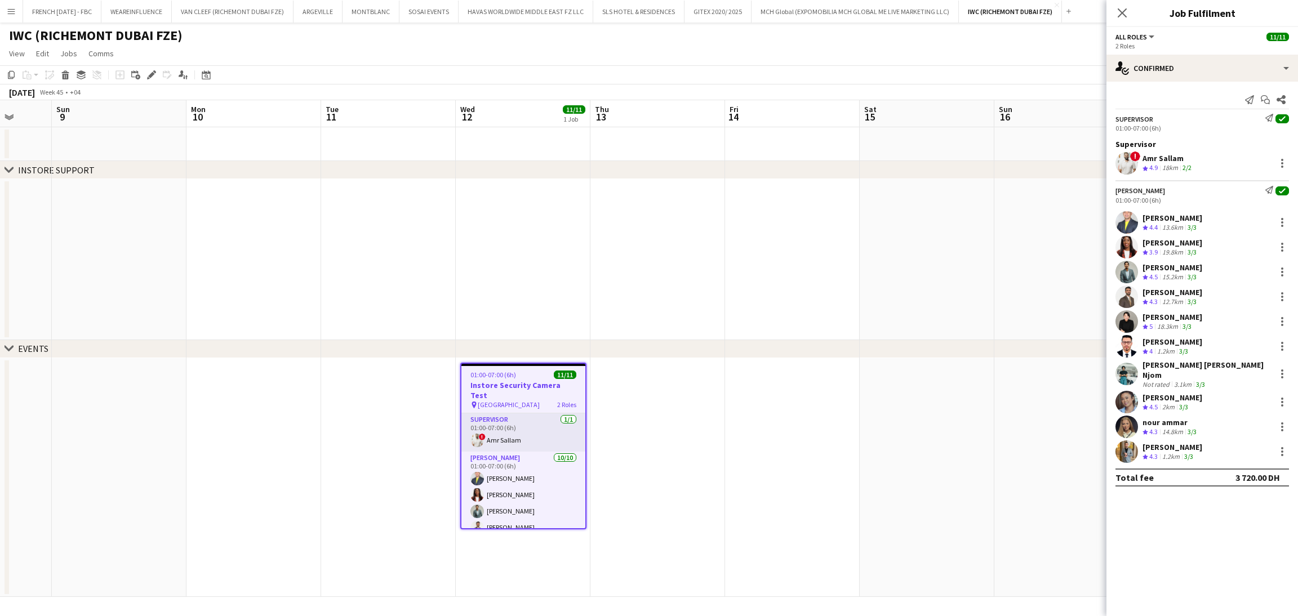
click at [1178, 452] on div "1.2km" at bounding box center [1171, 457] width 22 height 10
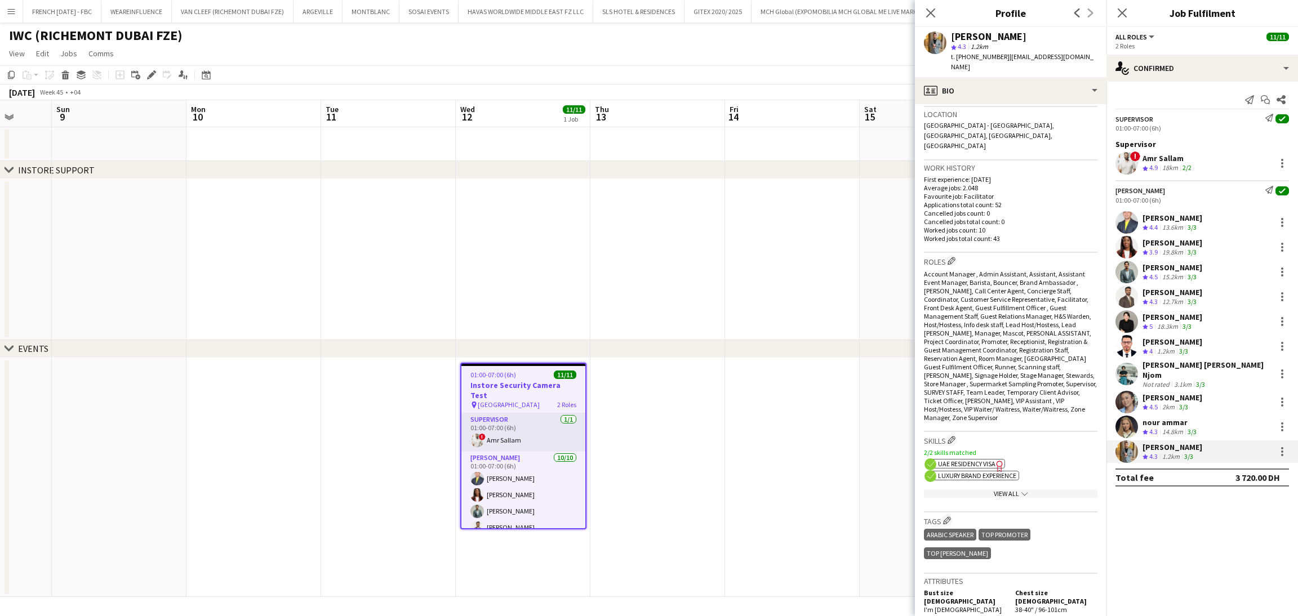
scroll to position [253, 0]
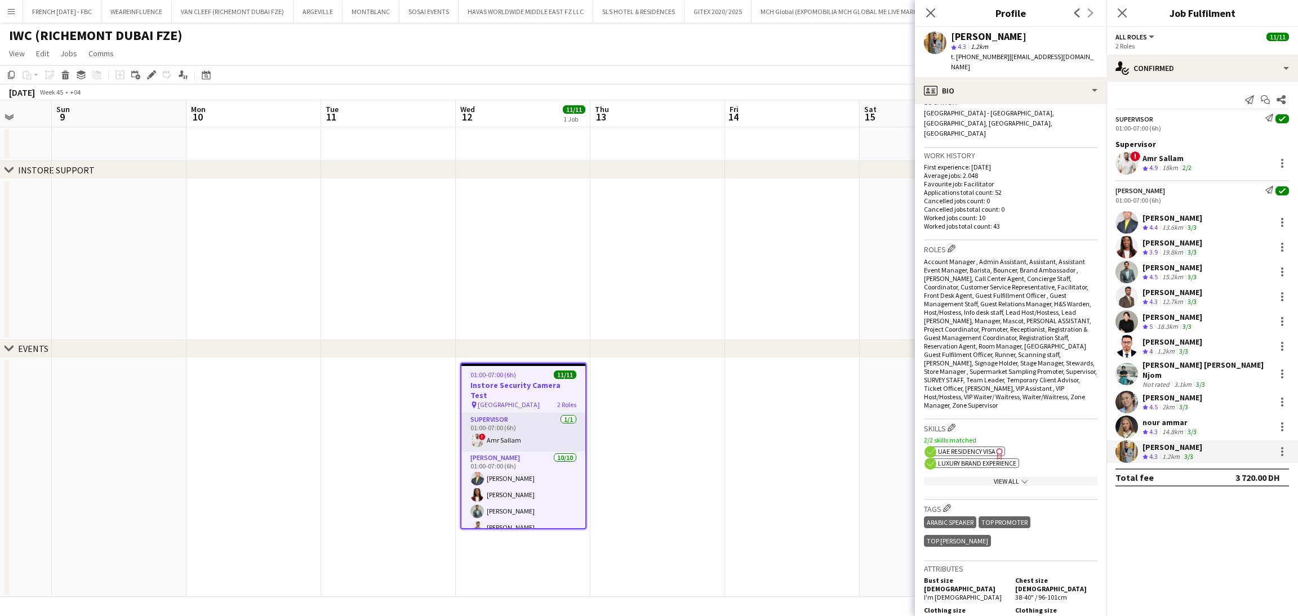
click at [996, 448] on icon "Freelancer has uploaded a photo validation of skill. Click to see" at bounding box center [1000, 454] width 12 height 12
drag, startPoint x: 1165, startPoint y: 502, endPoint x: 1131, endPoint y: 474, distance: 43.6
click at [1165, 502] on mat-expansion-panel "check Confirmed Send notification Start chat Share Supervisor Send notification…" at bounding box center [1203, 349] width 192 height 535
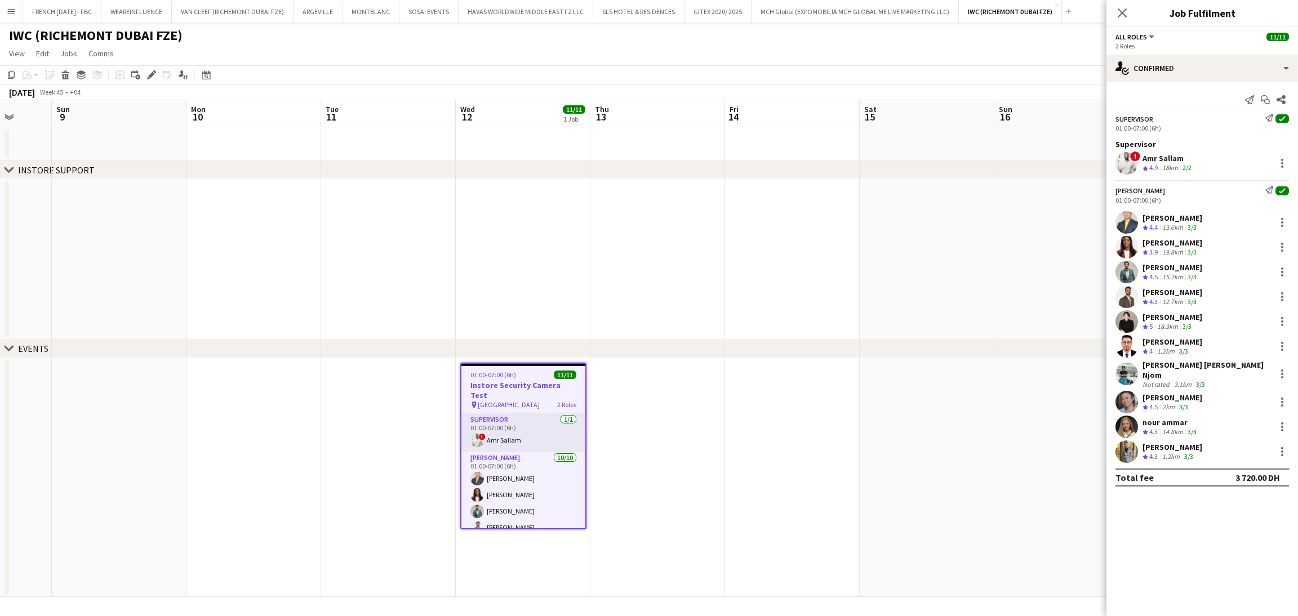
click at [1181, 442] on div "[PERSON_NAME]" at bounding box center [1173, 447] width 60 height 10
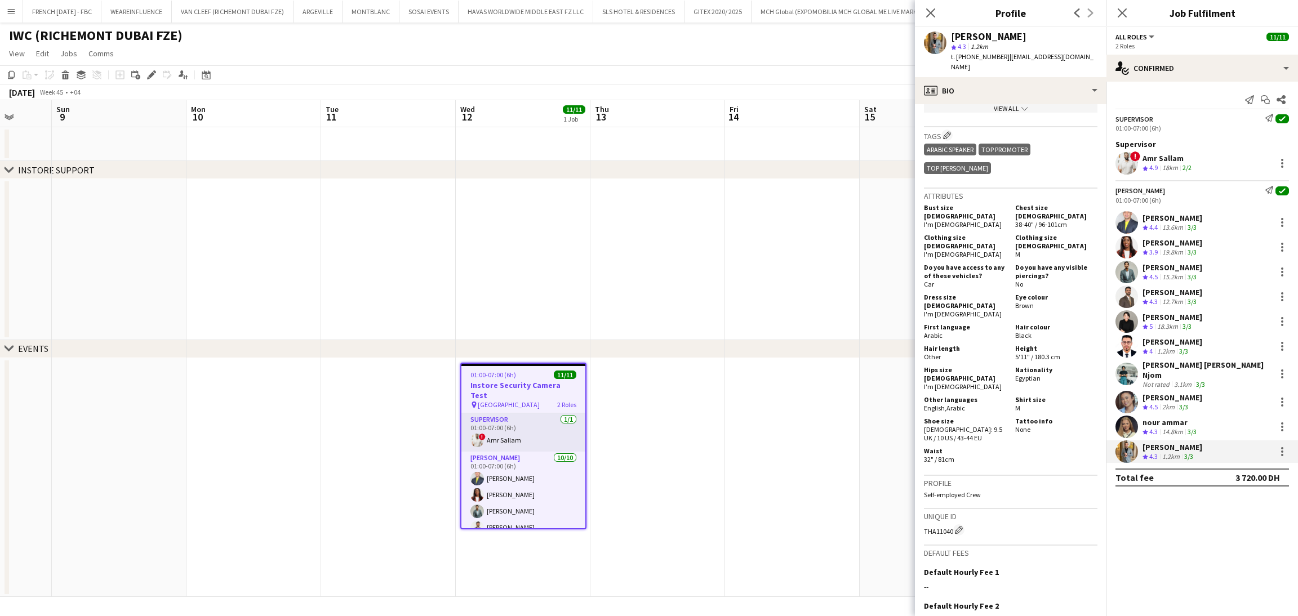
scroll to position [585, 0]
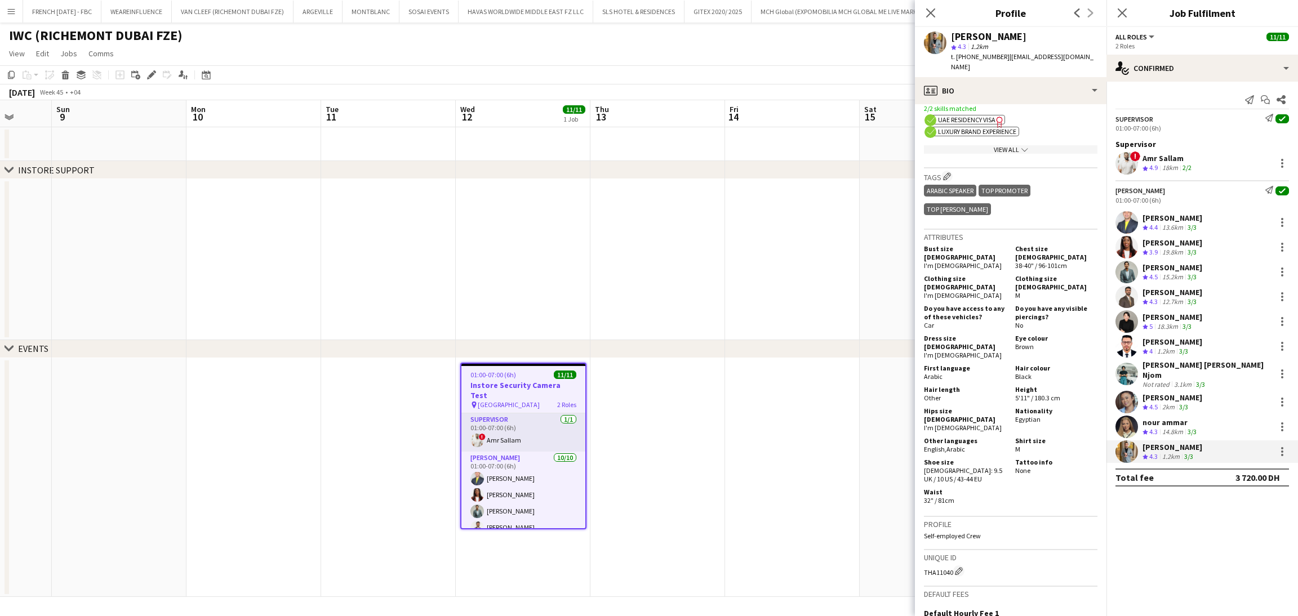
click at [1000, 145] on div "View All chevron-down" at bounding box center [1011, 149] width 174 height 8
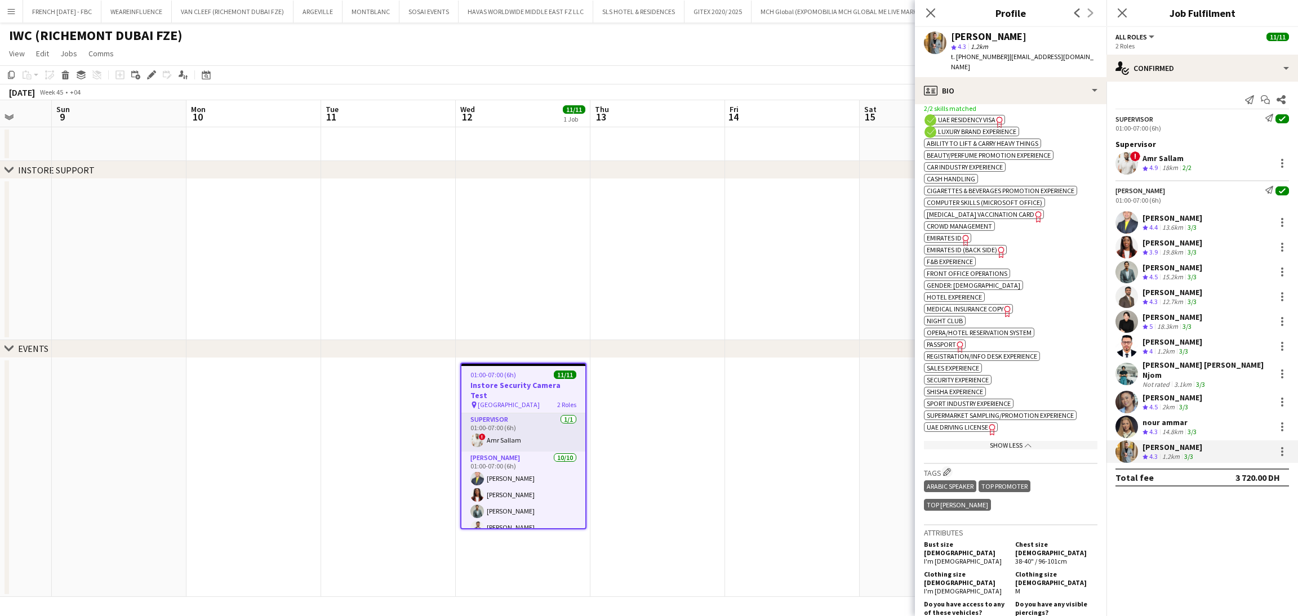
click at [965, 234] on icon "Freelancer has uploaded a photo validation of skill. Click to see" at bounding box center [966, 240] width 12 height 12
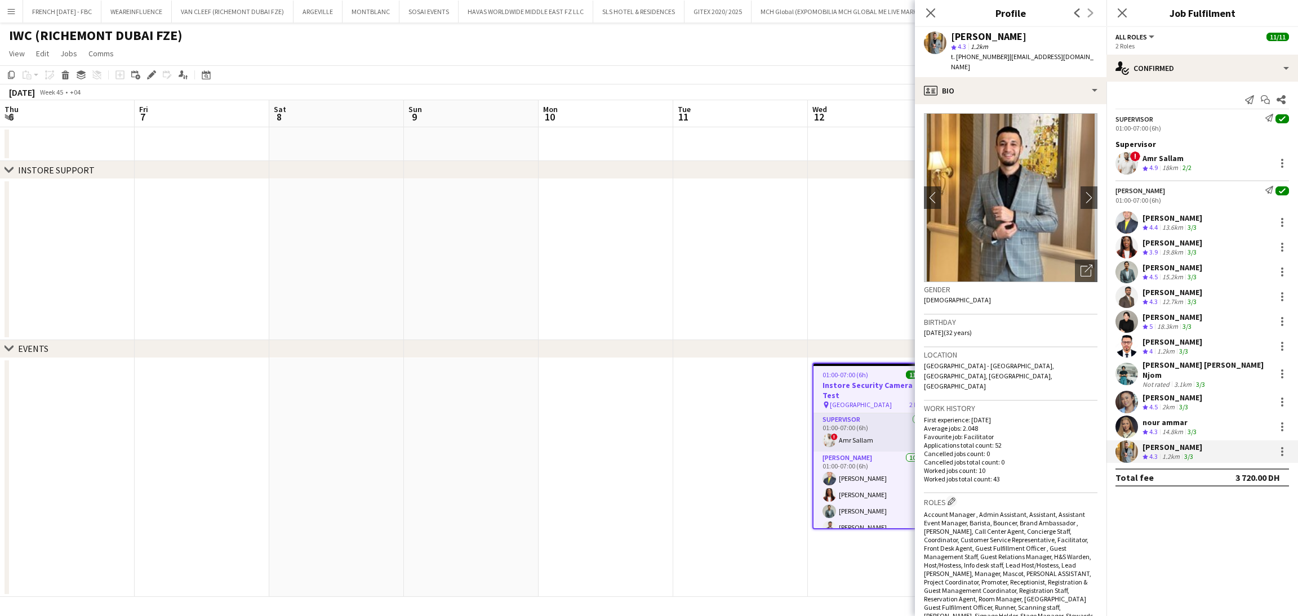
scroll to position [585, 0]
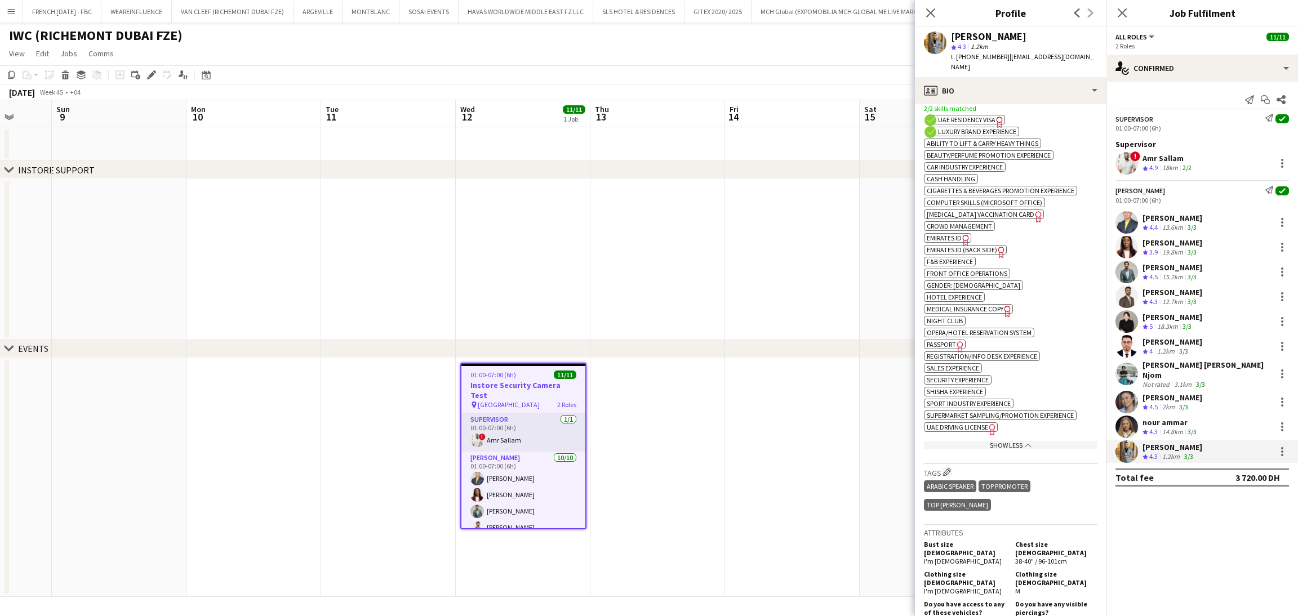
click at [952, 340] on app-spec-pill "ok-circled2 background Layer 1 cross-circle-red background Layer 1 Passport Fre…" at bounding box center [945, 345] width 42 height 10
click at [1176, 510] on mat-expansion-panel "check Confirmed Send notification Start chat Share Supervisor Send notification…" at bounding box center [1203, 349] width 192 height 535
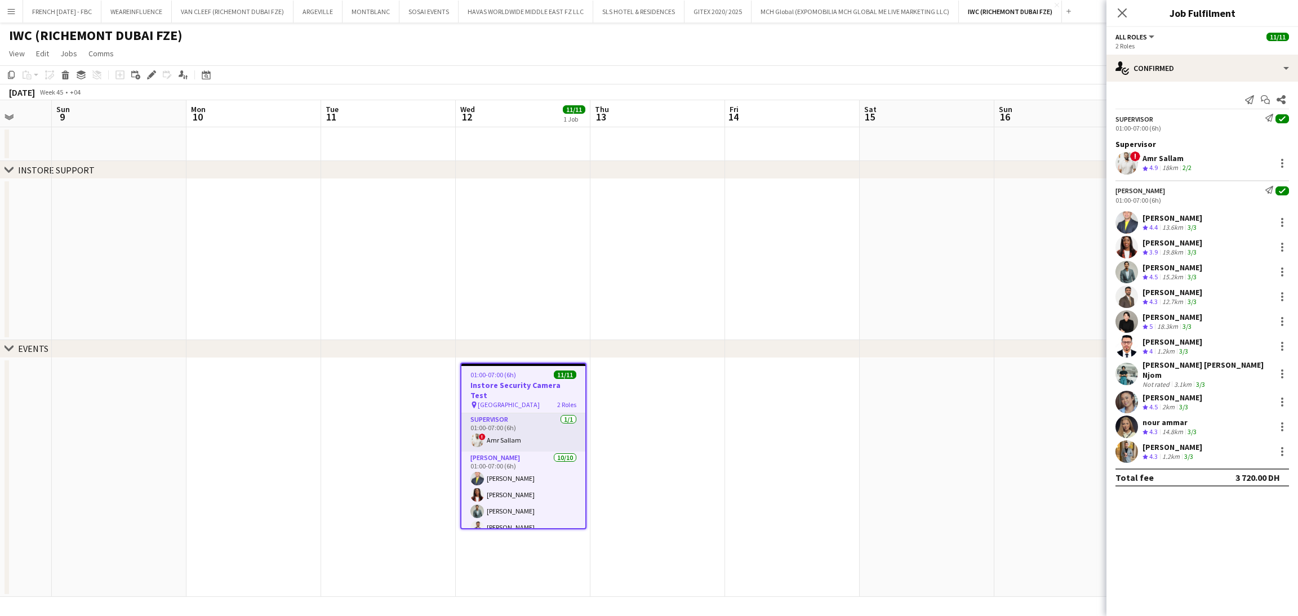
click at [1047, 118] on app-board-header-date "Sun 16" at bounding box center [1061, 113] width 135 height 27
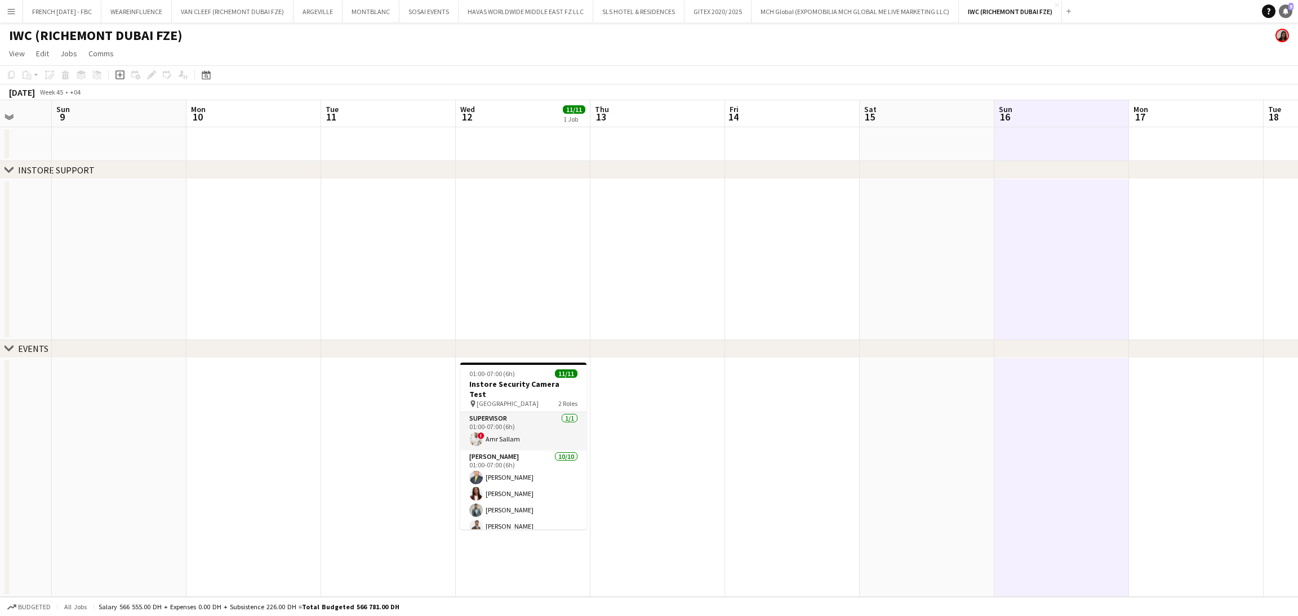
click at [1290, 7] on span "5" at bounding box center [1291, 6] width 5 height 7
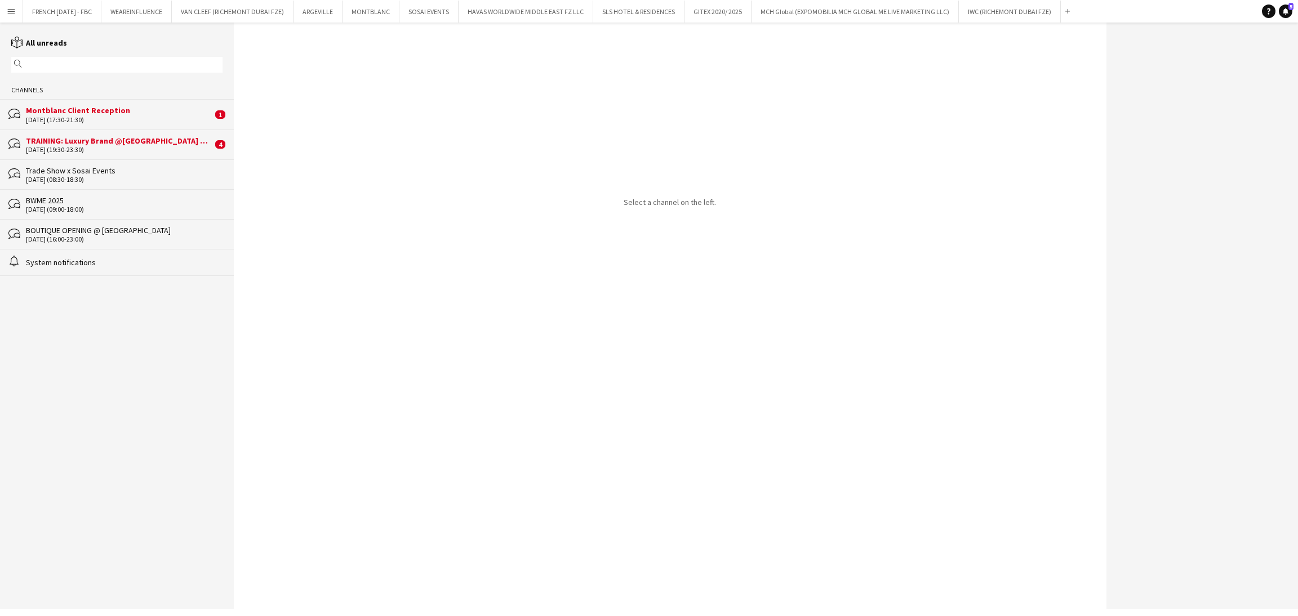
click at [155, 116] on div "09-10-2025 (17:30-21:30)" at bounding box center [119, 120] width 187 height 8
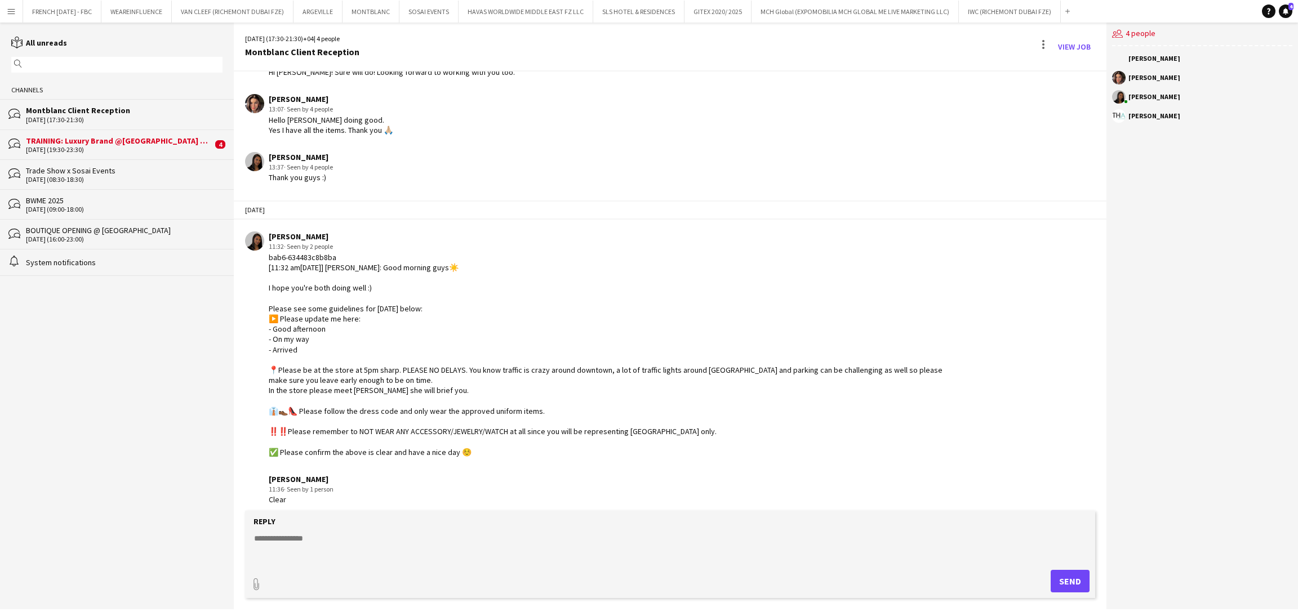
scroll to position [221, 0]
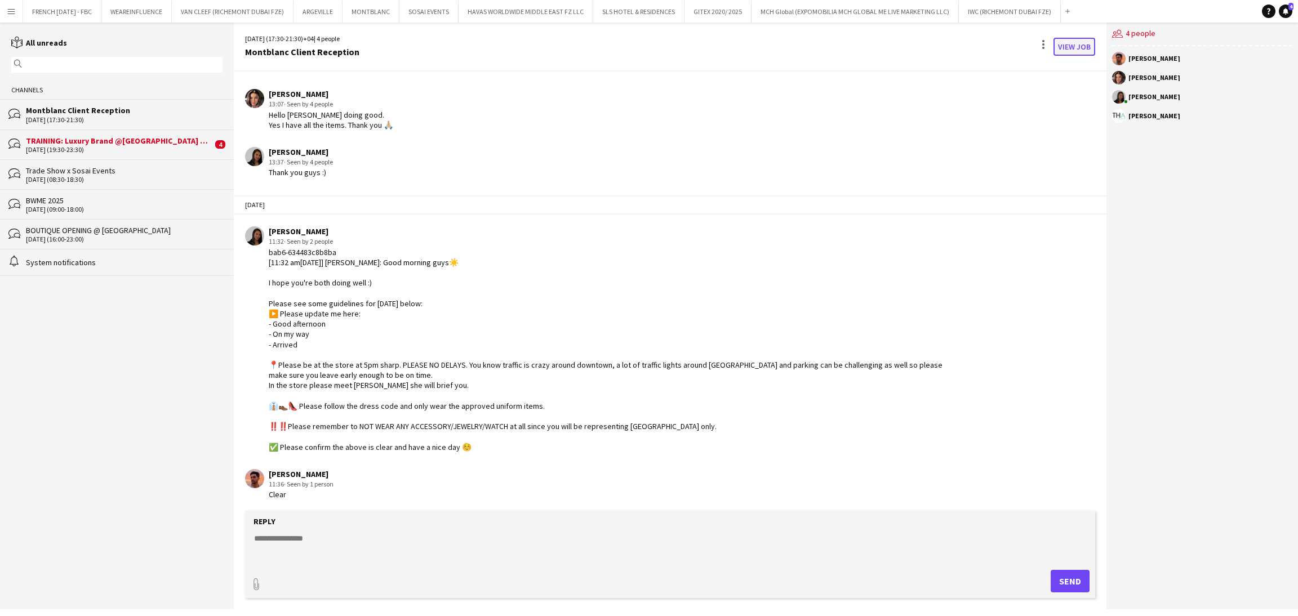
click at [1077, 43] on link "View Job" at bounding box center [1075, 47] width 42 height 18
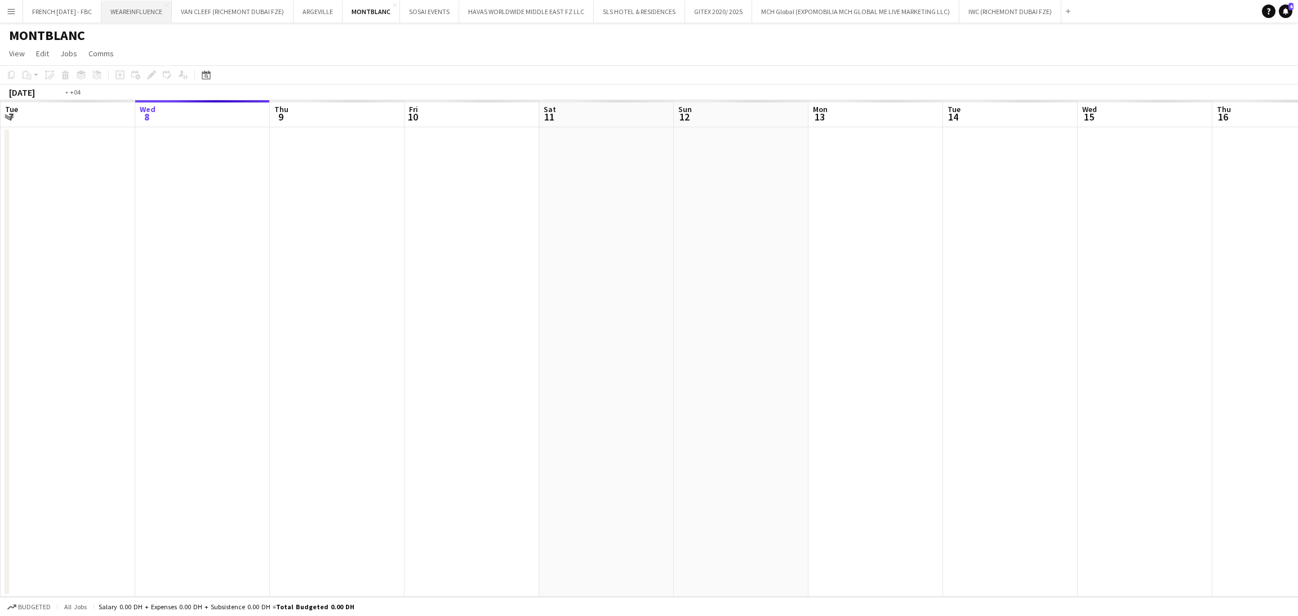
scroll to position [0, 387]
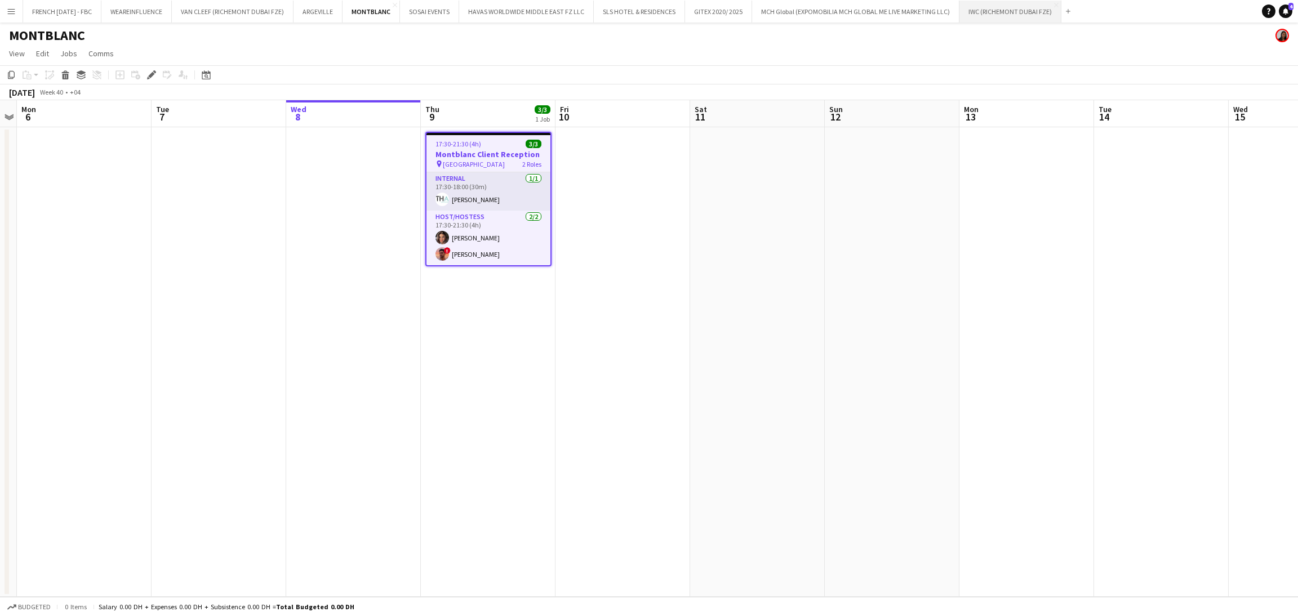
click at [1044, 14] on button "IWC (RICHEMONT DUBAI FZE) Close" at bounding box center [1011, 12] width 102 height 22
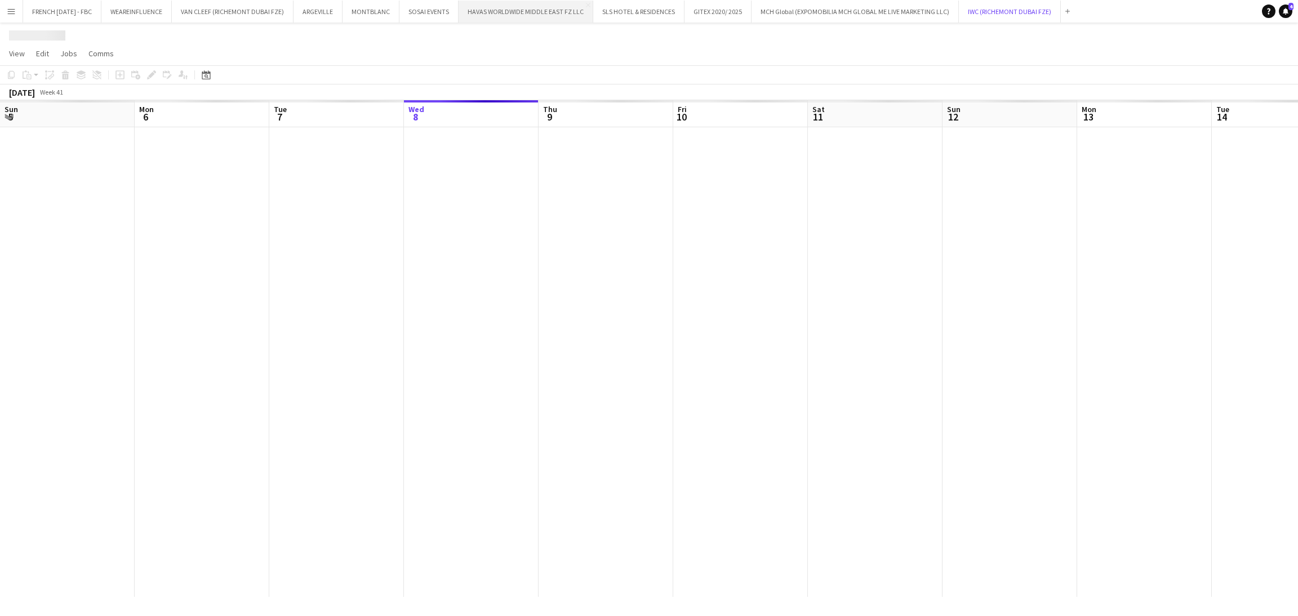
scroll to position [0, 269]
